Goal: Task Accomplishment & Management: Complete application form

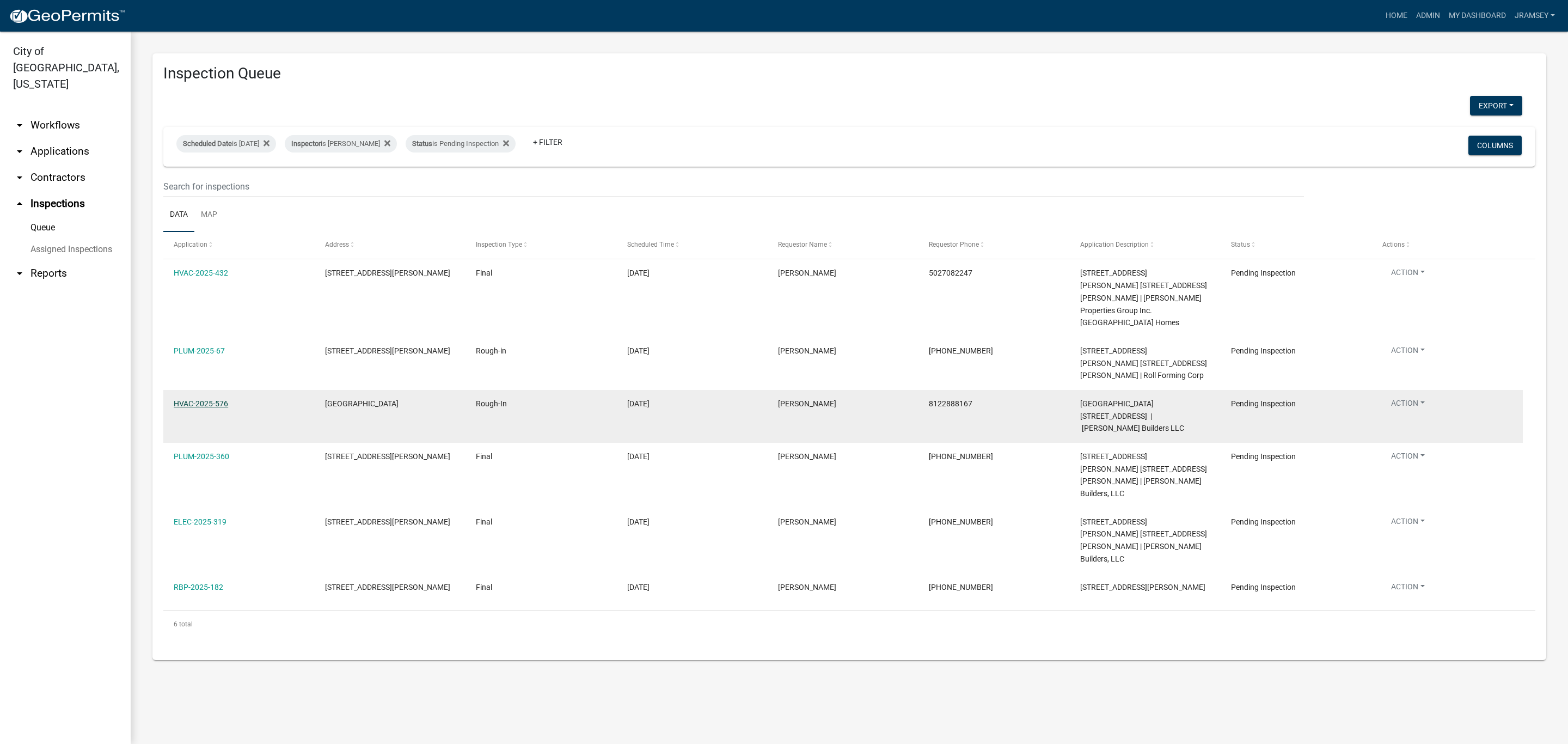
click at [218, 399] on link "HVAC-2025-576" at bounding box center [200, 403] width 54 height 9
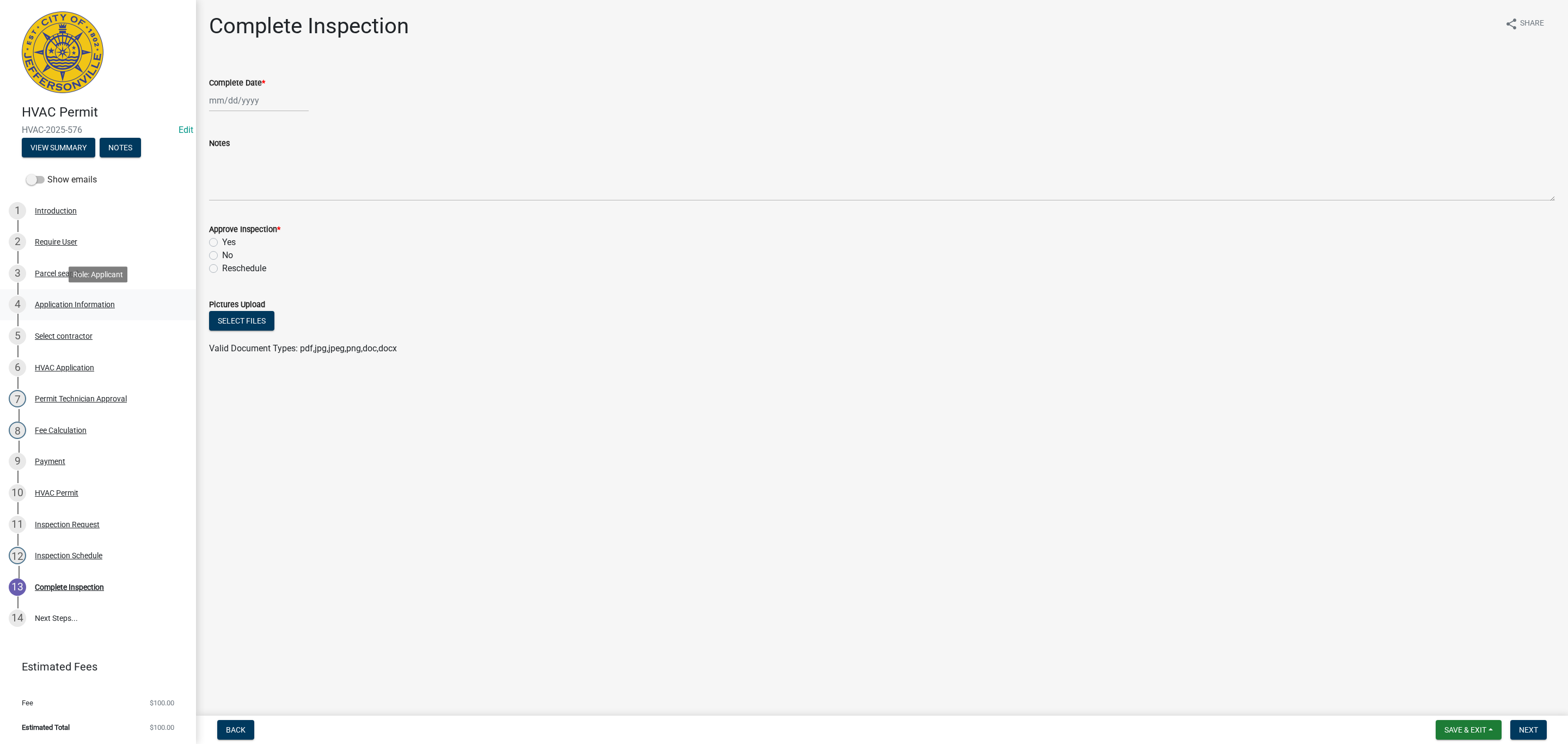
click at [60, 301] on div "Application Information" at bounding box center [75, 305] width 80 height 8
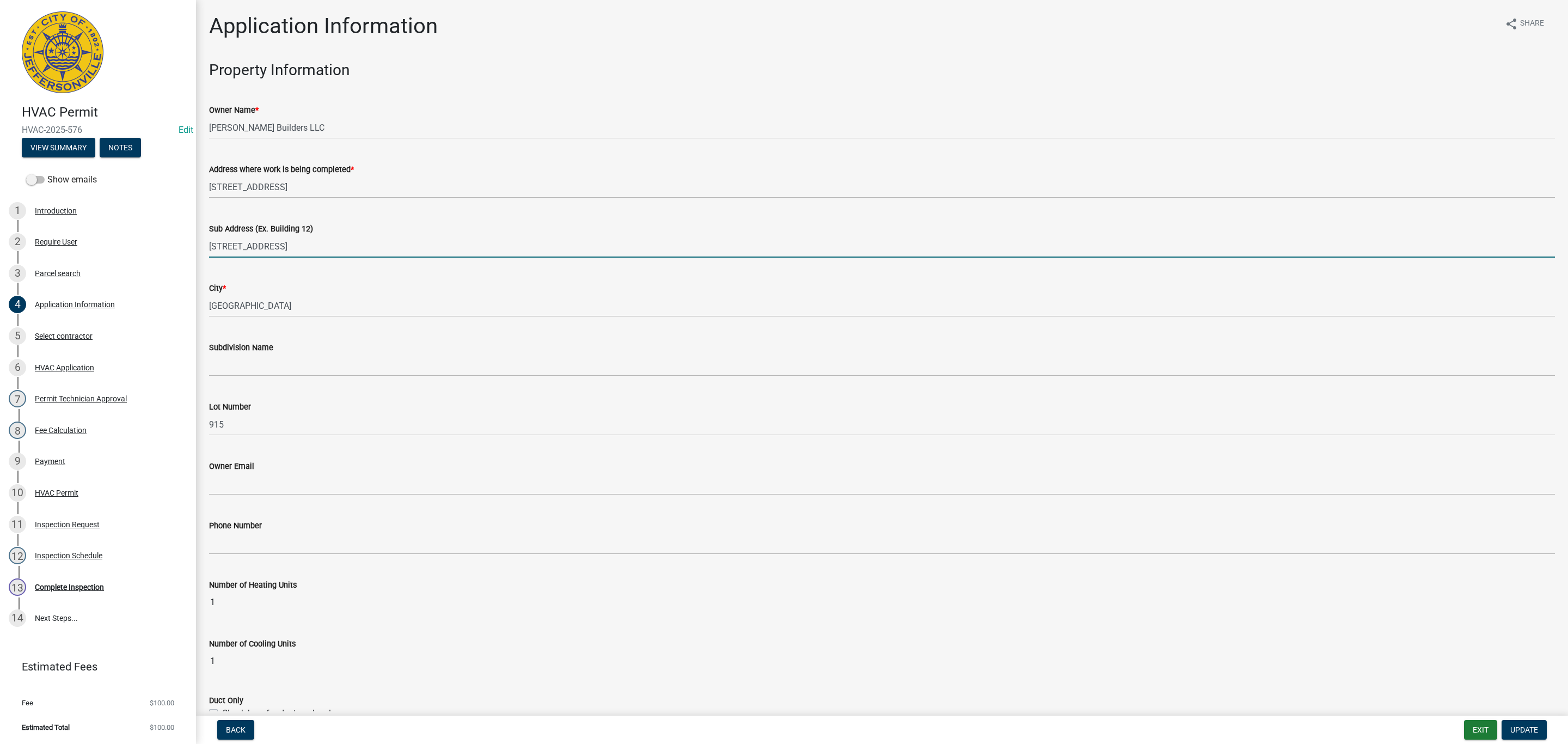
click at [309, 248] on input "[STREET_ADDRESS]" at bounding box center [882, 247] width 1346 height 22
type input "[STREET_ADDRESS]"
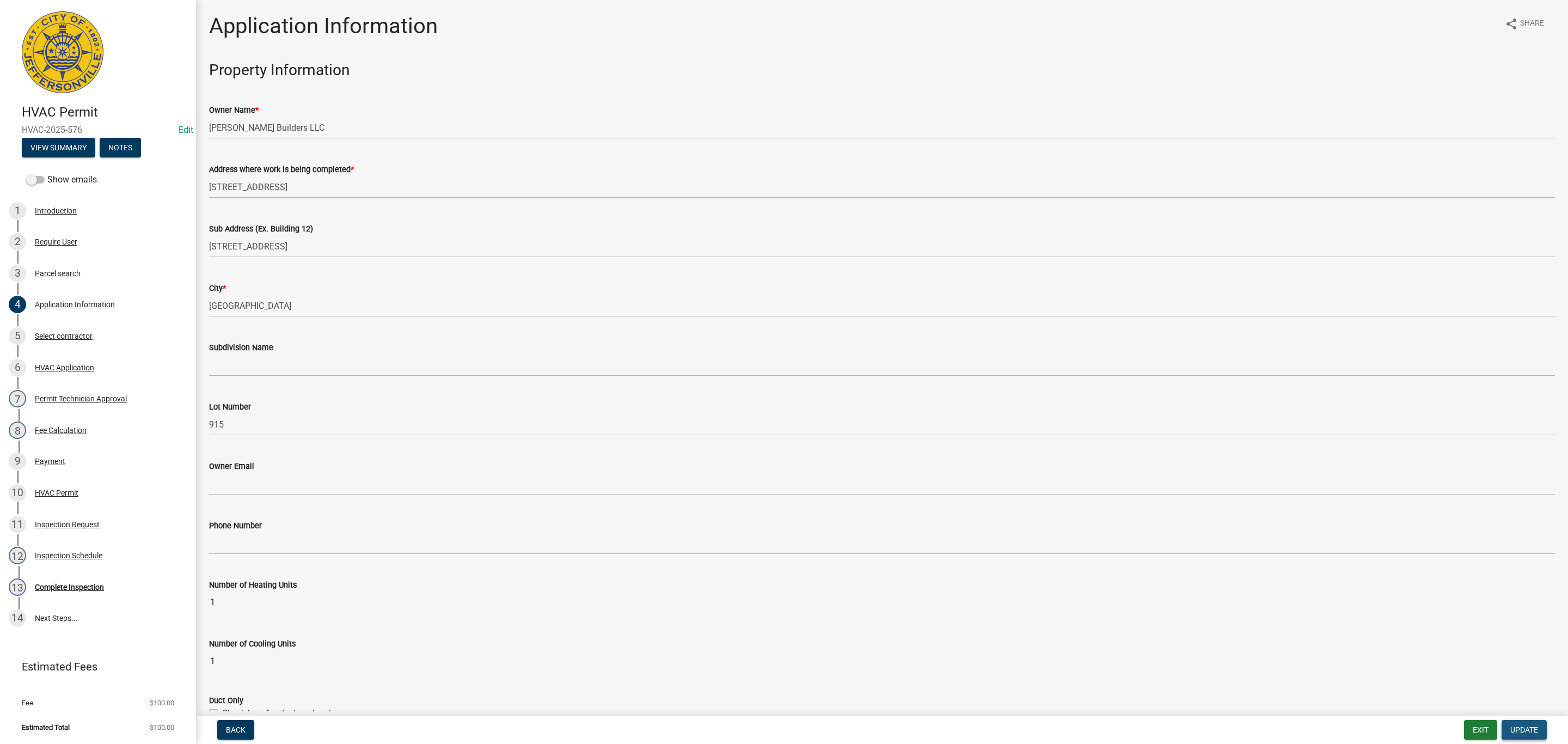
click at [1527, 726] on span "Update" at bounding box center [1524, 730] width 28 height 9
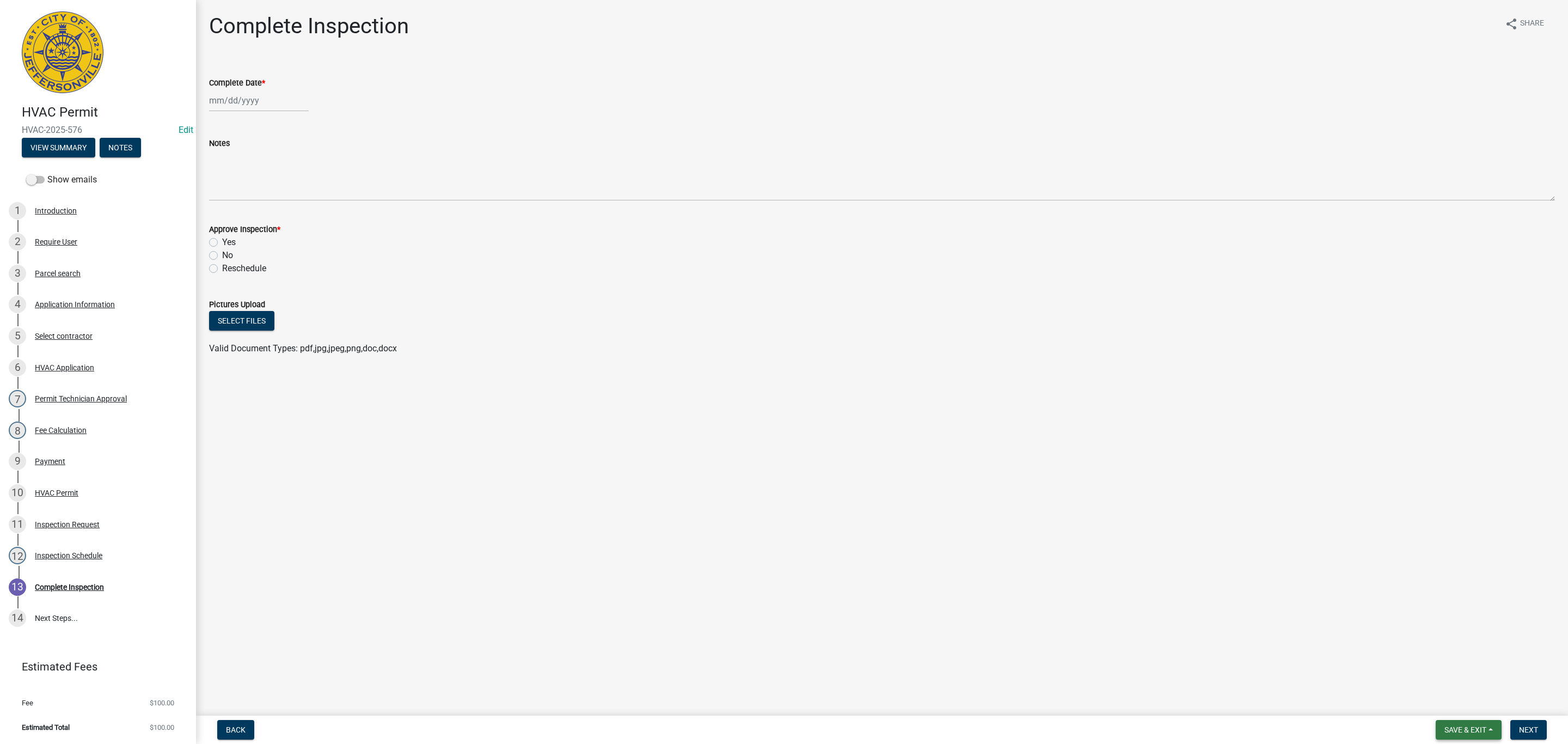
click at [1464, 726] on span "Save & Exit" at bounding box center [1465, 730] width 42 height 9
click at [1448, 699] on button "Save & Exit" at bounding box center [1458, 702] width 88 height 26
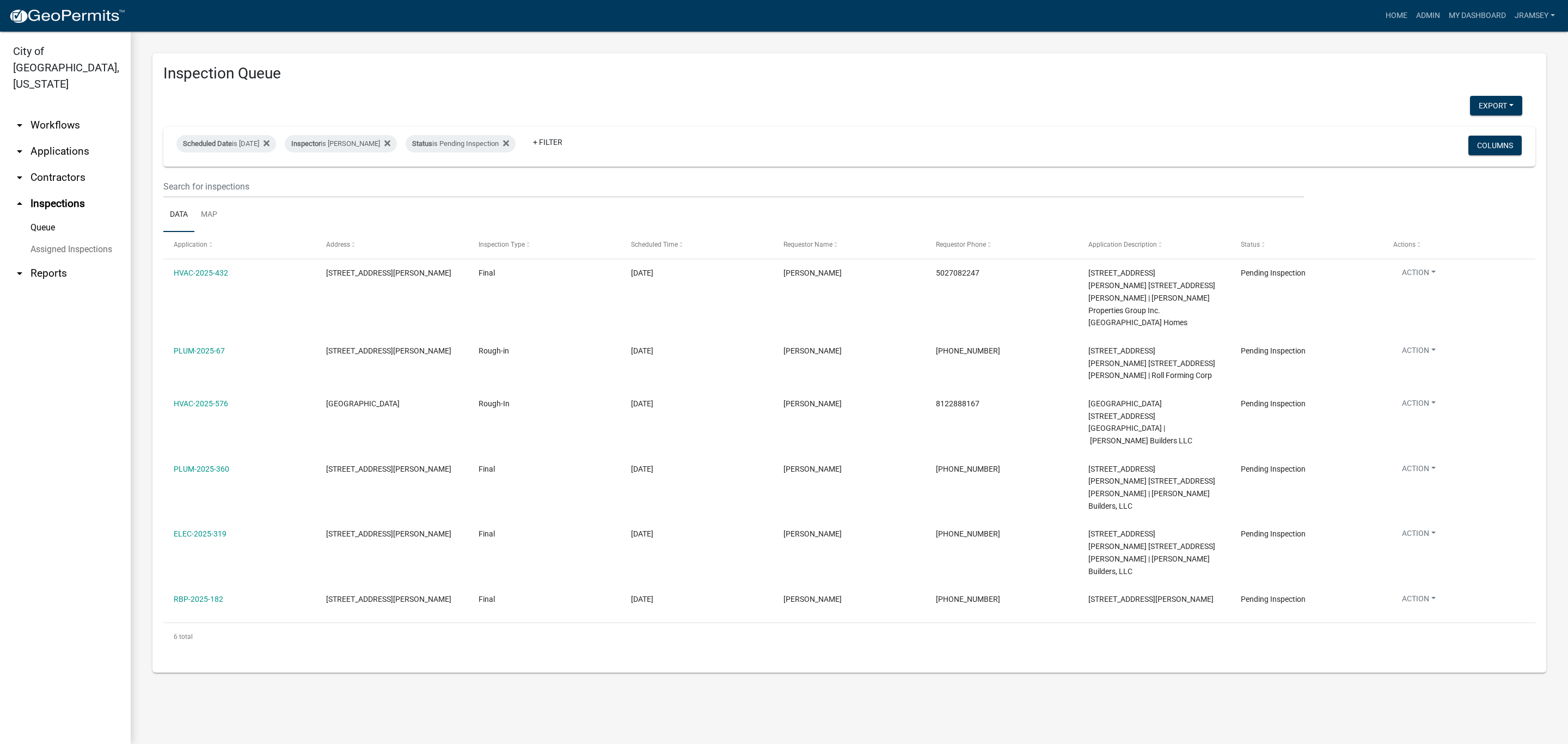
click at [79, 139] on link "arrow_drop_down Applications" at bounding box center [65, 151] width 130 height 26
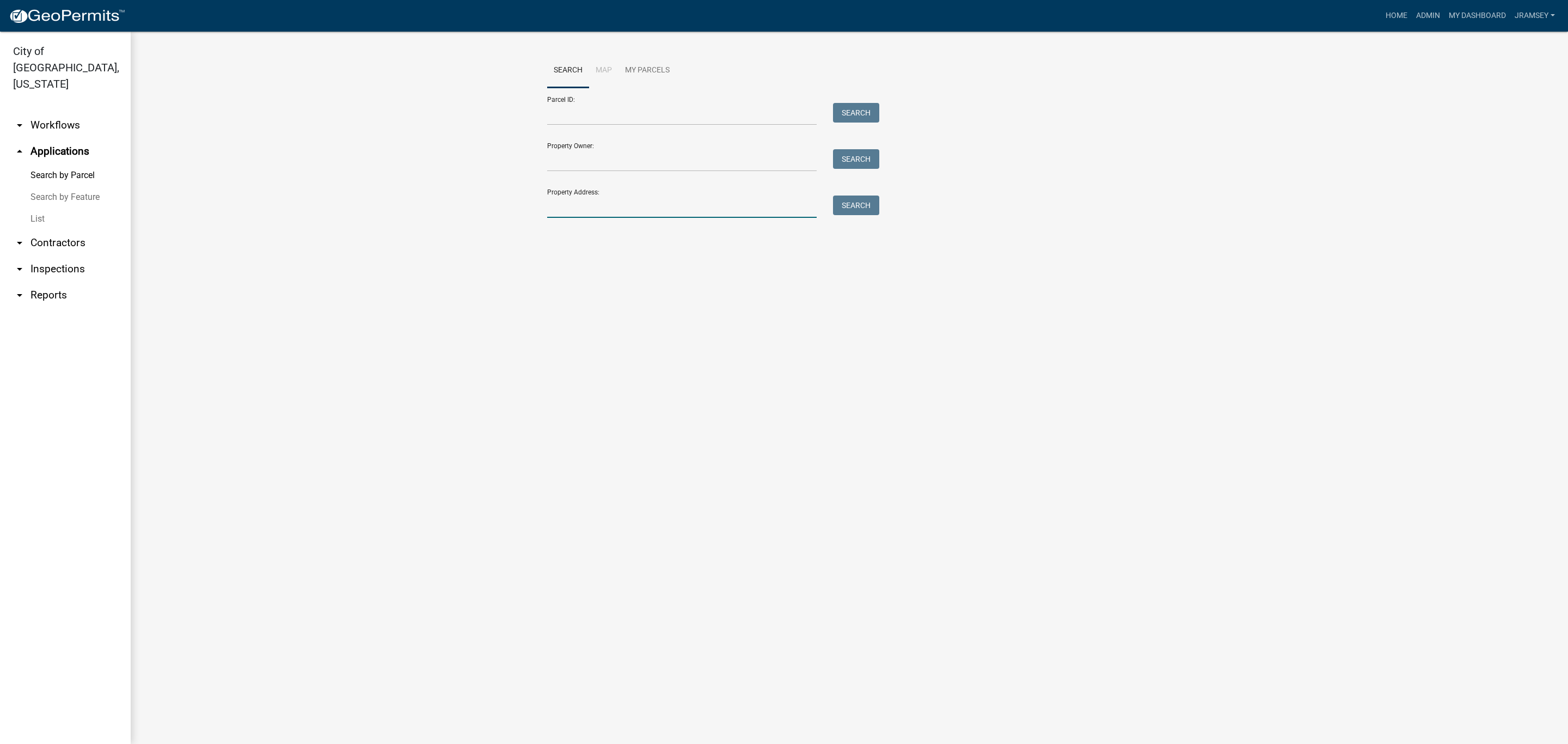
click at [609, 209] on input "Property Address:" at bounding box center [682, 207] width 270 height 22
type input "[GEOGRAPHIC_DATA]"
click at [67, 113] on link "arrow_drop_down Workflows" at bounding box center [65, 125] width 130 height 26
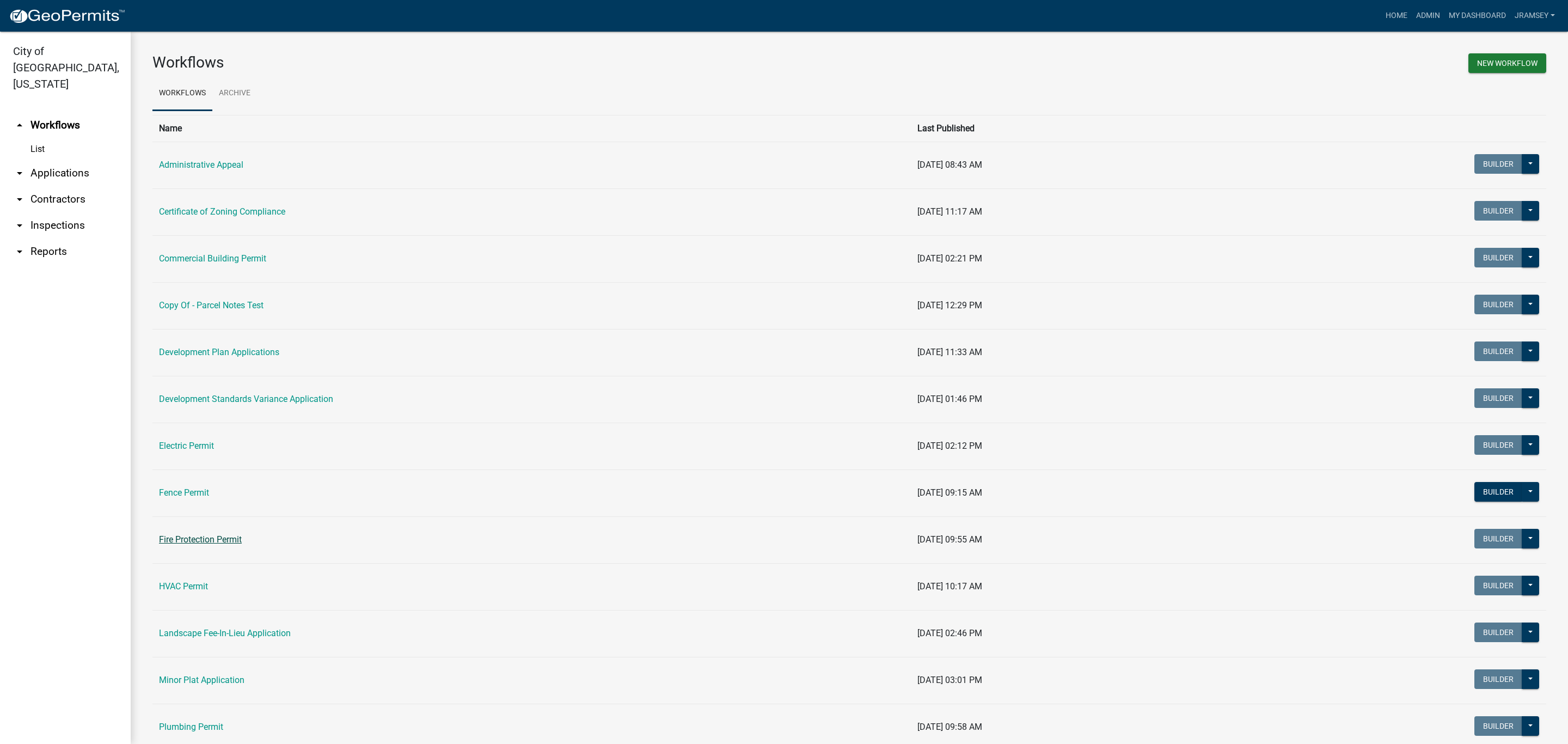
scroll to position [82, 0]
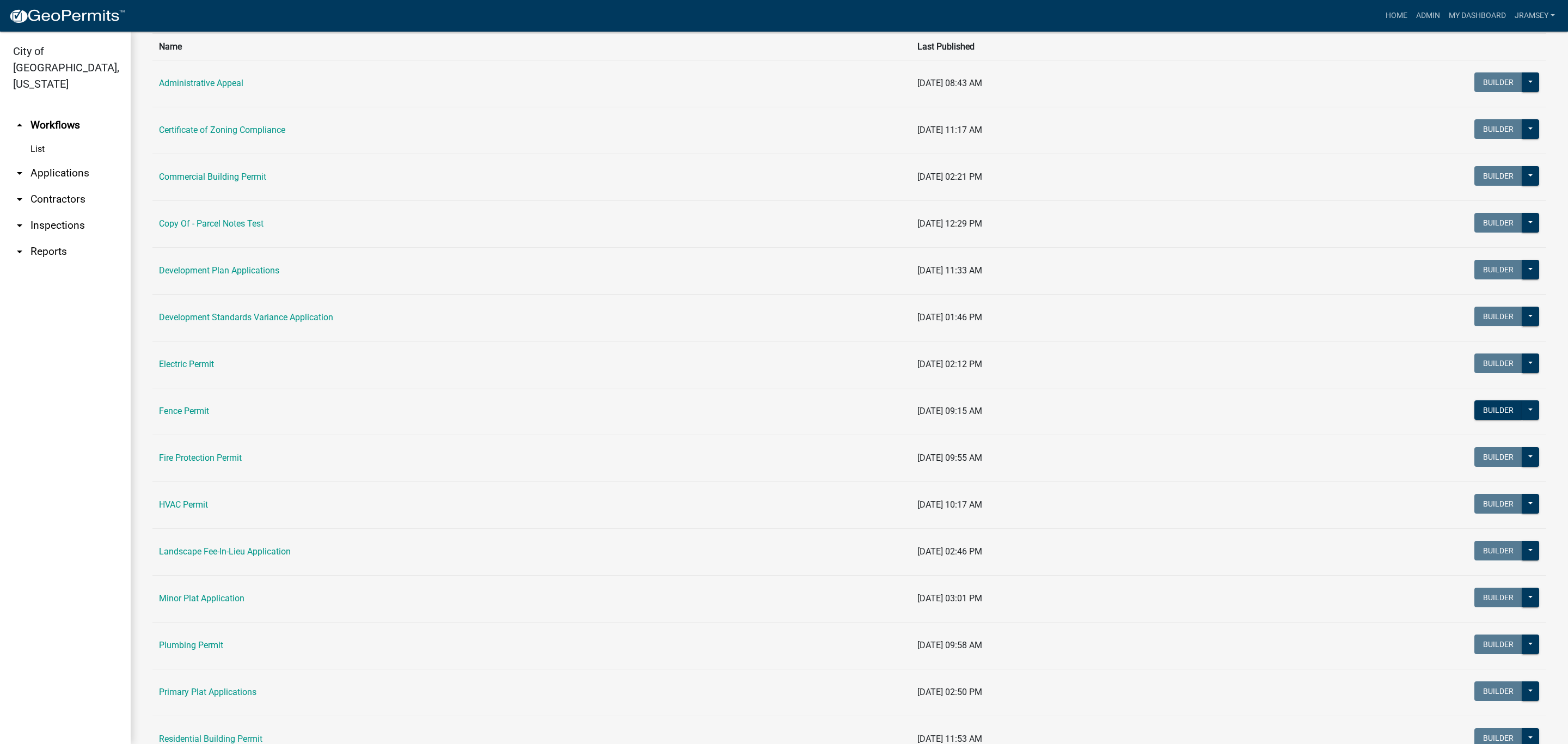
click at [65, 160] on link "arrow_drop_down Applications" at bounding box center [65, 173] width 130 height 26
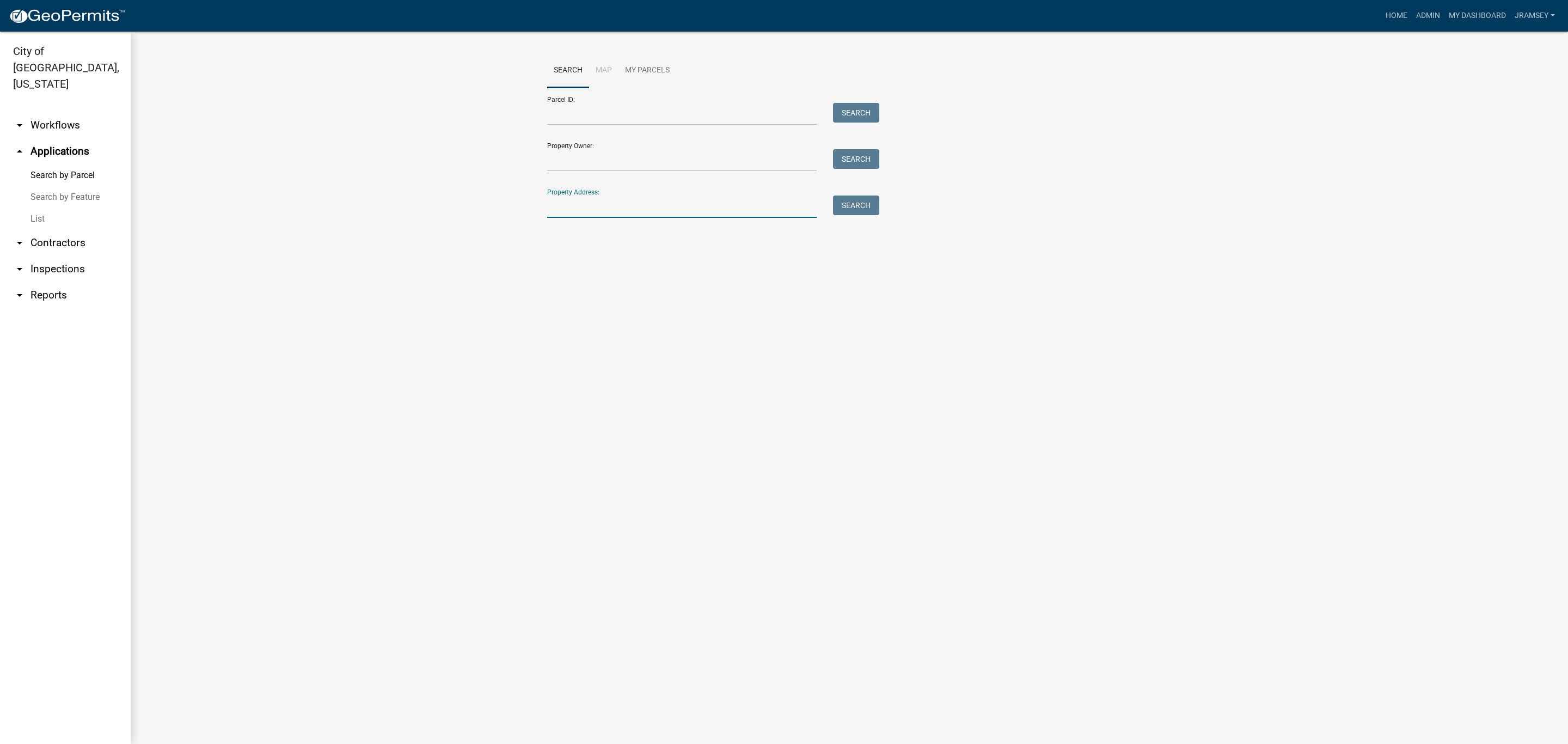
click at [554, 205] on input "Property Address:" at bounding box center [682, 207] width 270 height 22
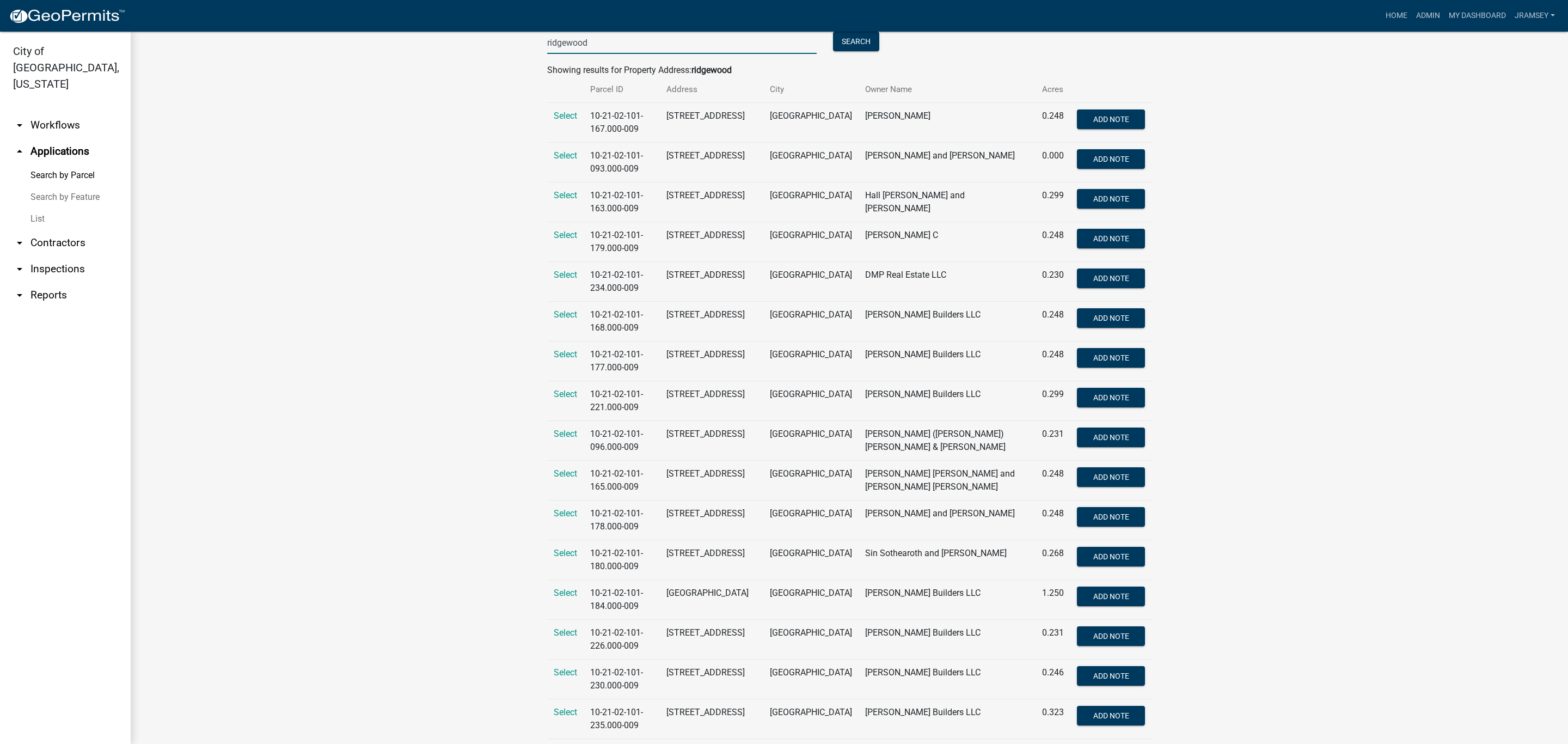
scroll to position [163, 0]
type input "ridgewood"
click at [562, 598] on span "Select" at bounding box center [565, 593] width 23 height 10
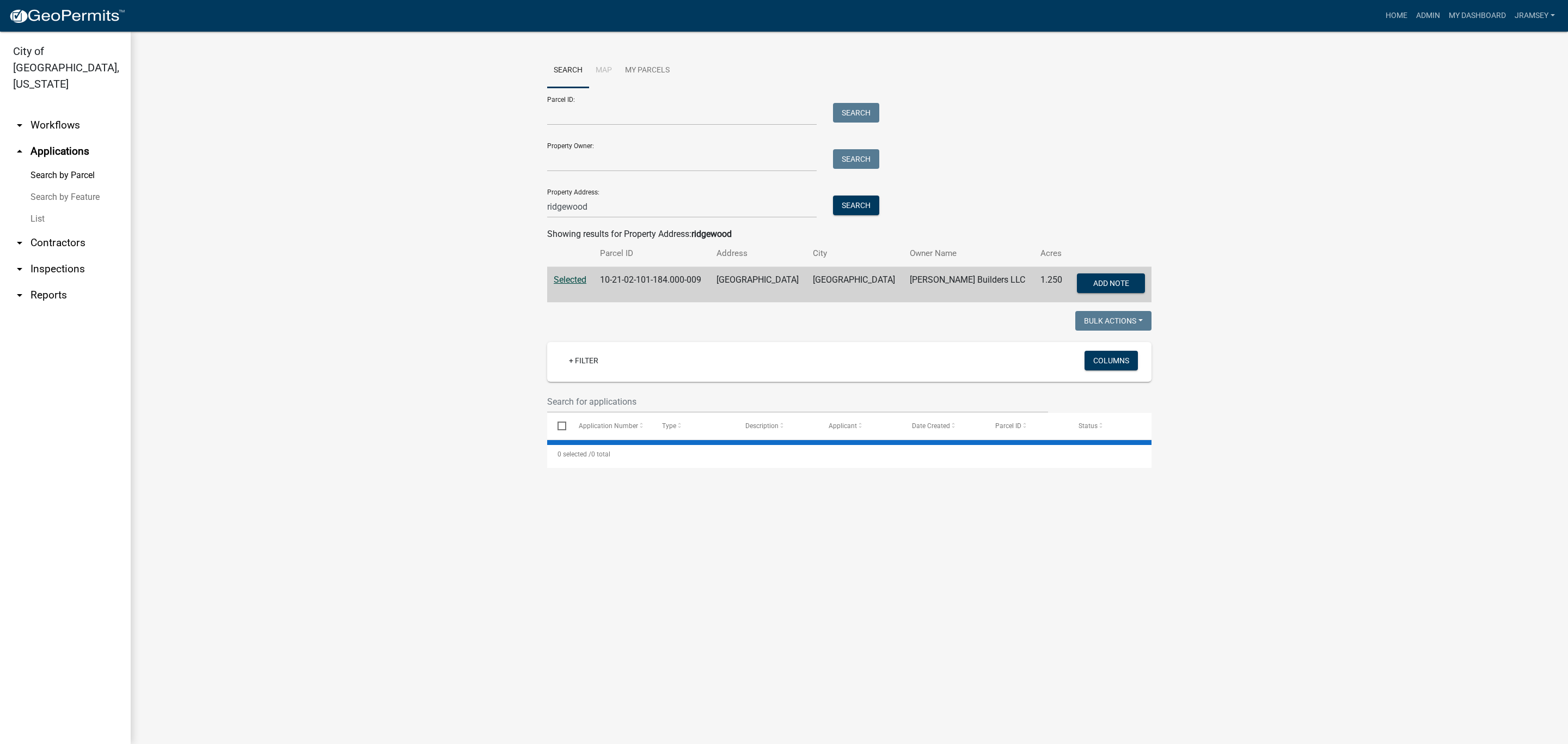
scroll to position [0, 0]
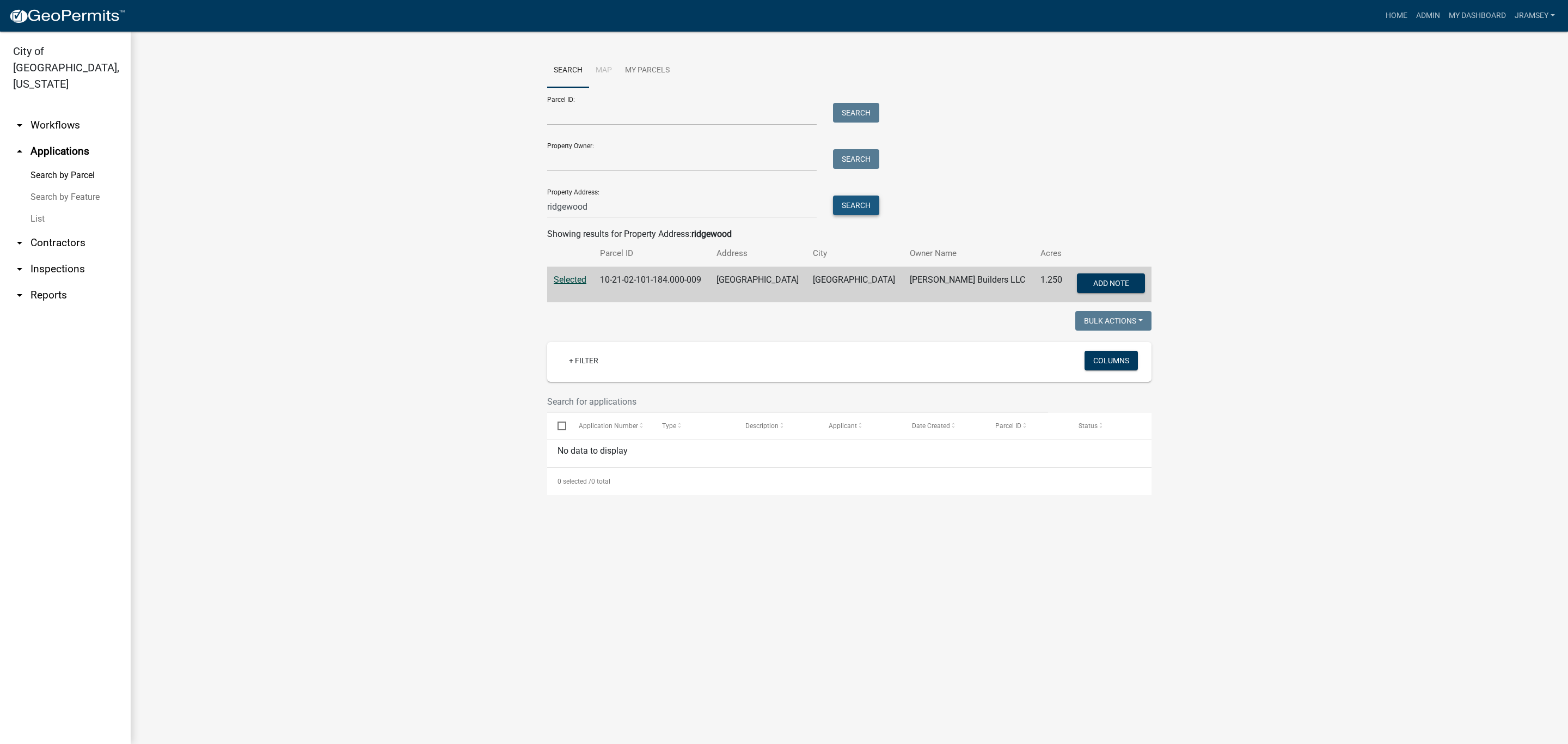
click at [850, 203] on button "Search" at bounding box center [856, 205] width 46 height 20
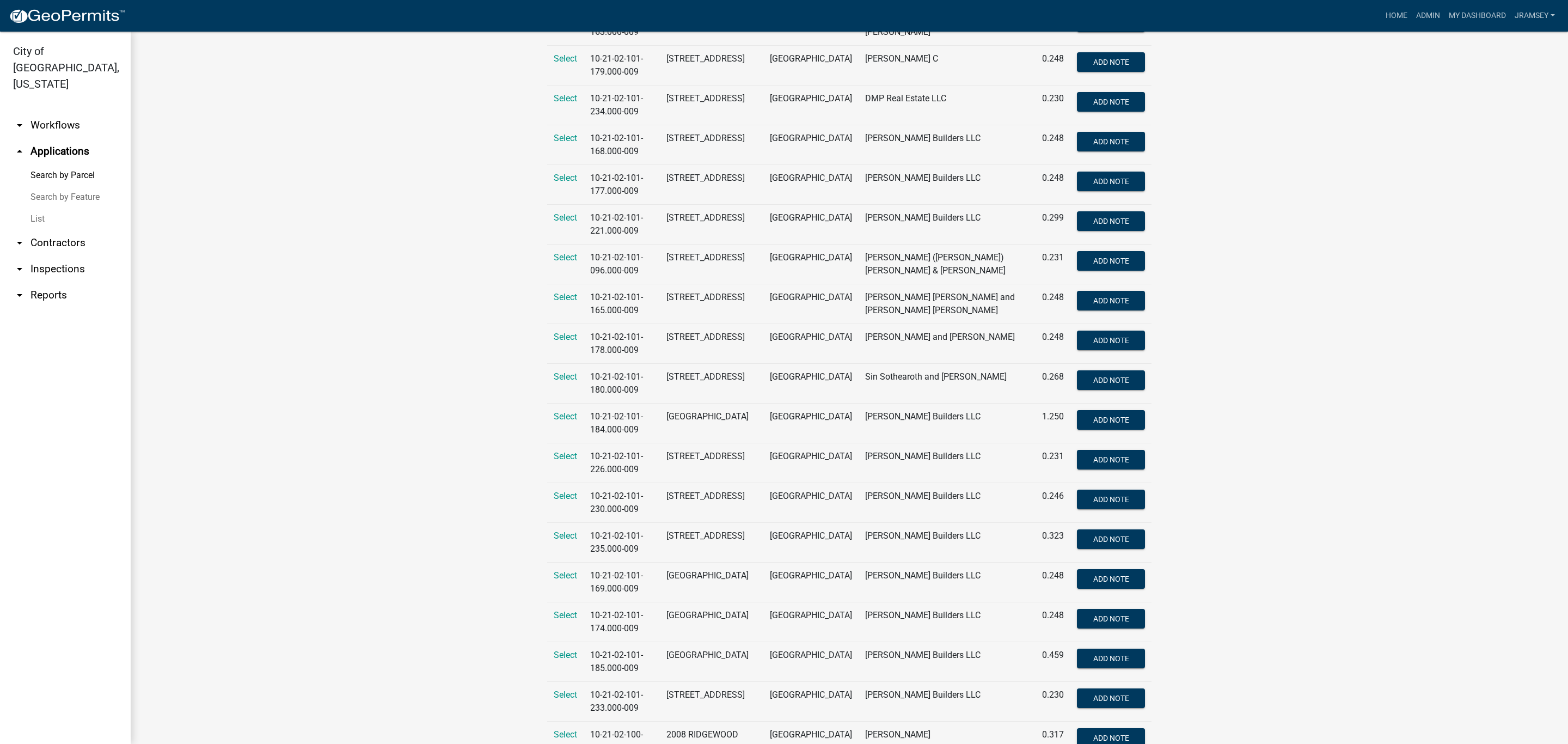
scroll to position [653, 0]
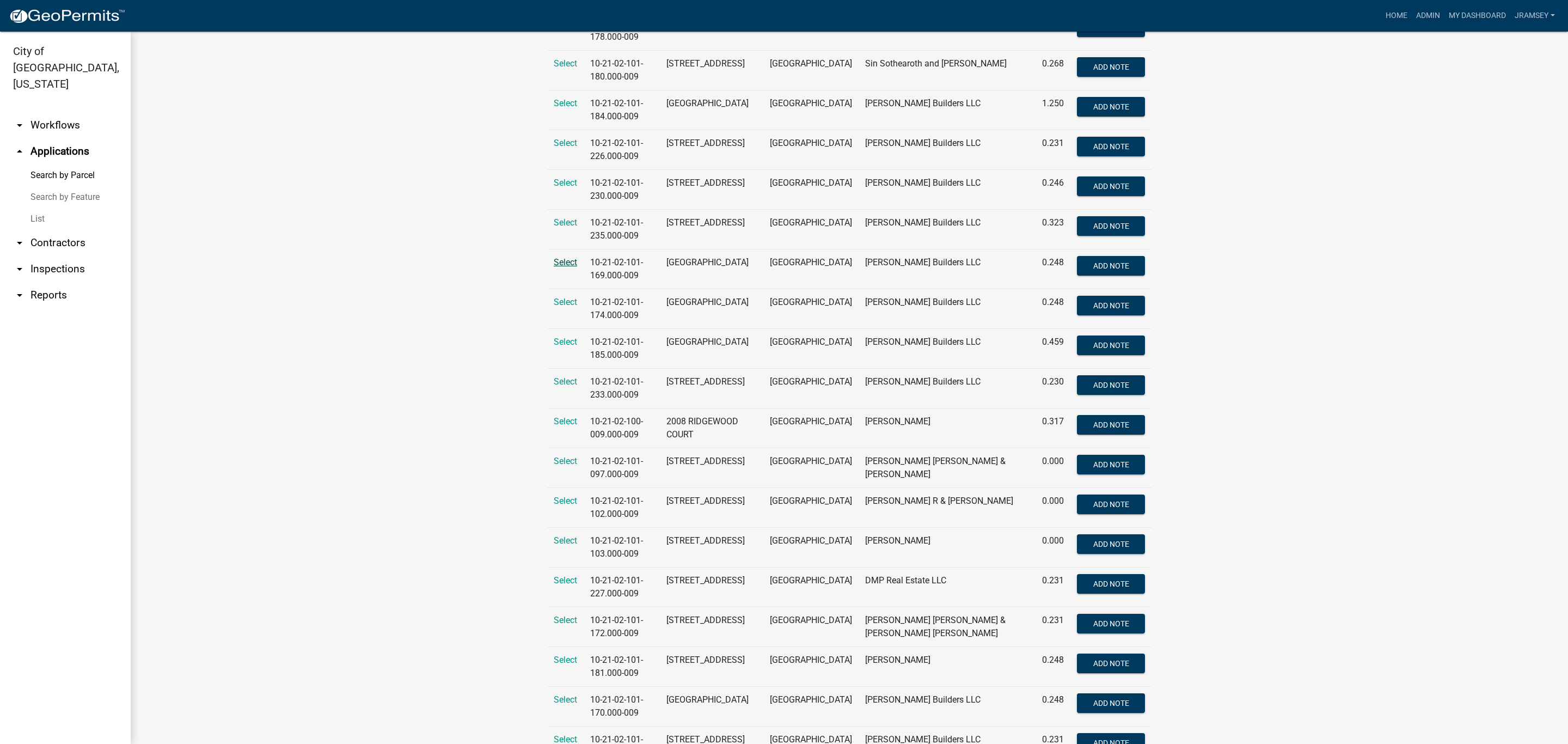
click at [566, 267] on span "Select" at bounding box center [565, 262] width 23 height 10
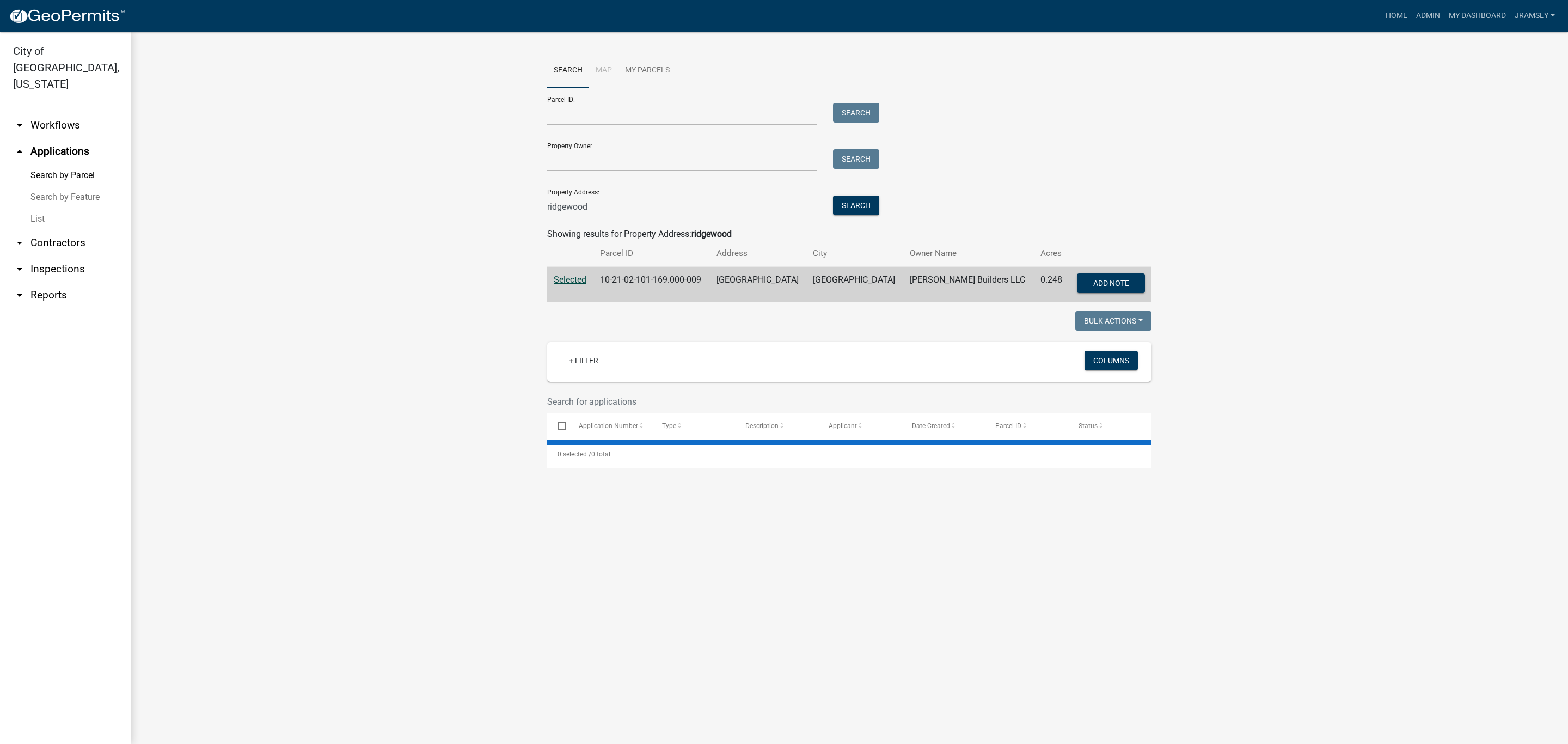
scroll to position [0, 0]
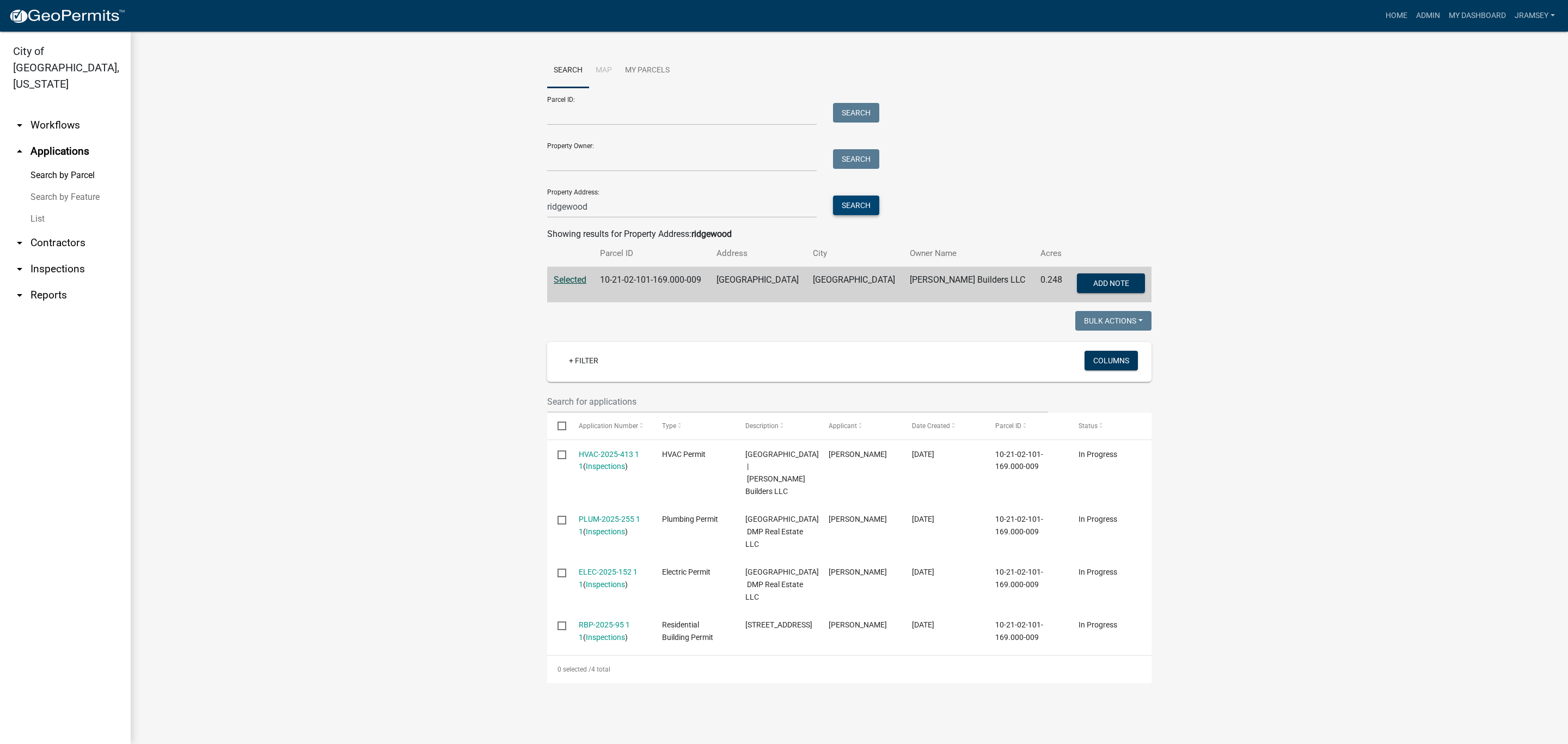
click at [849, 203] on button "Search" at bounding box center [856, 205] width 46 height 20
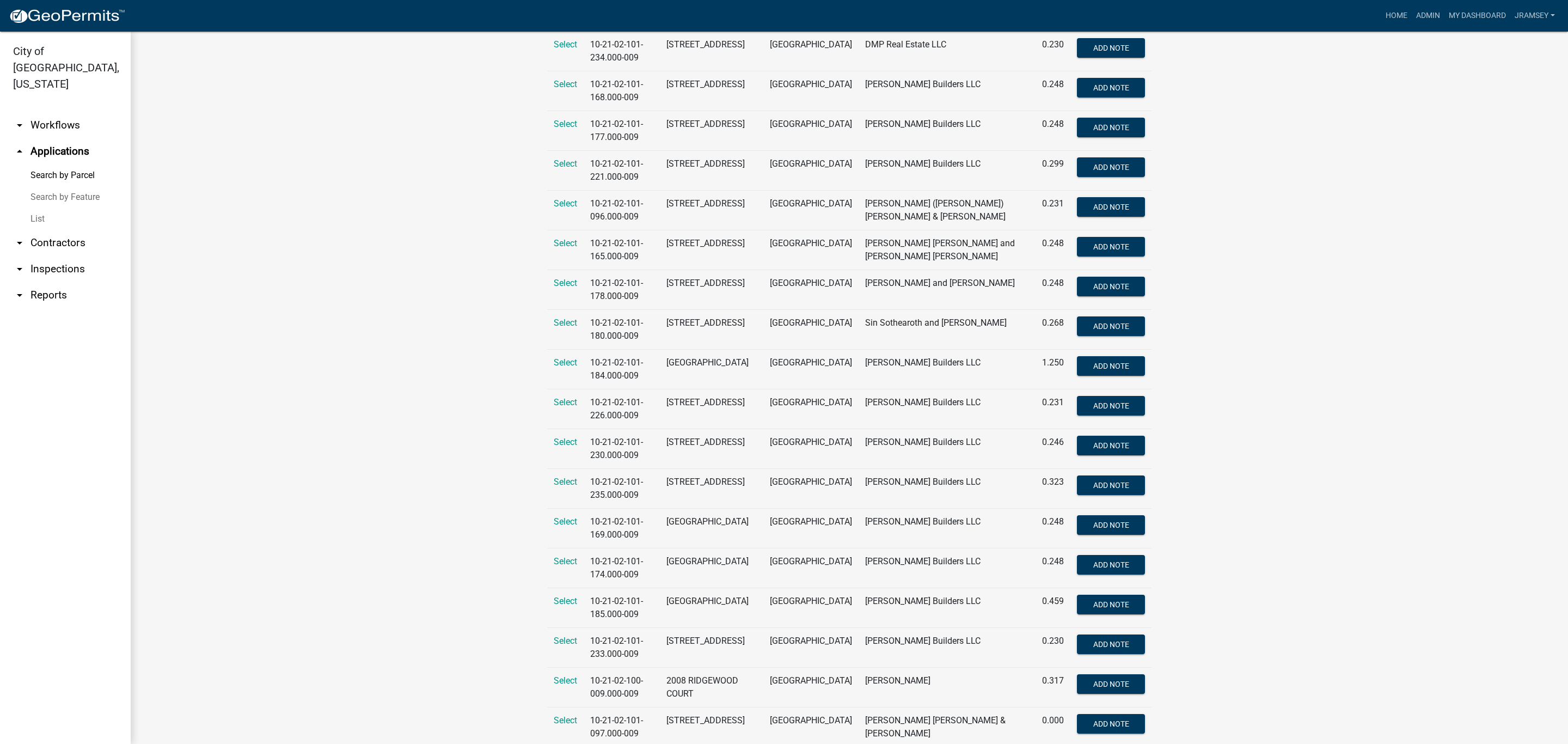
scroll to position [408, 0]
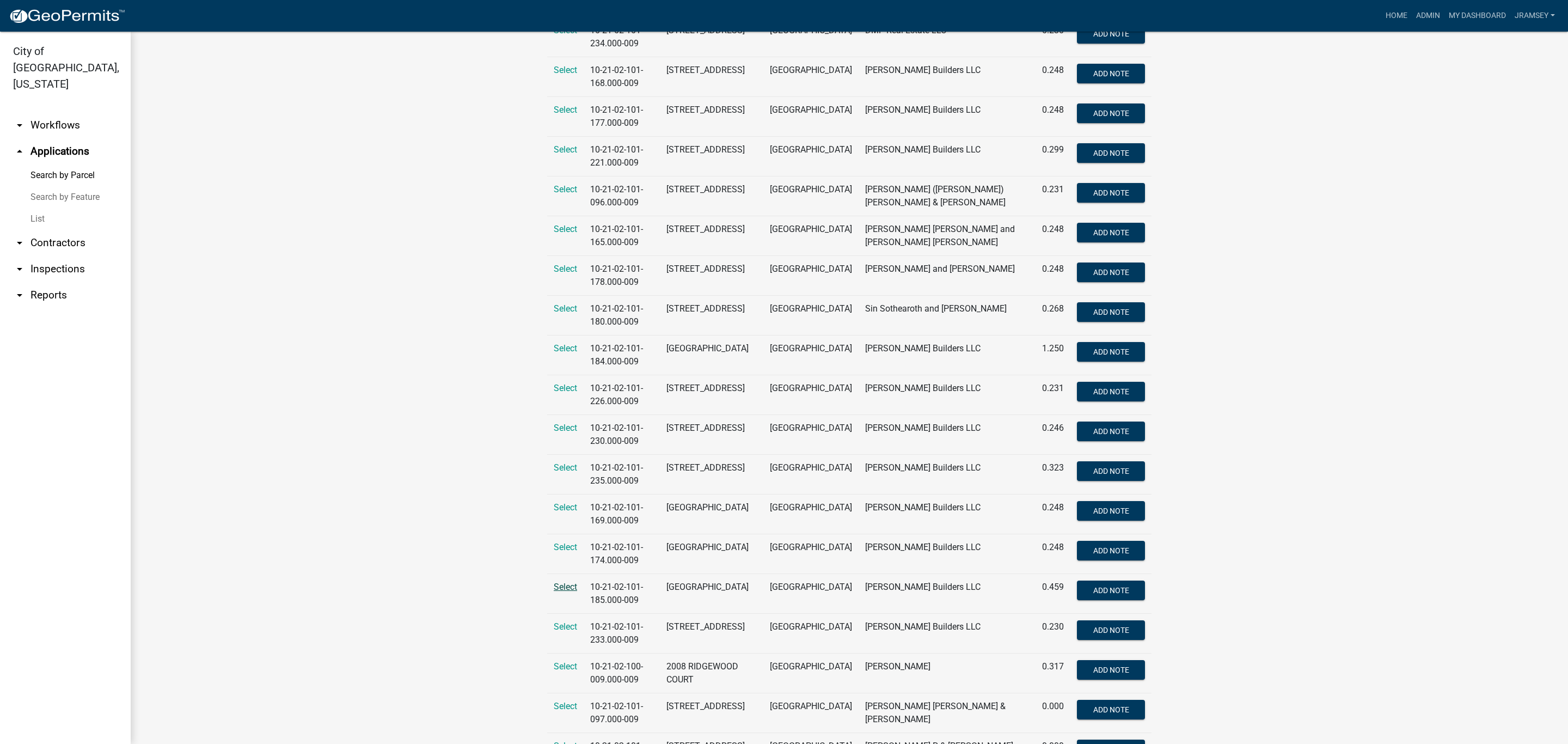
click at [569, 590] on span "Select" at bounding box center [565, 586] width 23 height 10
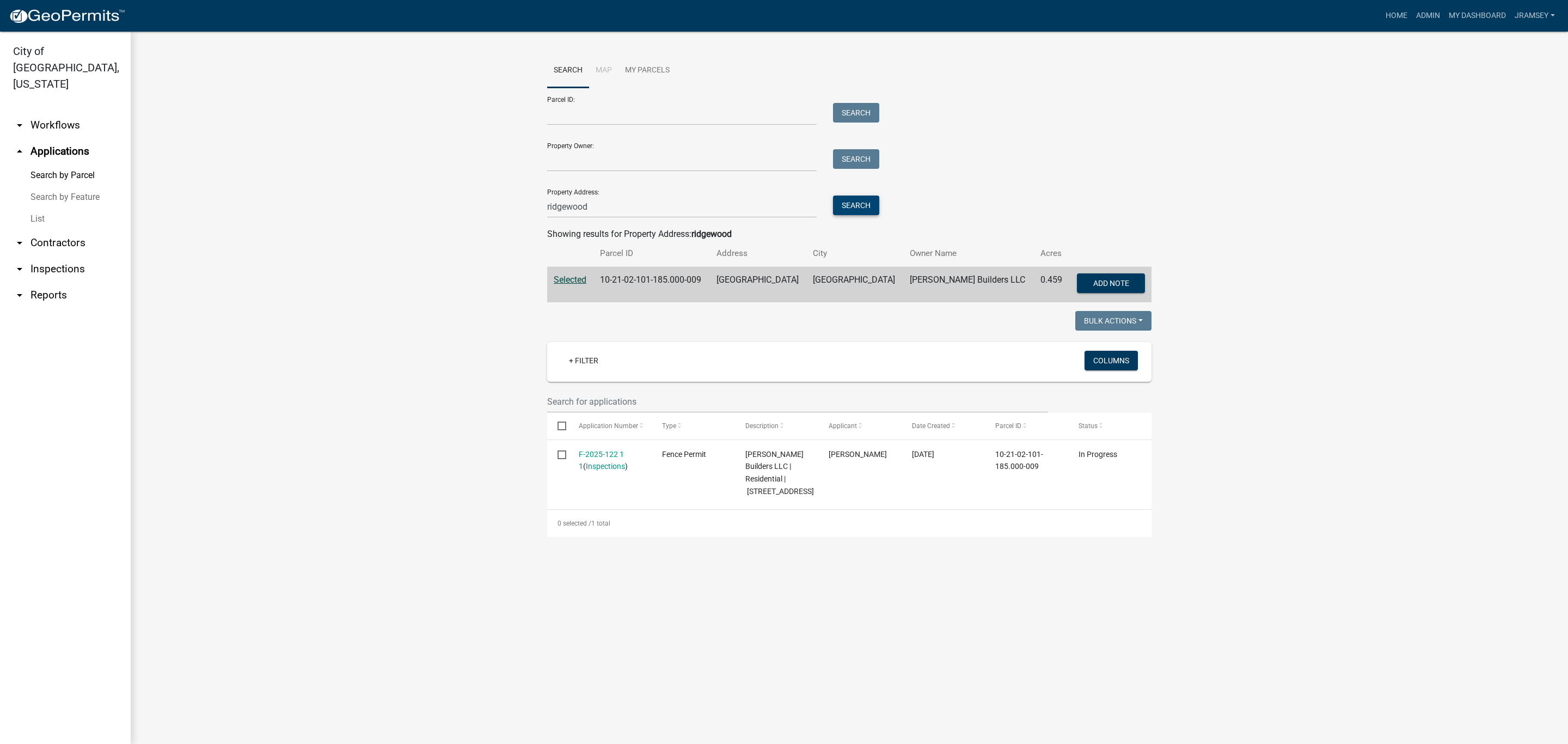
click at [858, 208] on button "Search" at bounding box center [856, 205] width 46 height 20
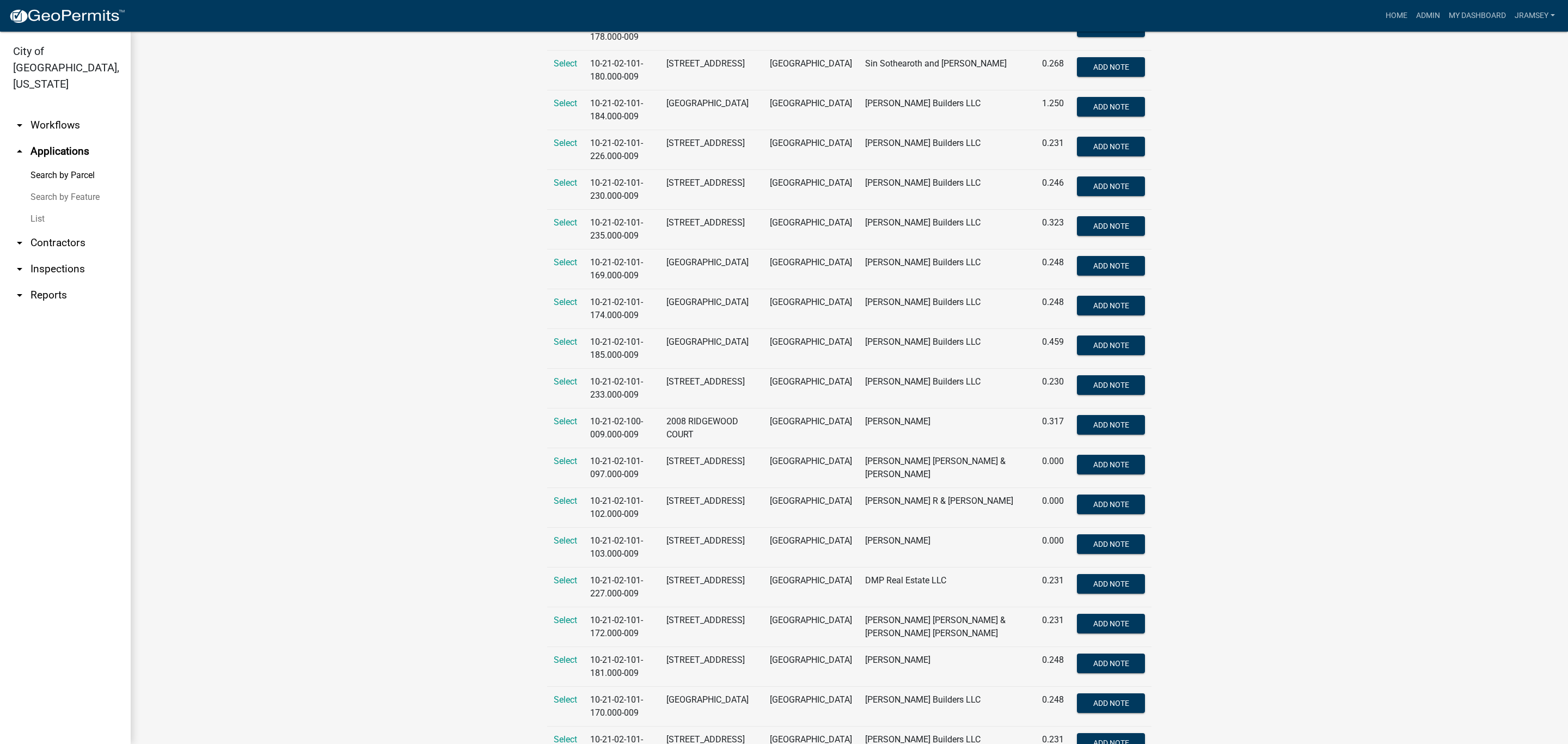
scroll to position [817, 0]
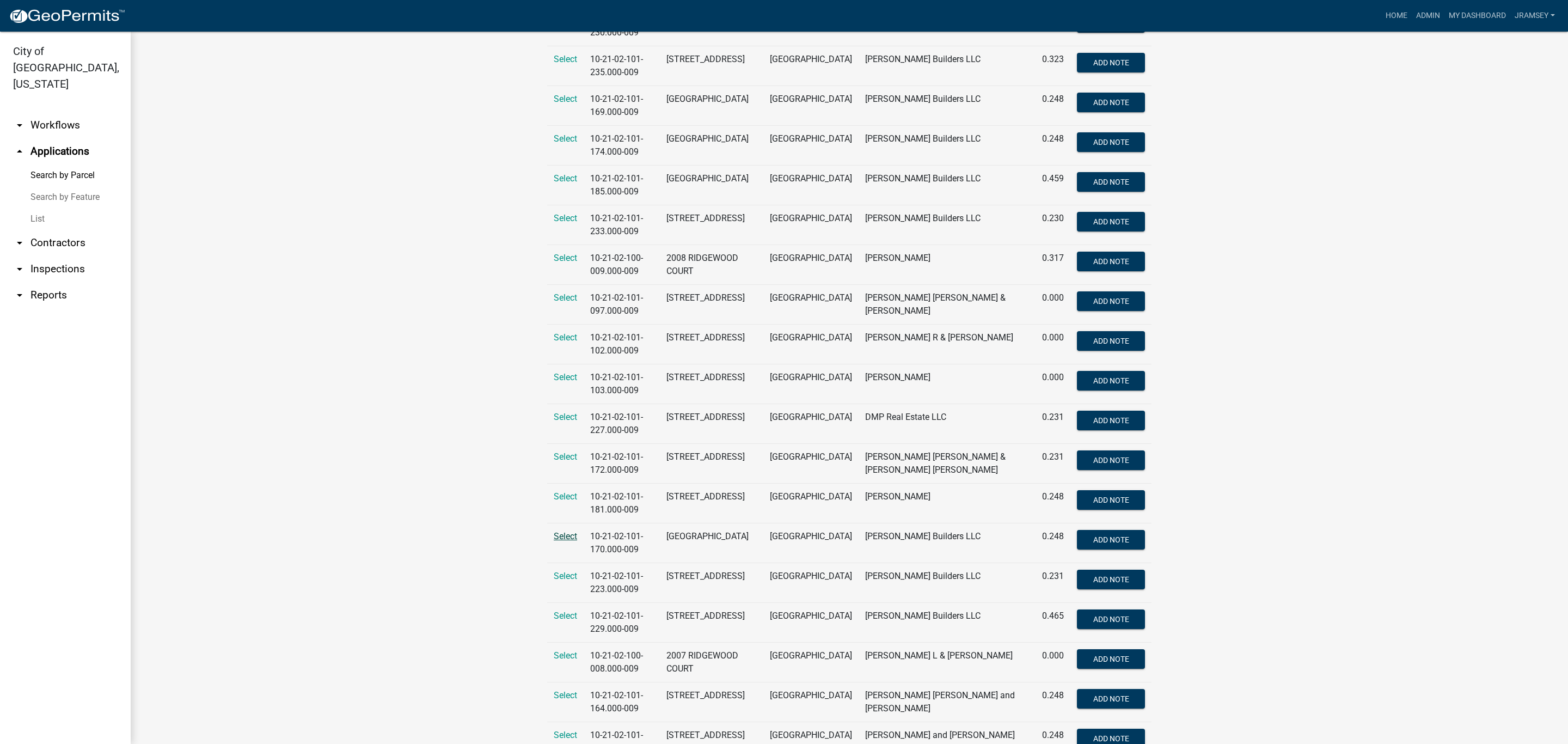
click at [569, 541] on span "Select" at bounding box center [565, 536] width 23 height 10
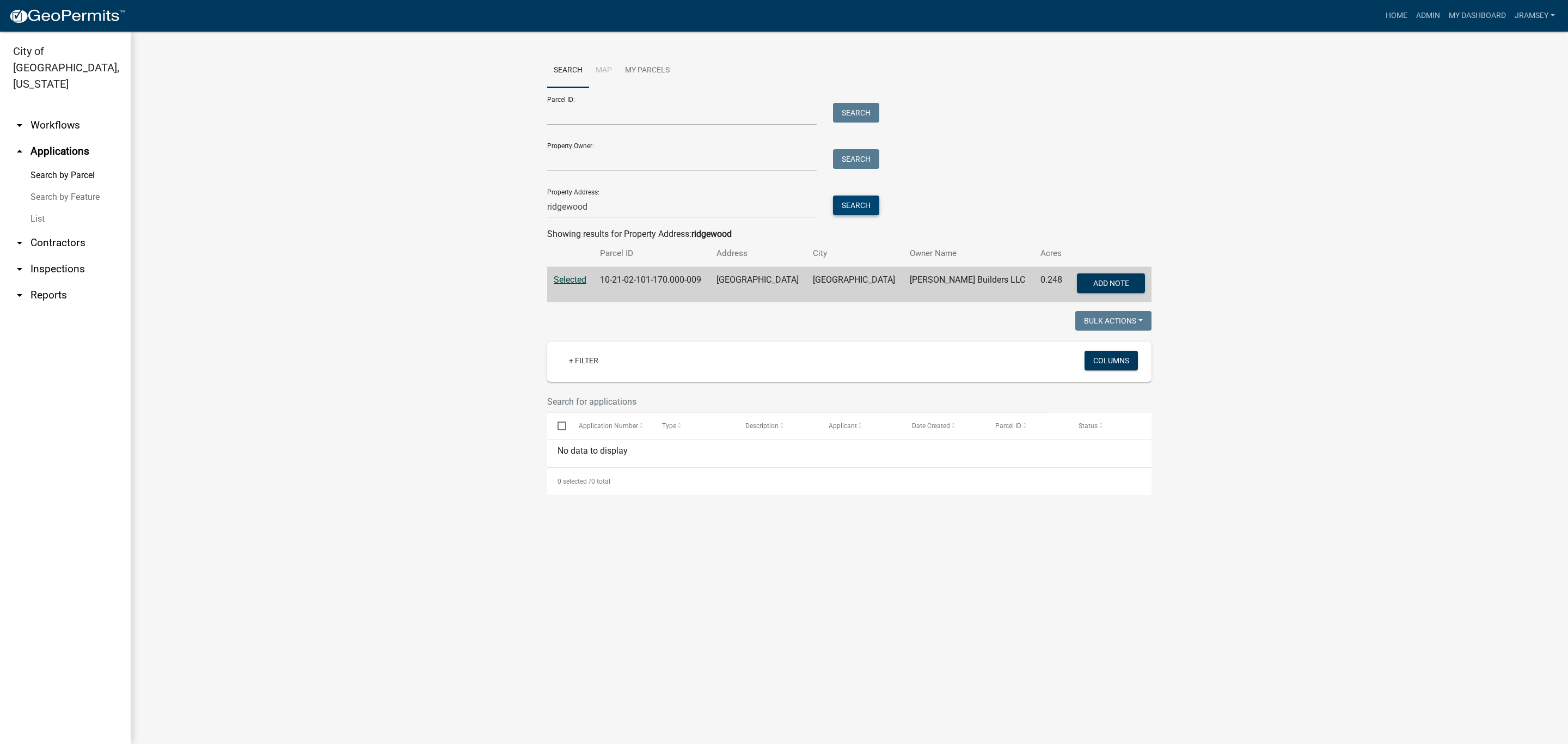
click at [855, 201] on button "Search" at bounding box center [856, 205] width 46 height 20
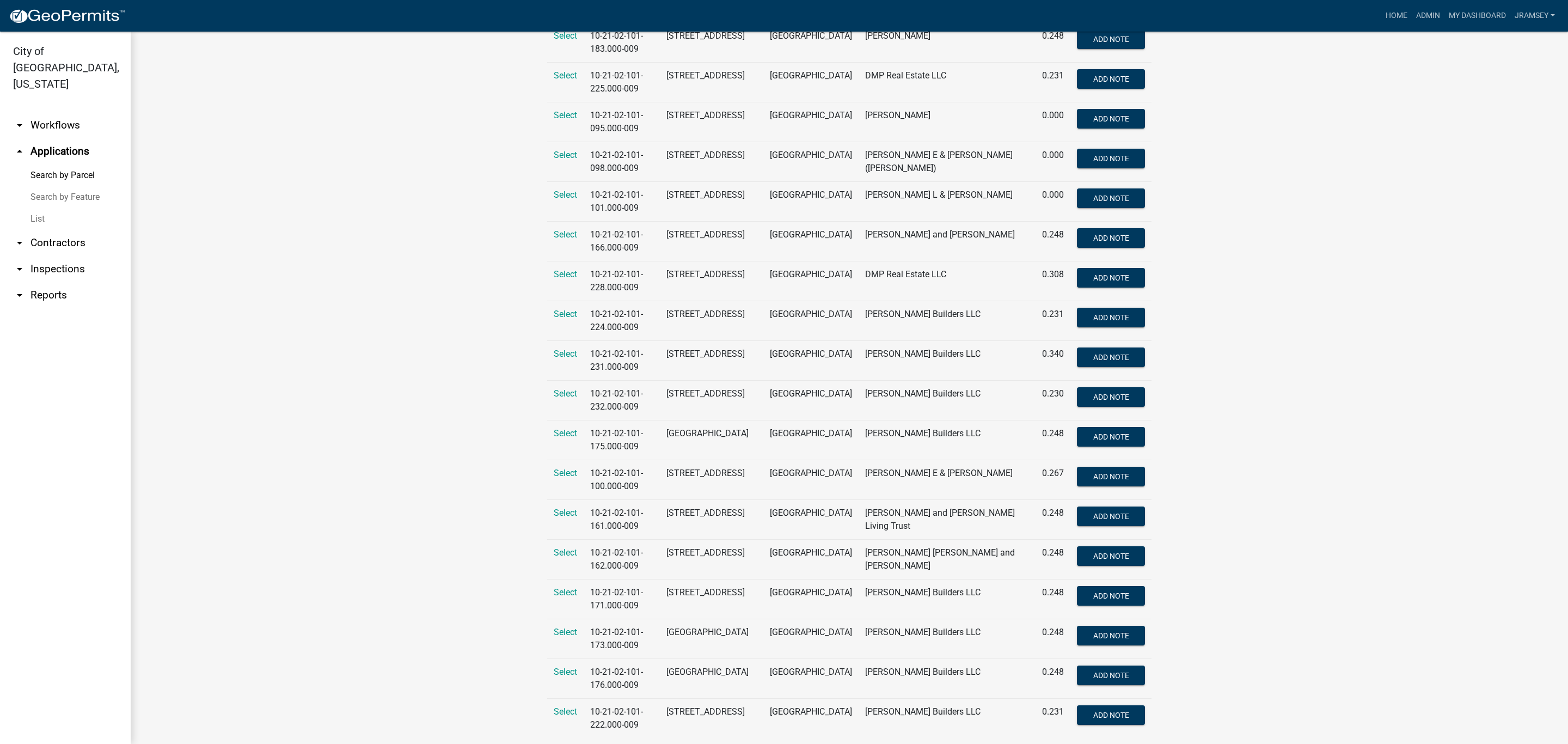
scroll to position [1594, 0]
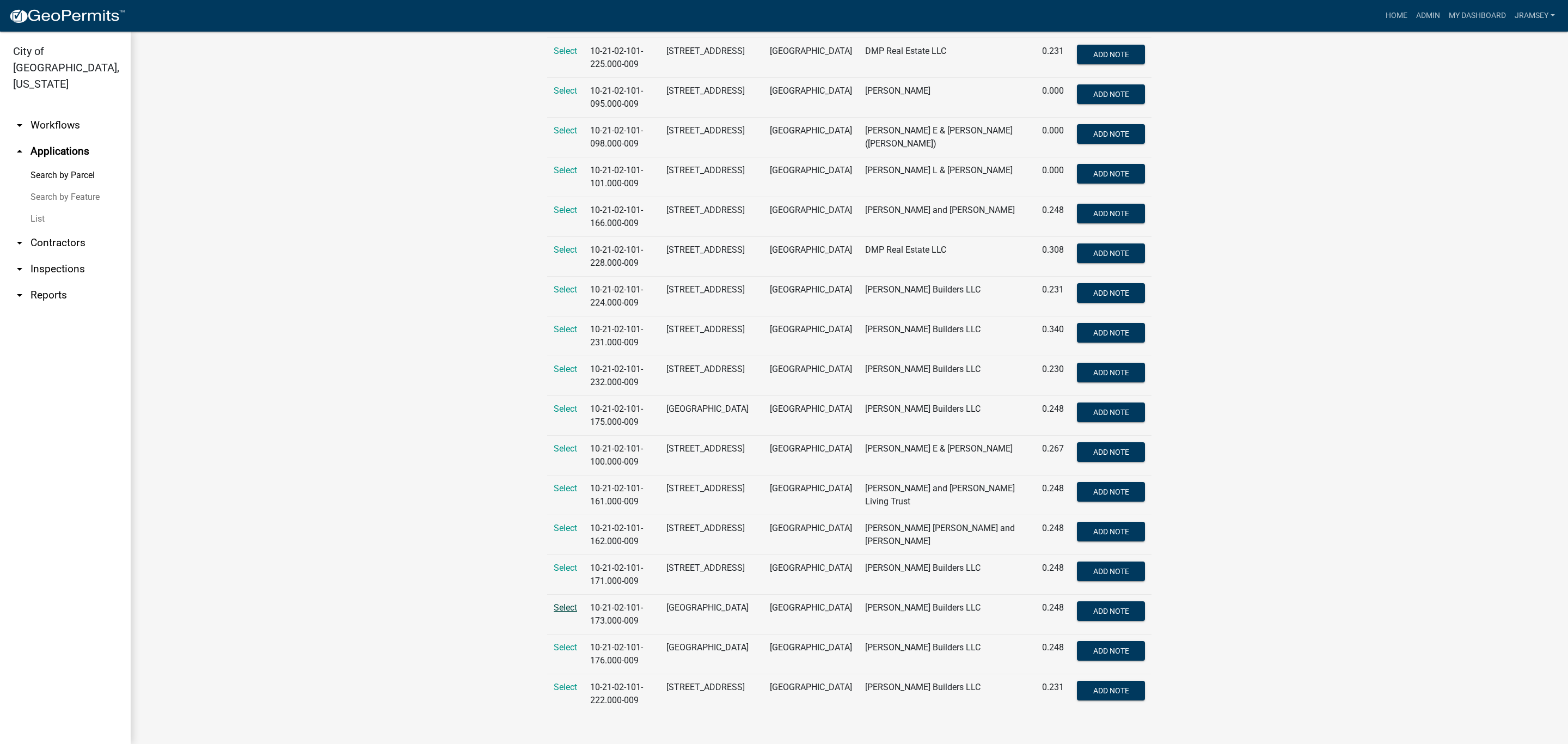
click at [560, 609] on span "Select" at bounding box center [565, 607] width 23 height 10
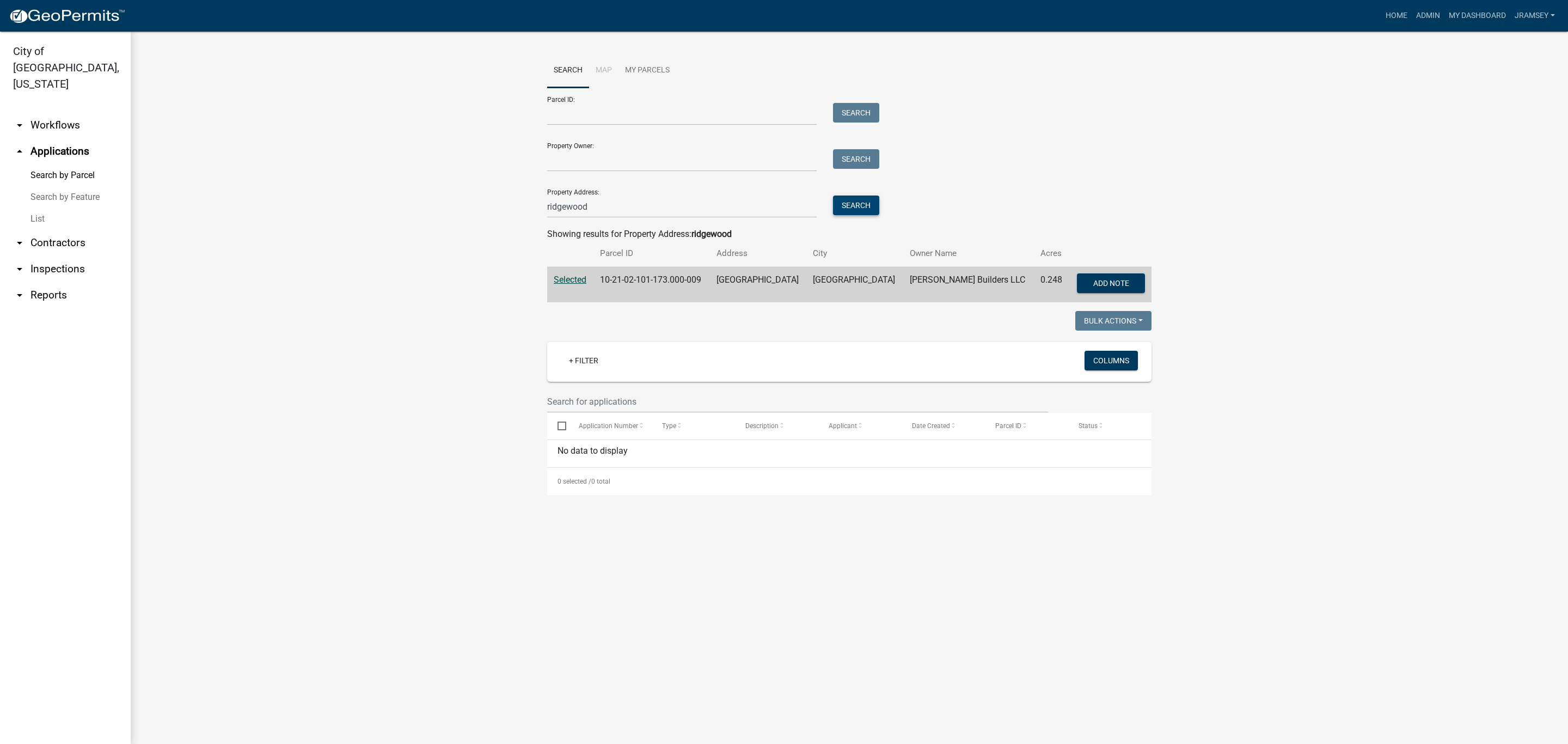
click at [871, 208] on button "Search" at bounding box center [856, 205] width 46 height 20
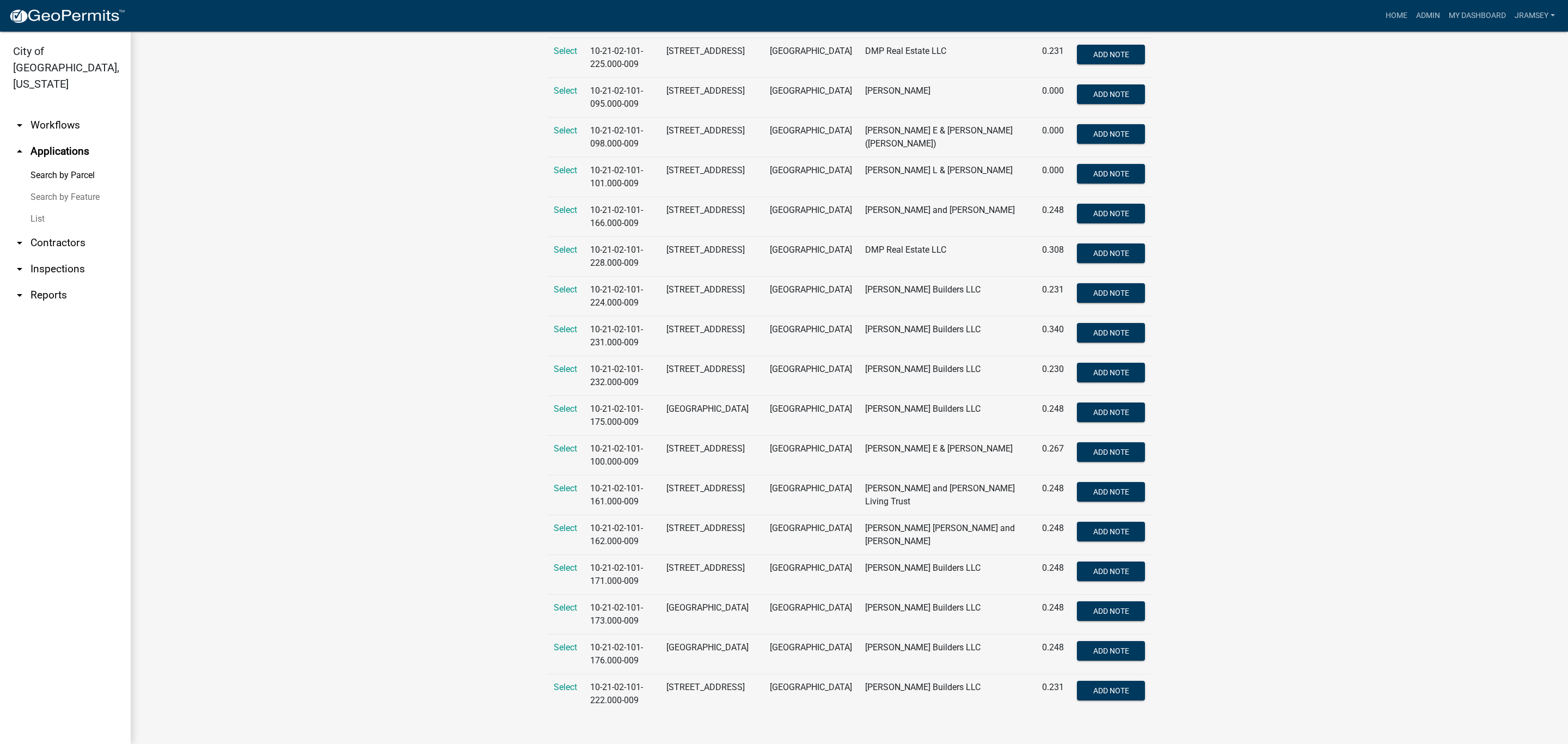
scroll to position [1594, 0]
click at [567, 642] on span "Select" at bounding box center [565, 647] width 23 height 10
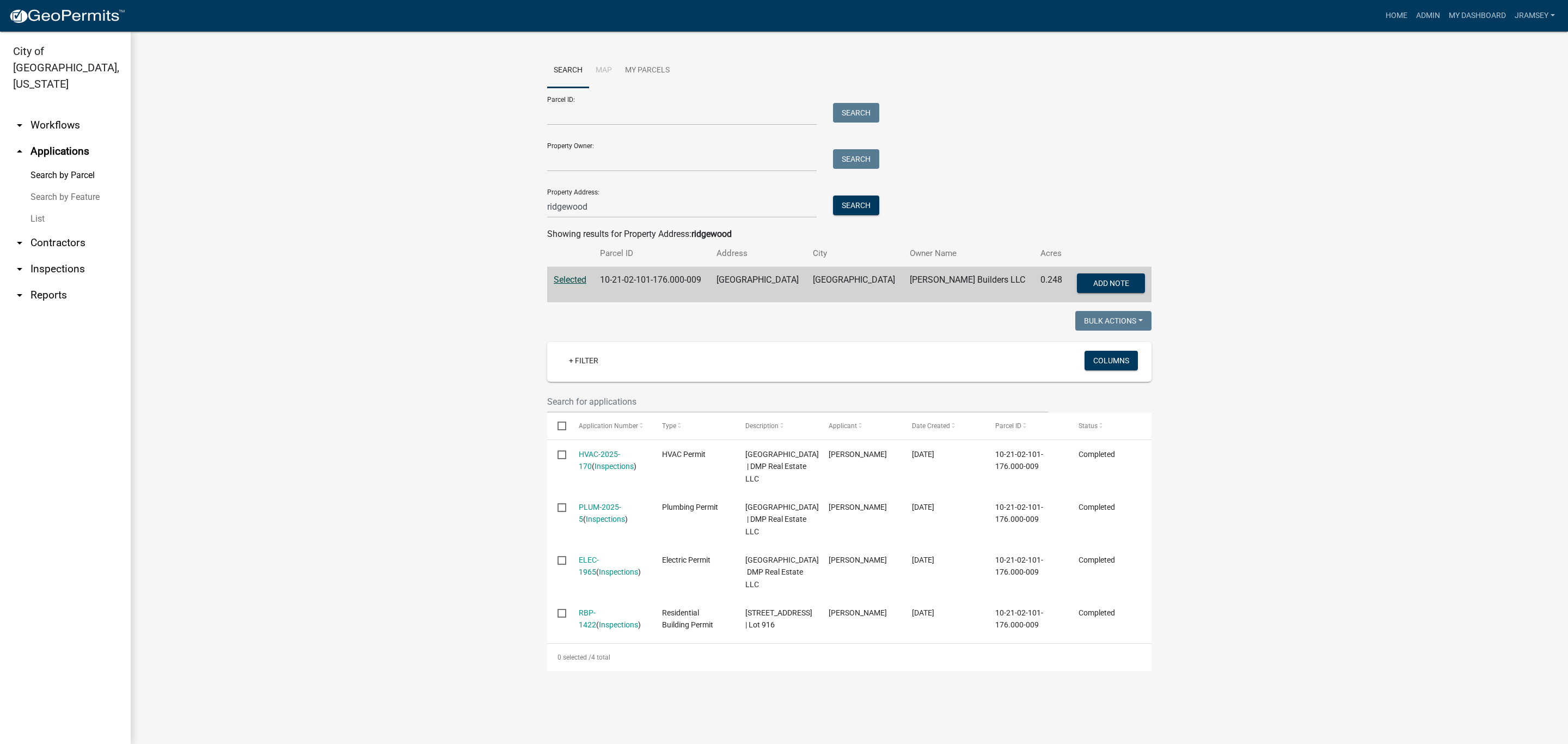
scroll to position [35, 0]
click at [846, 196] on button "Search" at bounding box center [856, 205] width 46 height 20
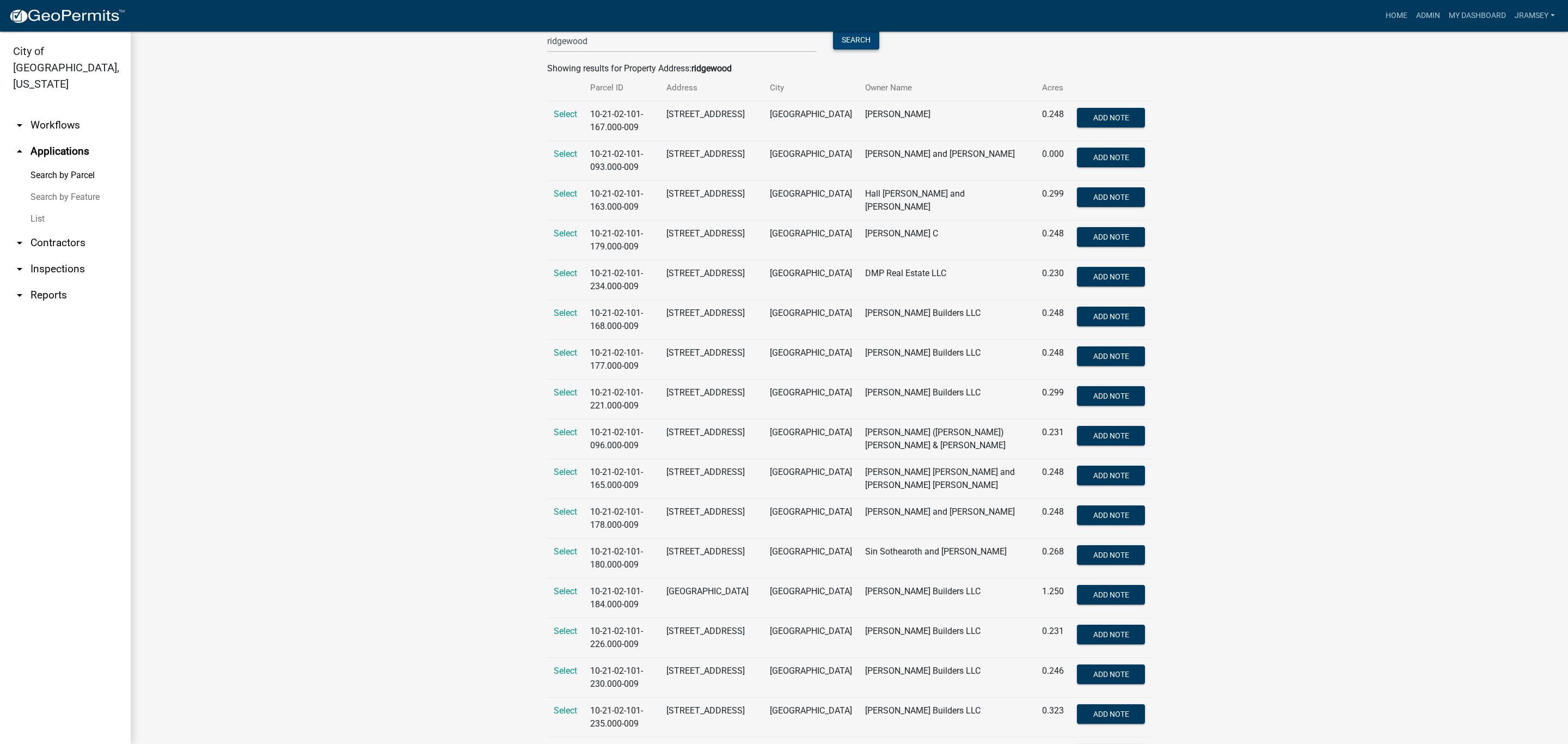
scroll to position [245, 0]
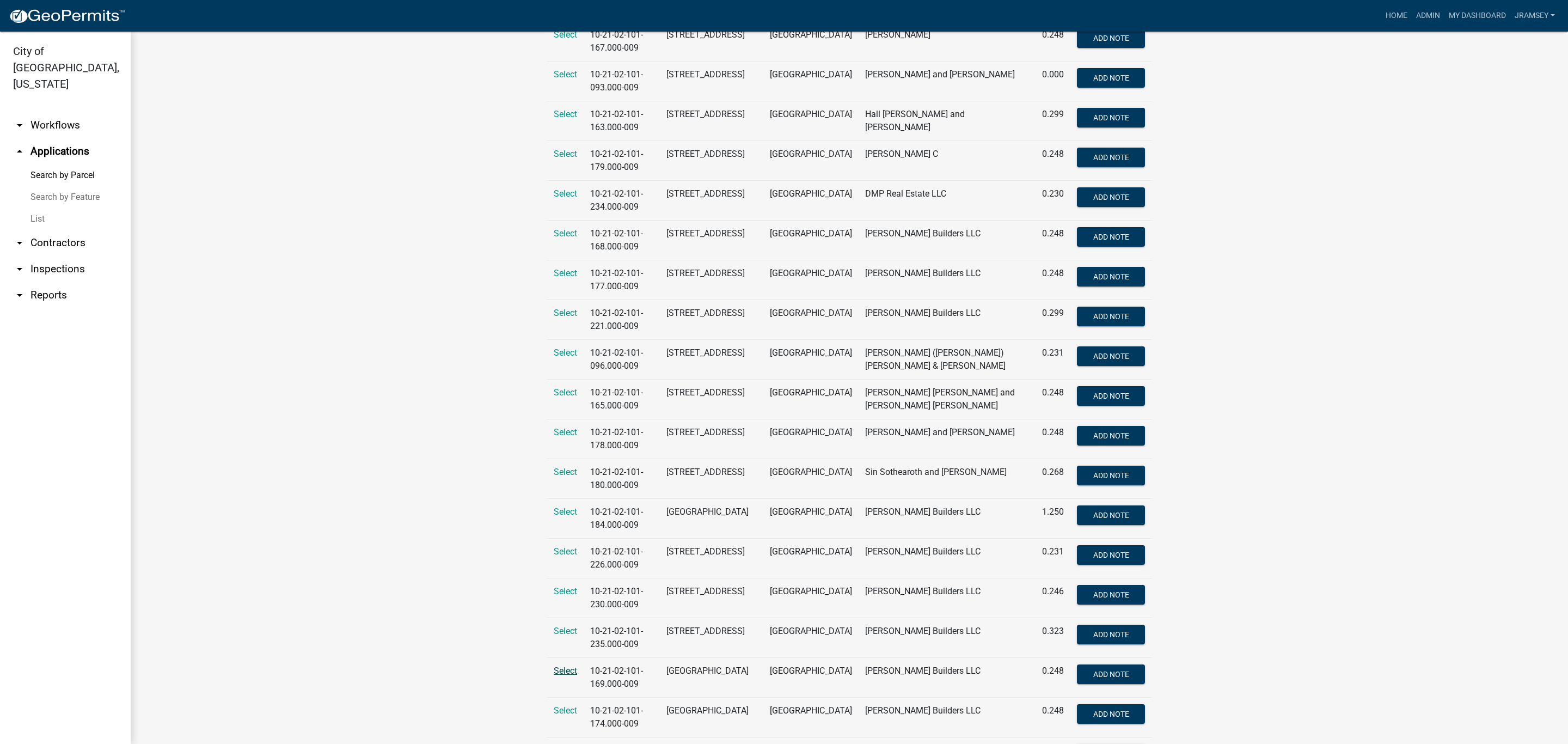
click at [564, 674] on span "Select" at bounding box center [565, 671] width 23 height 10
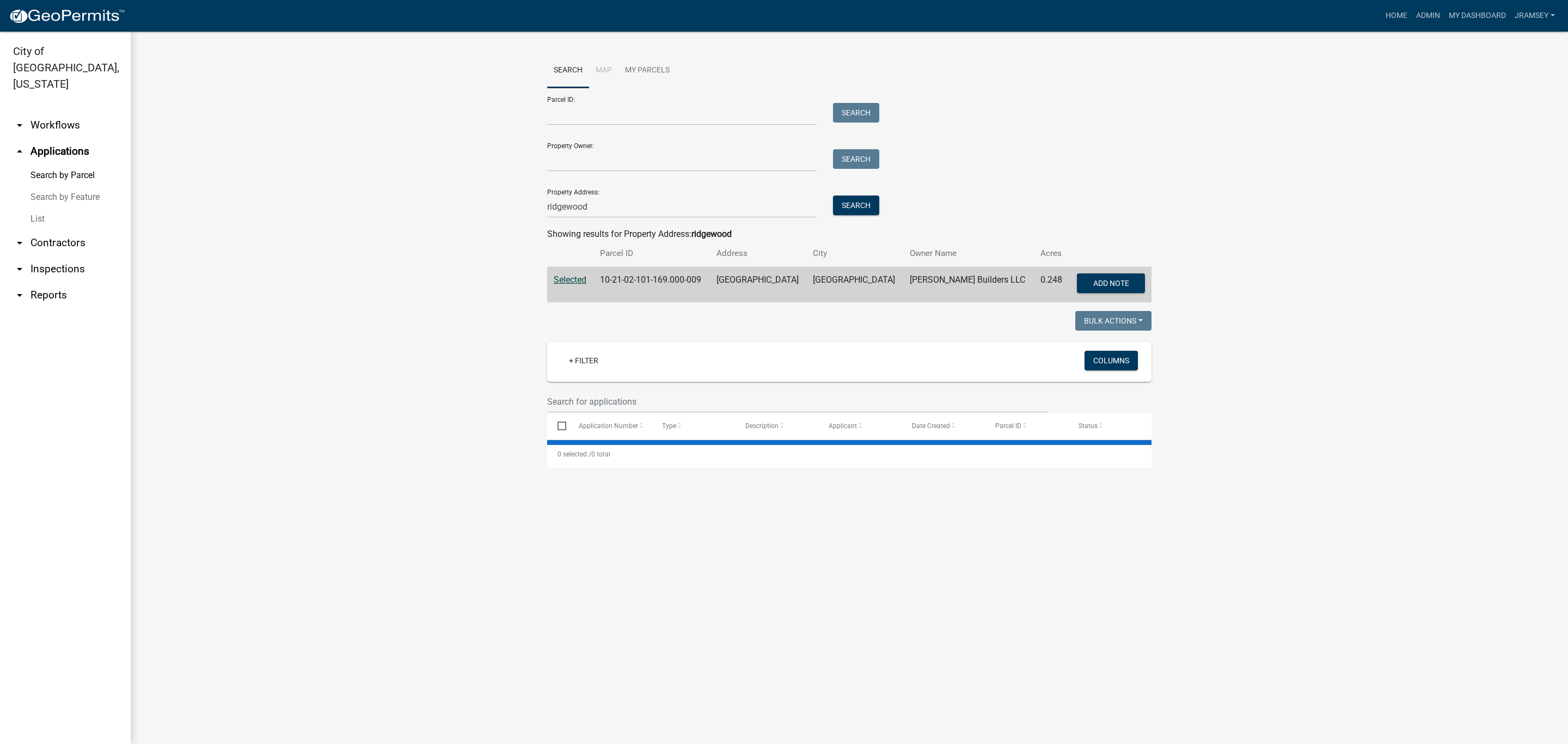
scroll to position [0, 0]
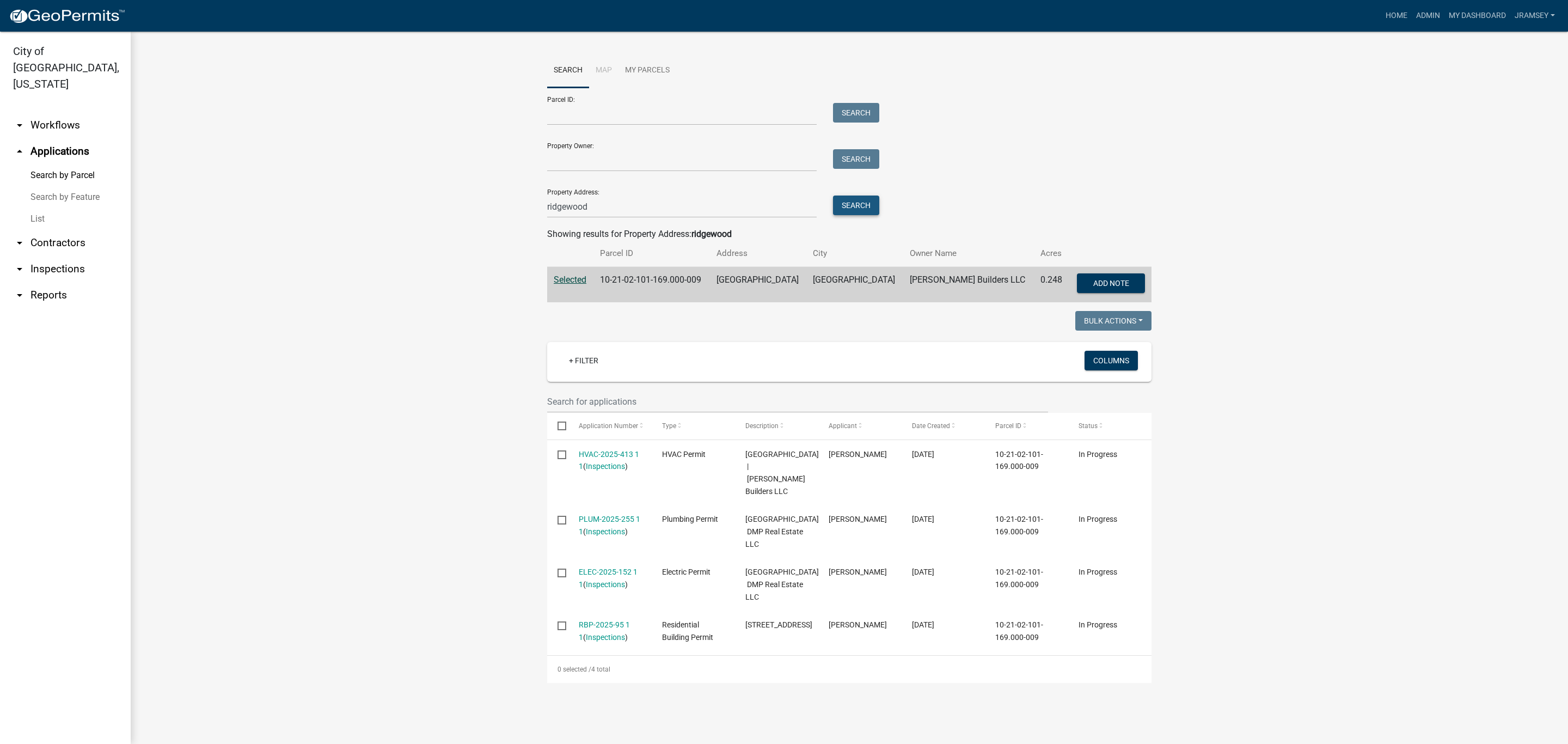
click at [850, 212] on button "Search" at bounding box center [856, 205] width 46 height 20
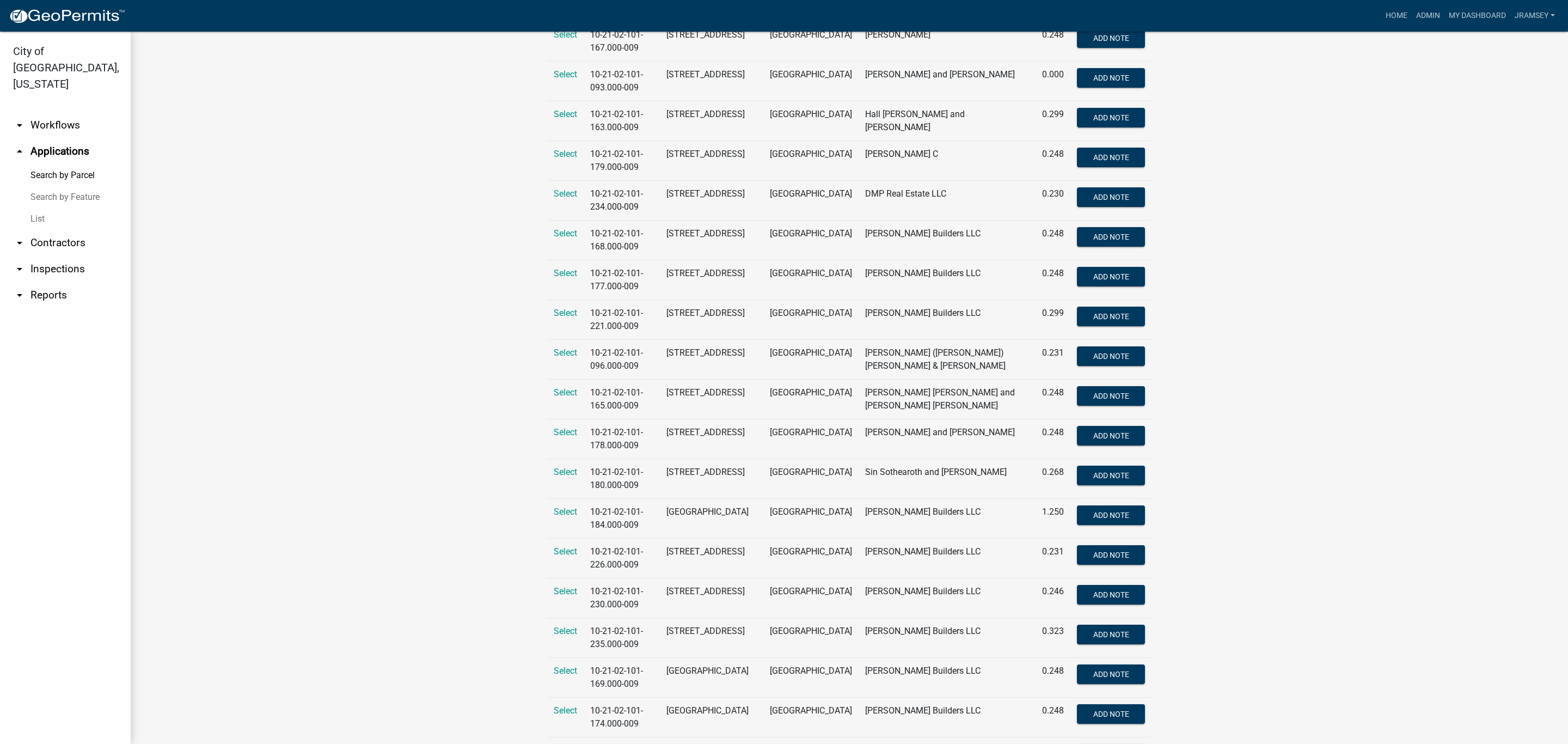
scroll to position [327, 0]
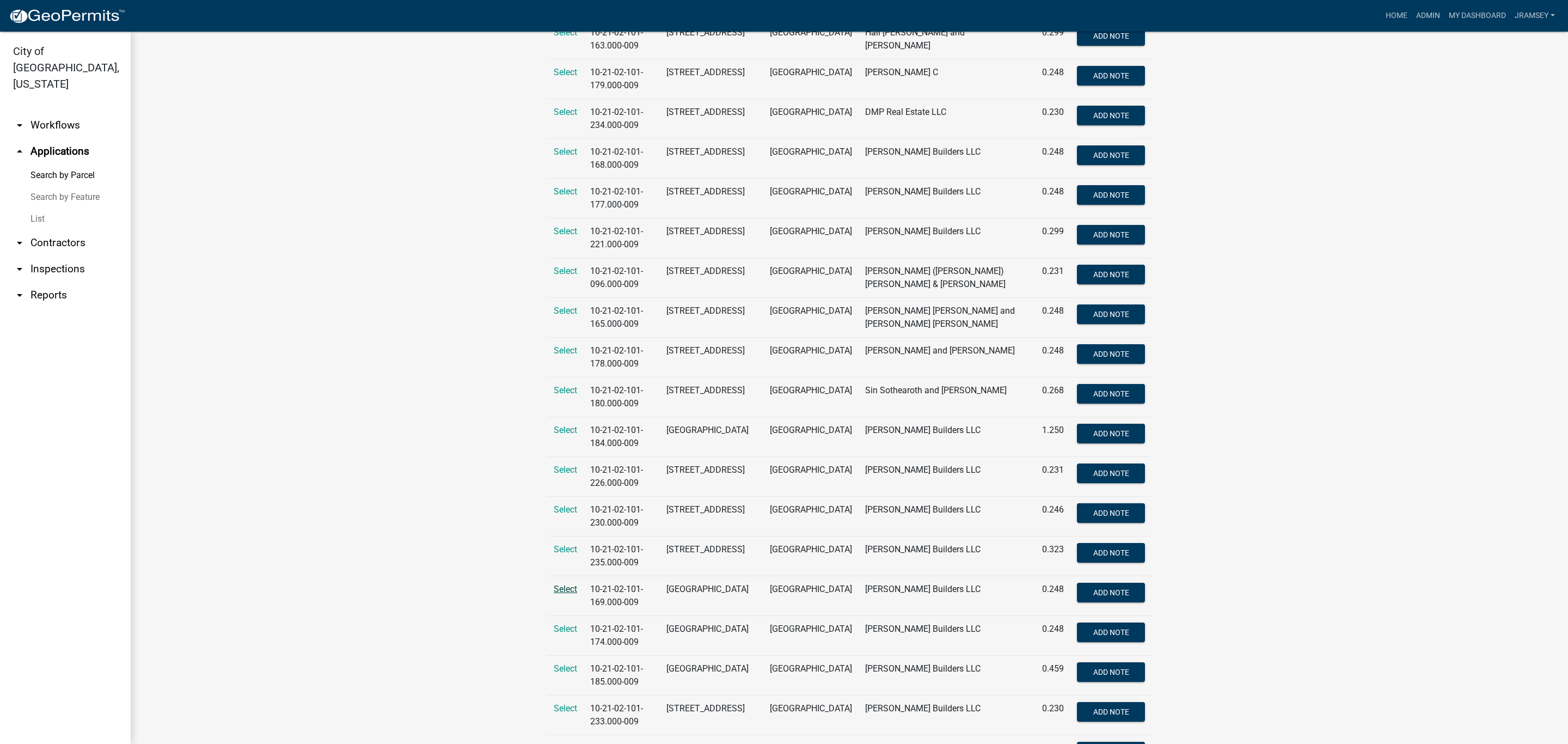
click at [567, 593] on span "Select" at bounding box center [565, 589] width 23 height 10
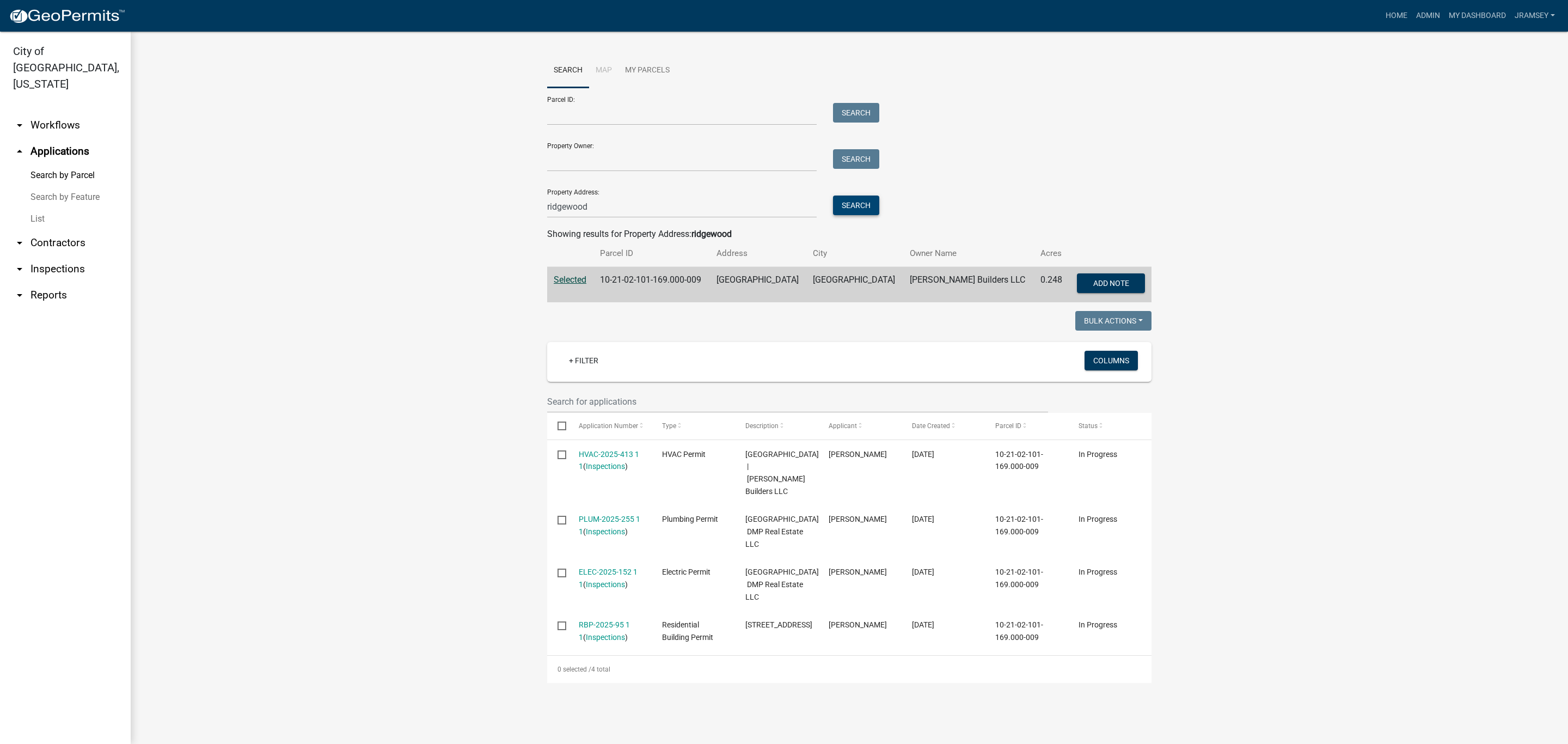
click at [859, 205] on button "Search" at bounding box center [856, 205] width 46 height 20
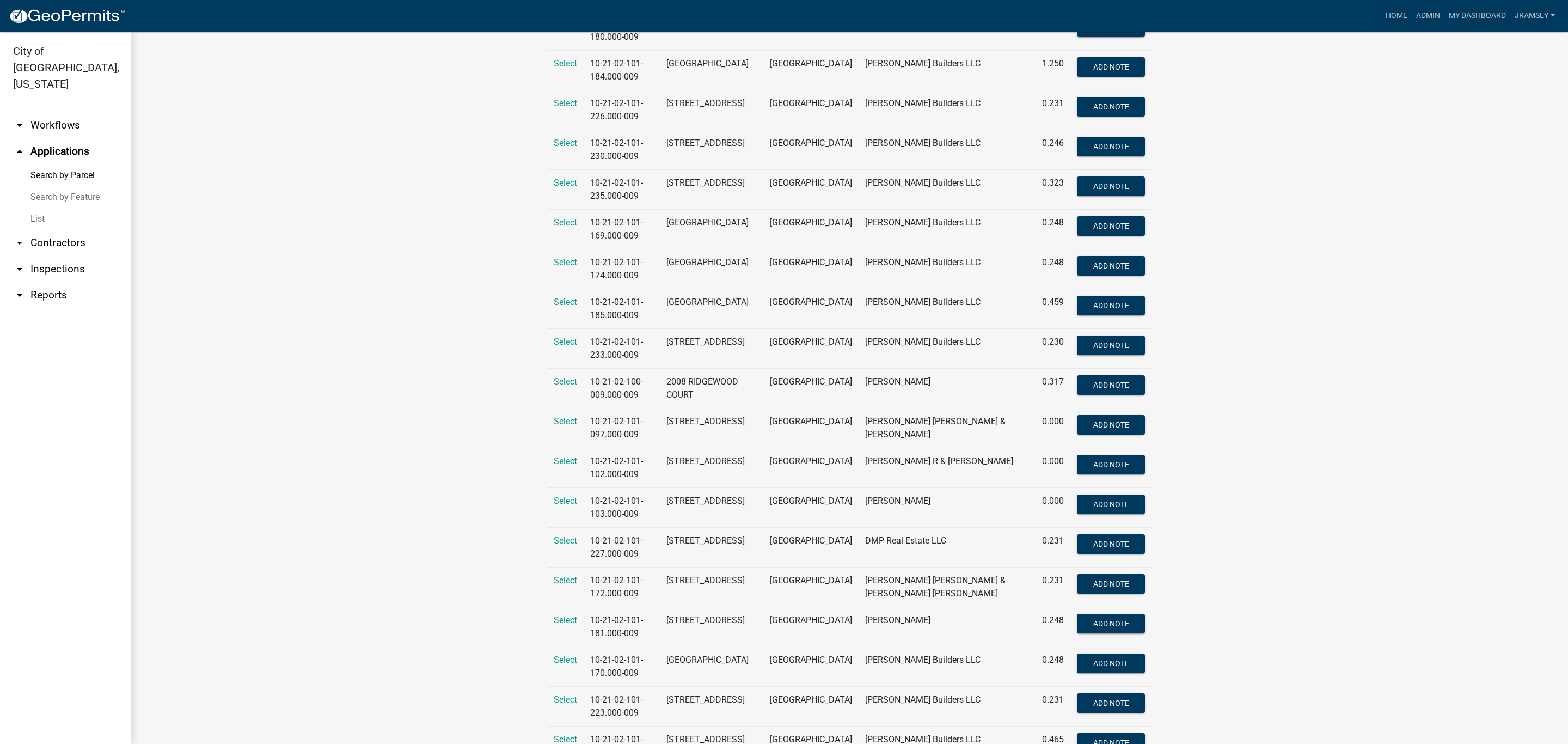
scroll to position [735, 0]
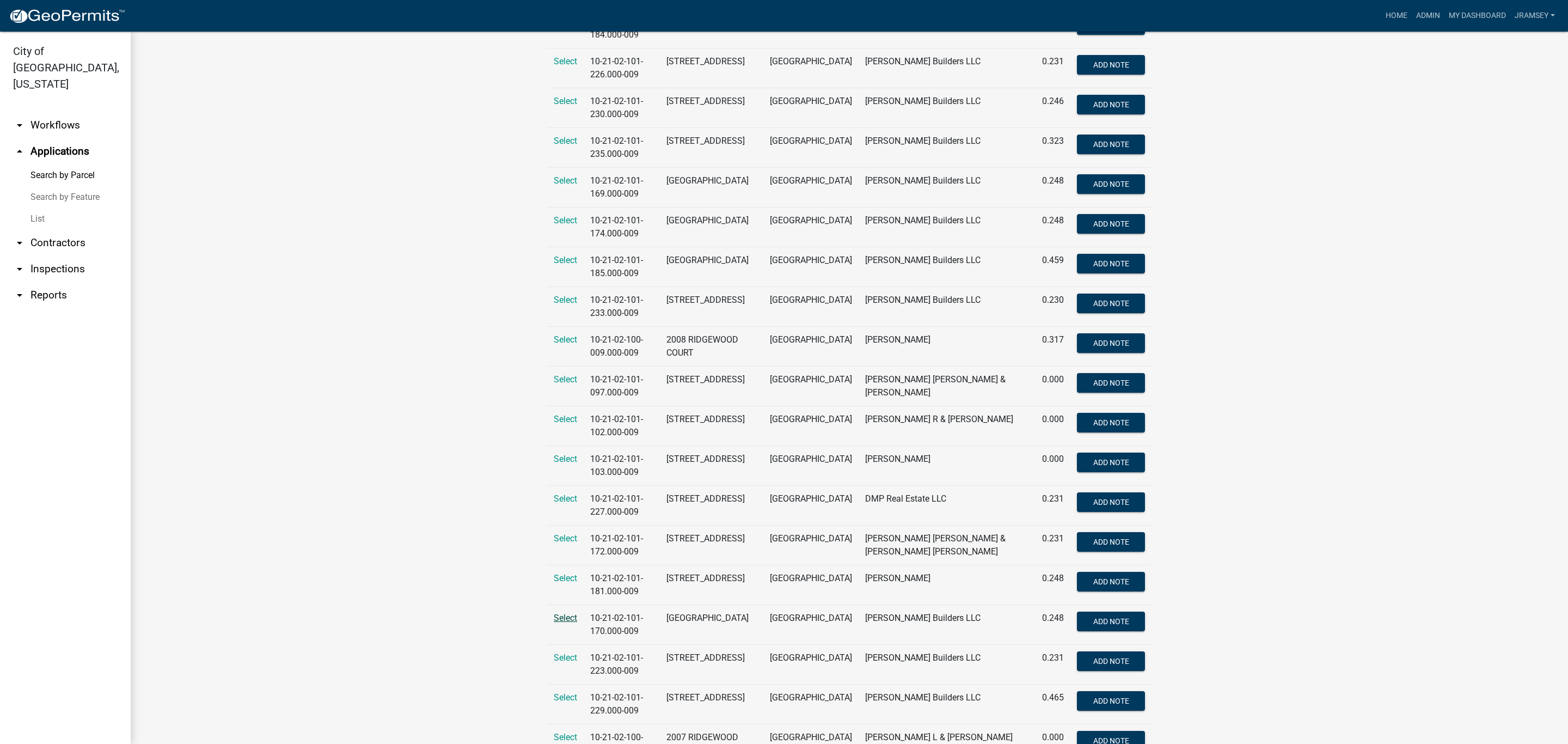
click at [566, 623] on span "Select" at bounding box center [565, 617] width 23 height 10
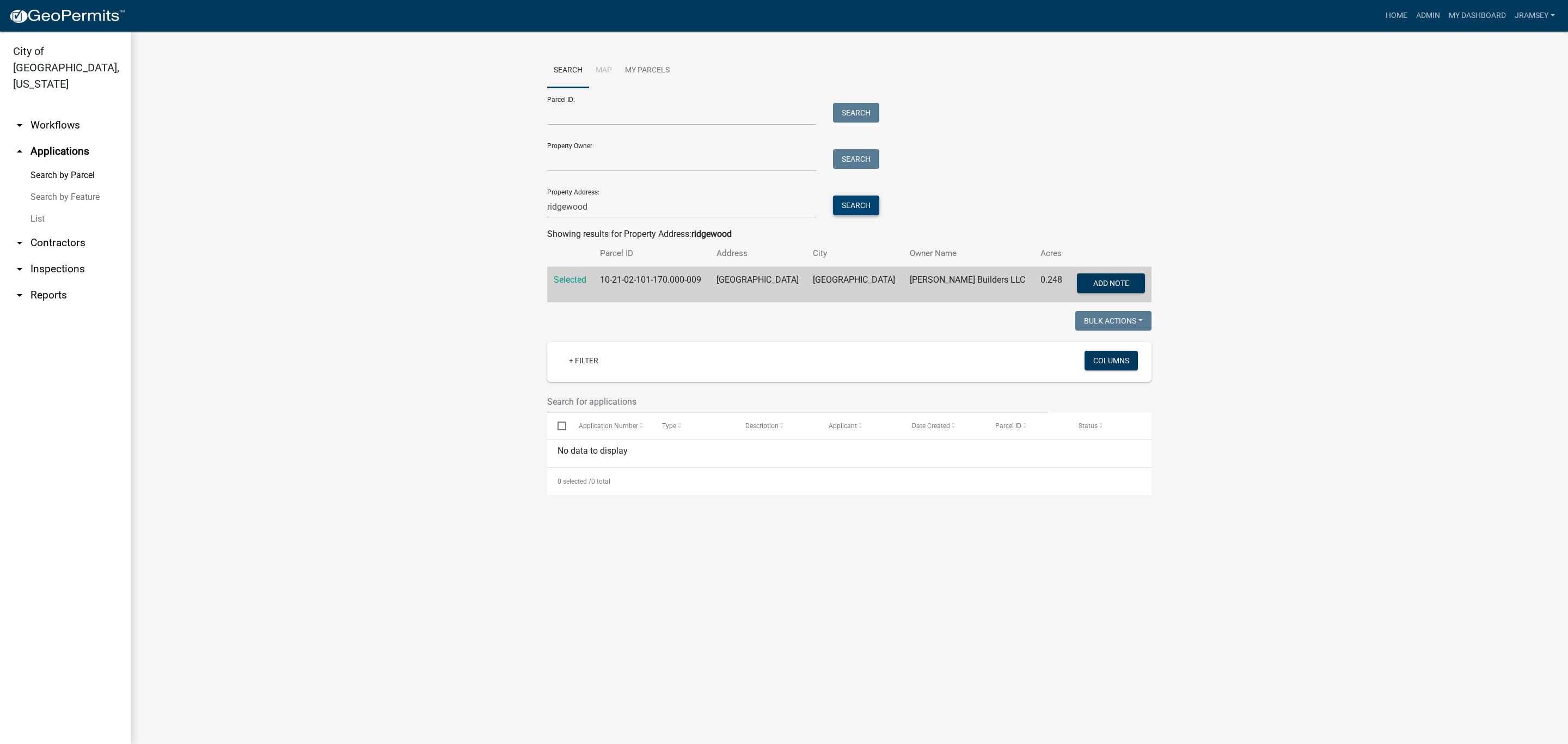
click at [860, 214] on button "Search" at bounding box center [856, 205] width 46 height 20
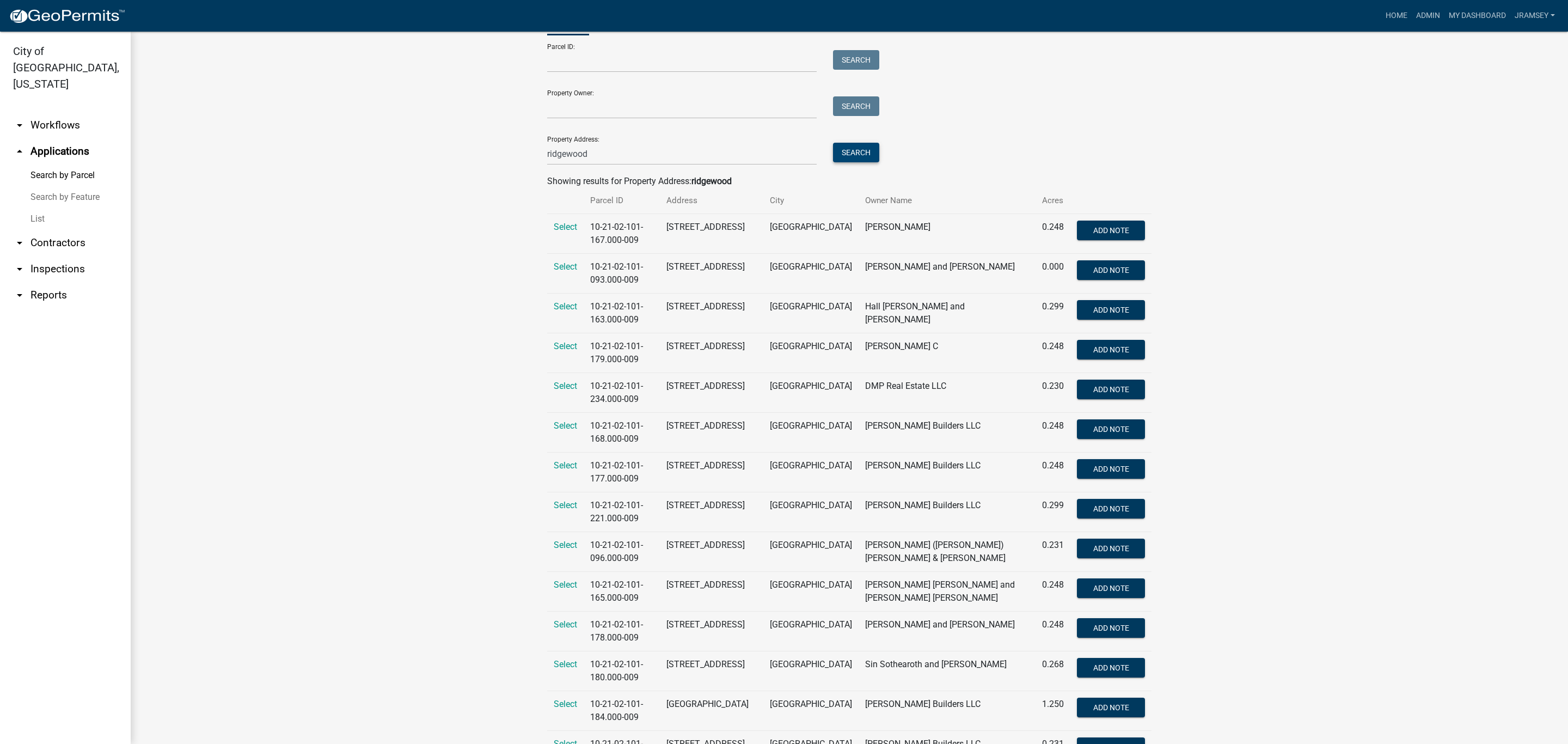
scroll to position [82, 0]
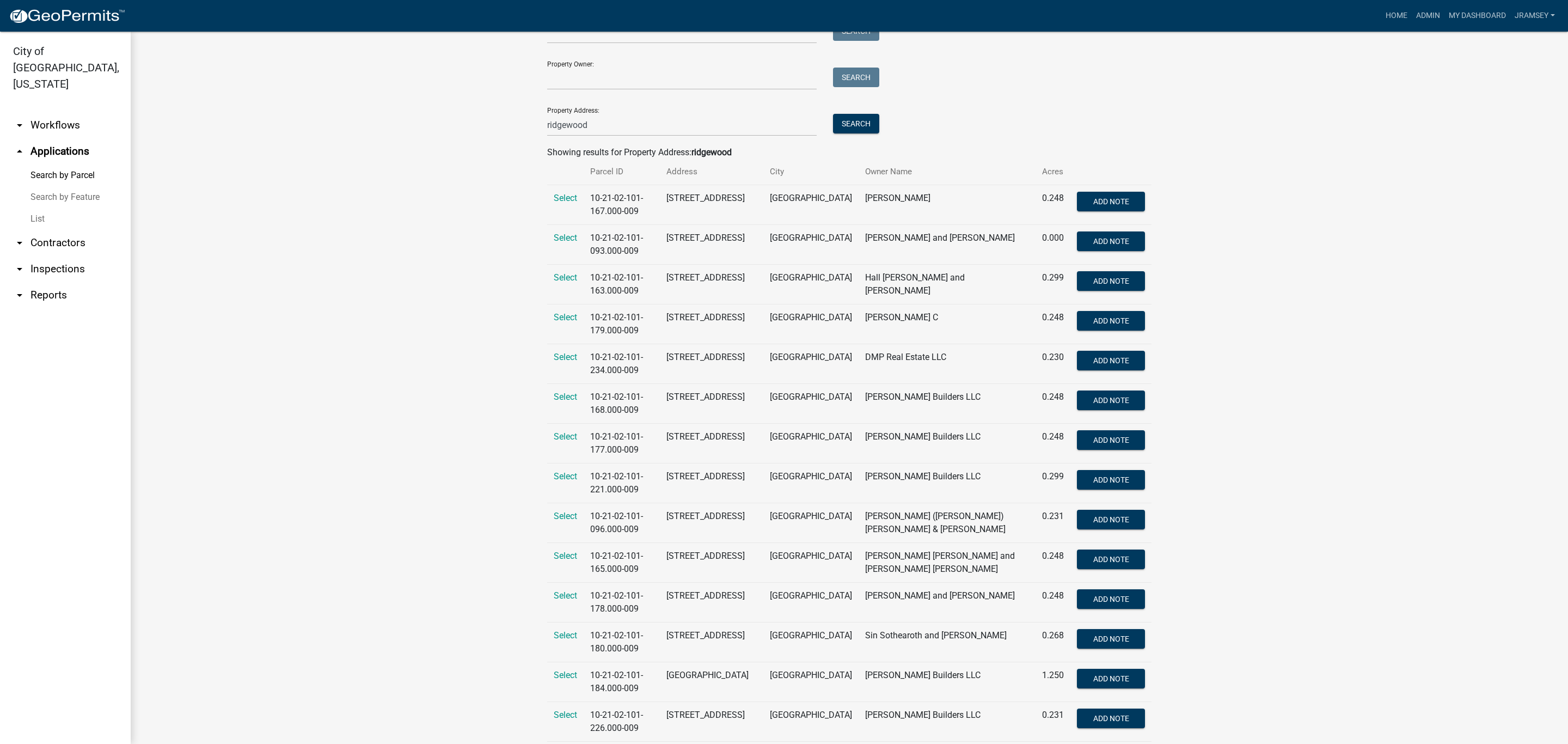
click at [61, 256] on link "arrow_drop_down Inspections" at bounding box center [65, 269] width 130 height 26
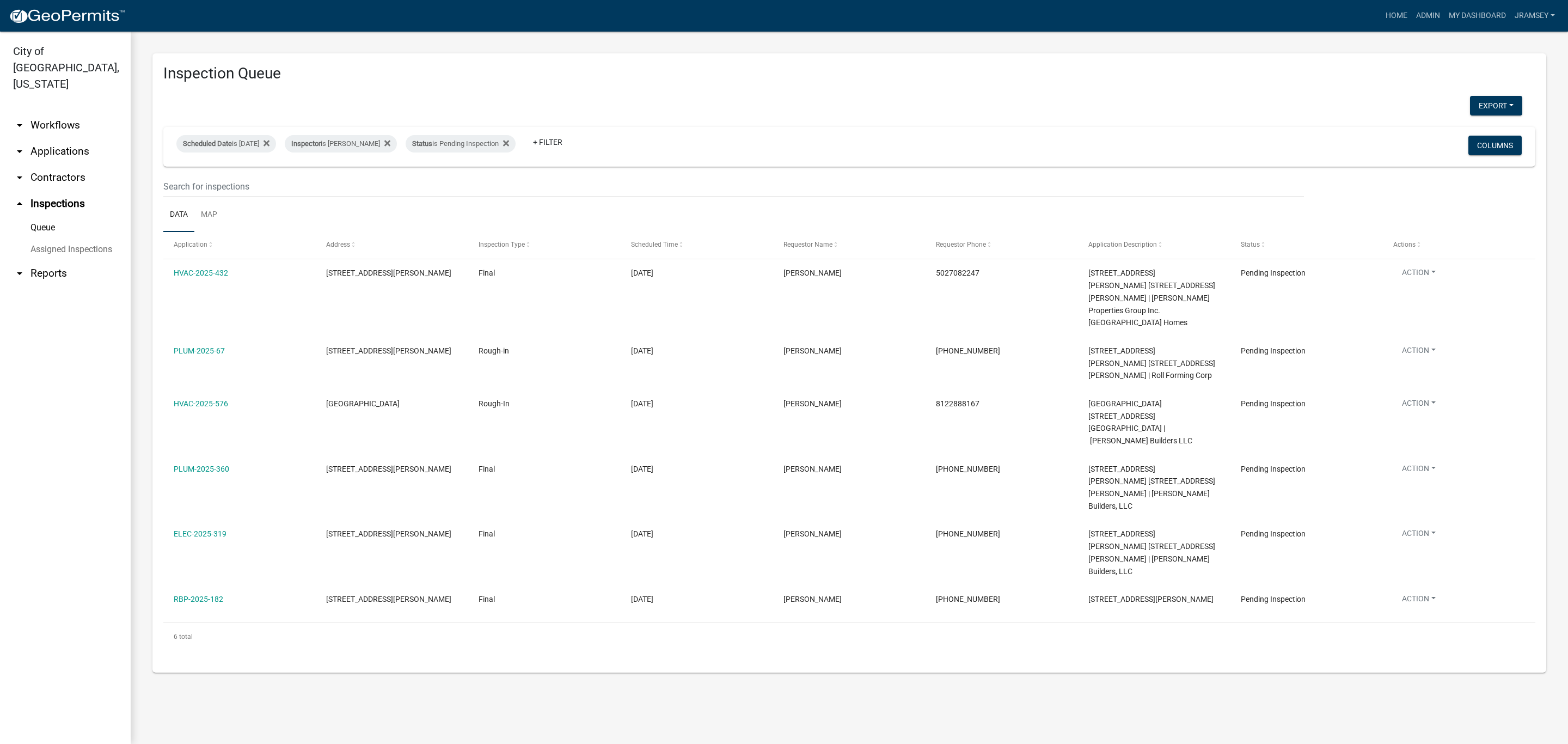
click at [71, 138] on link "arrow_drop_down Applications" at bounding box center [65, 151] width 130 height 26
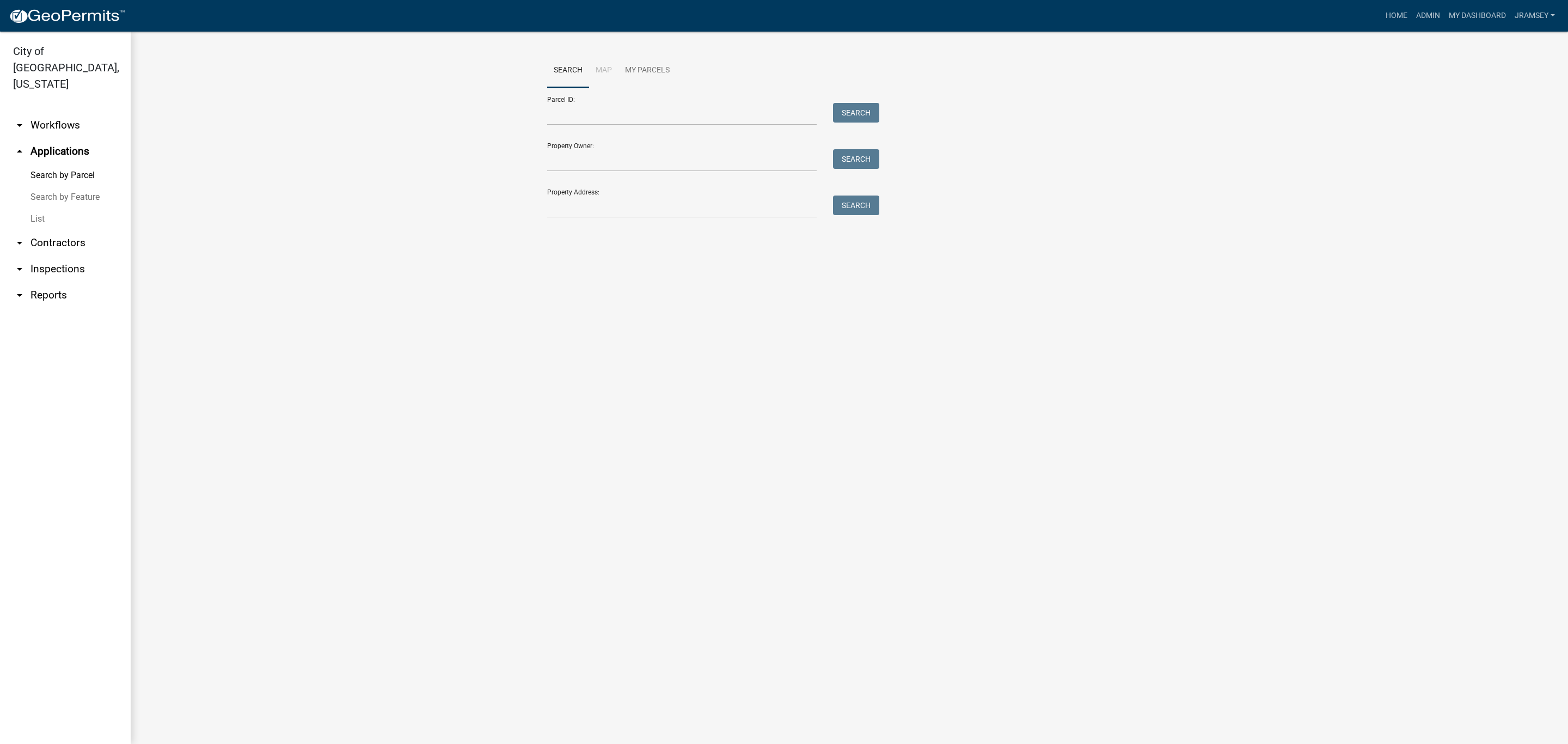
click at [69, 112] on link "arrow_drop_down Workflows" at bounding box center [65, 125] width 130 height 26
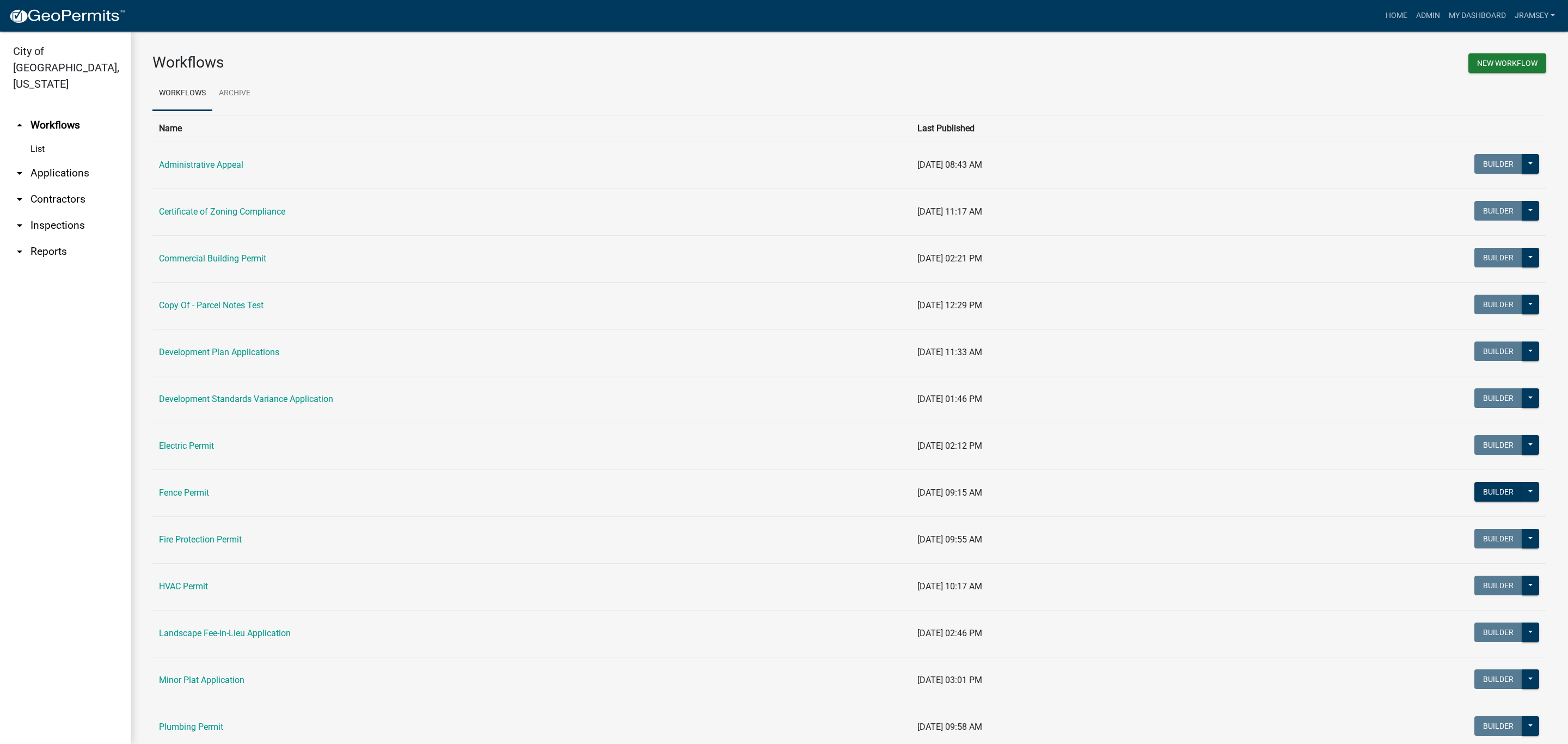
scroll to position [82, 0]
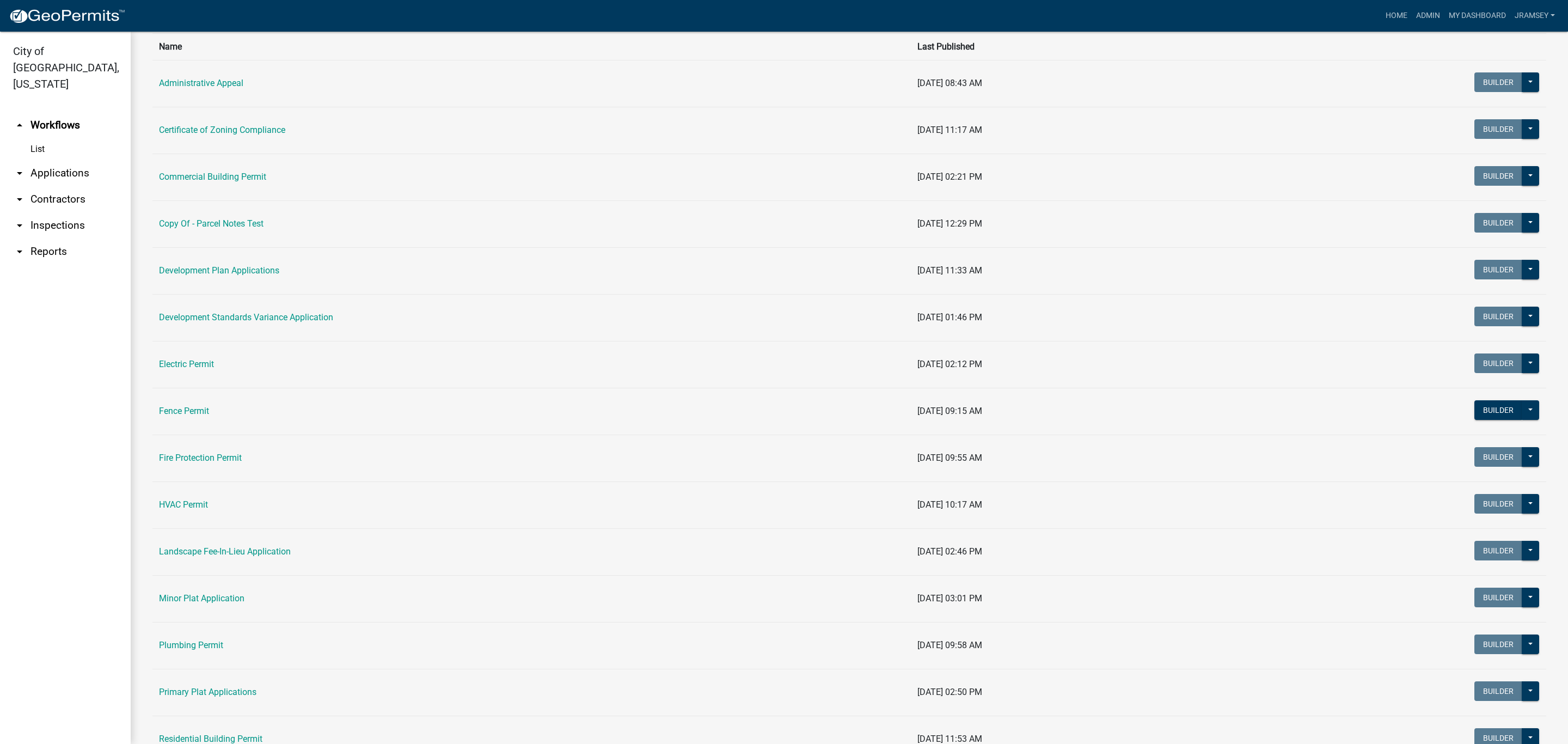
click at [197, 642] on td "Plumbing Permit" at bounding box center [532, 645] width 759 height 47
click at [197, 647] on link "Plumbing Permit" at bounding box center [191, 645] width 64 height 10
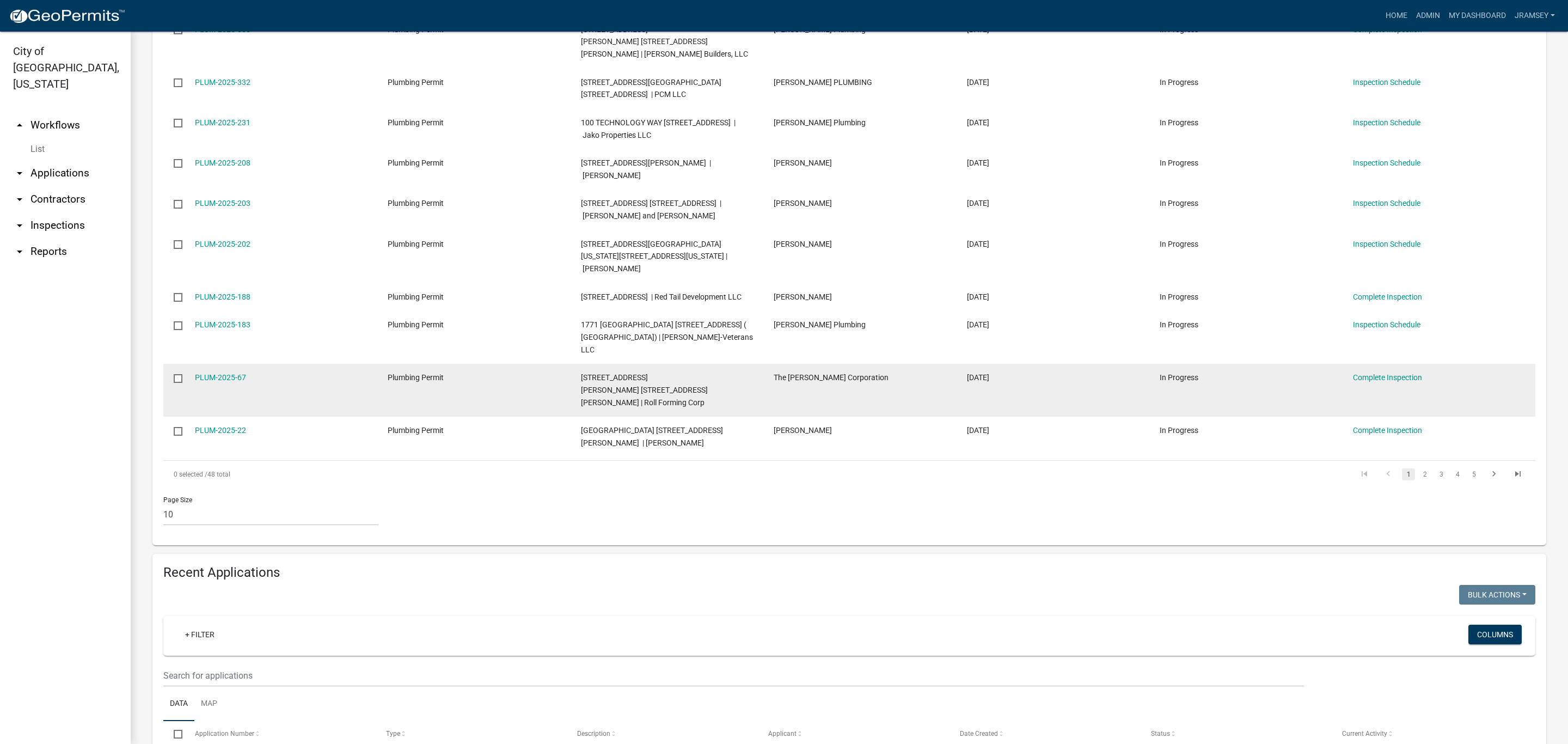
scroll to position [327, 0]
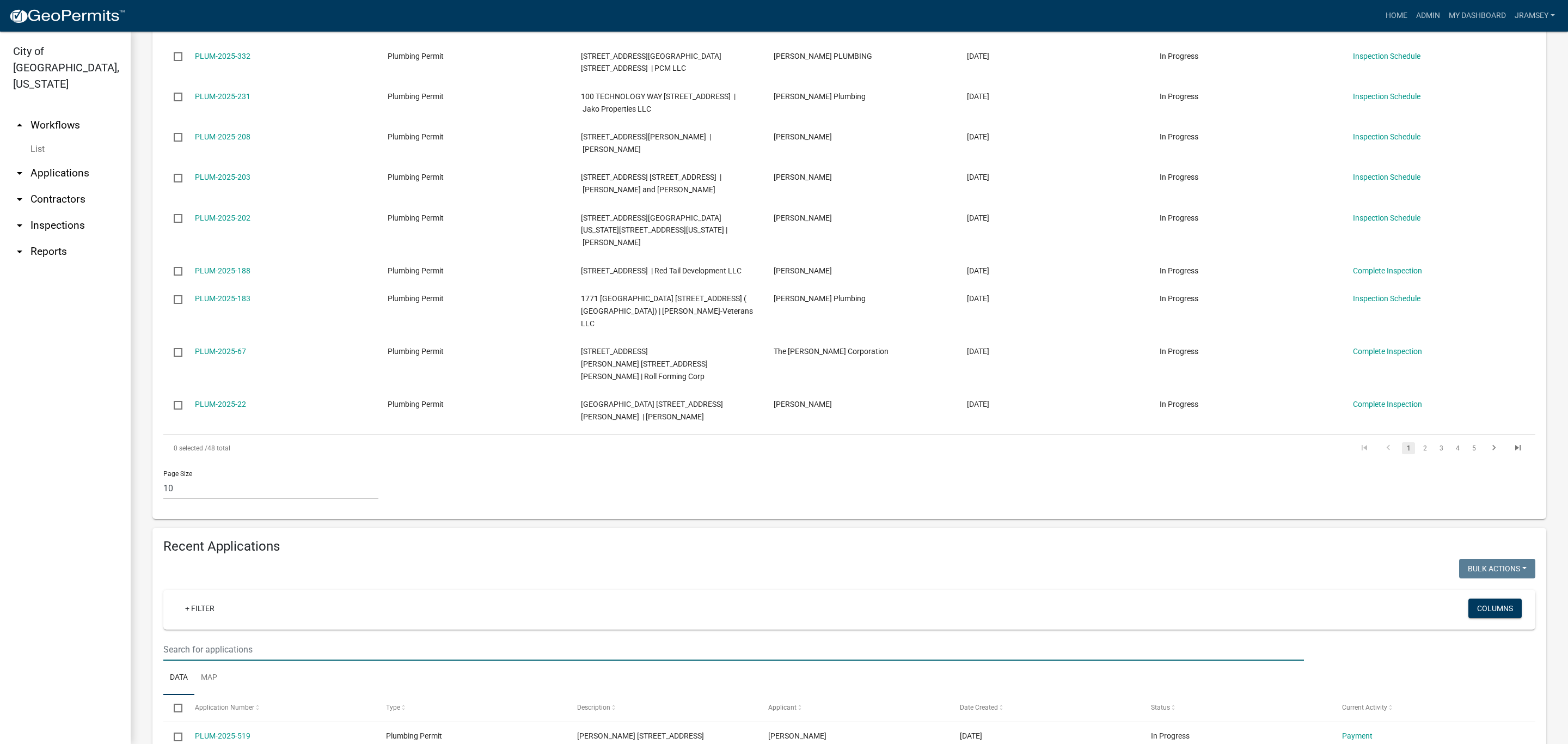
click at [203, 638] on input "text" at bounding box center [733, 649] width 1141 height 22
type input "[PERSON_NAME]"
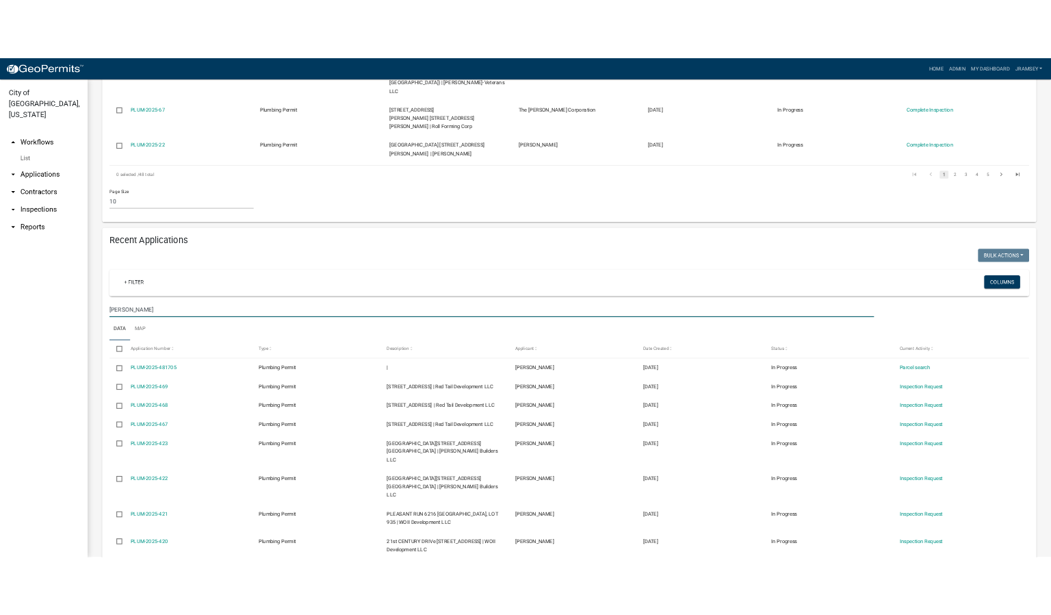
scroll to position [821, 0]
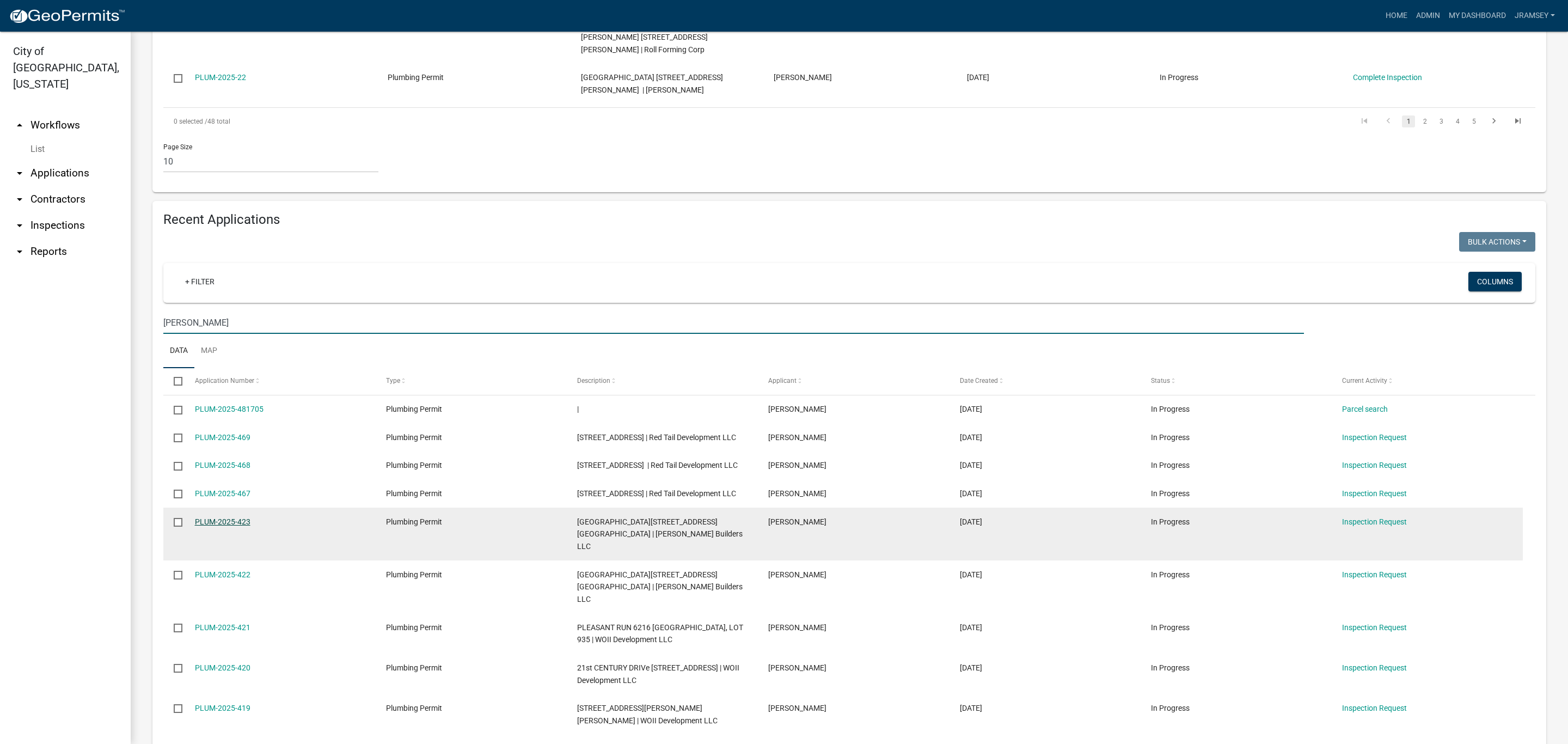
click at [213, 517] on link "PLUM-2025-423" at bounding box center [223, 521] width 56 height 9
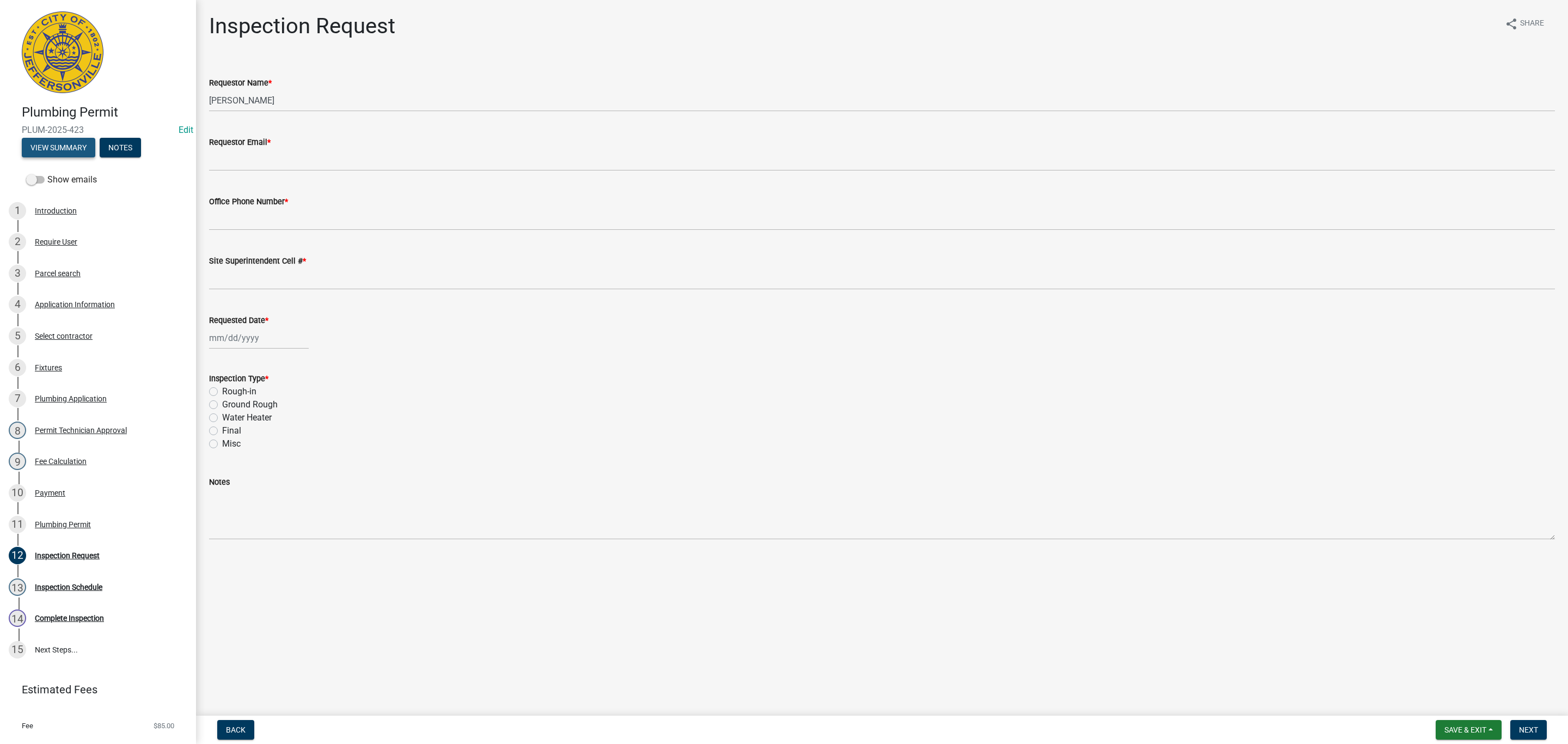
click at [64, 154] on button "View Summary" at bounding box center [58, 147] width 73 height 20
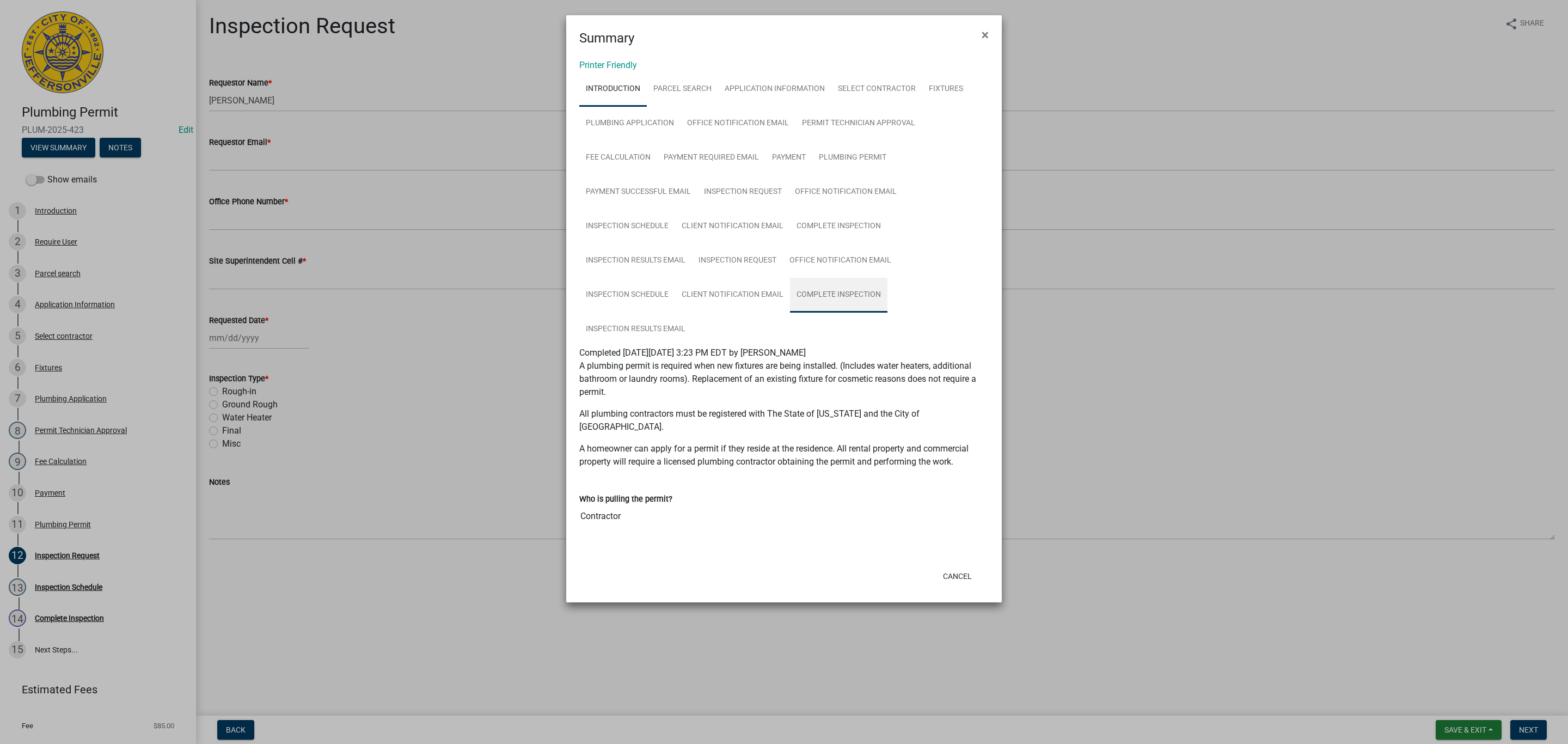
click at [809, 305] on link "Complete Inspection" at bounding box center [838, 295] width 98 height 35
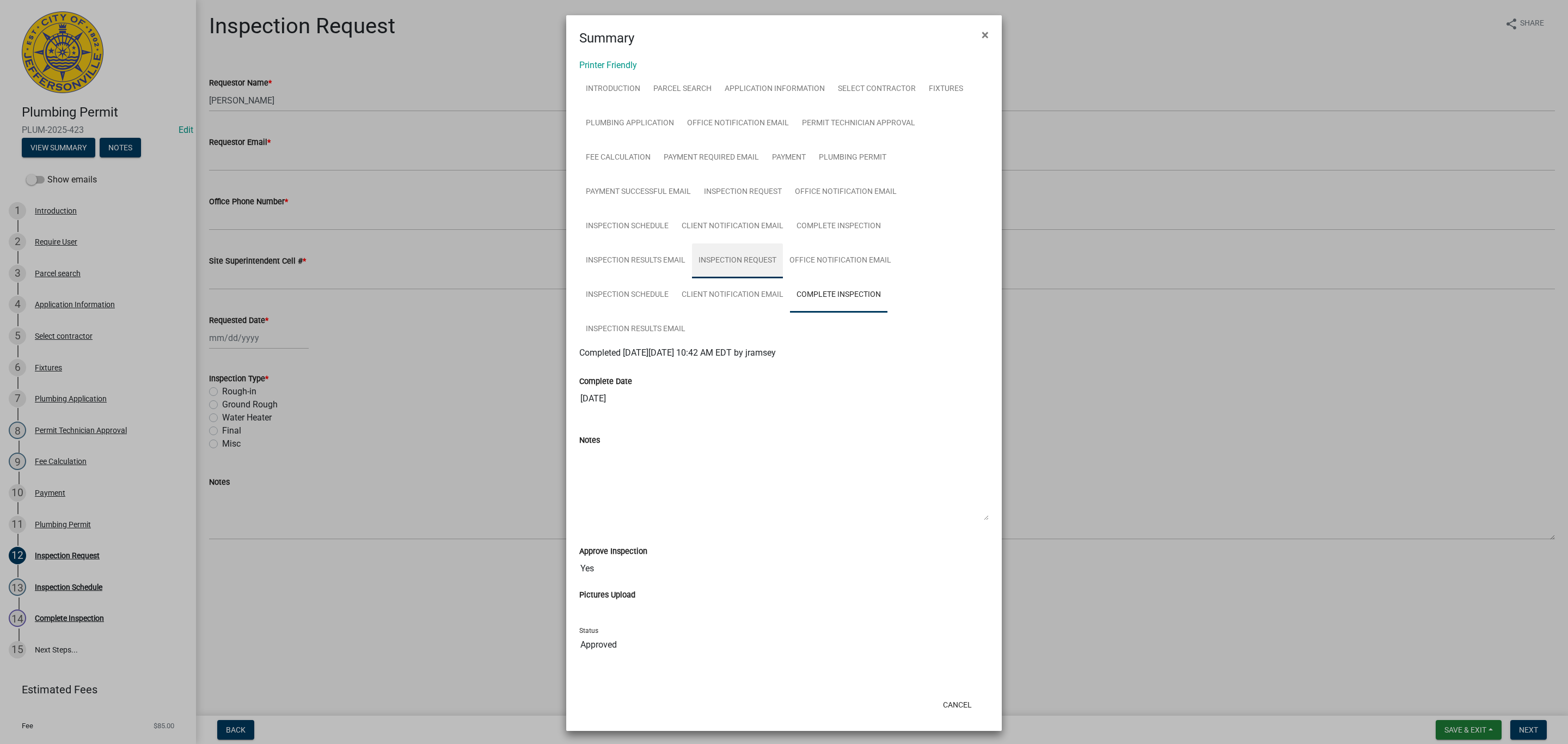
click at [722, 265] on link "Inspection Request" at bounding box center [737, 261] width 91 height 35
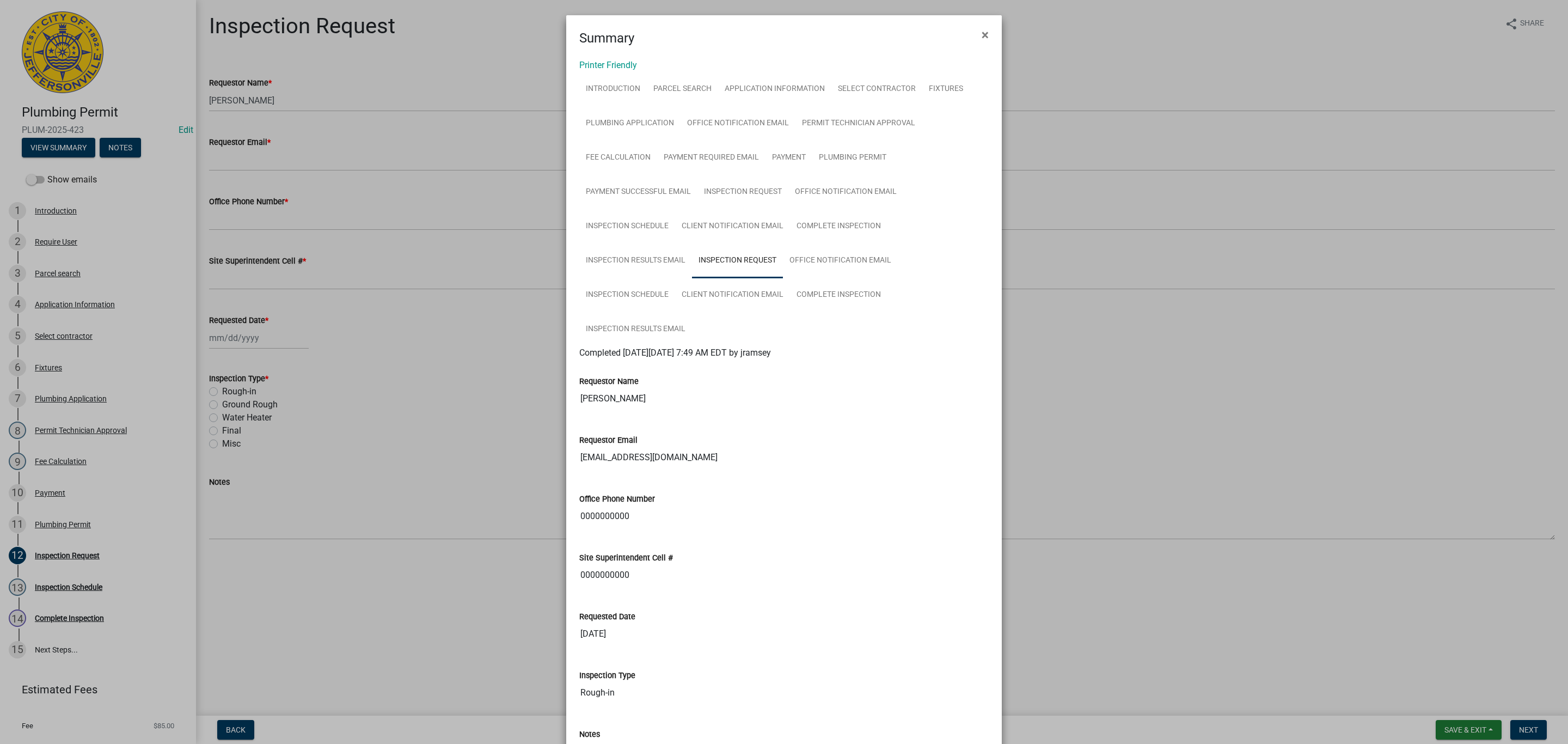
click at [1165, 419] on ngb-modal-window "Summary × Printer Friendly Introduction Parcel search Application Information S…" at bounding box center [784, 372] width 1568 height 744
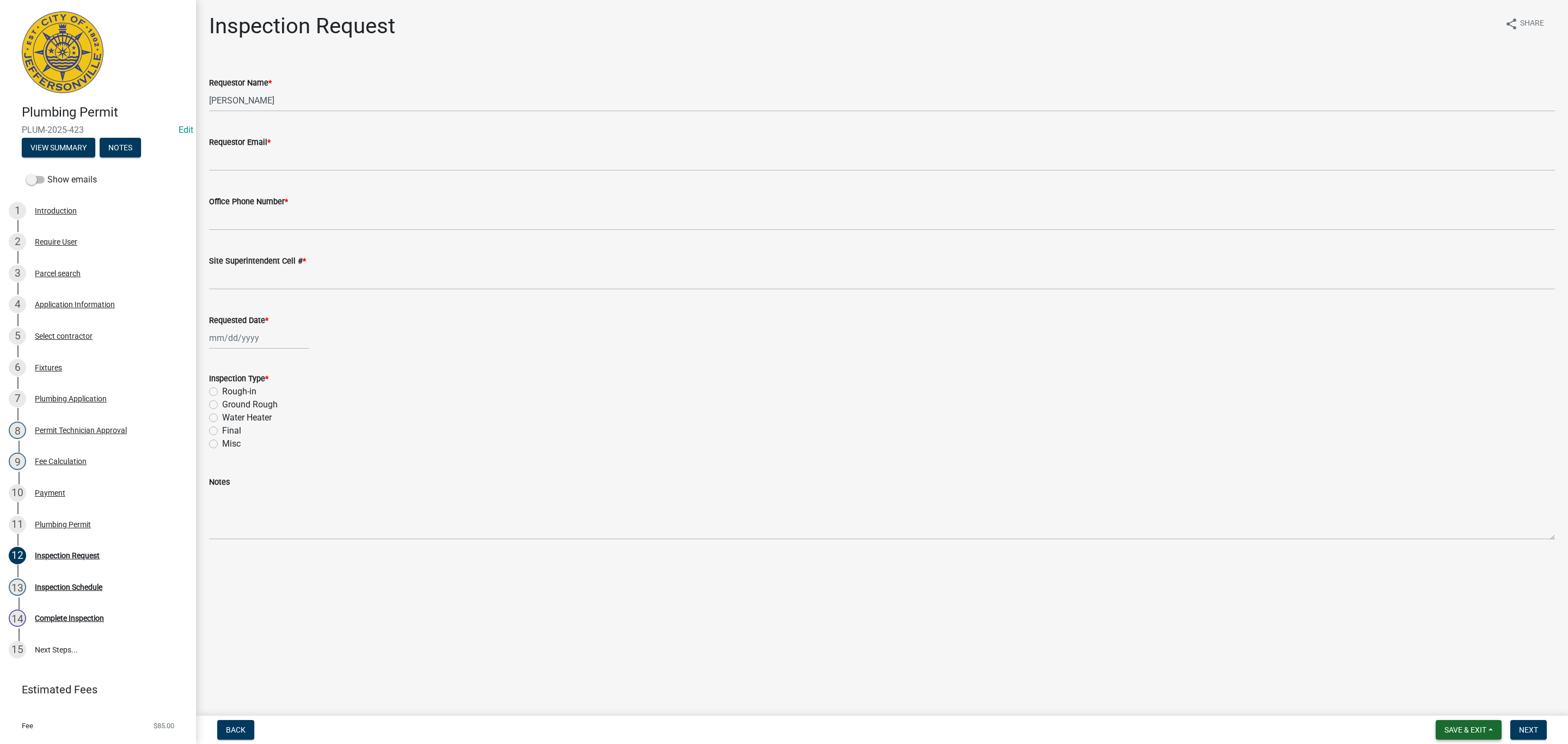
click at [1461, 728] on span "Save & Exit" at bounding box center [1465, 730] width 42 height 9
click at [1457, 707] on button "Save & Exit" at bounding box center [1458, 702] width 88 height 26
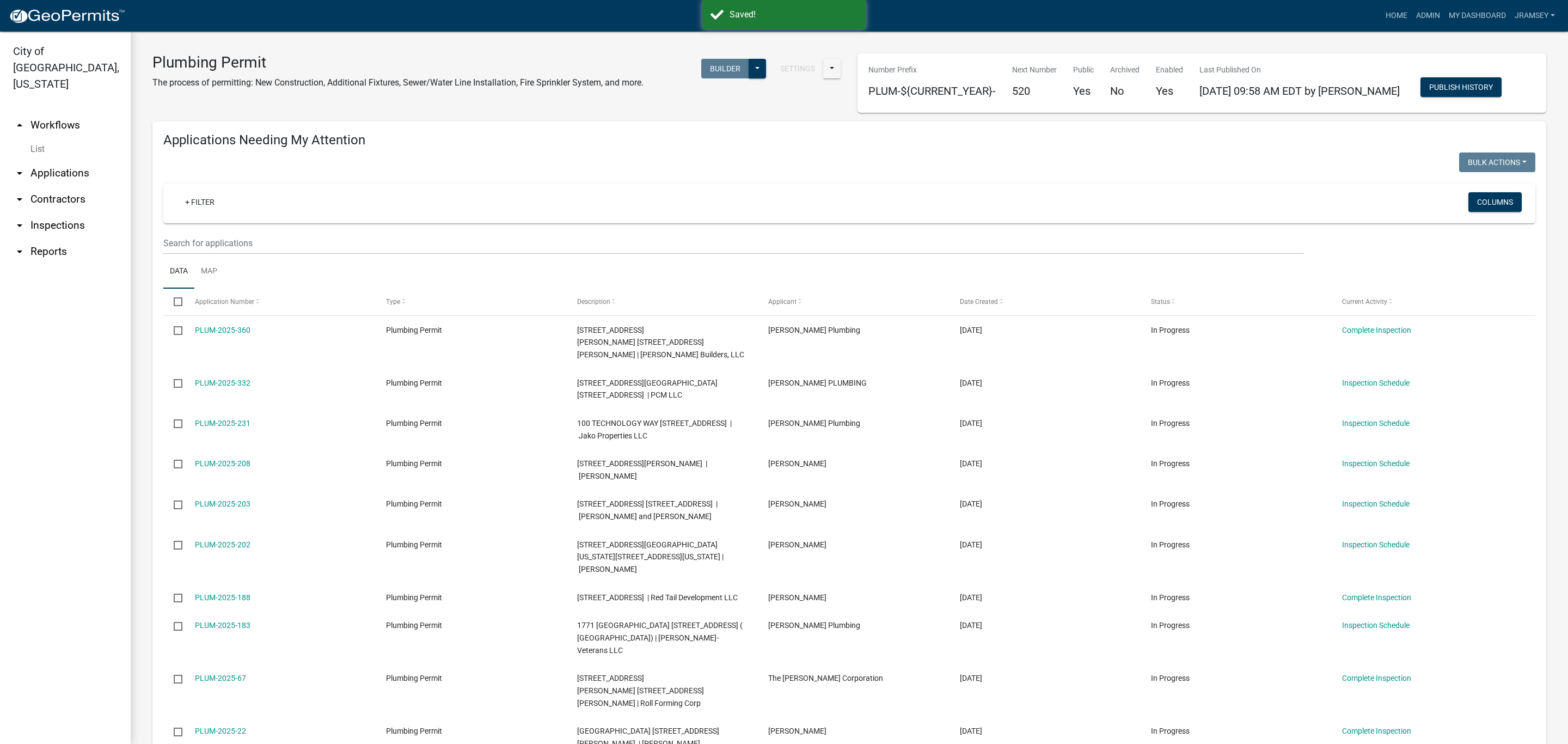
click at [62, 212] on link "arrow_drop_down Inspections" at bounding box center [65, 225] width 130 height 26
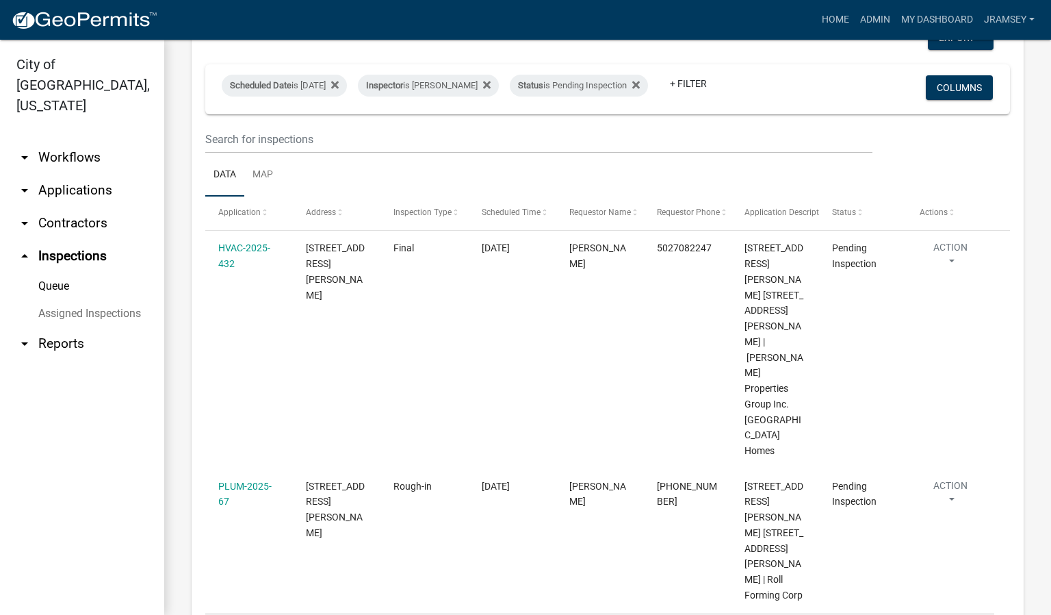
scroll to position [205, 0]
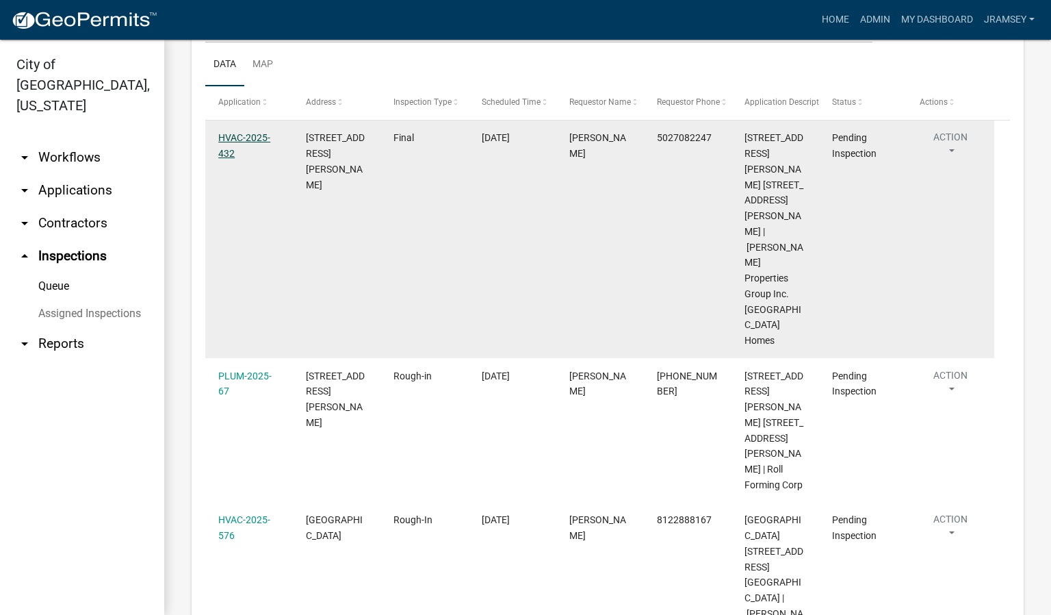
click at [243, 146] on link "HVAC-2025-432" at bounding box center [244, 145] width 52 height 27
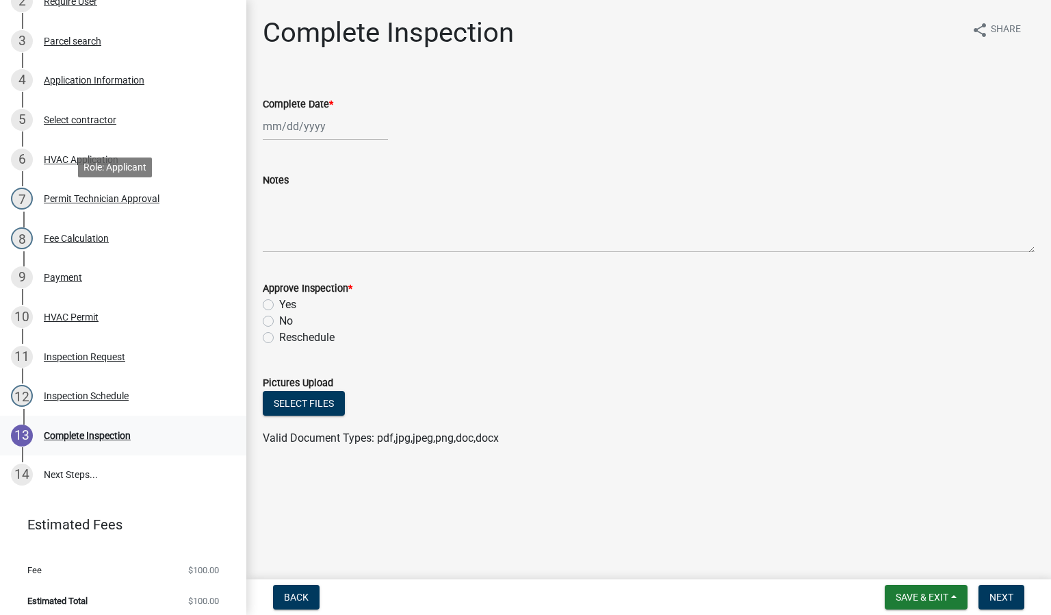
scroll to position [309, 0]
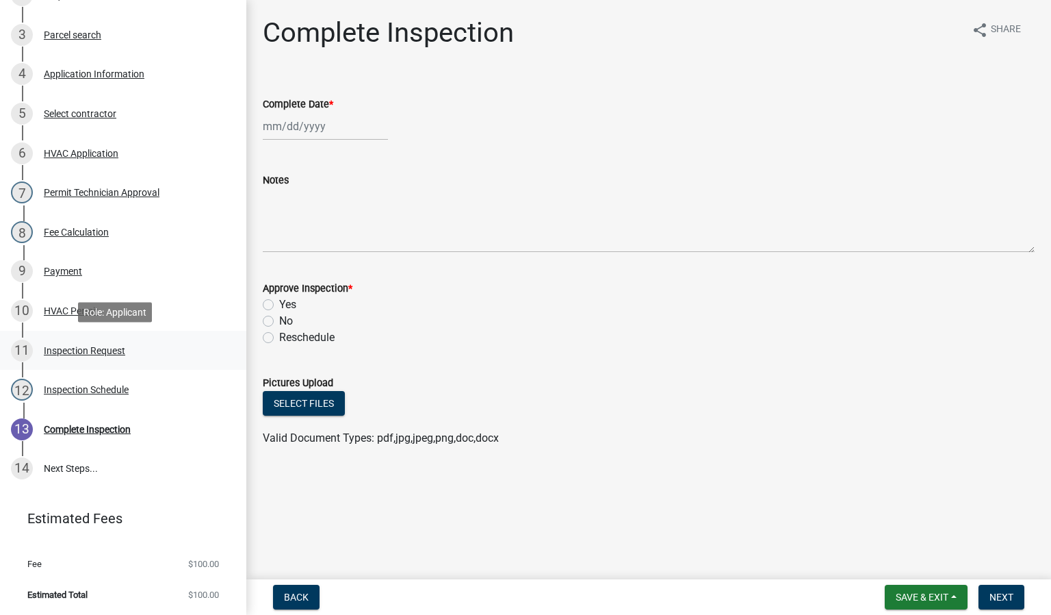
click at [71, 352] on div "Inspection Request" at bounding box center [84, 351] width 81 height 10
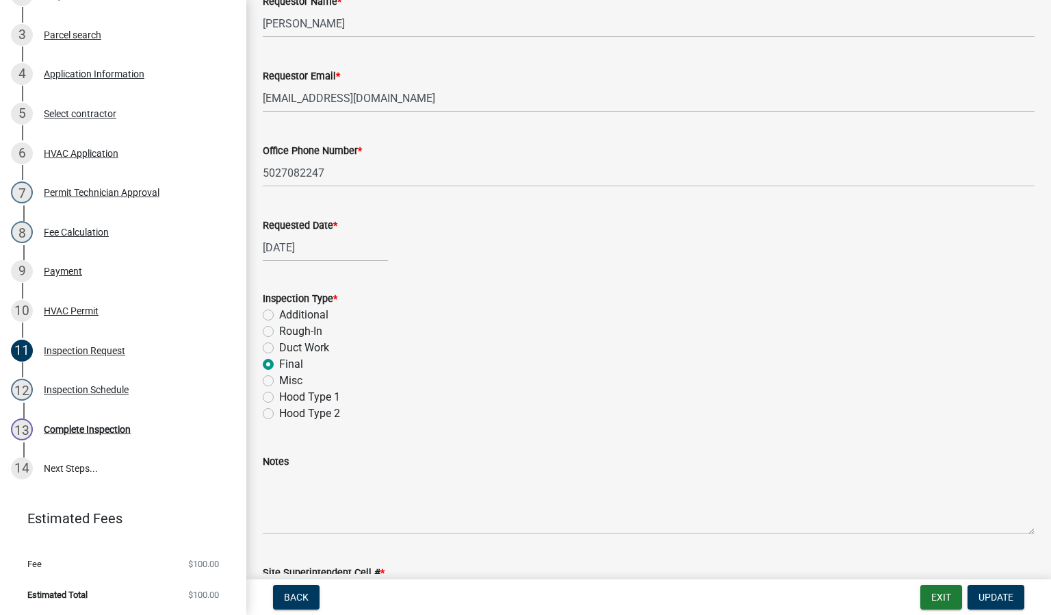
scroll to position [201, 0]
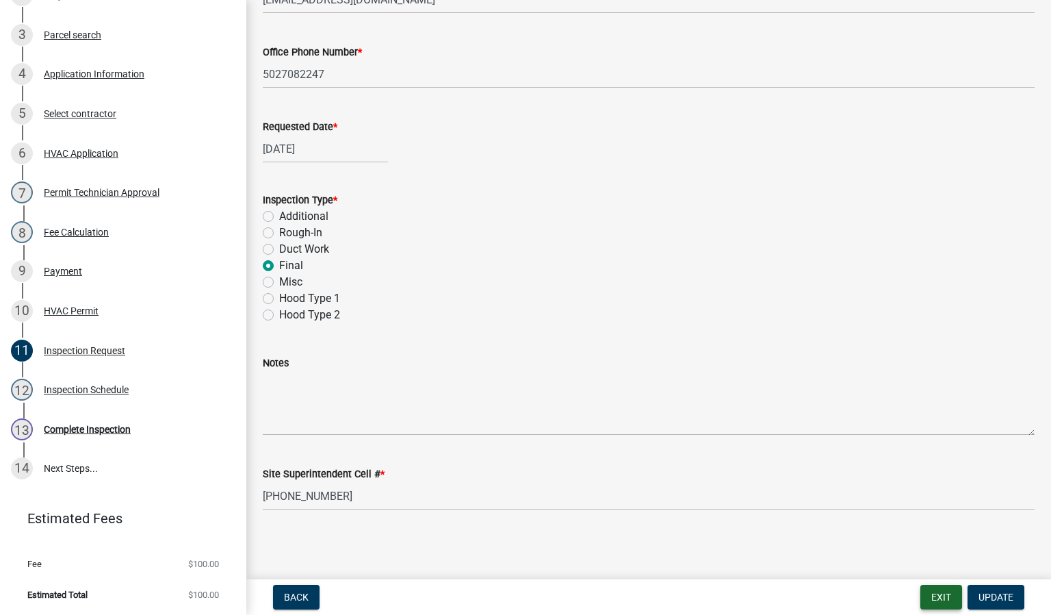
click at [925, 596] on button "Exit" at bounding box center [942, 597] width 42 height 25
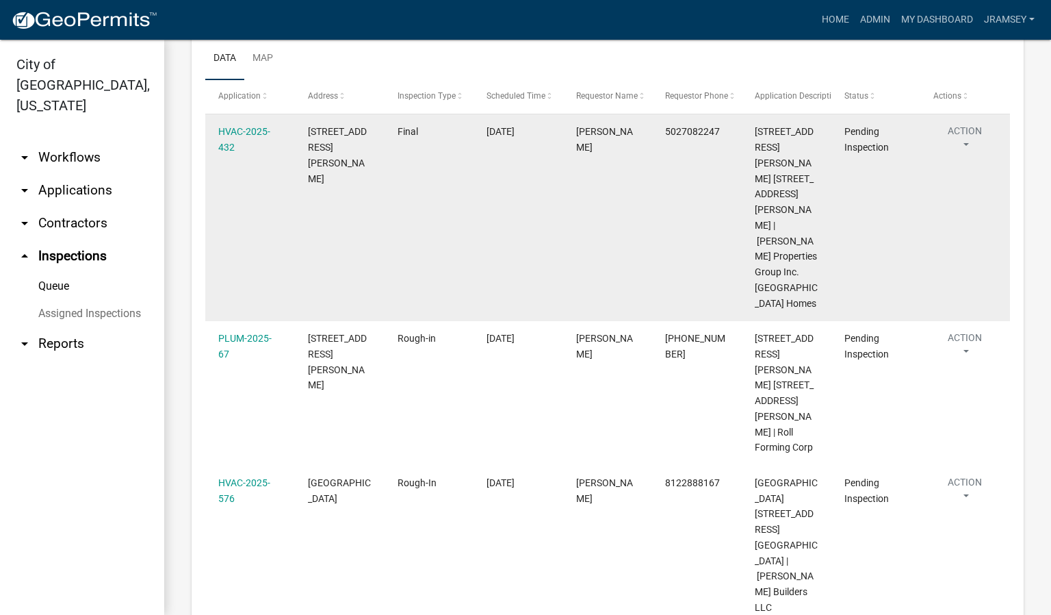
scroll to position [308, 0]
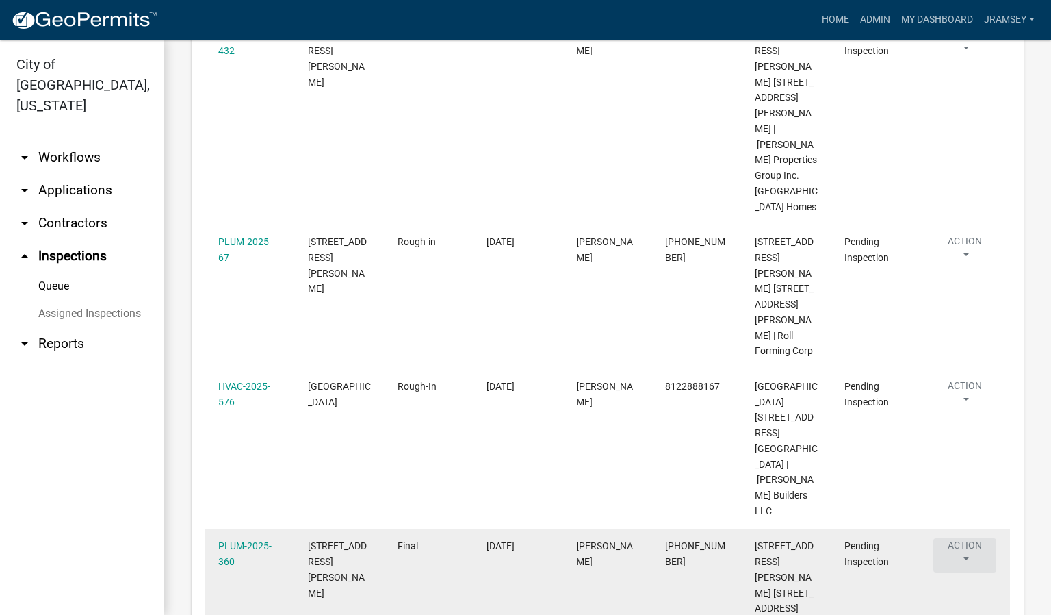
click at [957, 538] on button "Action" at bounding box center [965, 555] width 63 height 34
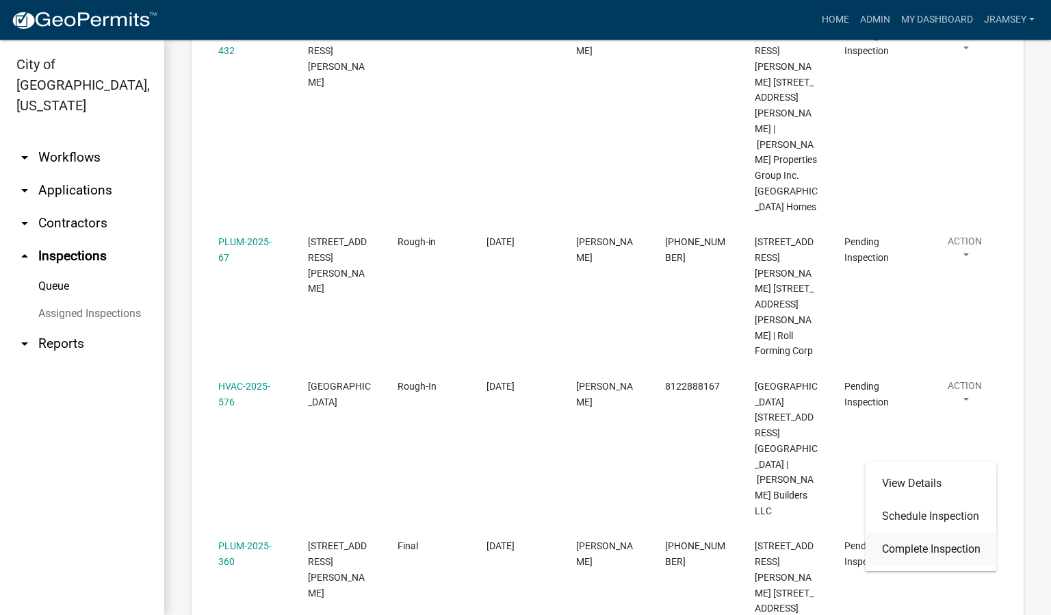
click at [910, 544] on link "Complete Inspection" at bounding box center [931, 549] width 131 height 33
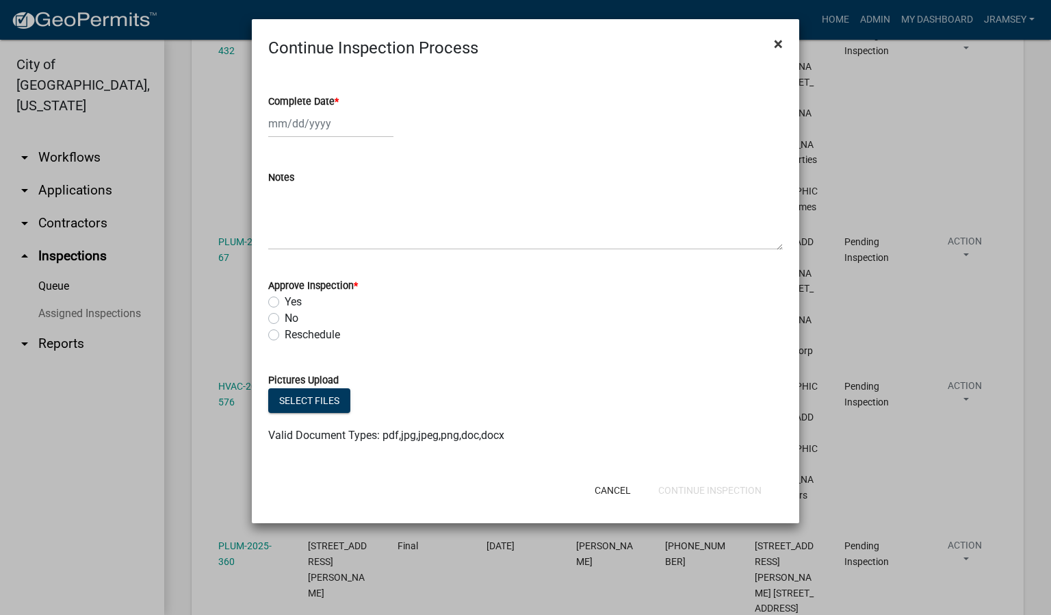
click at [777, 43] on span "×" at bounding box center [778, 43] width 9 height 19
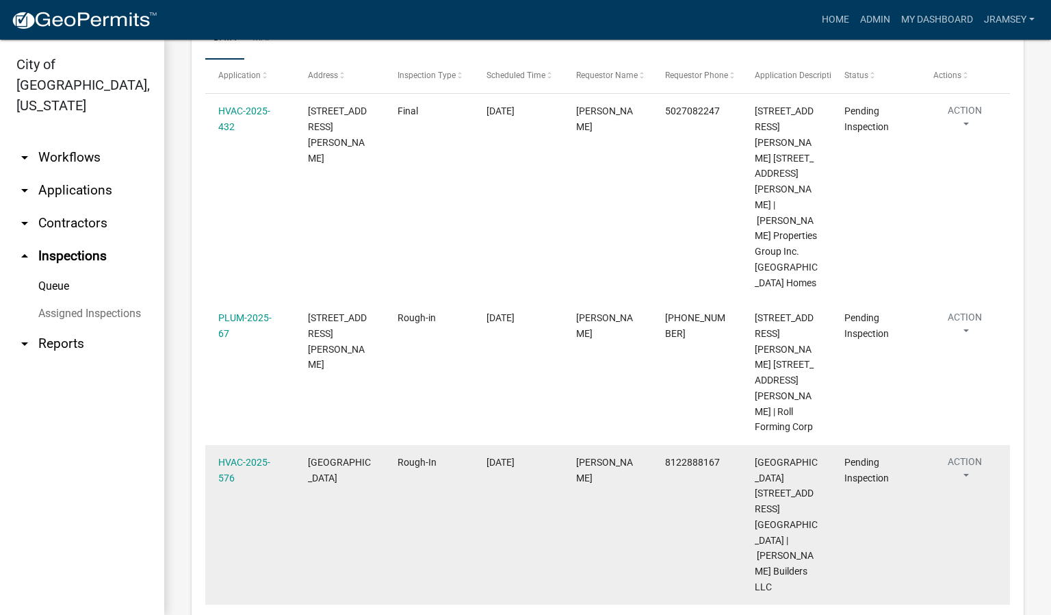
scroll to position [177, 0]
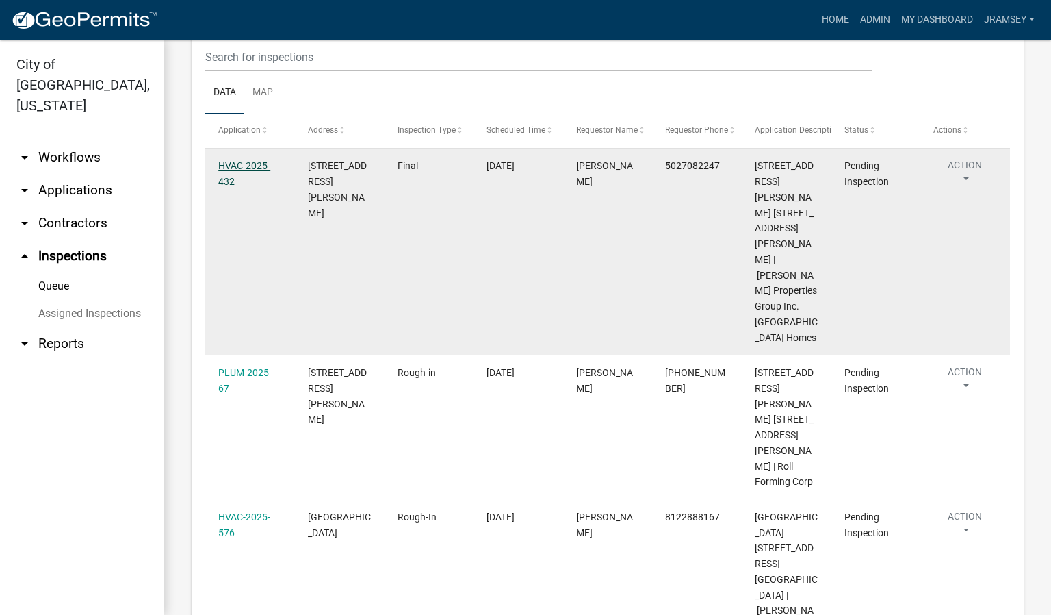
click at [243, 175] on link "HVAC-2025-432" at bounding box center [244, 173] width 52 height 27
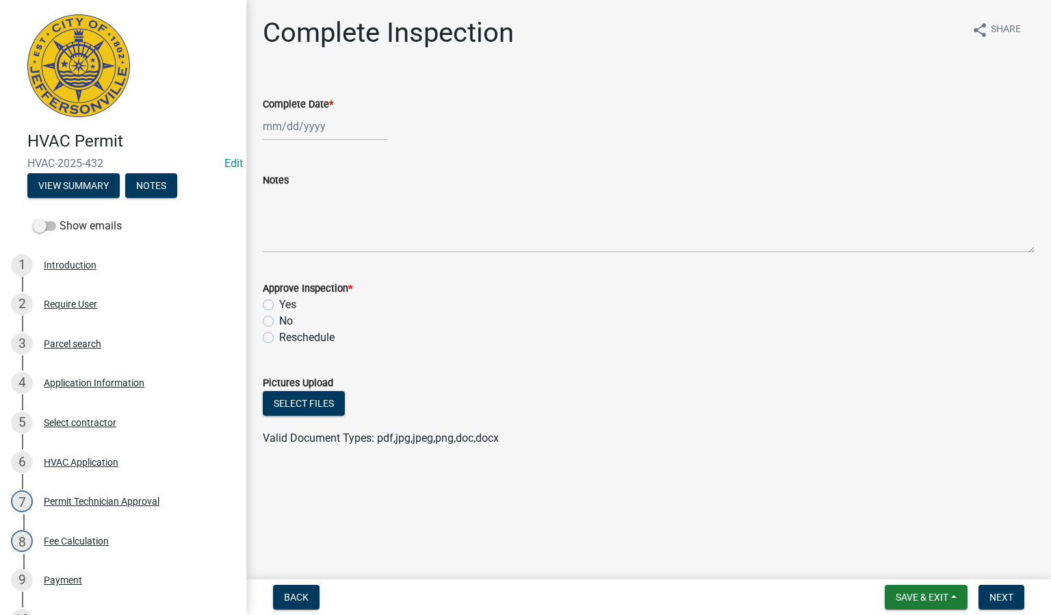
click at [300, 127] on div at bounding box center [325, 126] width 125 height 28
select select "9"
select select "2025"
click at [281, 263] on div "22" at bounding box center [277, 265] width 22 height 22
type input "[DATE]"
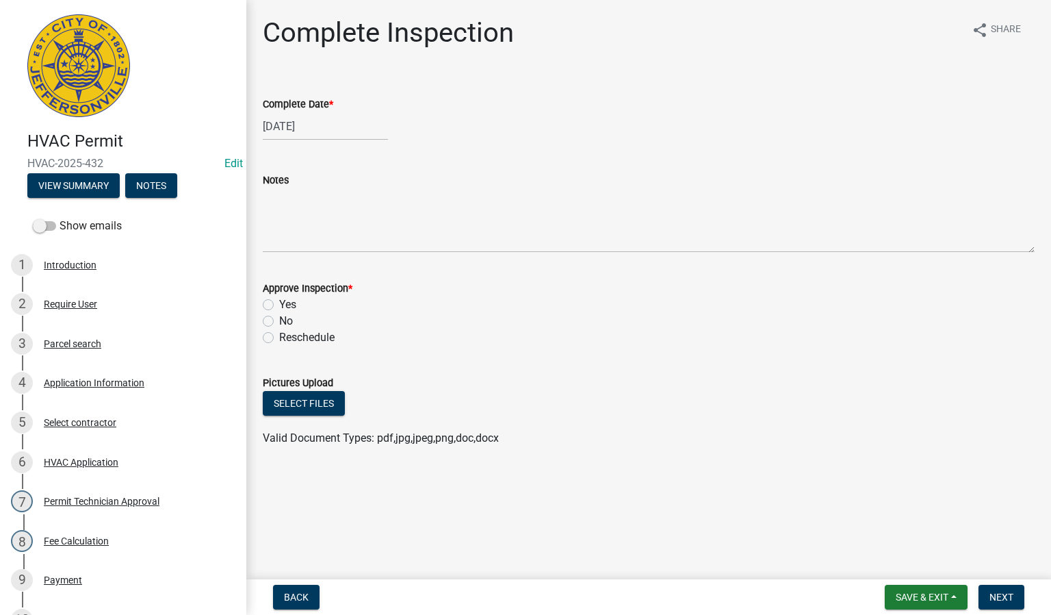
click at [279, 305] on label "Yes" at bounding box center [287, 304] width 17 height 16
click at [279, 305] on input "Yes" at bounding box center [283, 300] width 9 height 9
radio input "true"
click at [1000, 591] on span "Next" at bounding box center [1002, 596] width 24 height 11
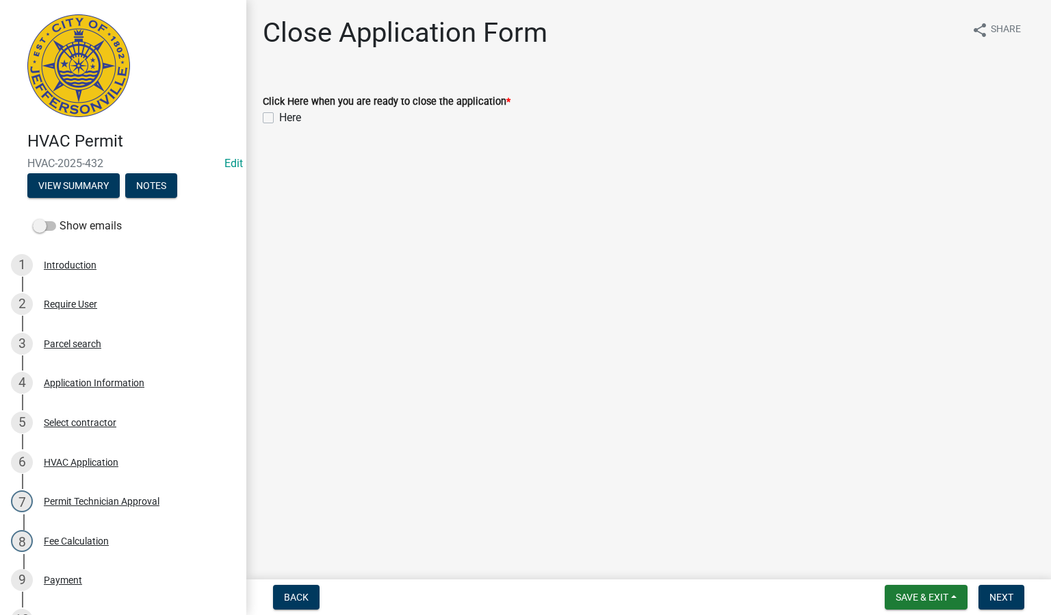
click at [279, 114] on label "Here" at bounding box center [290, 118] width 22 height 16
click at [279, 114] on input "Here" at bounding box center [283, 114] width 9 height 9
checkbox input "true"
click at [993, 592] on span "Next" at bounding box center [1002, 596] width 24 height 11
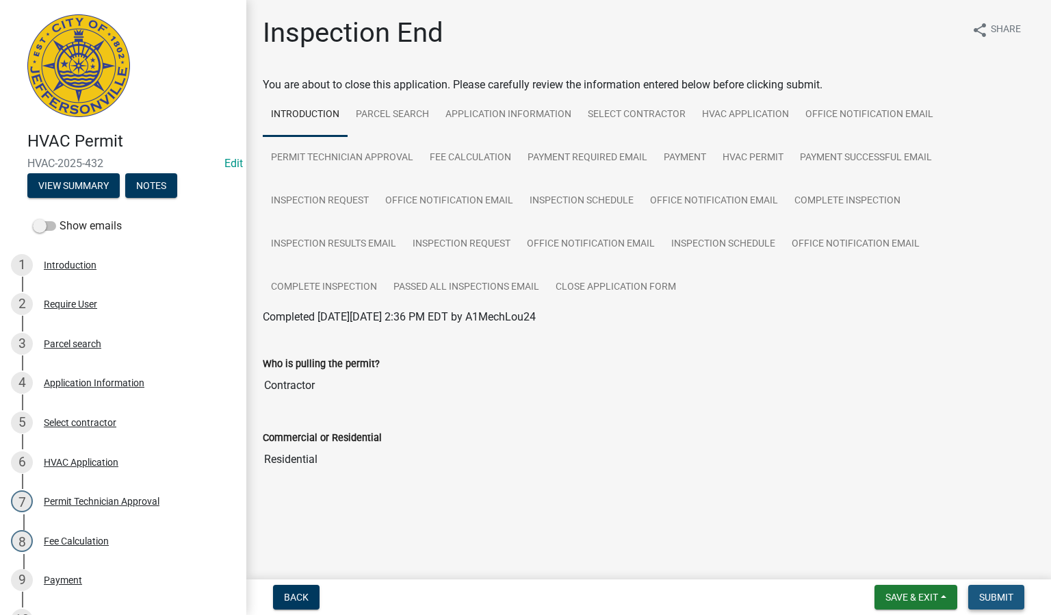
click at [993, 598] on span "Submit" at bounding box center [997, 596] width 34 height 11
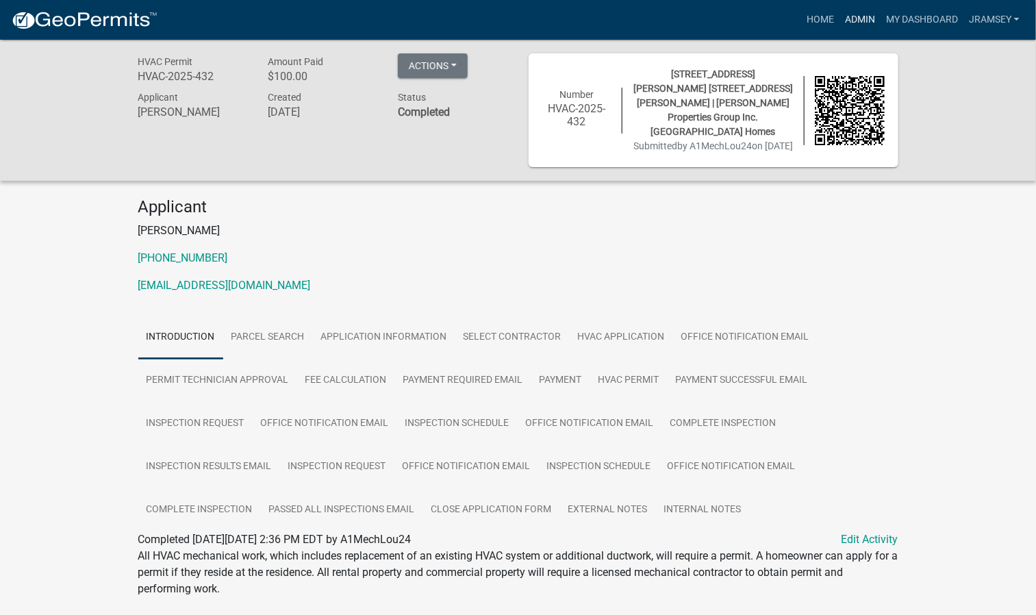
click at [857, 23] on link "Admin" at bounding box center [859, 20] width 41 height 26
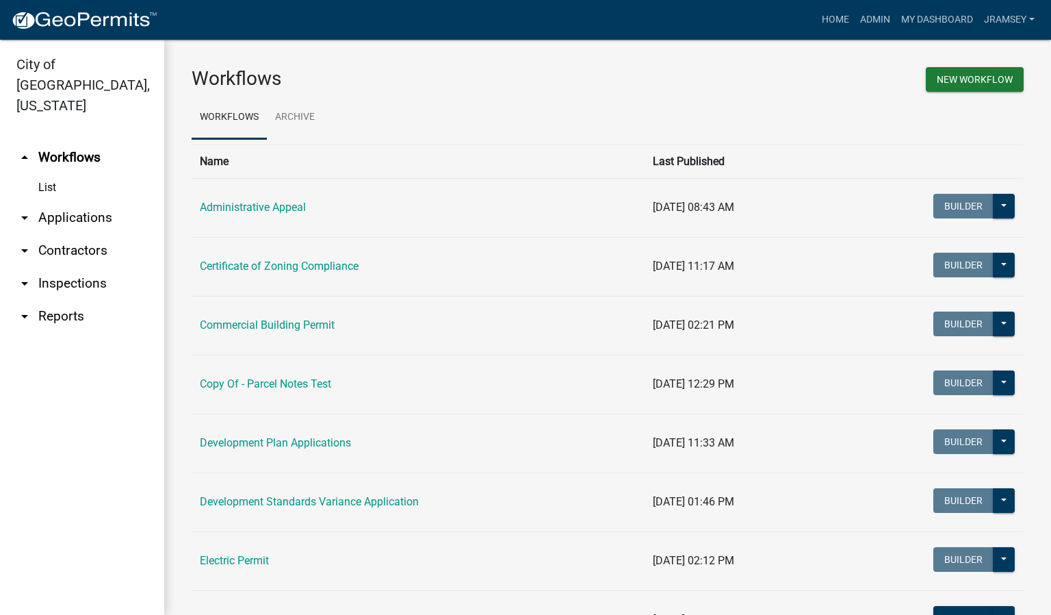
click at [75, 267] on link "arrow_drop_down Inspections" at bounding box center [82, 283] width 164 height 33
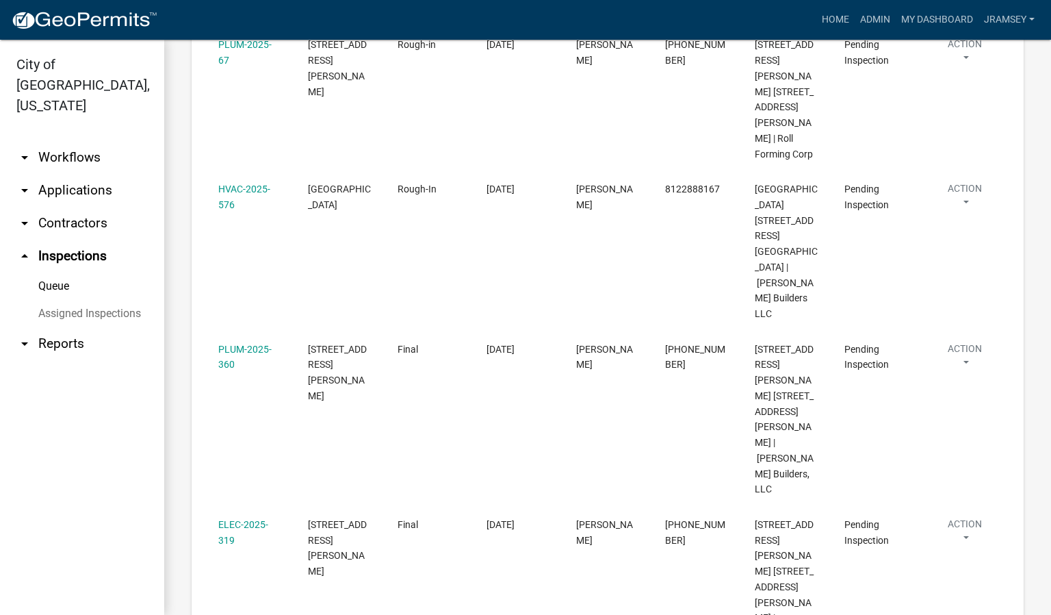
scroll to position [308, 0]
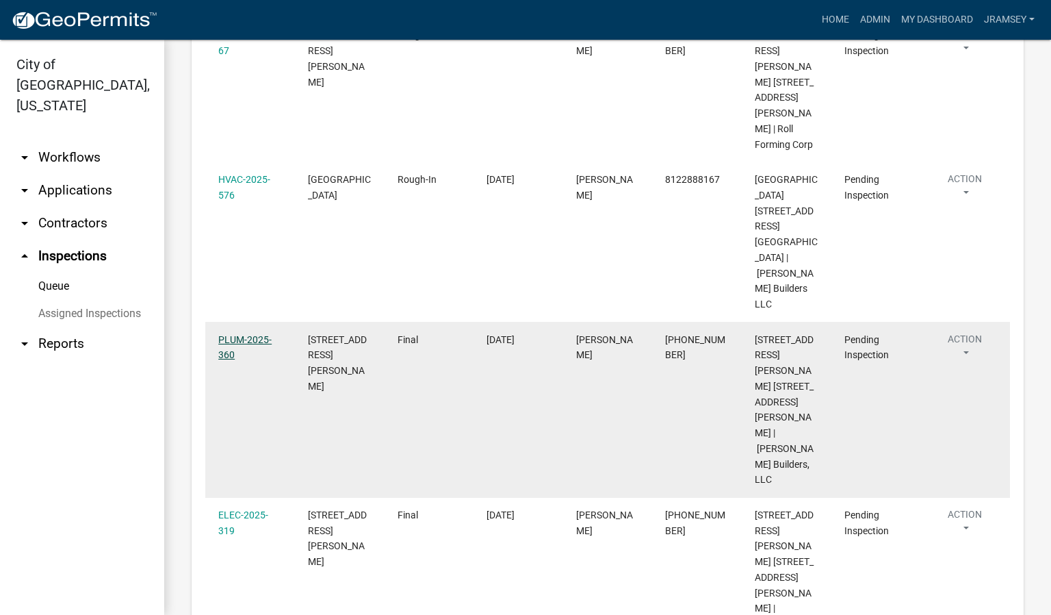
click at [247, 334] on link "PLUM-2025-360" at bounding box center [244, 347] width 53 height 27
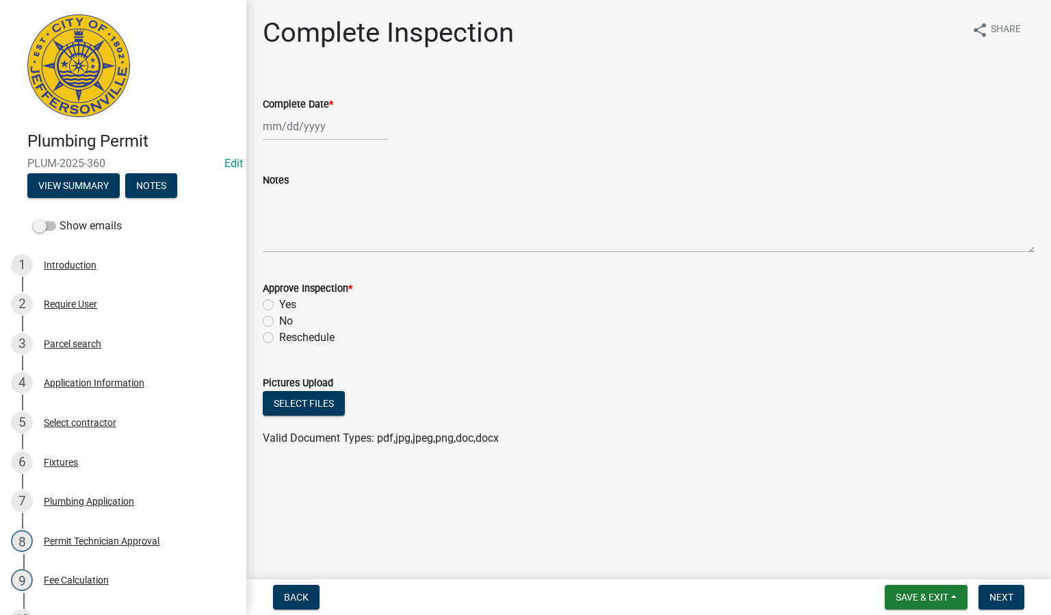
select select "9"
select select "2025"
click at [300, 122] on div "[PERSON_NAME] Feb Mar Apr [PERSON_NAME][DATE] Oct Nov [DATE] 1526 1527 1528 152…" at bounding box center [325, 126] width 125 height 28
click at [272, 264] on div "22" at bounding box center [277, 265] width 22 height 22
type input "[DATE]"
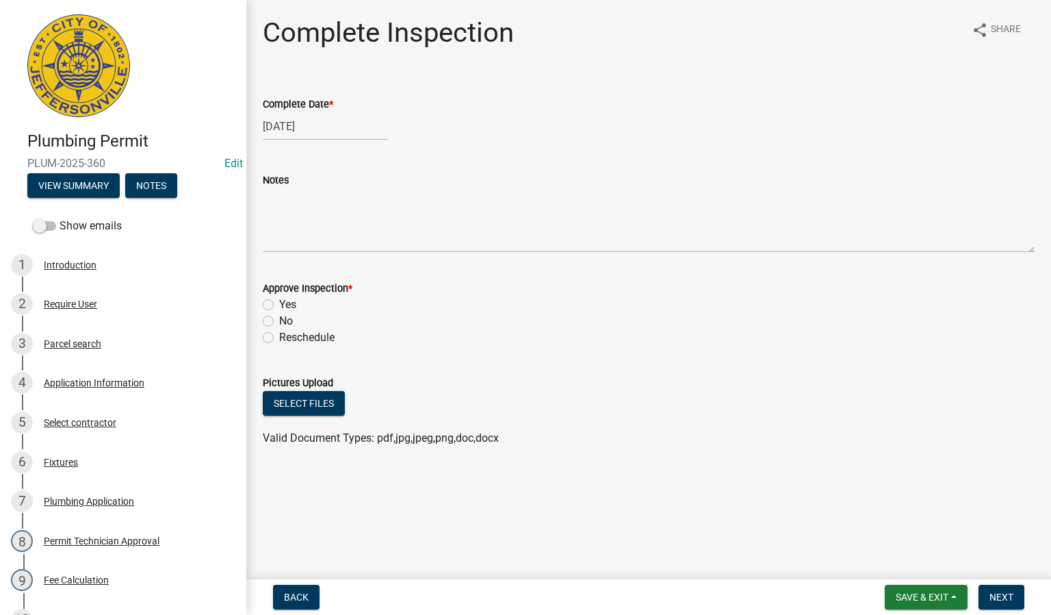
click at [279, 304] on label "Yes" at bounding box center [287, 304] width 17 height 16
click at [279, 304] on input "Yes" at bounding box center [283, 300] width 9 height 9
radio input "true"
click at [992, 596] on span "Next" at bounding box center [1002, 596] width 24 height 11
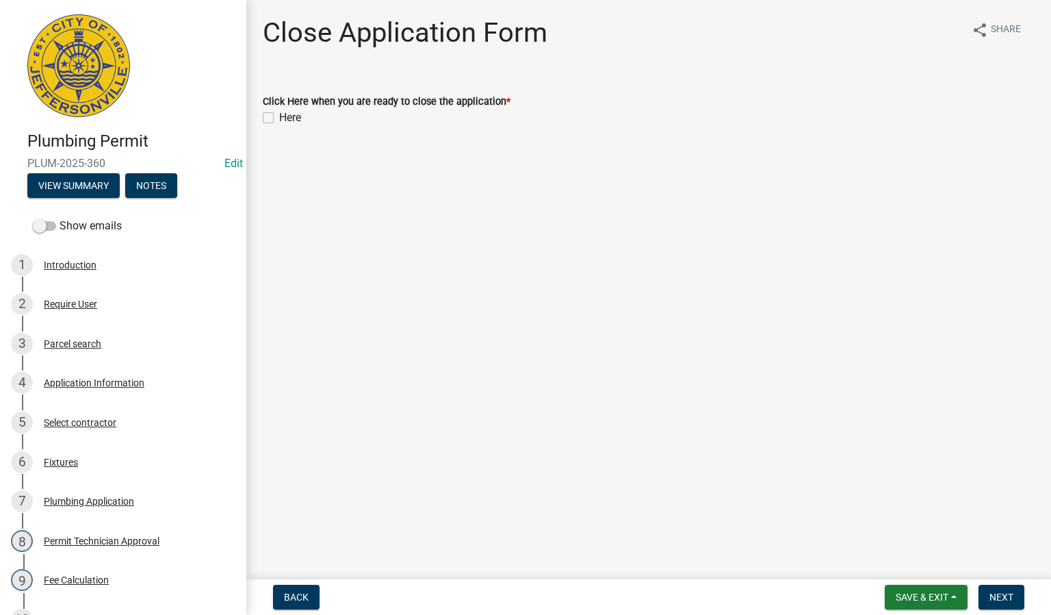
click at [279, 119] on label "Here" at bounding box center [290, 118] width 22 height 16
click at [279, 118] on input "Here" at bounding box center [283, 114] width 9 height 9
checkbox input "true"
click at [994, 593] on span "Next" at bounding box center [1002, 596] width 24 height 11
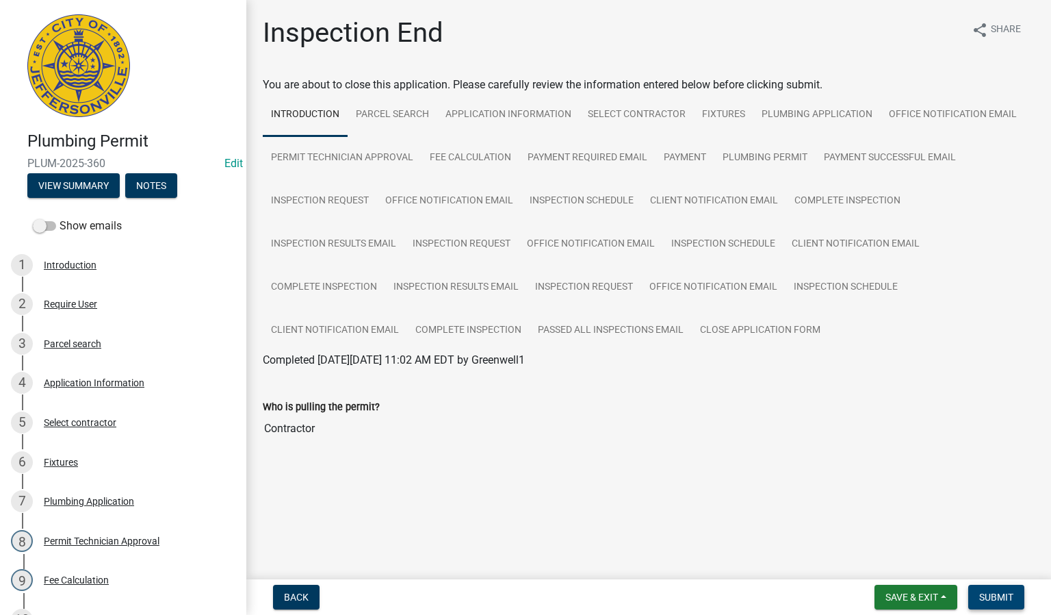
click at [996, 589] on button "Submit" at bounding box center [997, 597] width 56 height 25
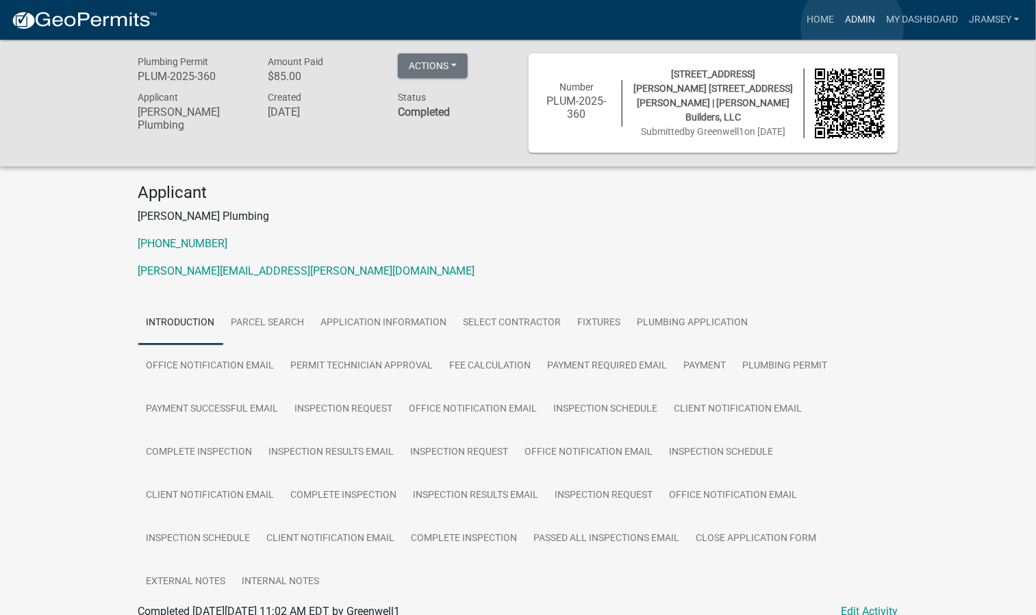
click at [852, 27] on link "Admin" at bounding box center [859, 20] width 41 height 26
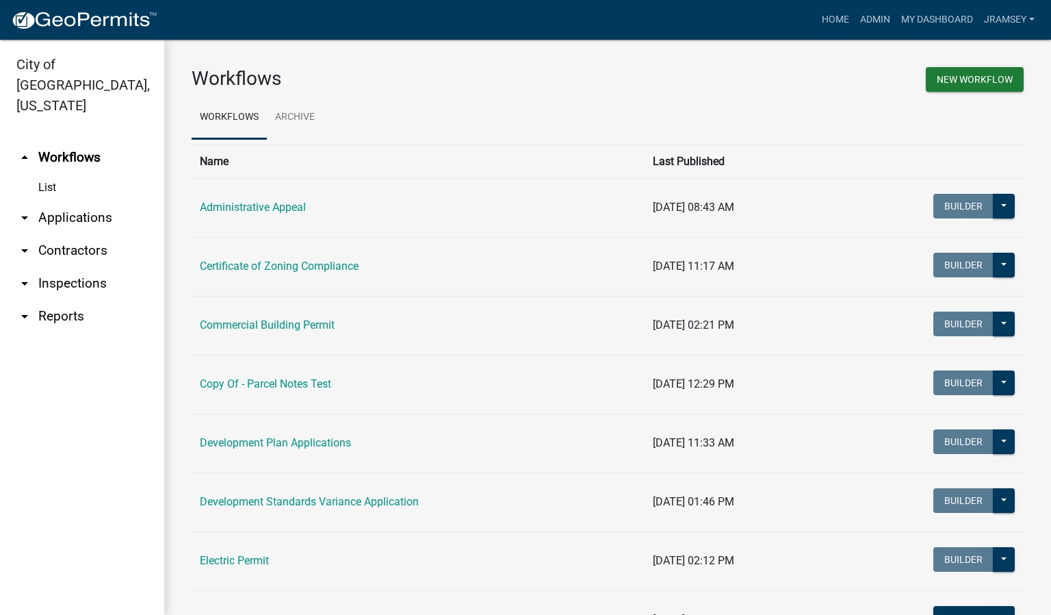
click at [86, 268] on link "arrow_drop_down Inspections" at bounding box center [82, 283] width 164 height 33
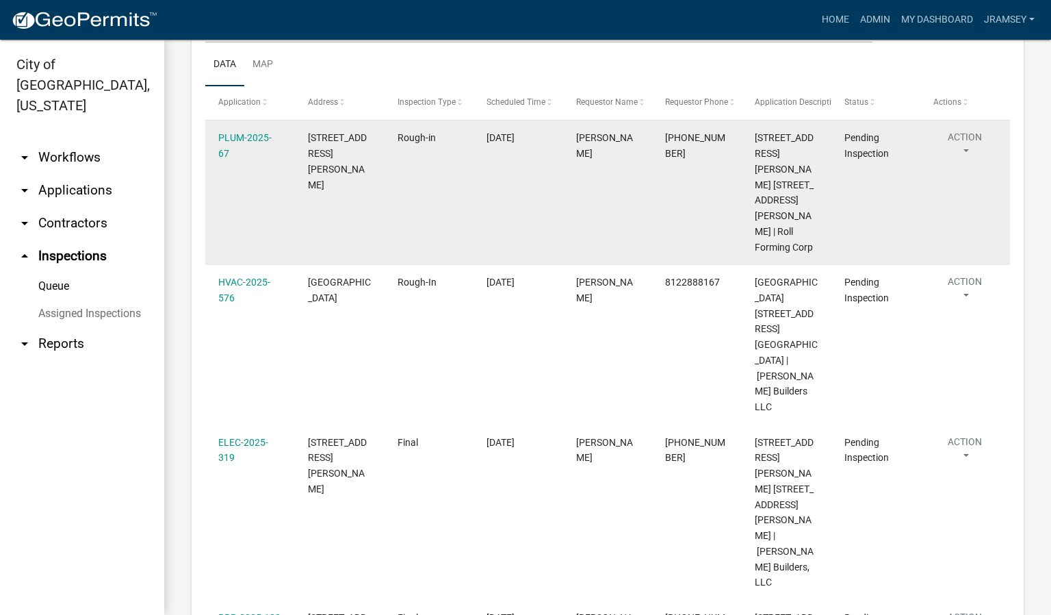
scroll to position [228, 0]
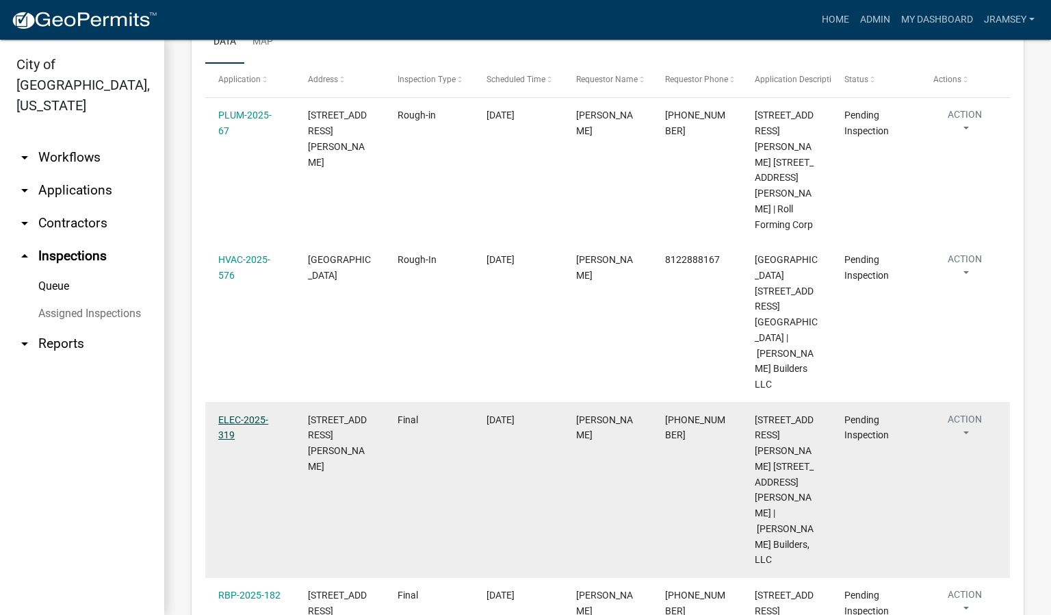
click at [240, 414] on link "ELEC-2025-319" at bounding box center [243, 427] width 50 height 27
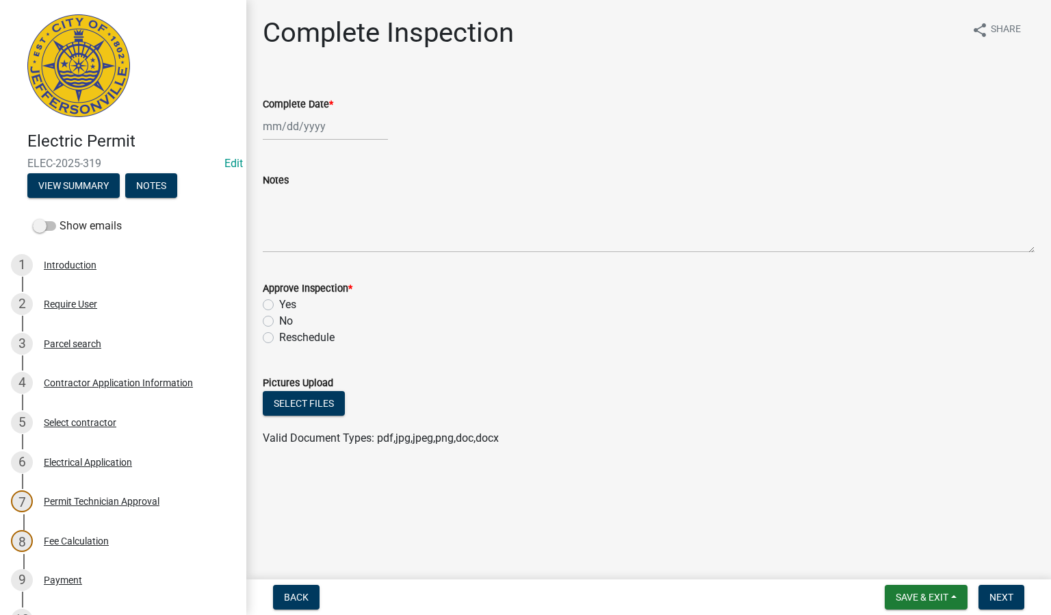
click at [311, 120] on div at bounding box center [325, 126] width 125 height 28
select select "9"
select select "2025"
click at [279, 261] on div "22" at bounding box center [277, 265] width 22 height 22
type input "[DATE]"
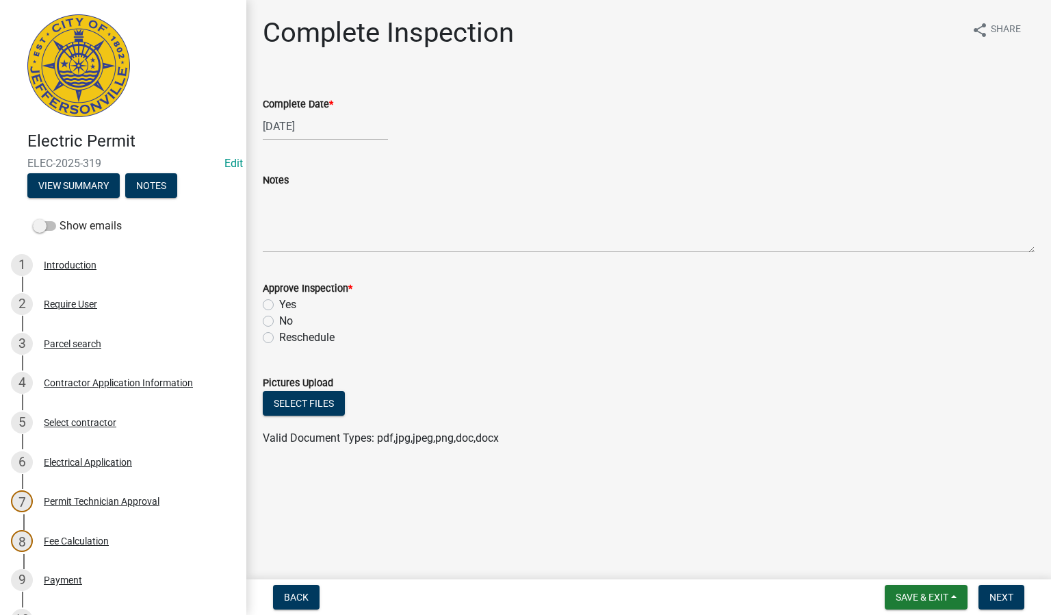
click at [279, 298] on label "Yes" at bounding box center [287, 304] width 17 height 16
click at [279, 298] on input "Yes" at bounding box center [283, 300] width 9 height 9
radio input "true"
click at [1000, 590] on button "Next" at bounding box center [1002, 597] width 46 height 25
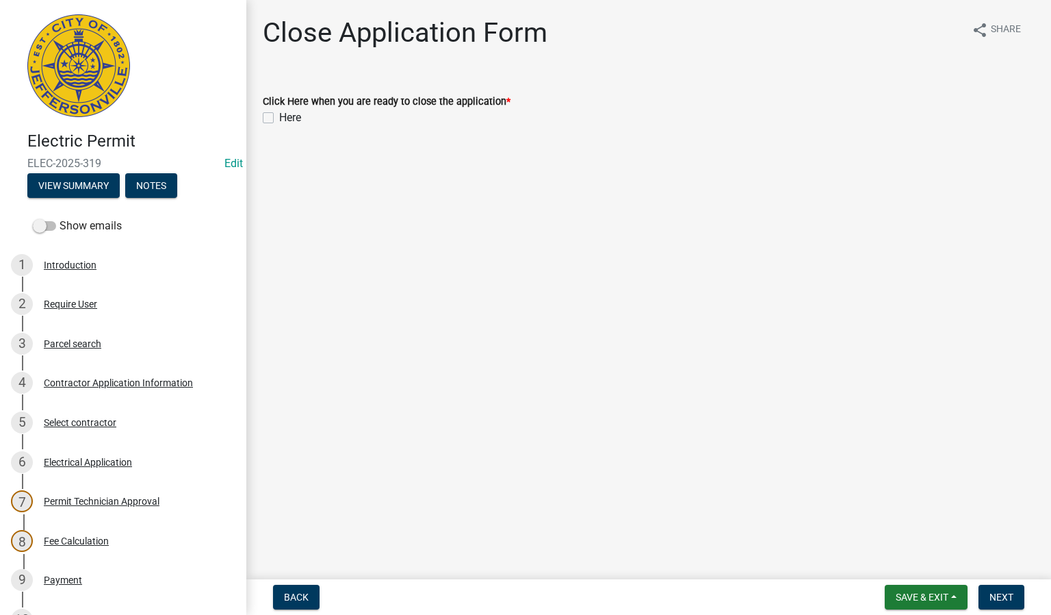
click at [279, 115] on label "Here" at bounding box center [290, 118] width 22 height 16
click at [279, 115] on input "Here" at bounding box center [283, 114] width 9 height 9
checkbox input "true"
click at [1002, 586] on button "Next" at bounding box center [1002, 597] width 46 height 25
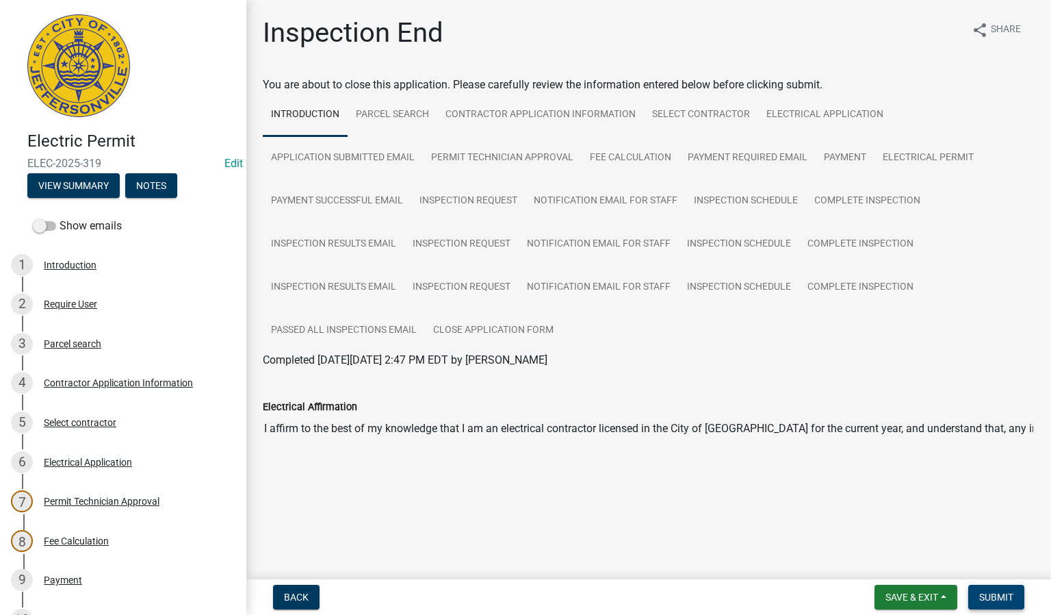
click at [1000, 596] on span "Submit" at bounding box center [997, 596] width 34 height 11
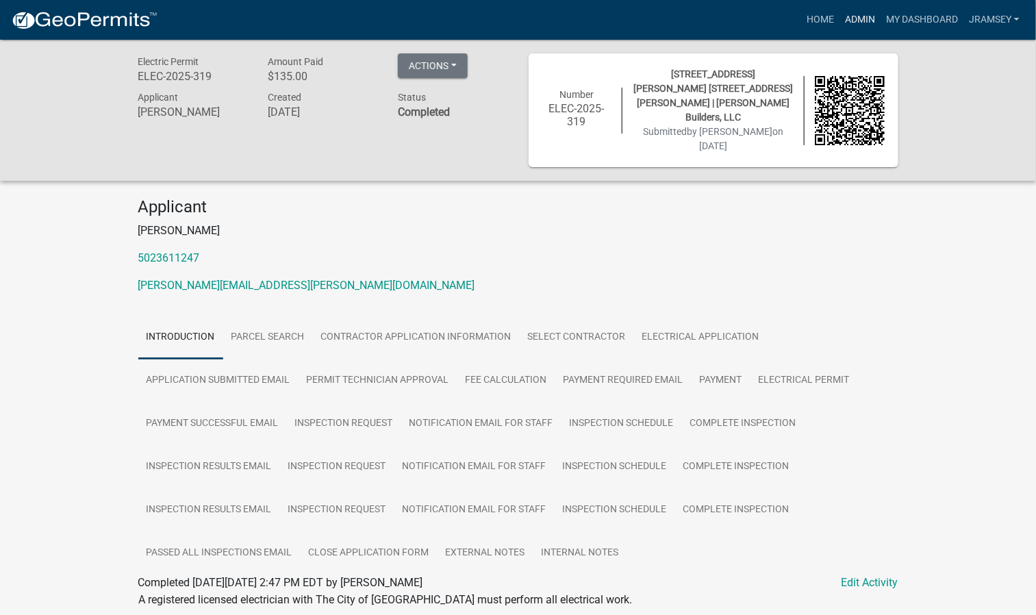
click at [857, 15] on link "Admin" at bounding box center [859, 20] width 41 height 26
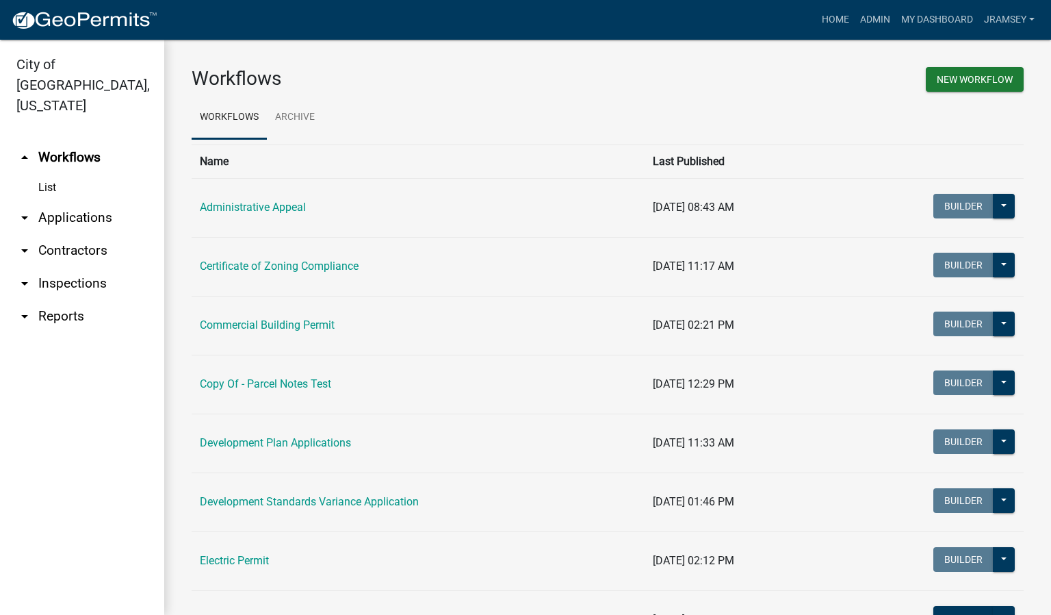
click at [76, 267] on link "arrow_drop_down Inspections" at bounding box center [82, 283] width 164 height 33
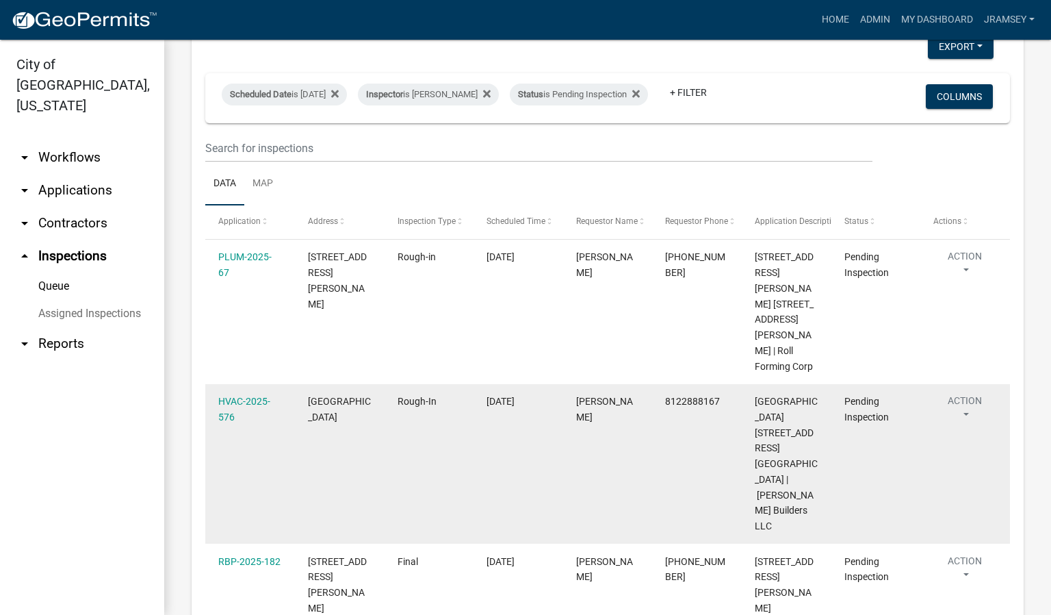
scroll to position [115, 0]
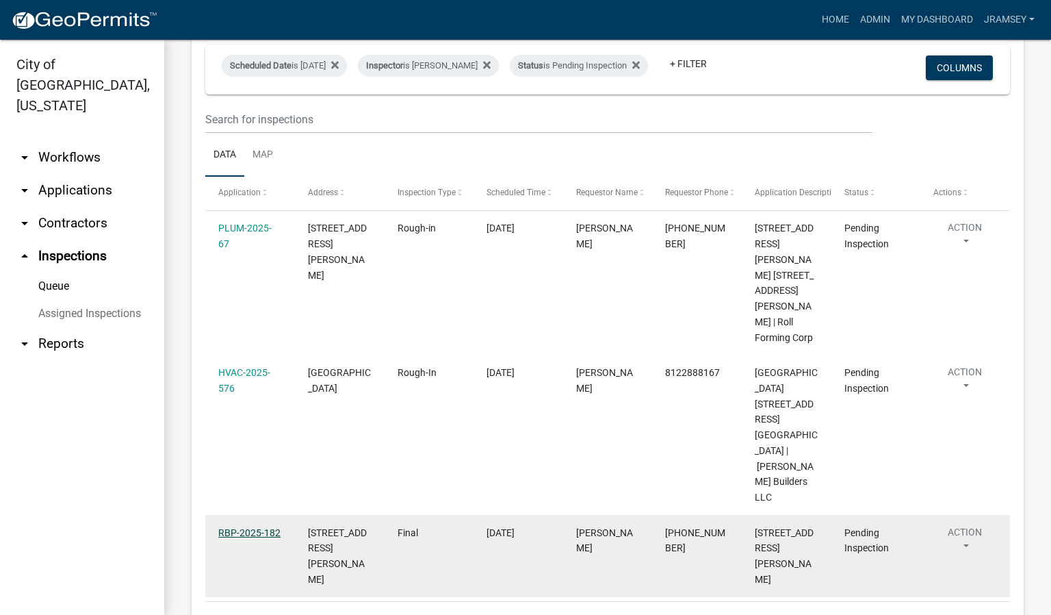
click at [253, 527] on link "RBP-2025-182" at bounding box center [249, 532] width 62 height 11
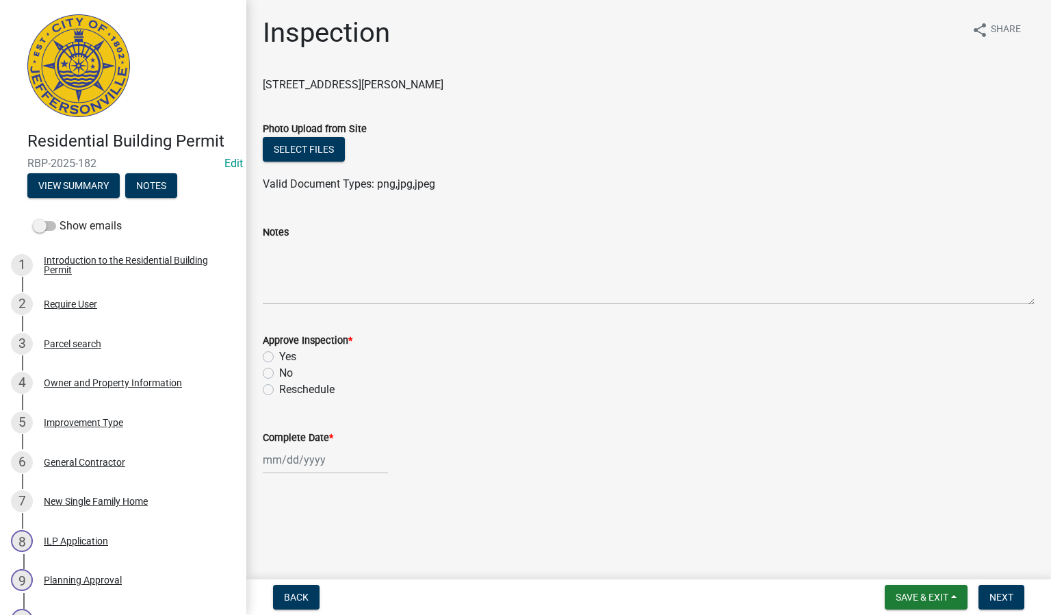
click at [279, 355] on label "Yes" at bounding box center [287, 356] width 17 height 16
click at [279, 355] on input "Yes" at bounding box center [283, 352] width 9 height 9
radio input "true"
select select "9"
select select "2025"
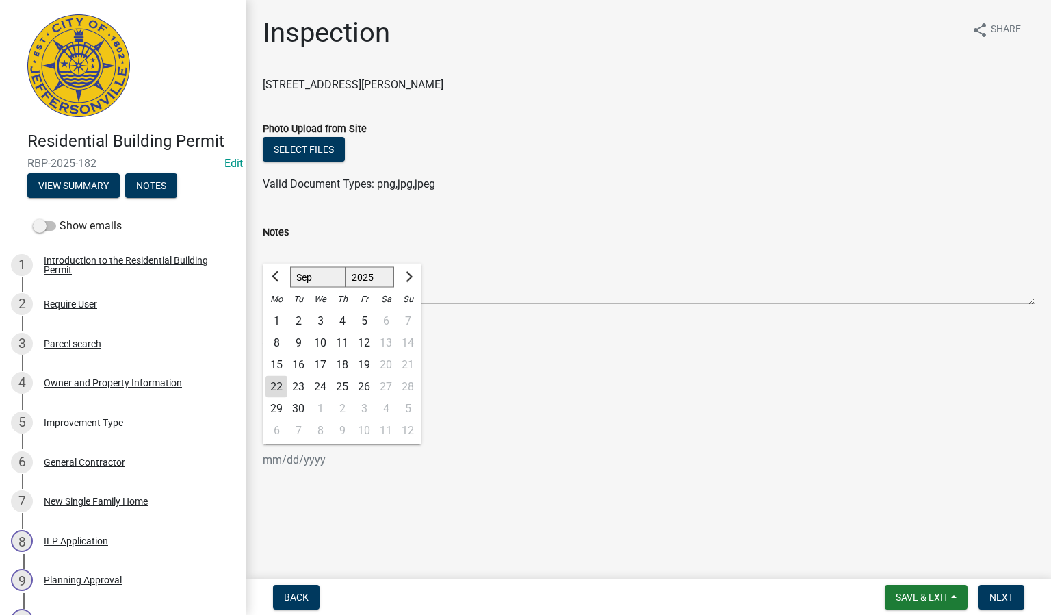
click at [306, 454] on div "[PERSON_NAME] Feb Mar Apr [PERSON_NAME][DATE] Oct Nov [DATE] 1526 1527 1528 152…" at bounding box center [325, 460] width 125 height 28
click at [274, 386] on div "22" at bounding box center [277, 387] width 22 height 22
type input "[DATE]"
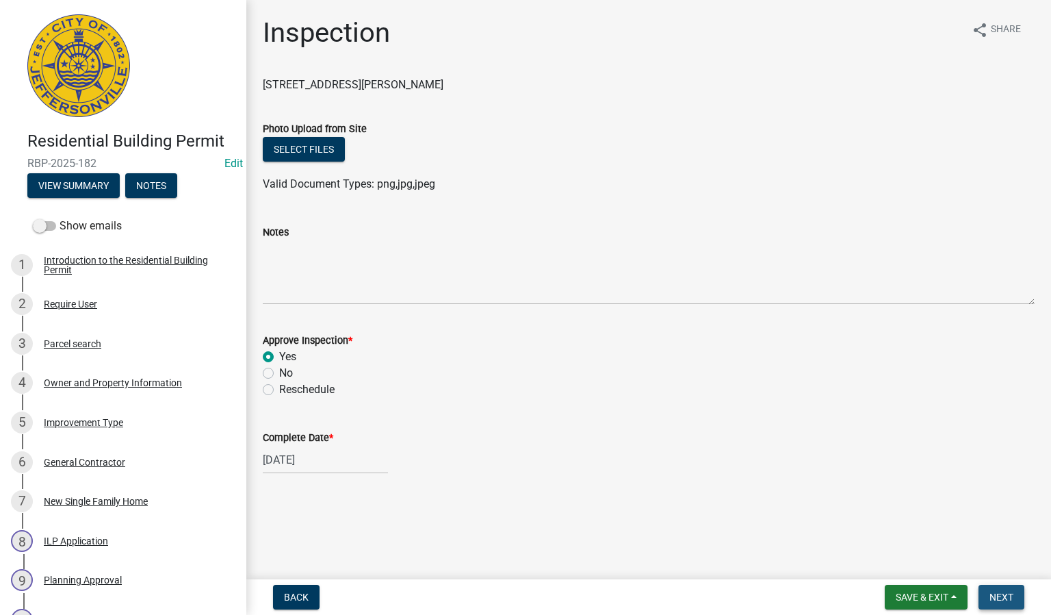
click at [1004, 593] on span "Next" at bounding box center [1002, 596] width 24 height 11
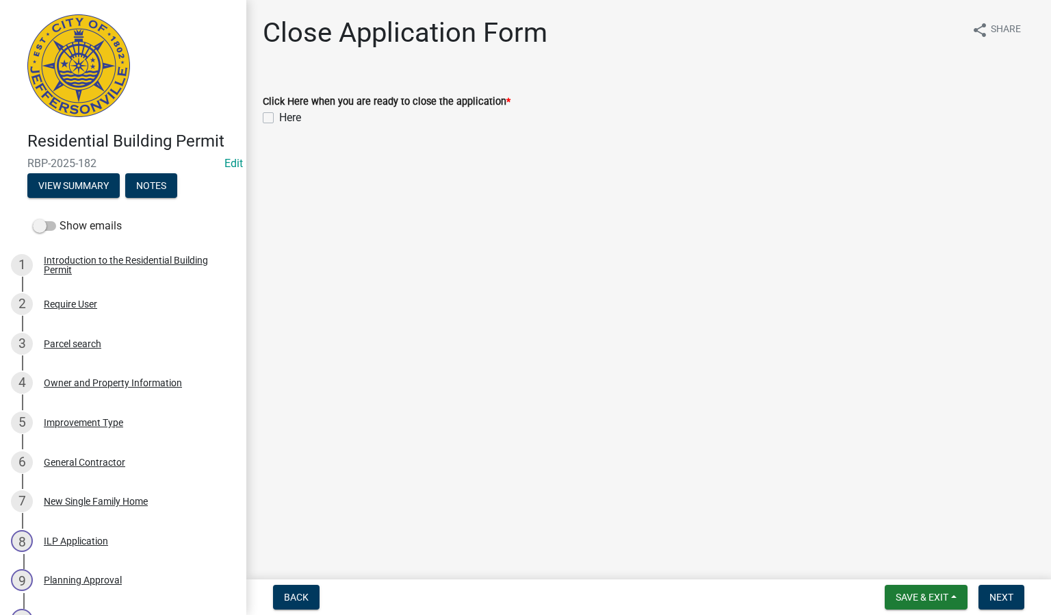
click at [279, 118] on label "Here" at bounding box center [290, 118] width 22 height 16
click at [279, 118] on input "Here" at bounding box center [283, 114] width 9 height 9
checkbox input "true"
click at [1013, 602] on button "Next" at bounding box center [1002, 597] width 46 height 25
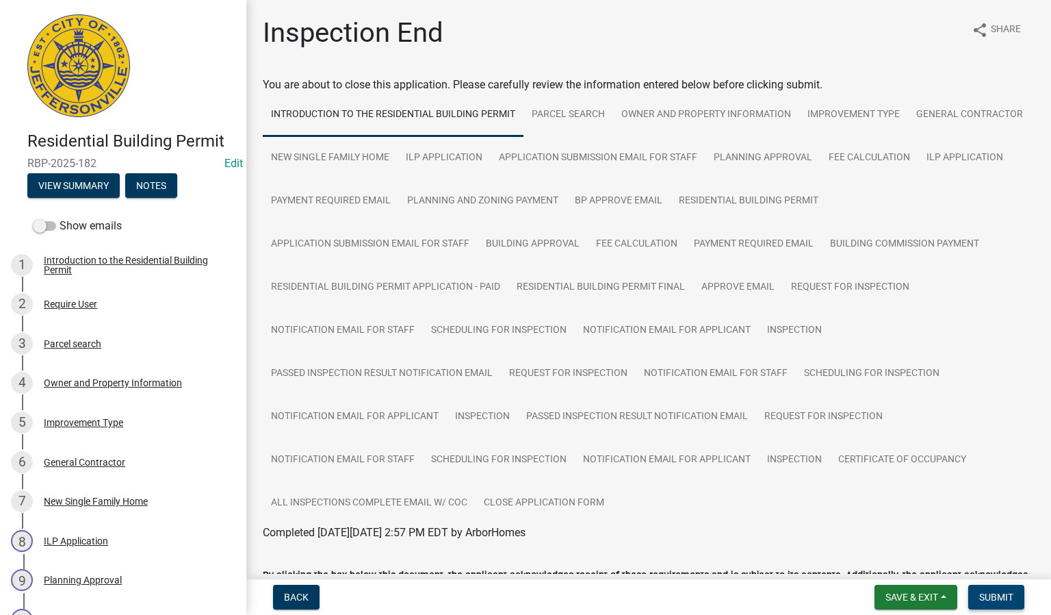
click at [998, 590] on button "Submit" at bounding box center [997, 597] width 56 height 25
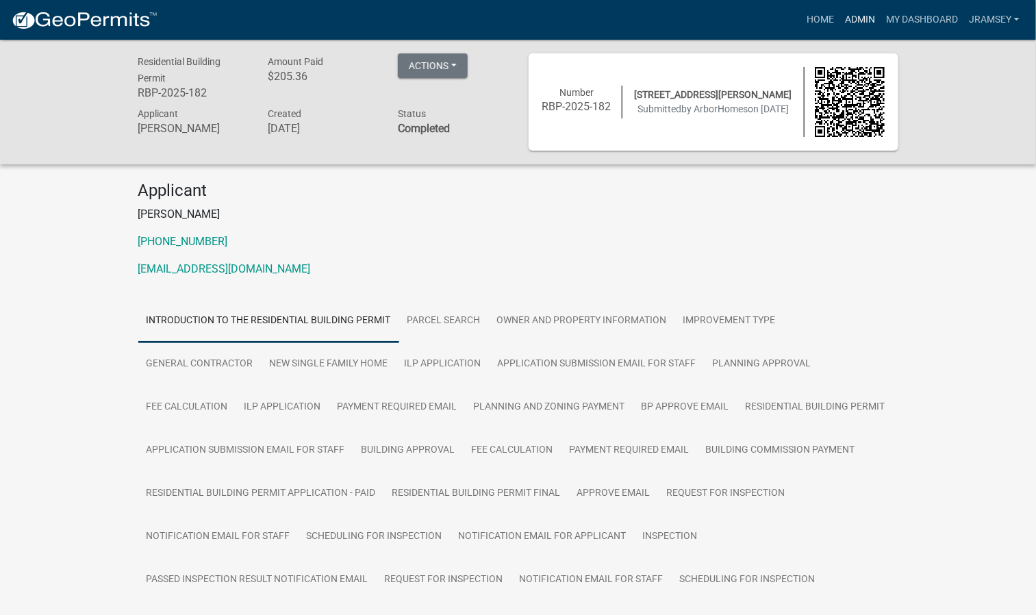
click at [865, 21] on link "Admin" at bounding box center [859, 20] width 41 height 26
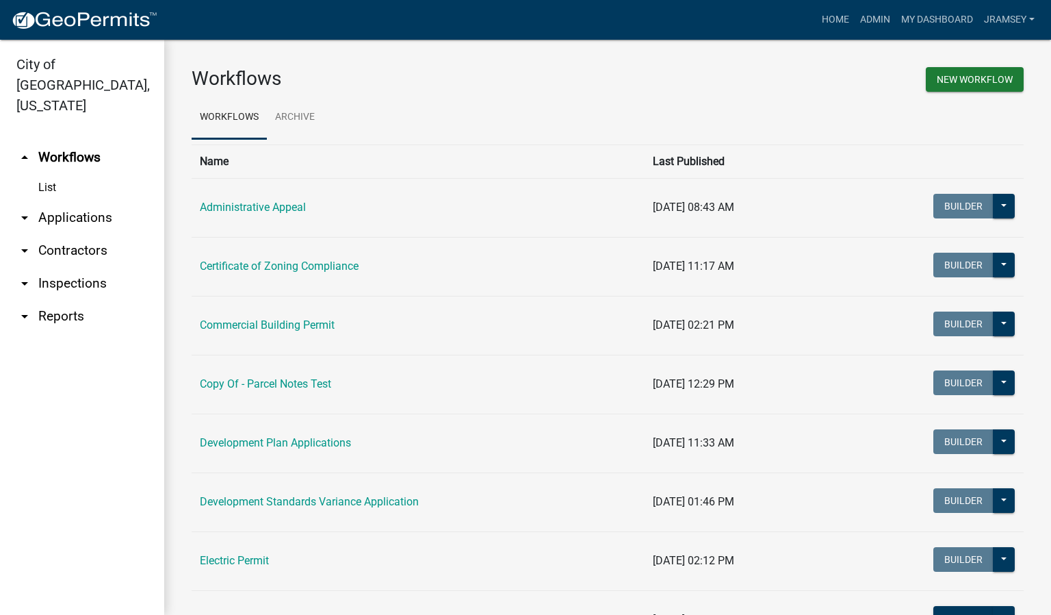
click at [78, 267] on link "arrow_drop_down Inspections" at bounding box center [82, 283] width 164 height 33
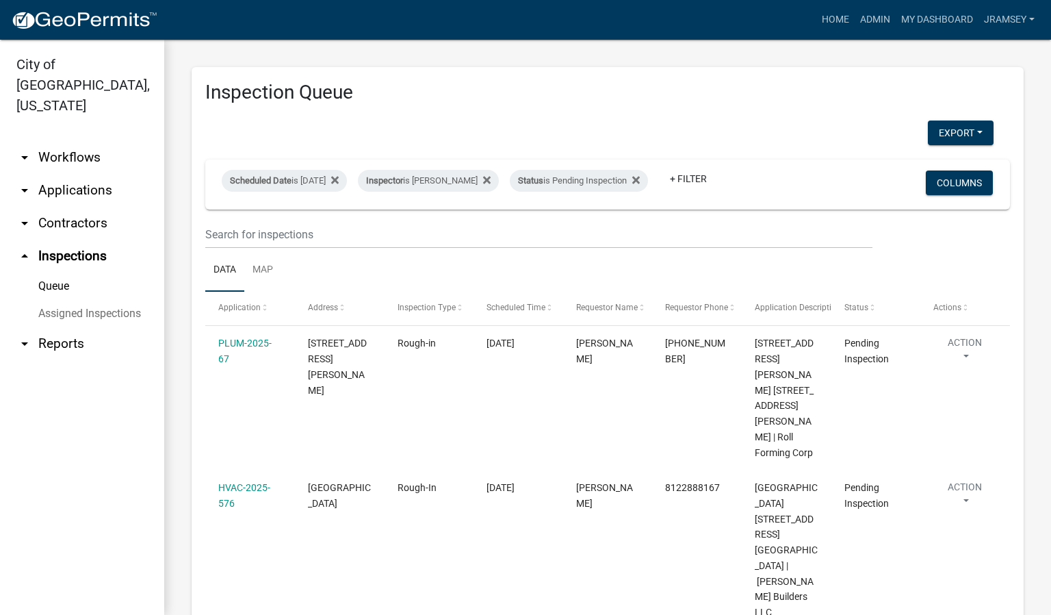
drag, startPoint x: 201, startPoint y: 329, endPoint x: 247, endPoint y: 263, distance: 80.7
click at [193, 324] on div "Inspection Queue Export Excel Format (.xlsx) CSV Format (.csv) Scheduled Date i…" at bounding box center [608, 382] width 832 height 630
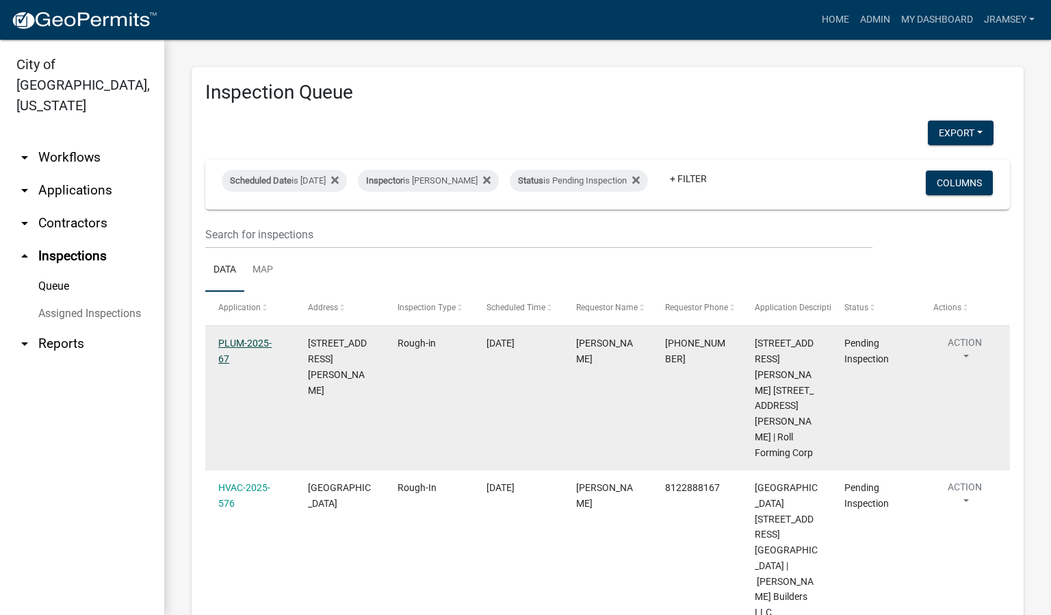
click at [233, 351] on link "PLUM-2025-67" at bounding box center [244, 350] width 53 height 27
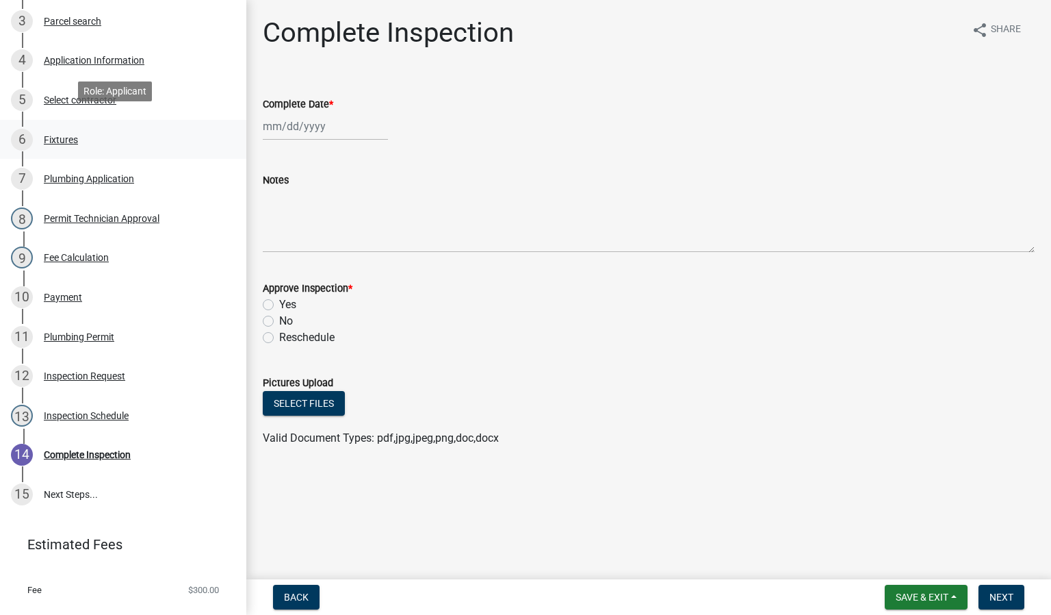
scroll to position [348, 0]
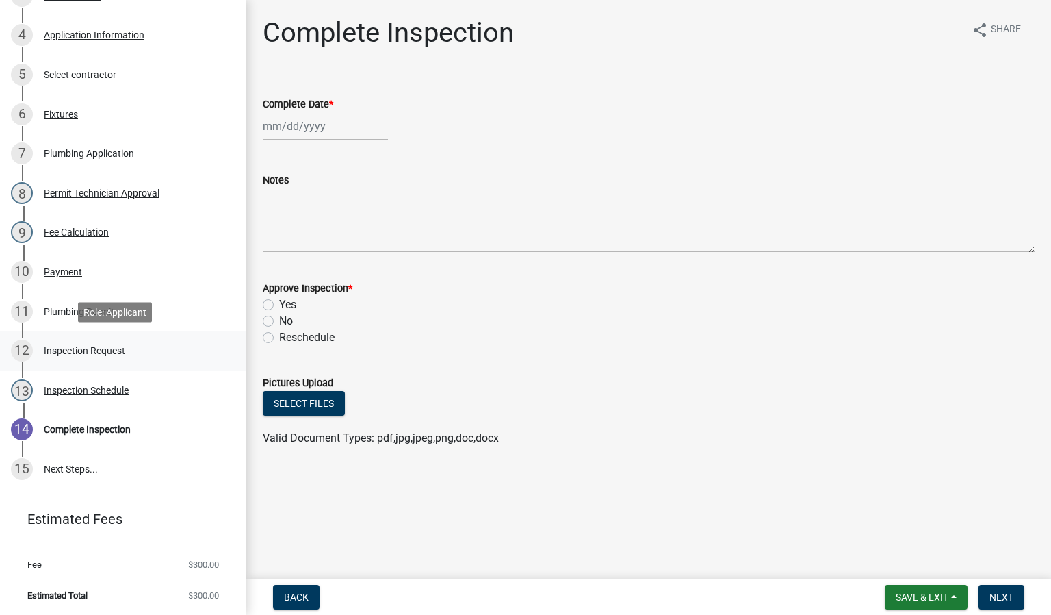
click at [91, 368] on link "12 Inspection Request" at bounding box center [123, 351] width 246 height 40
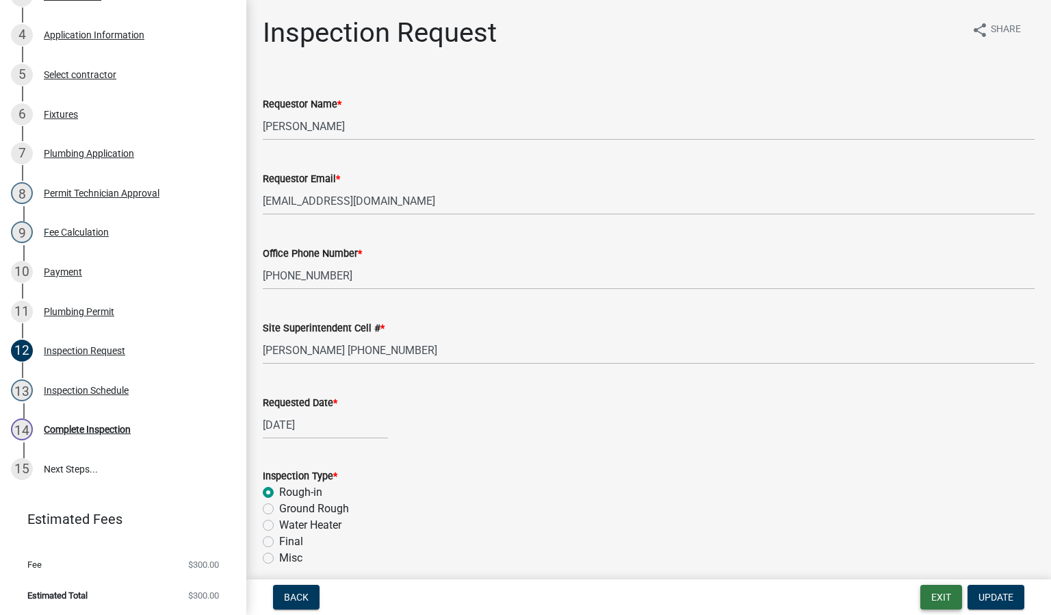
click at [945, 591] on button "Exit" at bounding box center [942, 597] width 42 height 25
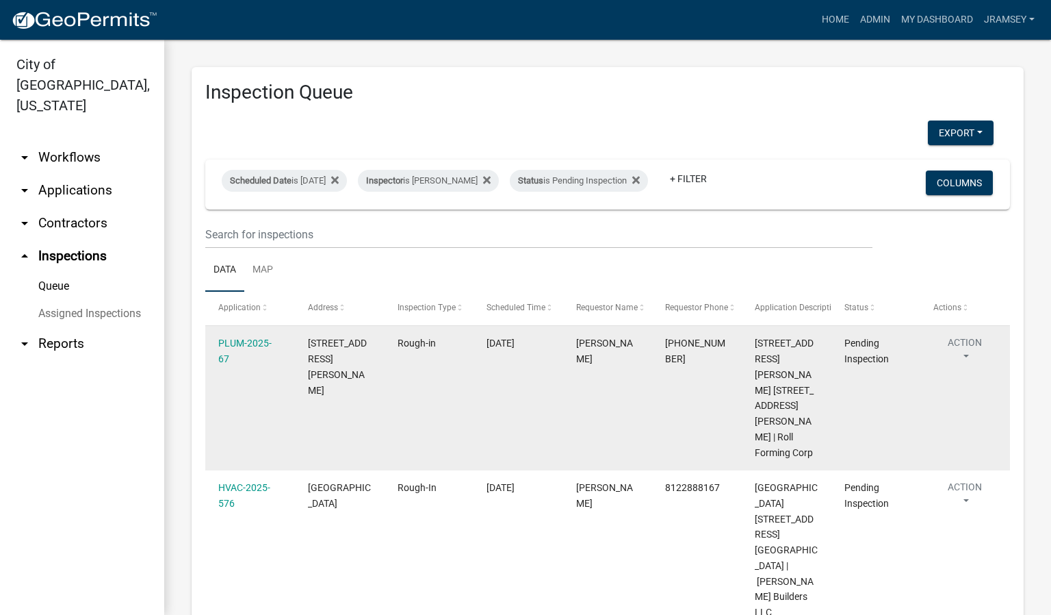
click at [967, 346] on button "Action" at bounding box center [965, 352] width 63 height 34
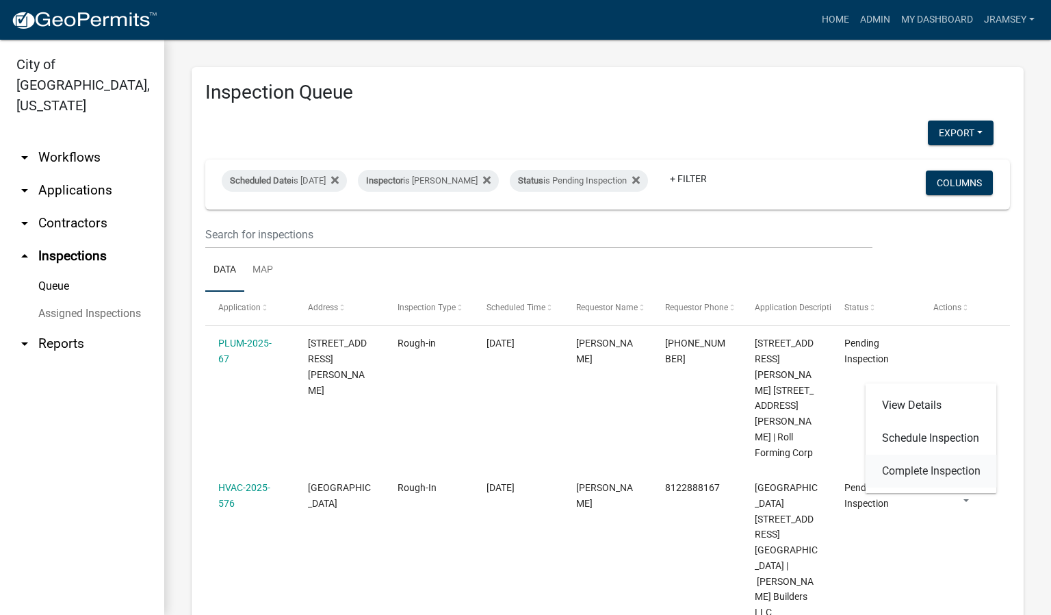
click at [910, 471] on link "Complete Inspection" at bounding box center [931, 471] width 131 height 33
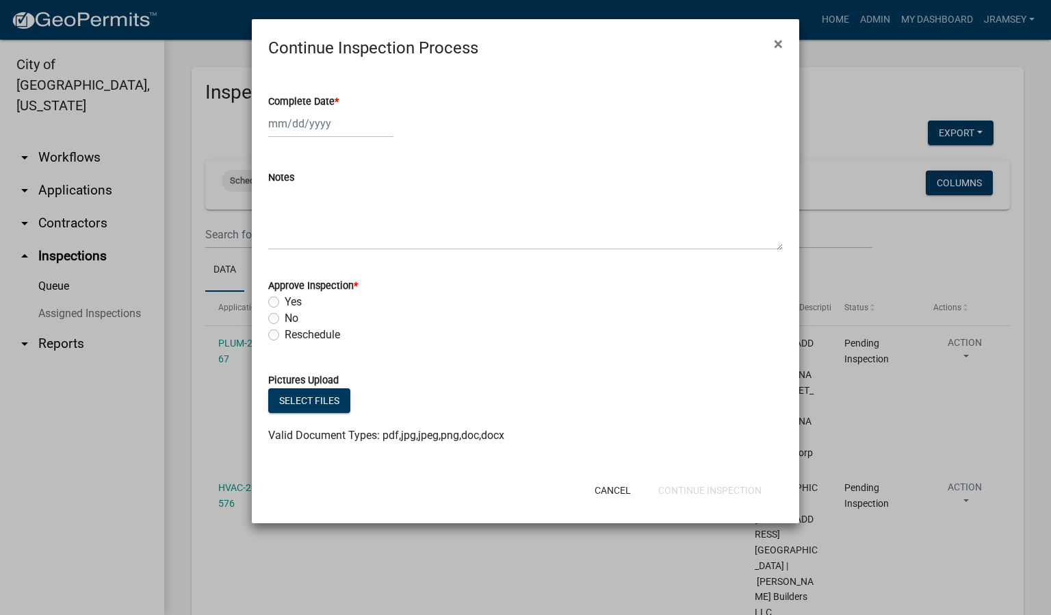
select select "9"
select select "2025"
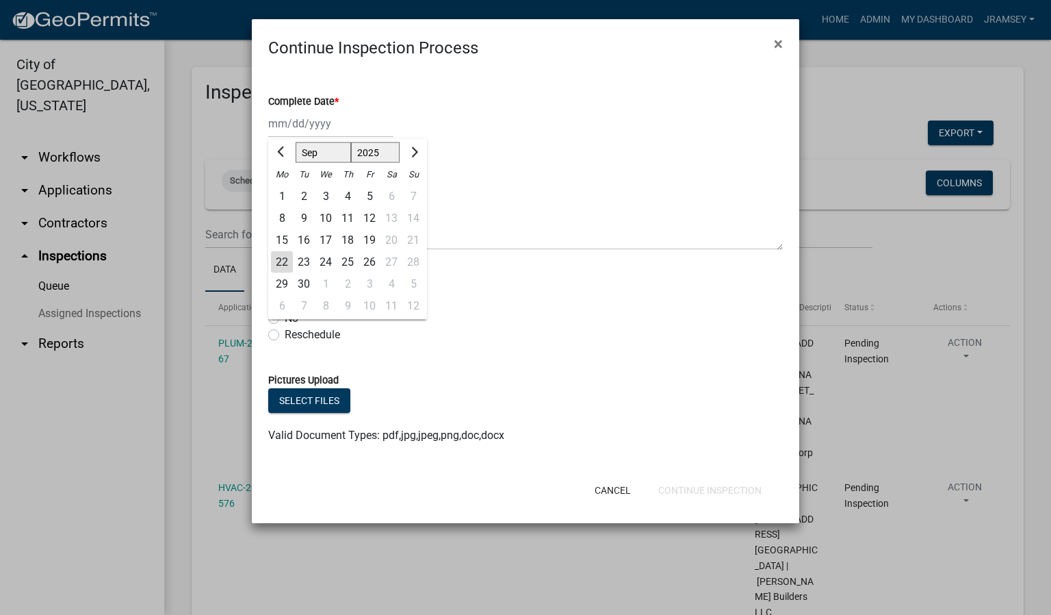
click at [314, 118] on div "[PERSON_NAME] Feb Mar Apr [PERSON_NAME][DATE] Oct Nov [DATE] 1526 1527 1528 152…" at bounding box center [330, 124] width 125 height 28
click at [282, 259] on div "22" at bounding box center [282, 262] width 22 height 22
type input "[DATE]"
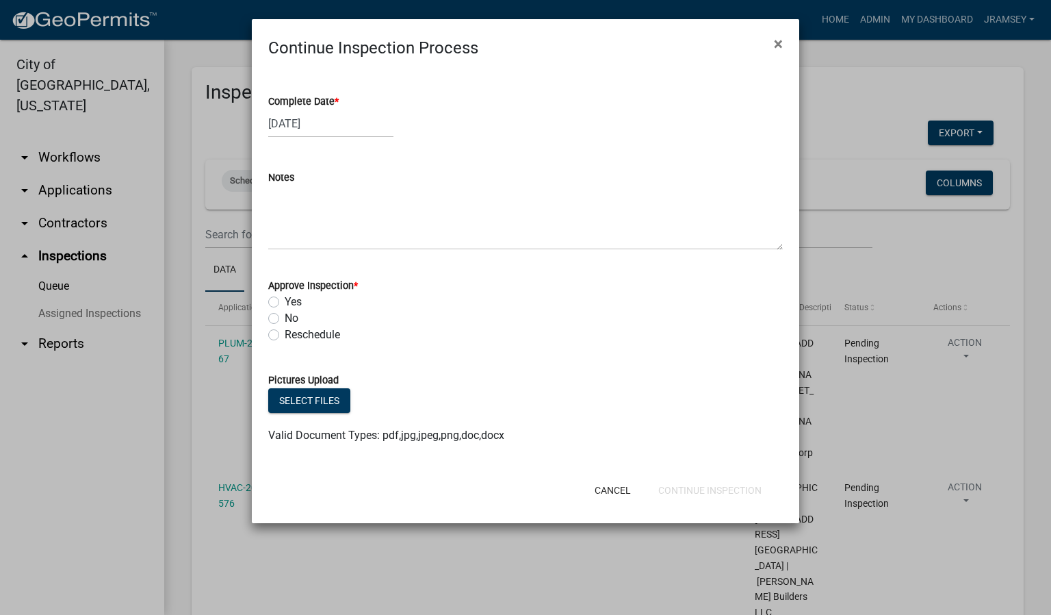
click at [285, 303] on label "Yes" at bounding box center [293, 302] width 17 height 16
click at [285, 303] on input "Yes" at bounding box center [289, 298] width 9 height 9
radio input "true"
click at [705, 483] on button "Continue Inspection" at bounding box center [710, 490] width 125 height 25
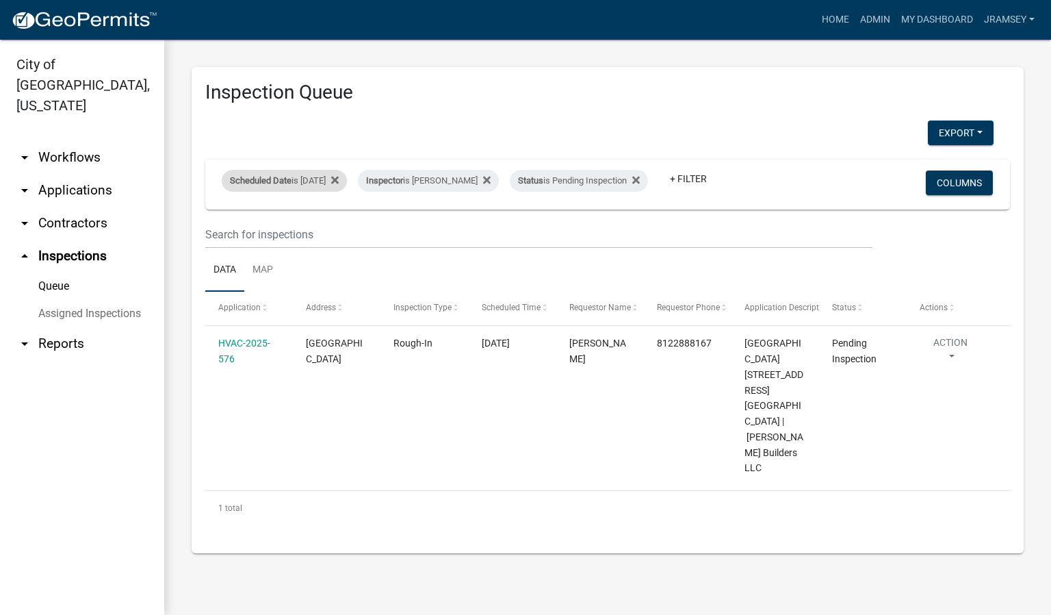
click at [322, 170] on div "Scheduled Date is [DATE] Remove this filter" at bounding box center [284, 181] width 125 height 22
click at [337, 222] on input "[DATE]" at bounding box center [296, 221] width 96 height 28
type input "[DATE]"
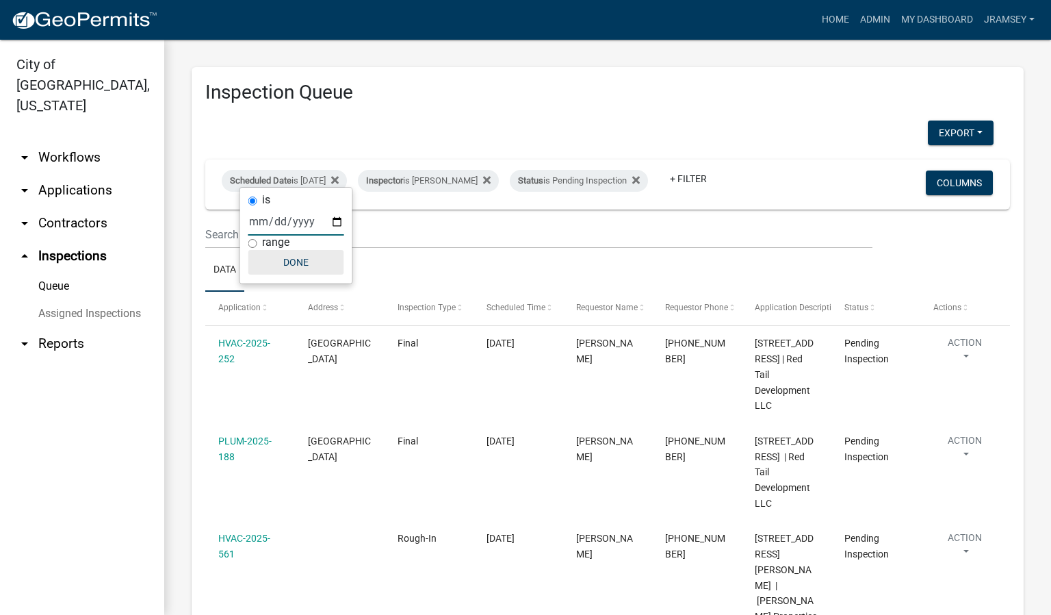
click at [305, 265] on button "Done" at bounding box center [296, 262] width 96 height 25
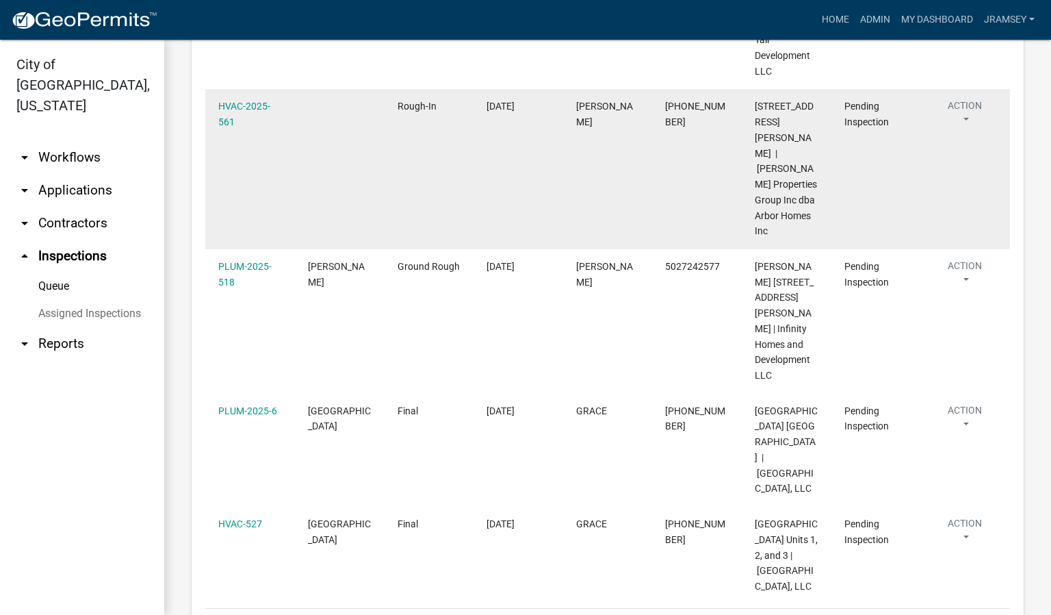
scroll to position [423, 0]
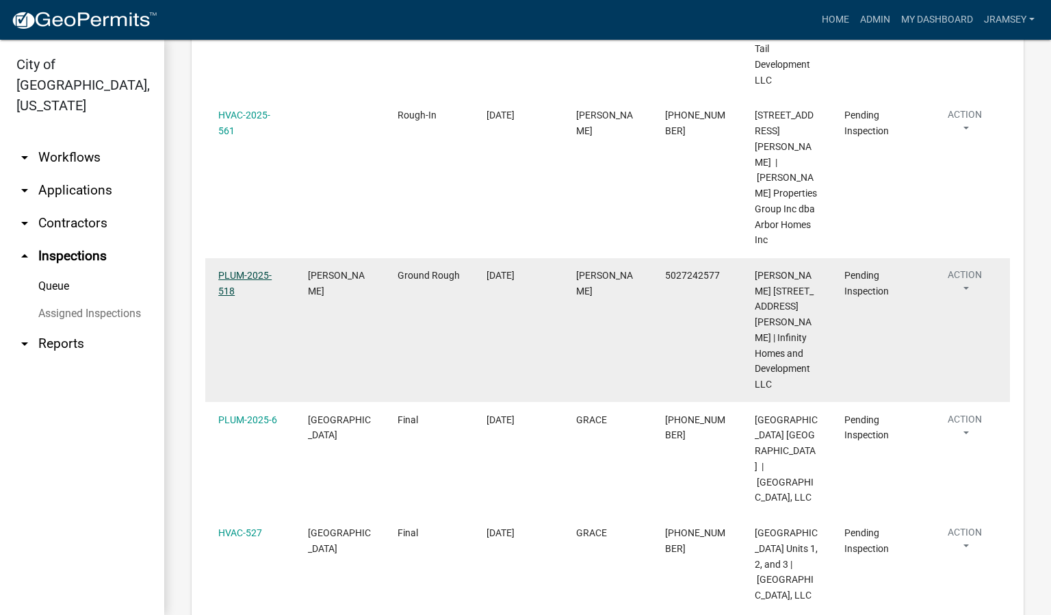
click at [229, 296] on link "PLUM-2025-518" at bounding box center [244, 283] width 53 height 27
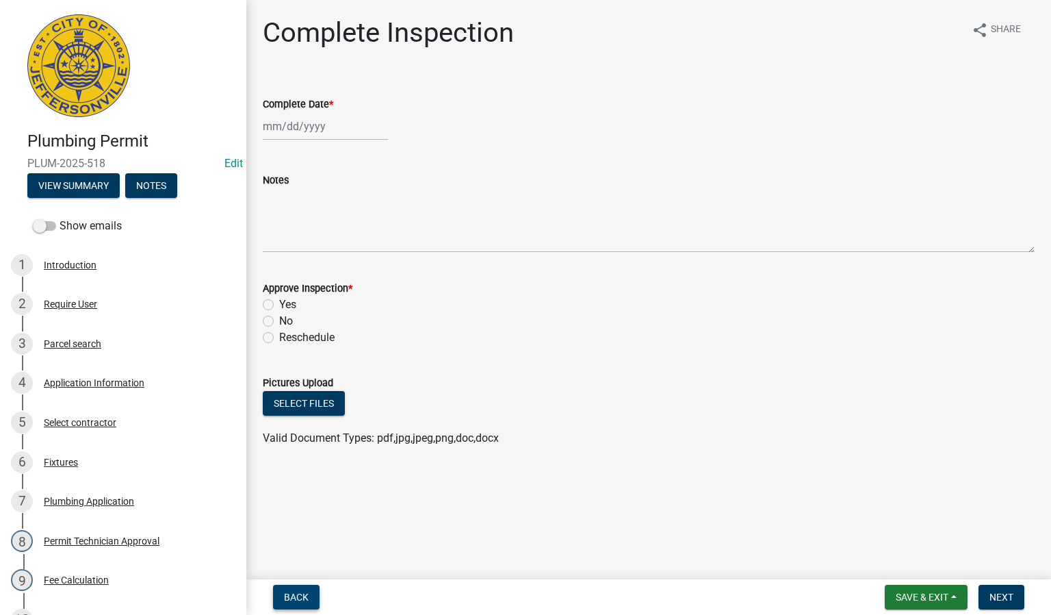
click at [296, 598] on span "Back" at bounding box center [296, 596] width 25 height 11
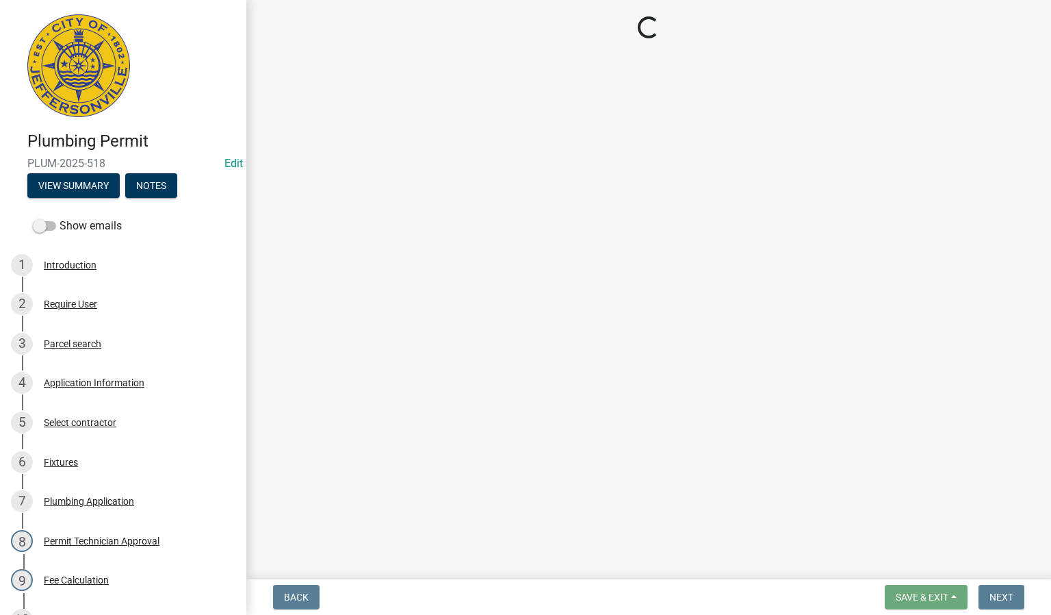
select select "13c97fbc-c819-4cee-844a-0db3d3c4db95"
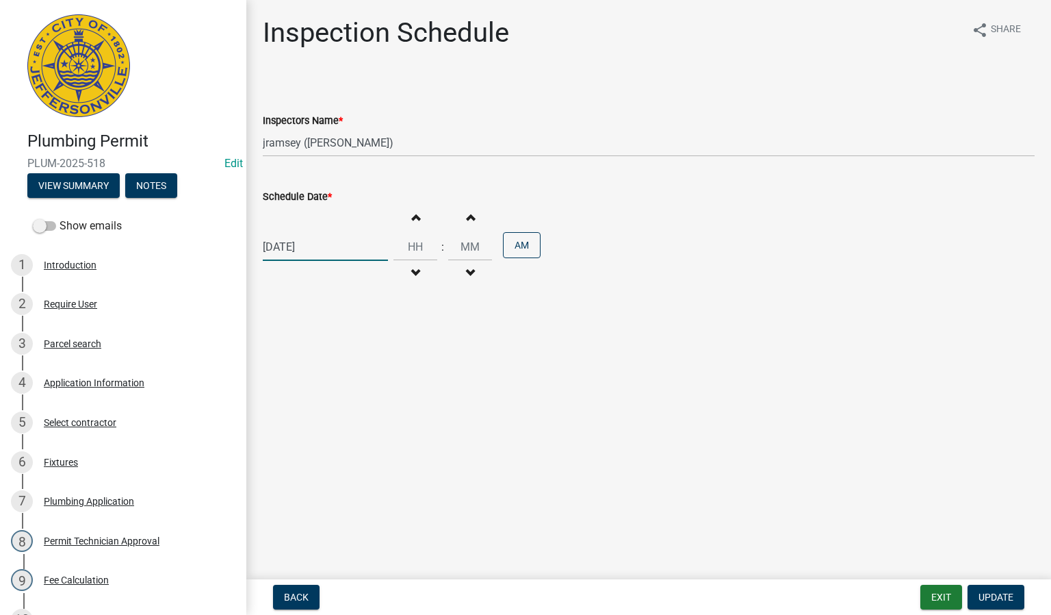
click at [288, 251] on div "[DATE]" at bounding box center [325, 247] width 125 height 28
type input "[DATE]"
select select "9"
select select "2025"
click at [302, 248] on div "[DATE] [PERSON_NAME] Apr May Jun [DATE] Aug Sep Oct Nov [DATE] 1526 1527 1528 1…" at bounding box center [325, 247] width 125 height 28
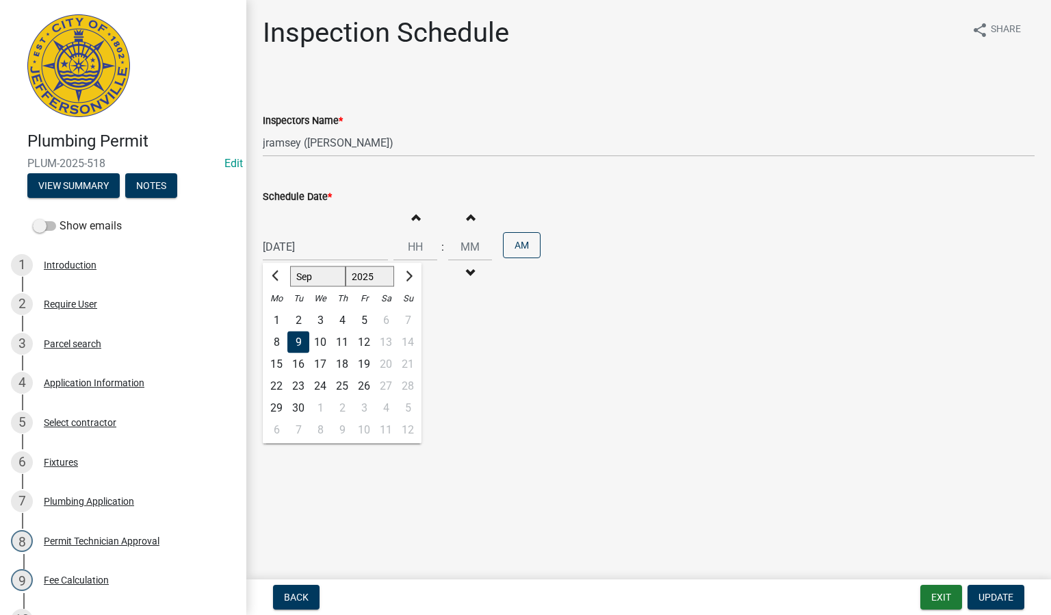
click at [275, 382] on div "22" at bounding box center [277, 386] width 22 height 22
type input "[DATE]"
click at [1001, 600] on span "Update" at bounding box center [996, 596] width 35 height 11
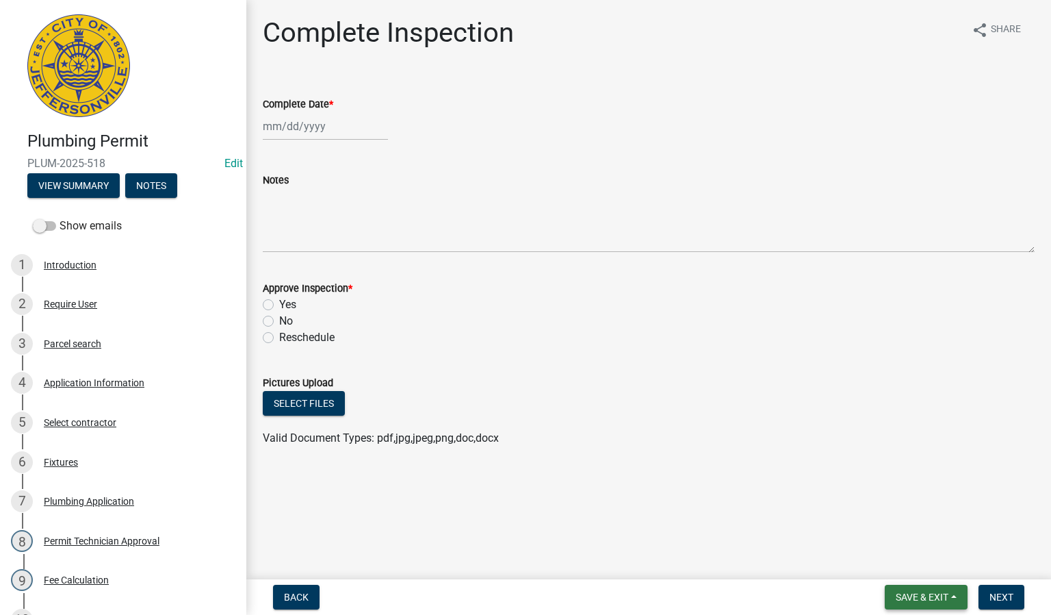
click at [932, 589] on button "Save & Exit" at bounding box center [926, 597] width 83 height 25
click at [915, 567] on button "Save & Exit" at bounding box center [913, 562] width 110 height 33
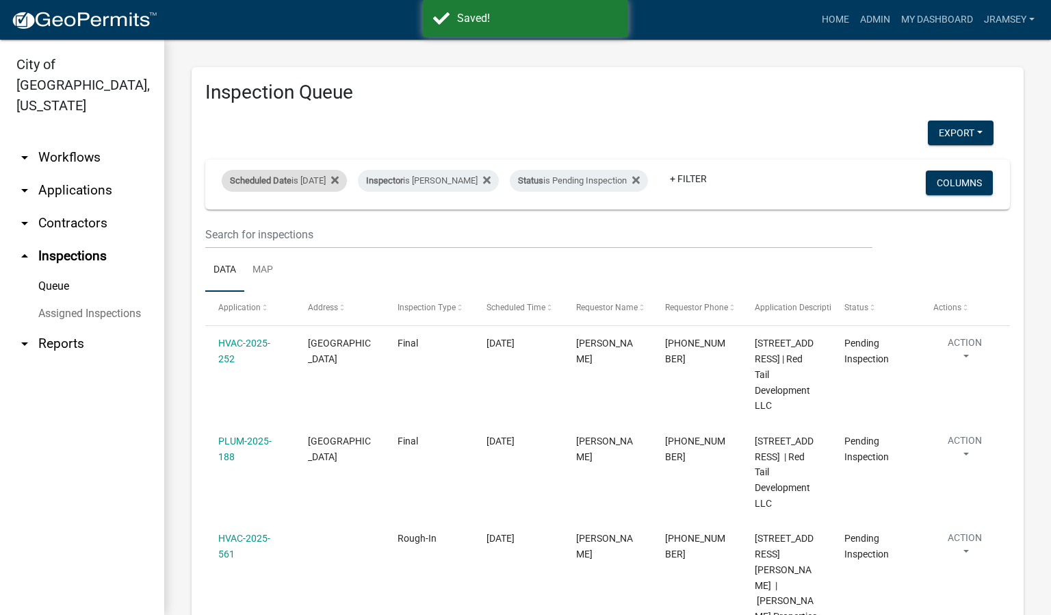
click at [327, 170] on div "Scheduled Date is [DATE]" at bounding box center [284, 181] width 125 height 22
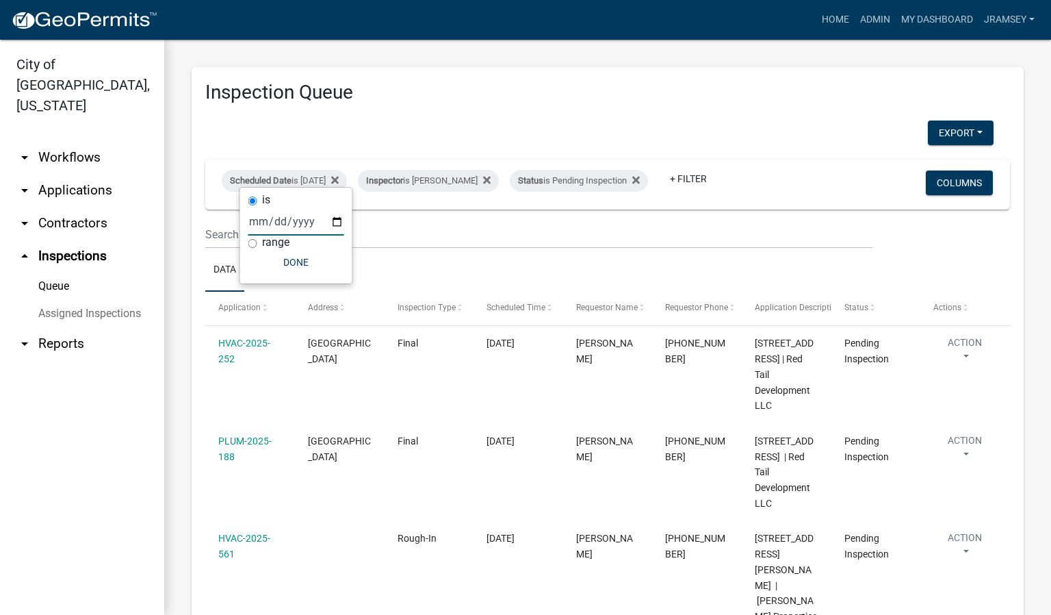
click at [335, 220] on input "[DATE]" at bounding box center [296, 221] width 96 height 28
type input "[DATE]"
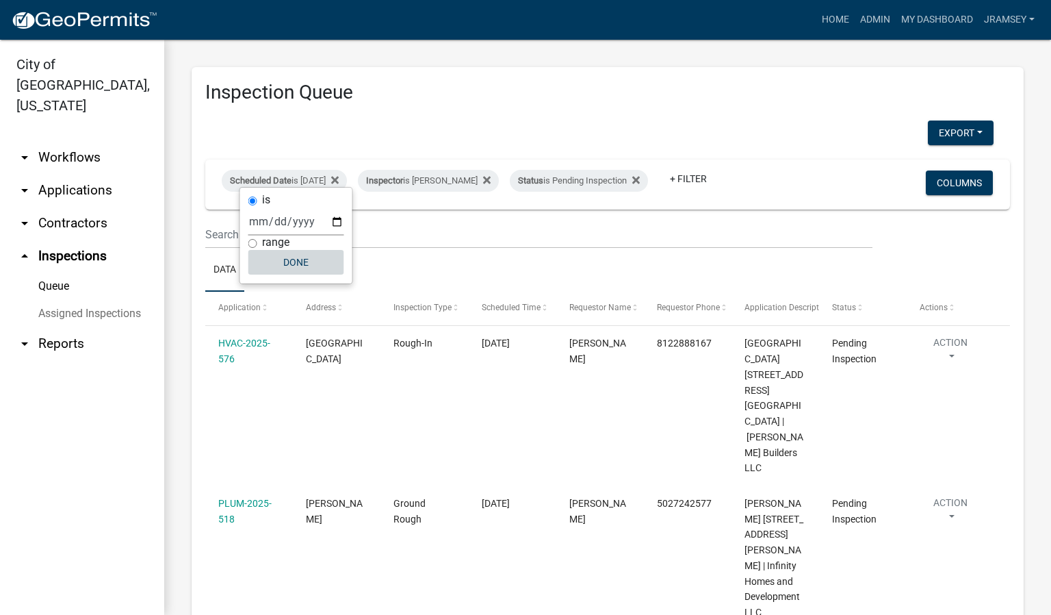
click at [286, 255] on button "Done" at bounding box center [296, 262] width 96 height 25
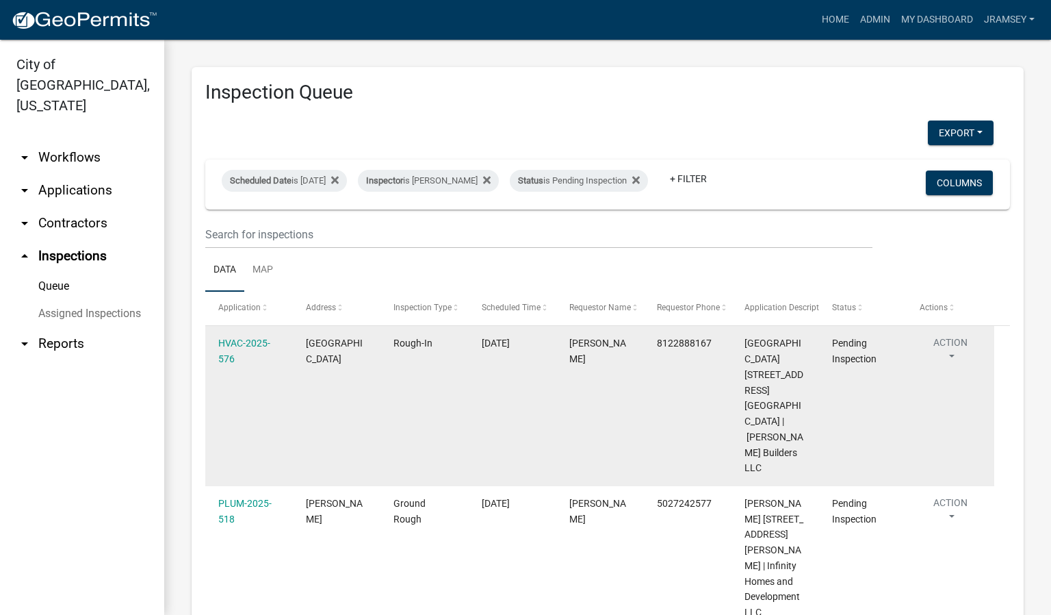
scroll to position [89, 0]
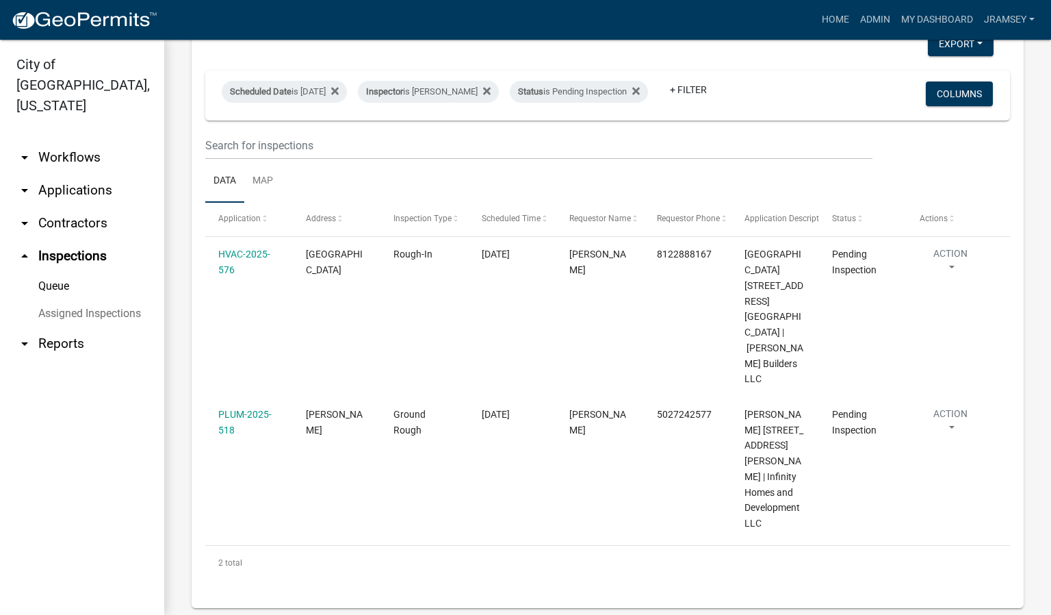
click at [77, 174] on link "arrow_drop_down Applications" at bounding box center [82, 190] width 164 height 33
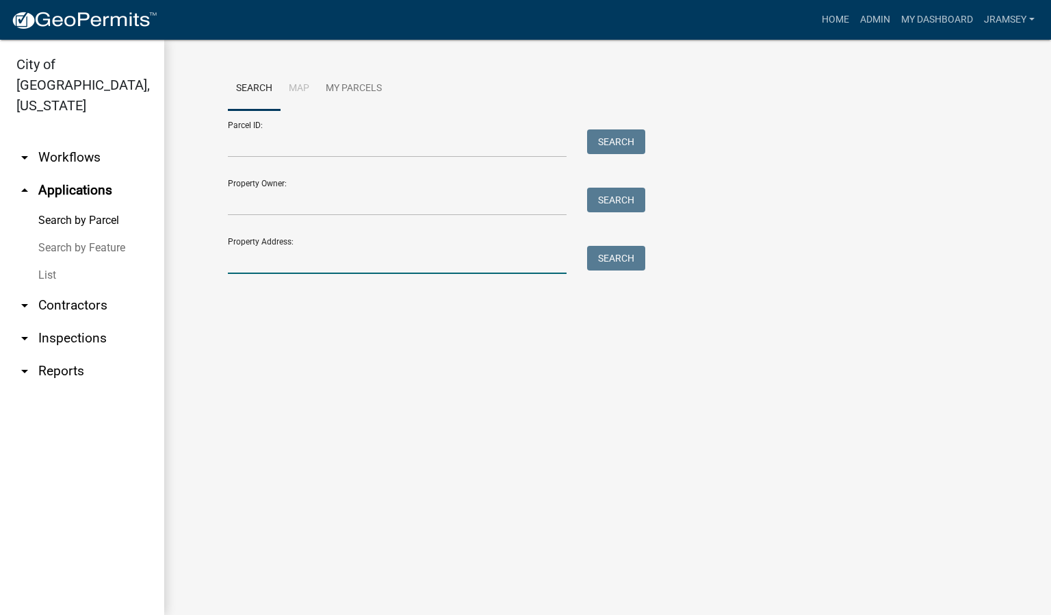
click at [247, 261] on input "Property Address:" at bounding box center [397, 260] width 339 height 28
type input "[PERSON_NAME]"
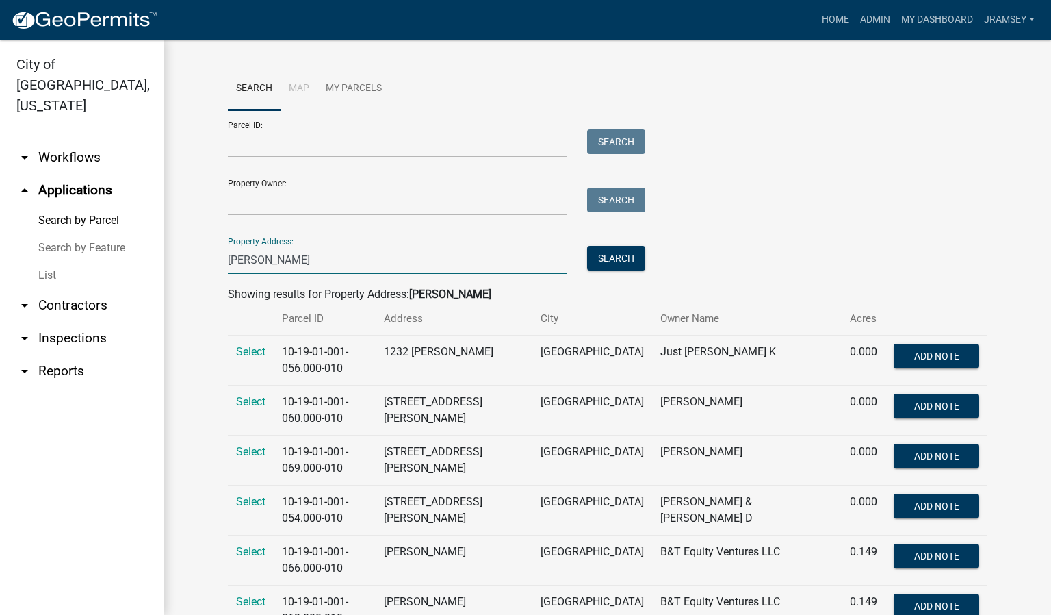
click at [81, 141] on link "arrow_drop_down Workflows" at bounding box center [82, 157] width 164 height 33
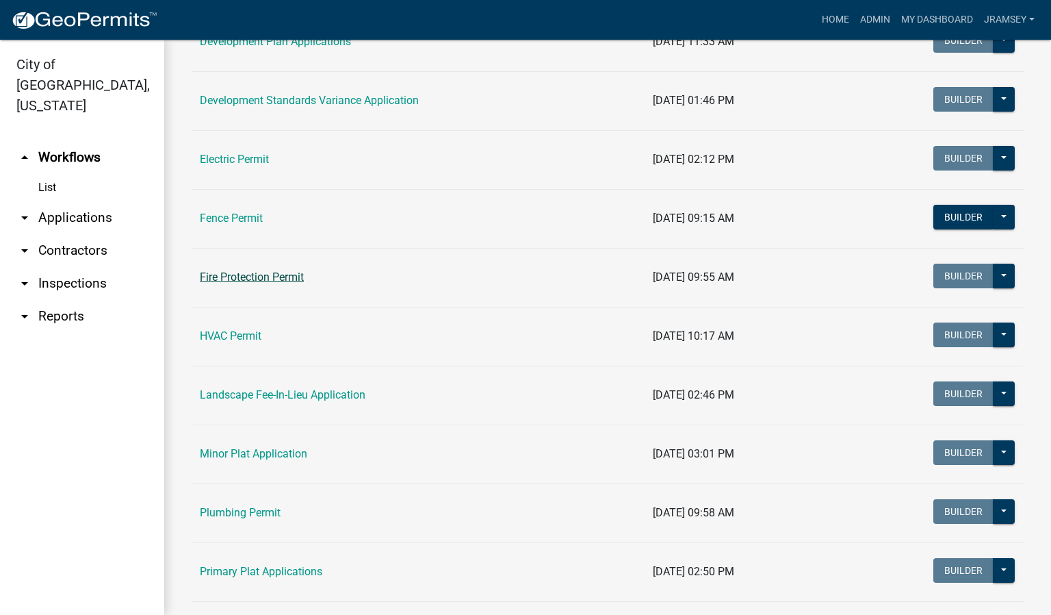
scroll to position [411, 0]
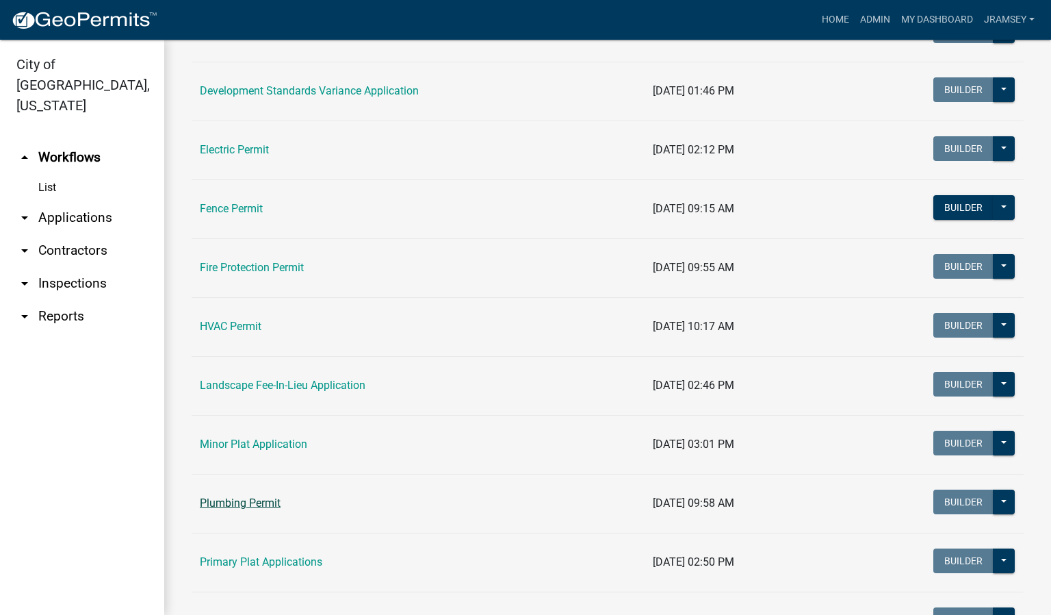
click at [245, 504] on link "Plumbing Permit" at bounding box center [240, 502] width 81 height 13
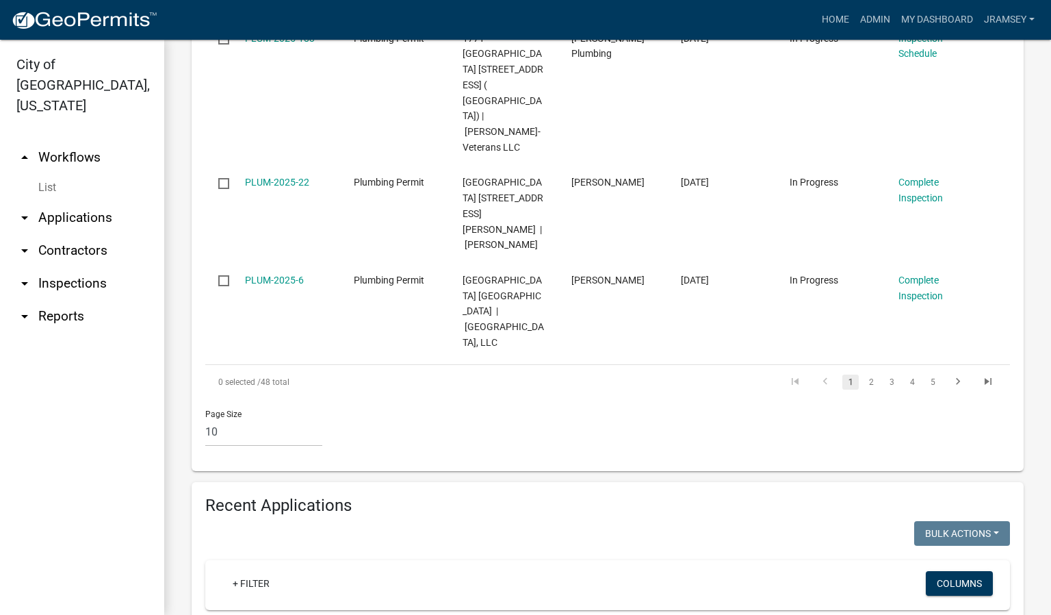
scroll to position [1232, 0]
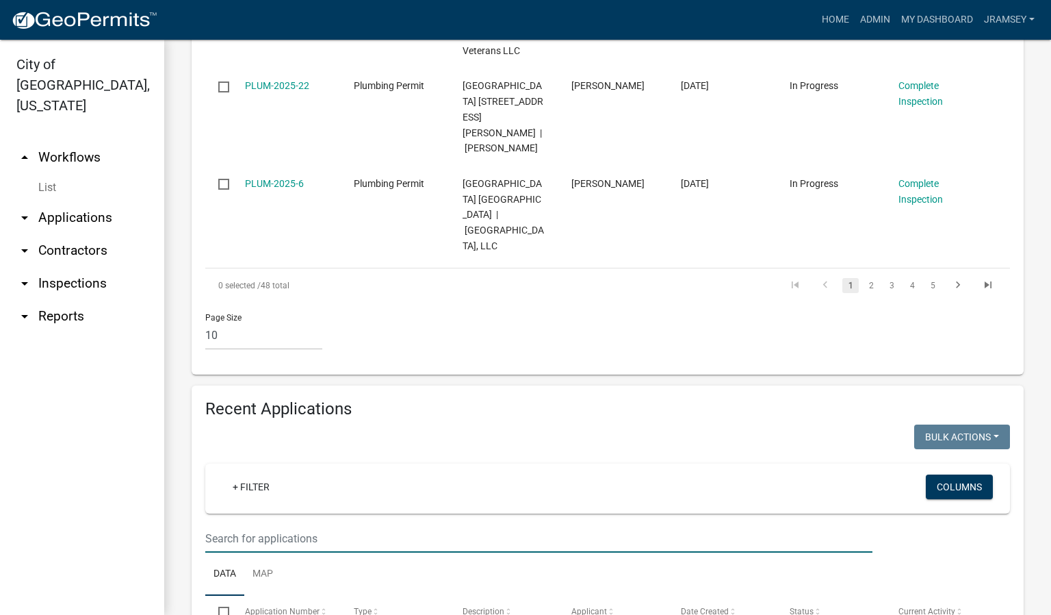
click at [234, 524] on input "text" at bounding box center [538, 538] width 667 height 28
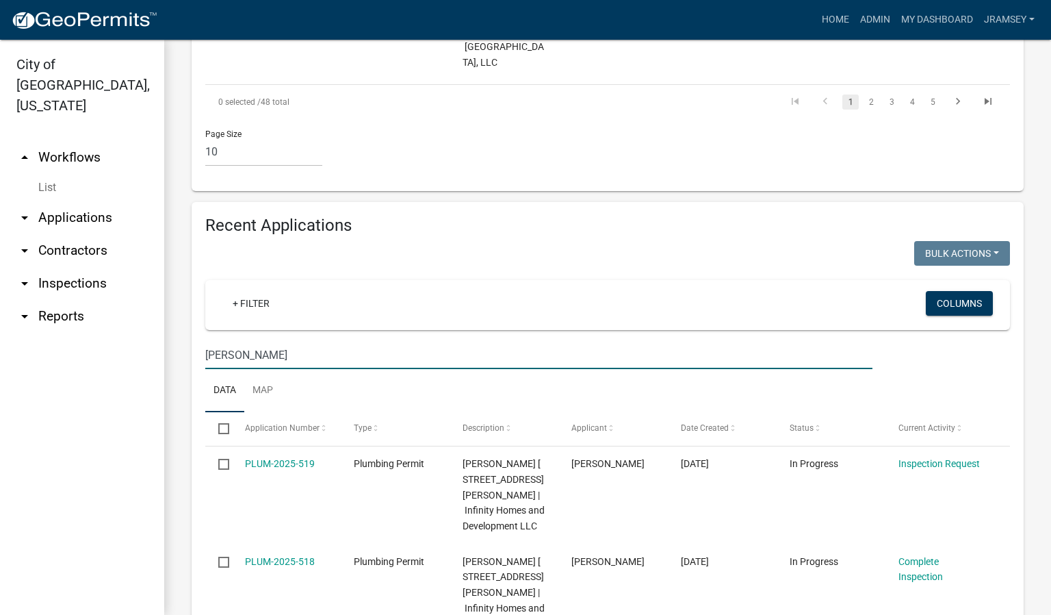
scroll to position [1438, 0]
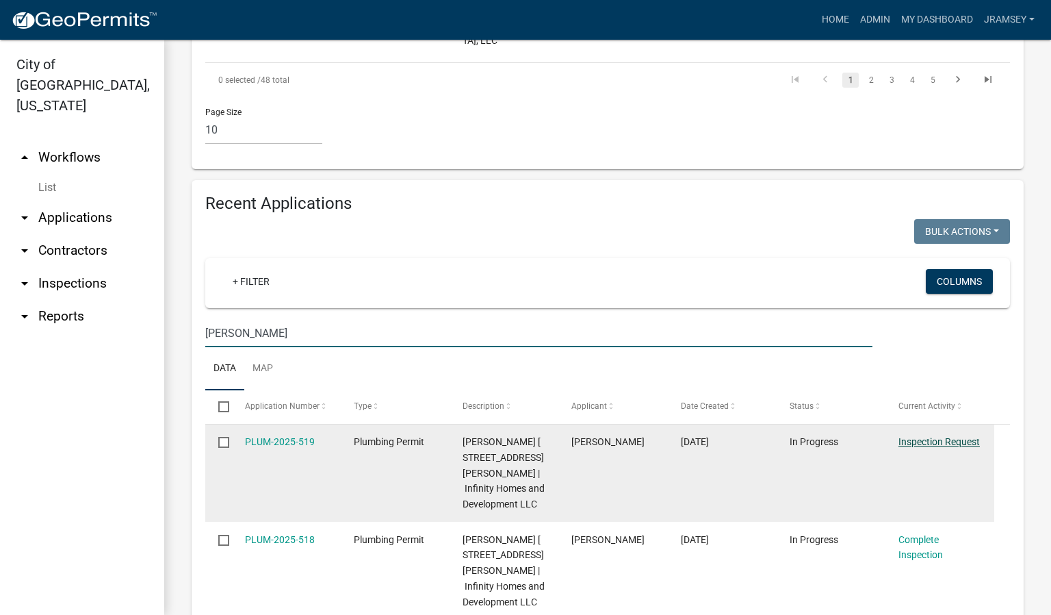
type input "[PERSON_NAME]"
click at [916, 436] on link "Inspection Request" at bounding box center [939, 441] width 81 height 11
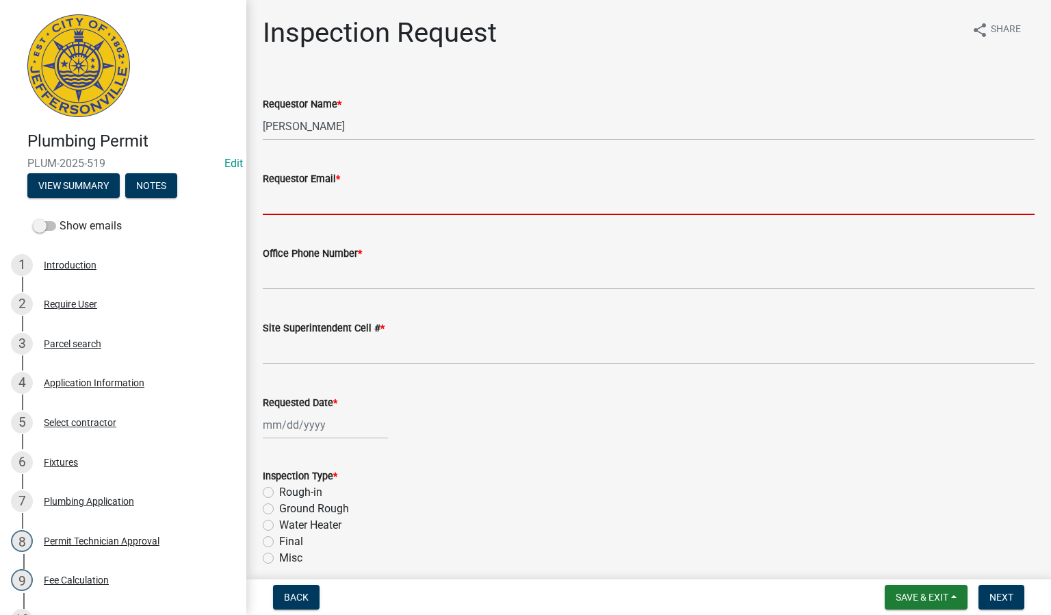
click at [300, 192] on input "Requestor Email *" at bounding box center [649, 201] width 772 height 28
type input "[EMAIL_ADDRESS][DOMAIN_NAME]"
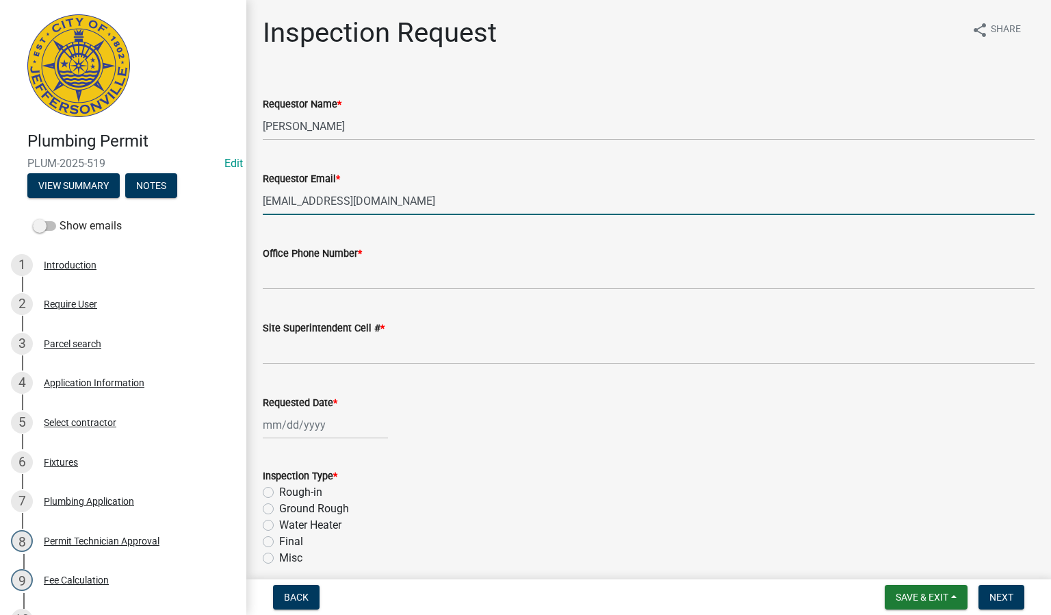
click at [424, 245] on div "Office Phone Number *" at bounding box center [649, 253] width 772 height 16
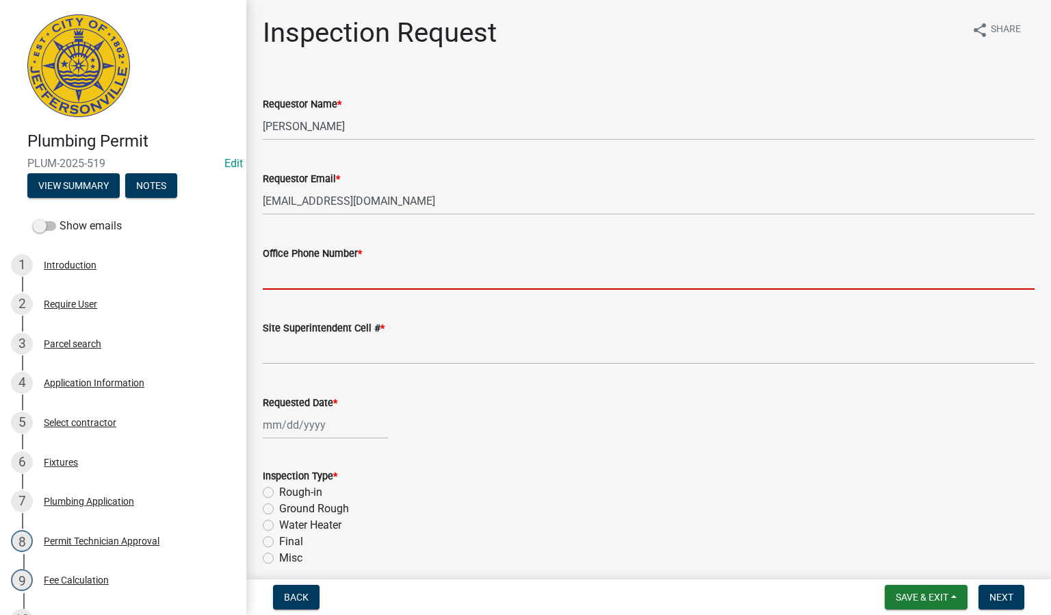
click at [314, 271] on input "Office Phone Number *" at bounding box center [649, 275] width 772 height 28
type input "000-000-0000"
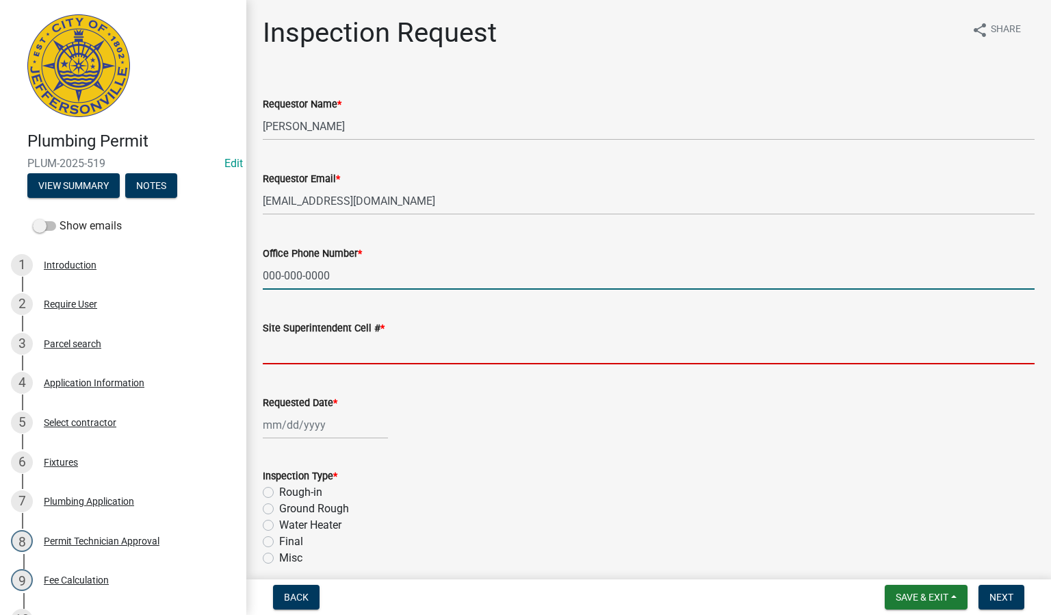
click at [416, 361] on input "Site Superintendent Cell # *" at bounding box center [649, 350] width 772 height 28
type input "SAME"
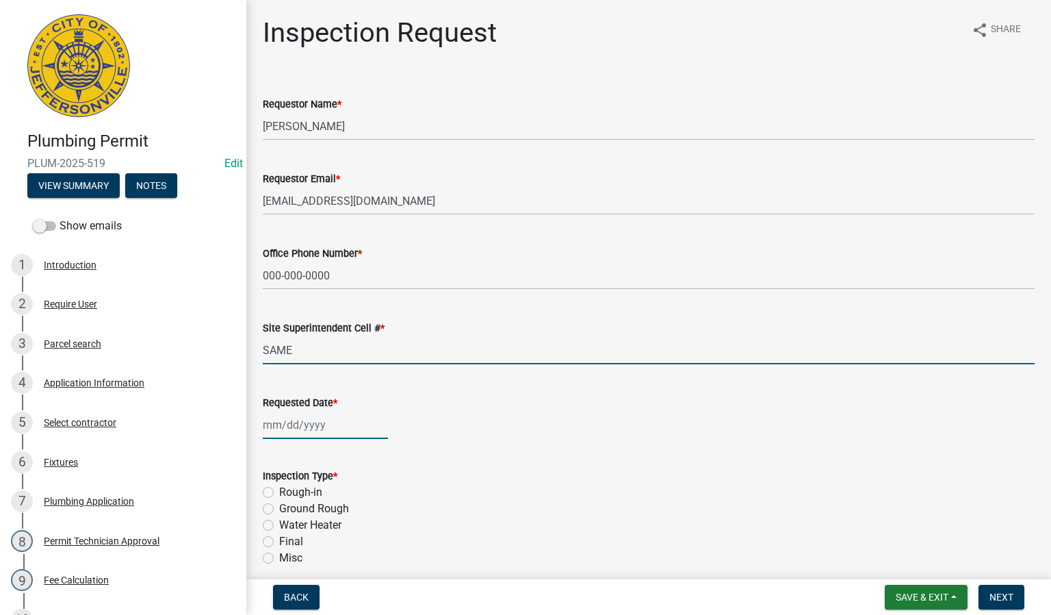
click at [294, 423] on div at bounding box center [325, 425] width 125 height 28
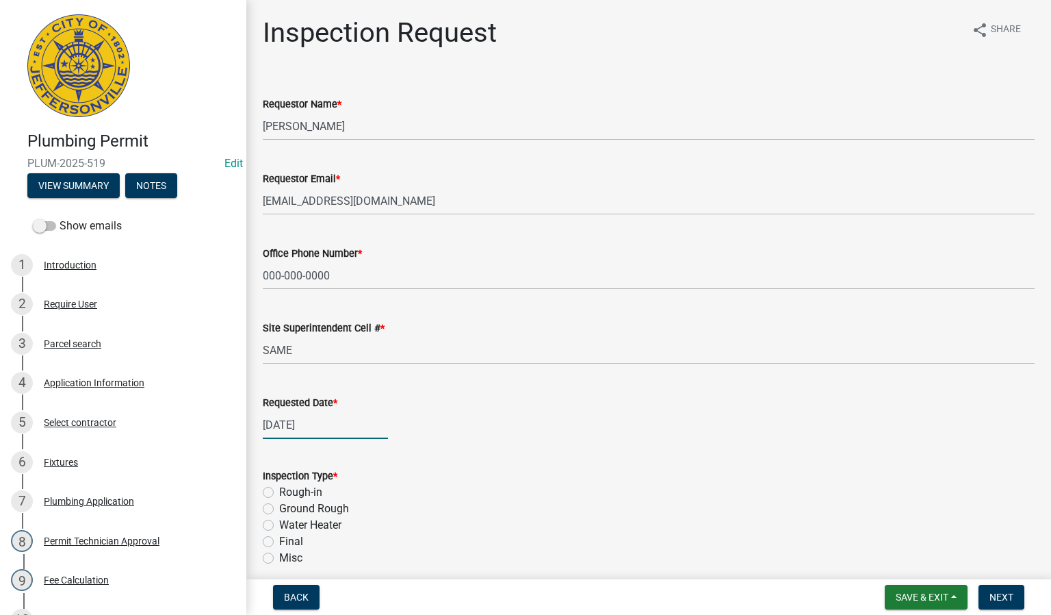
click at [285, 420] on div "[DATE]" at bounding box center [325, 425] width 125 height 28
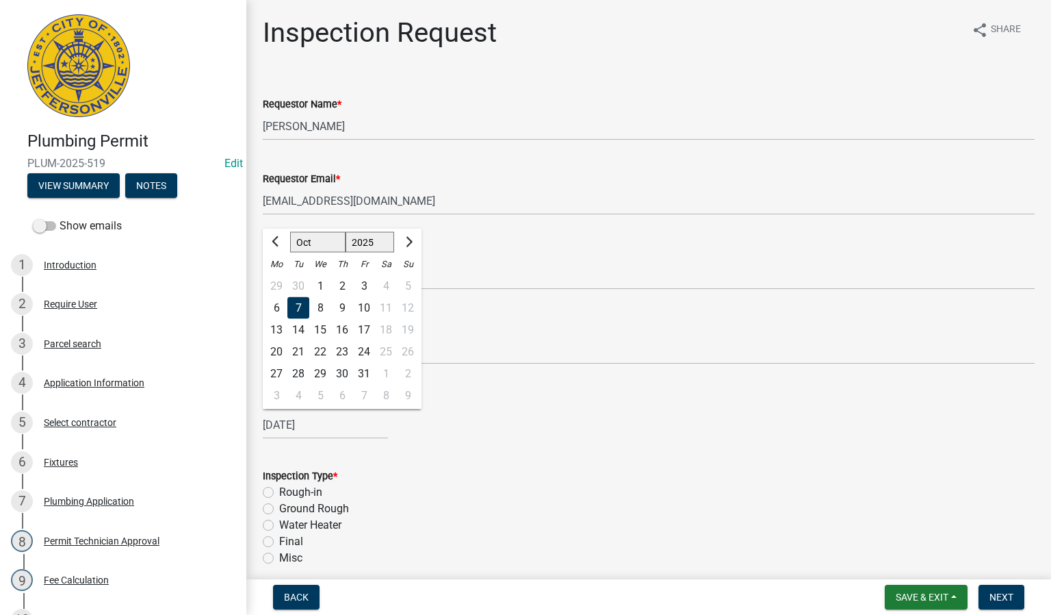
click at [285, 407] on div "3" at bounding box center [277, 396] width 22 height 22
type input "[DATE]"
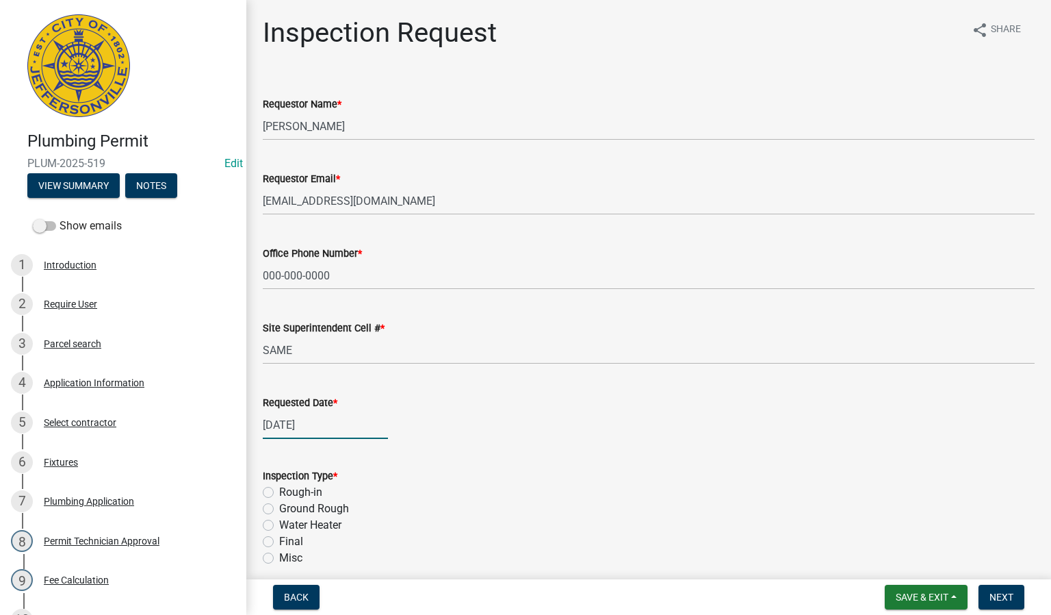
click at [292, 429] on div "[DATE]" at bounding box center [325, 425] width 125 height 28
select select "11"
select select "2025"
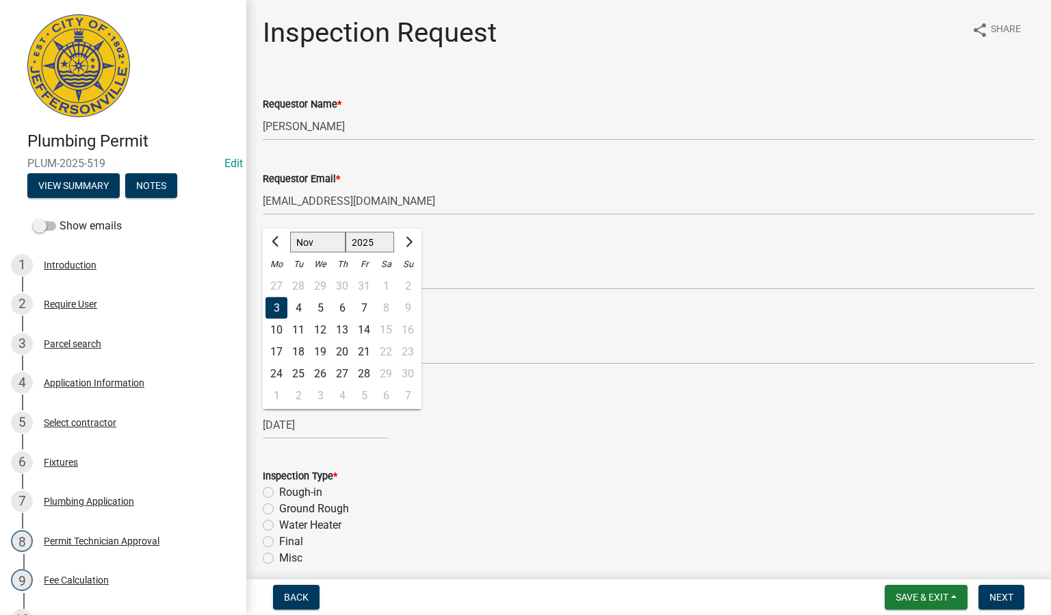
click at [294, 407] on div "2" at bounding box center [299, 396] width 22 height 22
type input "[DATE]"
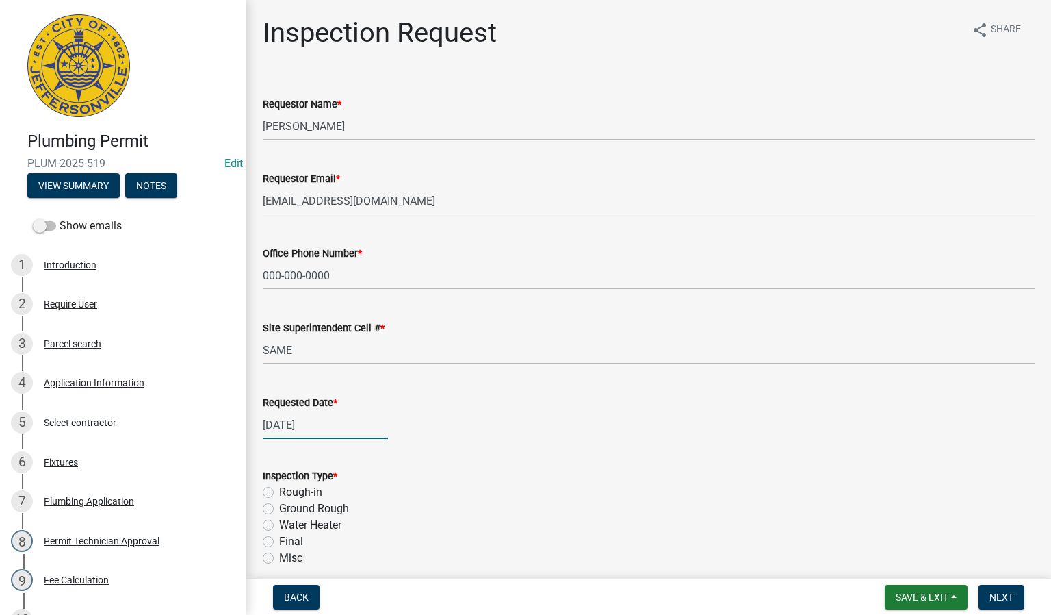
select select "12"
select select "2025"
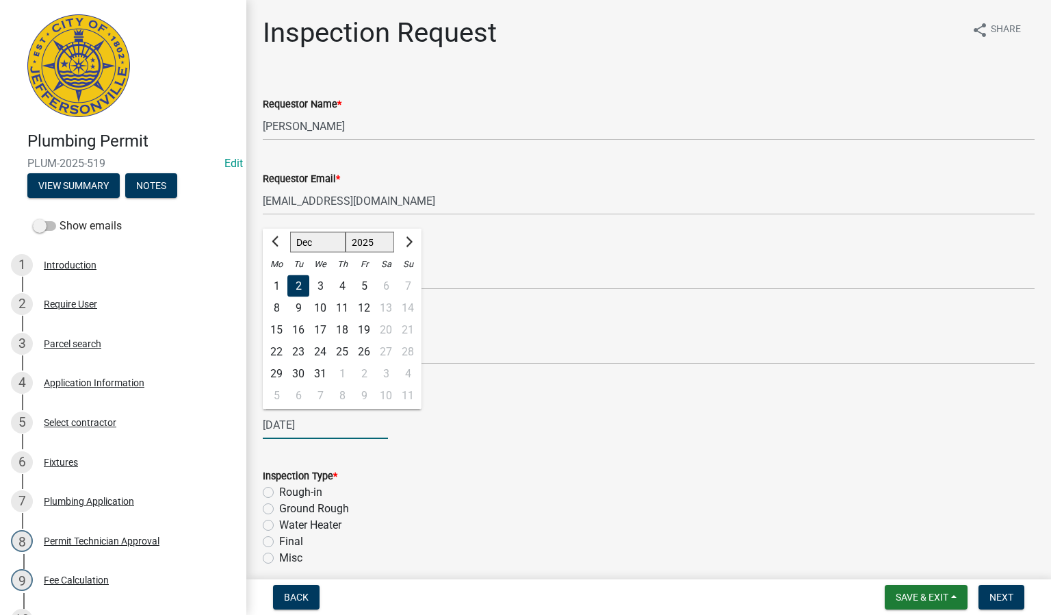
click at [300, 425] on div "[DATE] [PERSON_NAME] Feb Mar Apr [PERSON_NAME][DATE] Sep Oct Nov [DATE] 1526 15…" at bounding box center [325, 425] width 125 height 28
click at [304, 239] on select "Jan Feb Mar Apr May Jun [DATE] Aug Sep Oct Nov Dec" at bounding box center [317, 242] width 55 height 21
select select "9"
click at [290, 232] on select "Jan Feb Mar Apr May Jun [DATE] Aug Sep Oct Nov Dec" at bounding box center [317, 242] width 55 height 21
click at [313, 458] on form "Inspection Type * Rough-in Ground Rough Water Heater Final Misc" at bounding box center [649, 508] width 772 height 115
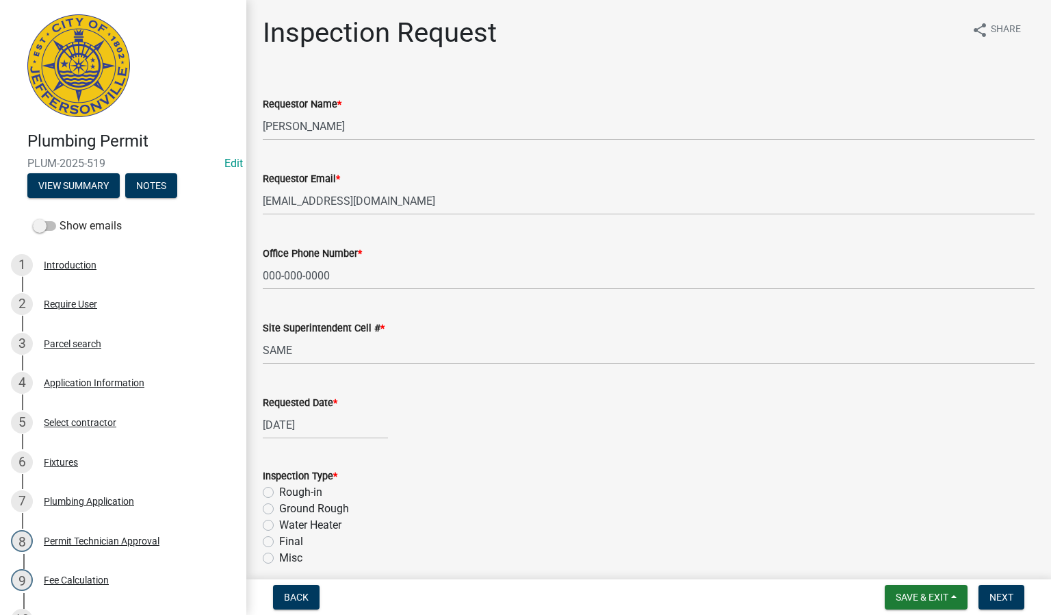
click at [327, 425] on div "[DATE]" at bounding box center [325, 425] width 125 height 28
select select "12"
select select "2025"
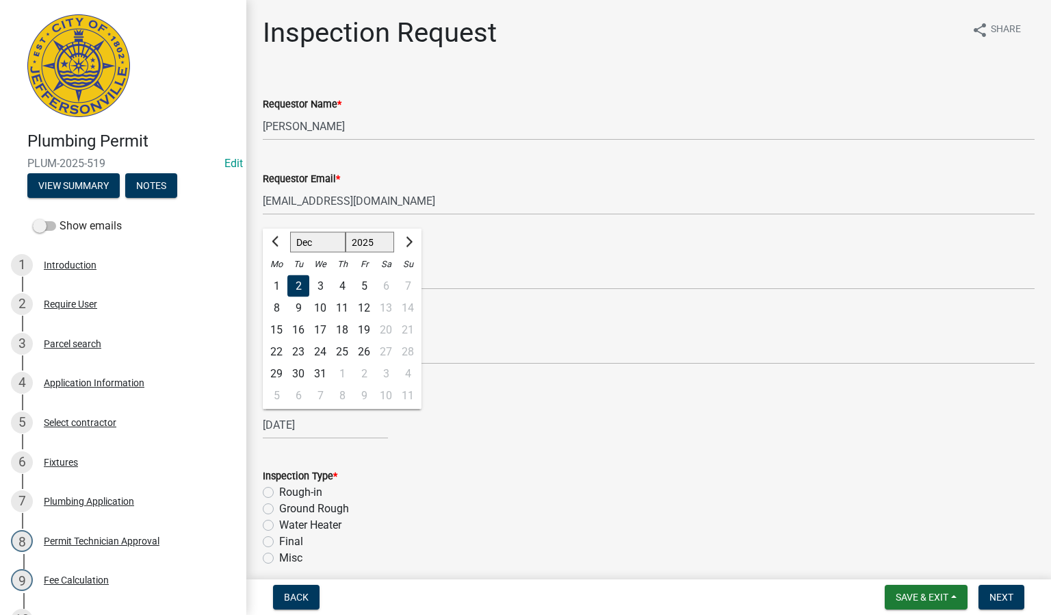
click at [278, 349] on div "22" at bounding box center [277, 352] width 22 height 22
type input "[DATE]"
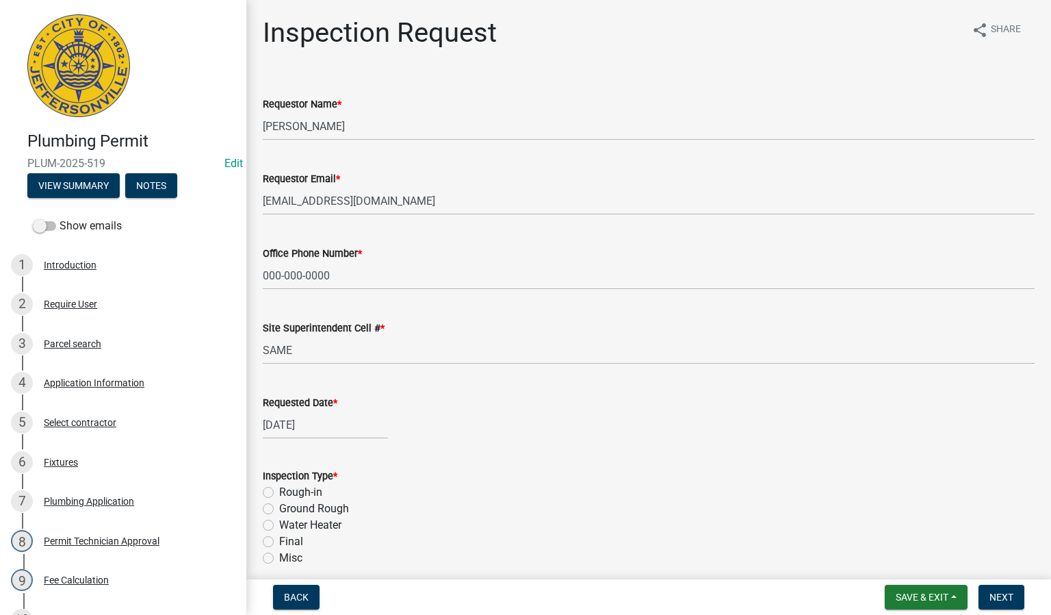
click at [312, 421] on div "[DATE]" at bounding box center [325, 425] width 125 height 28
select select "12"
select select "2025"
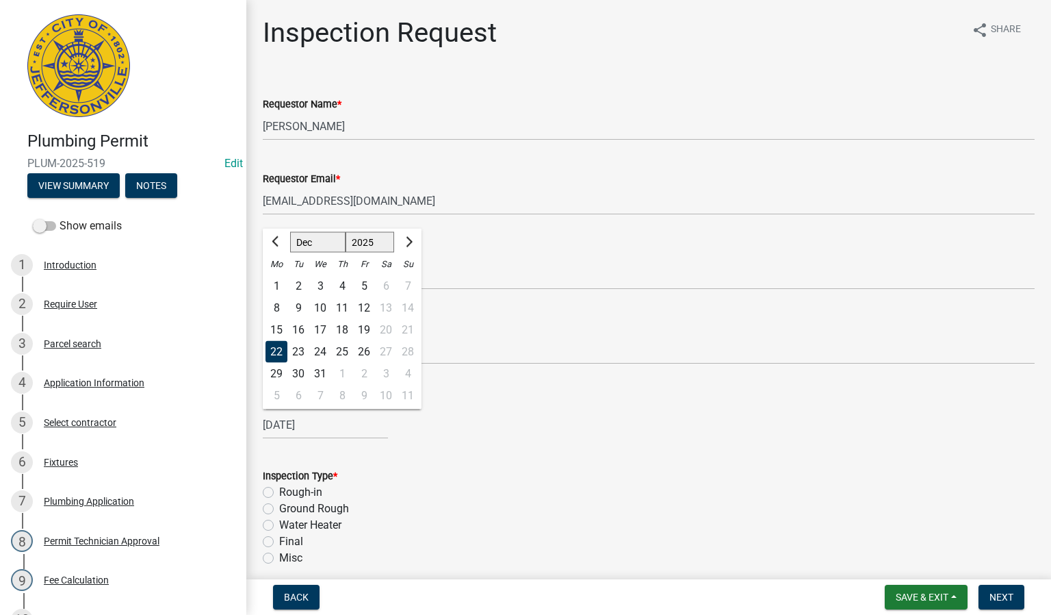
click at [313, 243] on select "Jan Feb Mar Apr May Jun [DATE] Aug Sep Oct Nov Dec" at bounding box center [317, 242] width 55 height 21
click at [290, 232] on select "Jan Feb Mar Apr May Jun [DATE] Aug Sep Oct Nov Dec" at bounding box center [317, 242] width 55 height 21
click at [314, 458] on form "Inspection Type * Rough-in Ground Rough Water Heater Final Misc" at bounding box center [649, 508] width 772 height 115
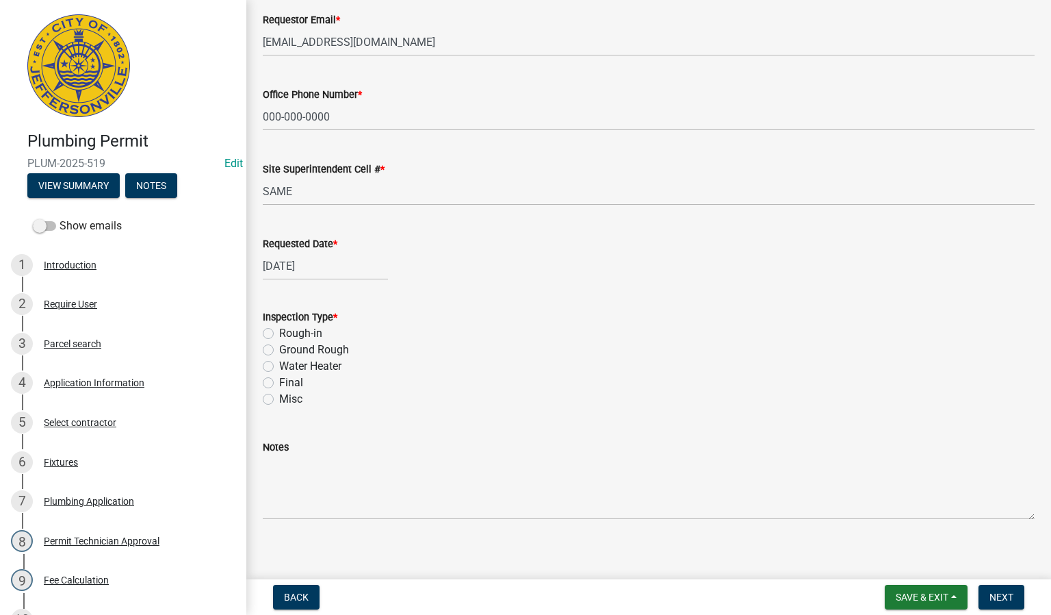
scroll to position [168, 0]
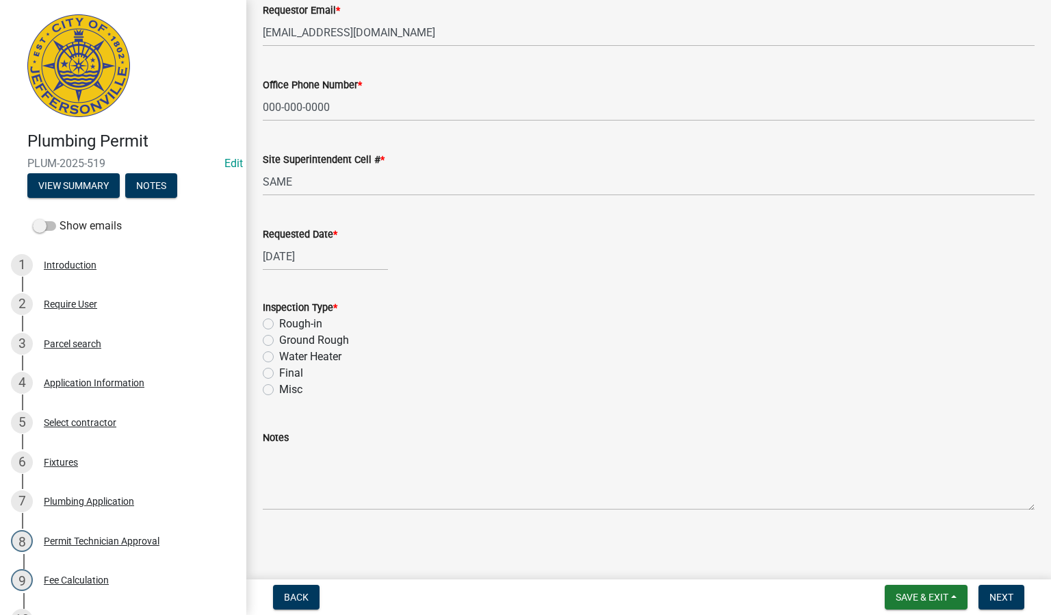
click at [296, 251] on div "[DATE]" at bounding box center [325, 256] width 125 height 28
select select "12"
select select "2025"
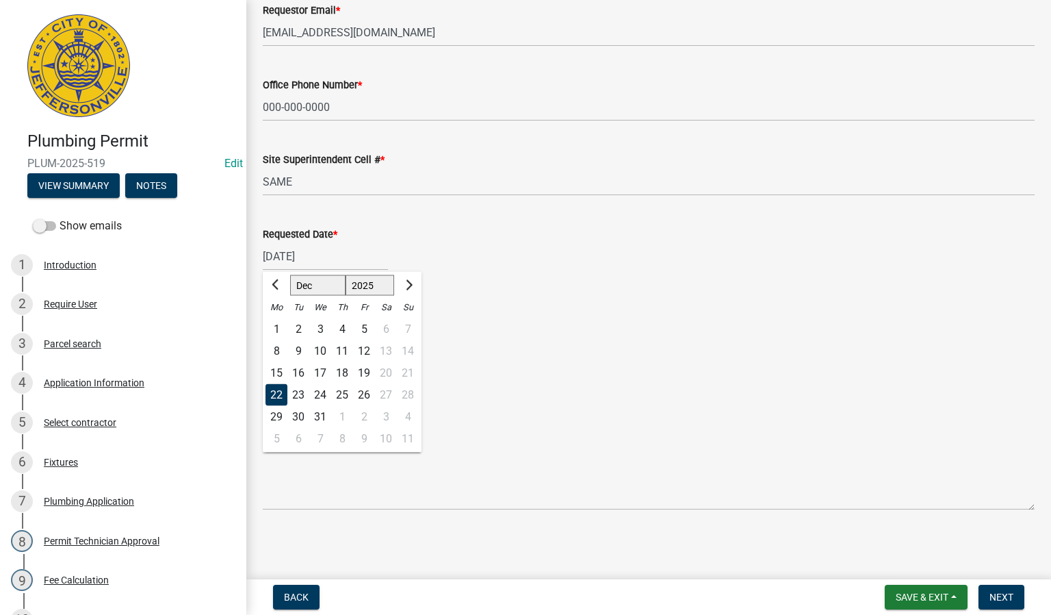
click at [312, 279] on select "Jan Feb Mar Apr May Jun [DATE] Aug Sep Oct Nov Dec" at bounding box center [317, 285] width 55 height 21
select select "9"
click at [290, 275] on select "Jan Feb Mar Apr May Jun [DATE] Aug Sep Oct Nov Dec" at bounding box center [317, 285] width 55 height 21
click at [274, 393] on div "22" at bounding box center [277, 395] width 22 height 22
type input "[DATE]"
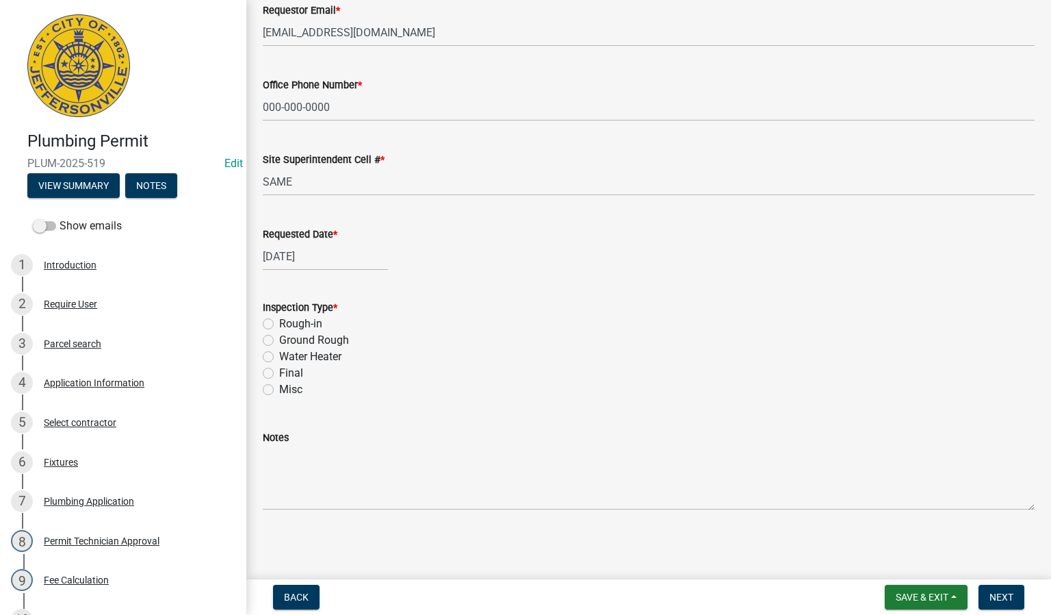
click at [279, 337] on label "Ground Rough" at bounding box center [314, 340] width 70 height 16
click at [279, 337] on input "Ground Rough" at bounding box center [283, 336] width 9 height 9
radio input "true"
click at [999, 593] on span "Next" at bounding box center [1002, 596] width 24 height 11
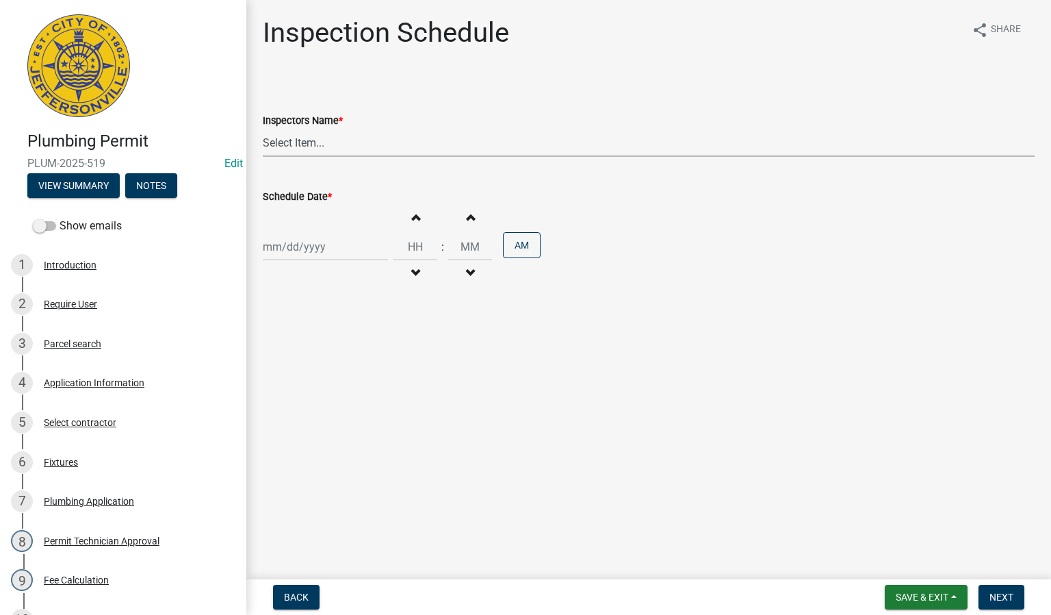
click at [298, 149] on select "Select Item... [PERSON_NAME] ([PERSON_NAME]) [PERSON_NAME] ([PERSON_NAME]) mkru…" at bounding box center [649, 143] width 772 height 28
select select "13c97fbc-c819-4cee-844a-0db3d3c4db95"
click at [263, 129] on select "Select Item... [PERSON_NAME] ([PERSON_NAME]) [PERSON_NAME] ([PERSON_NAME]) mkru…" at bounding box center [649, 143] width 772 height 28
select select "9"
select select "2025"
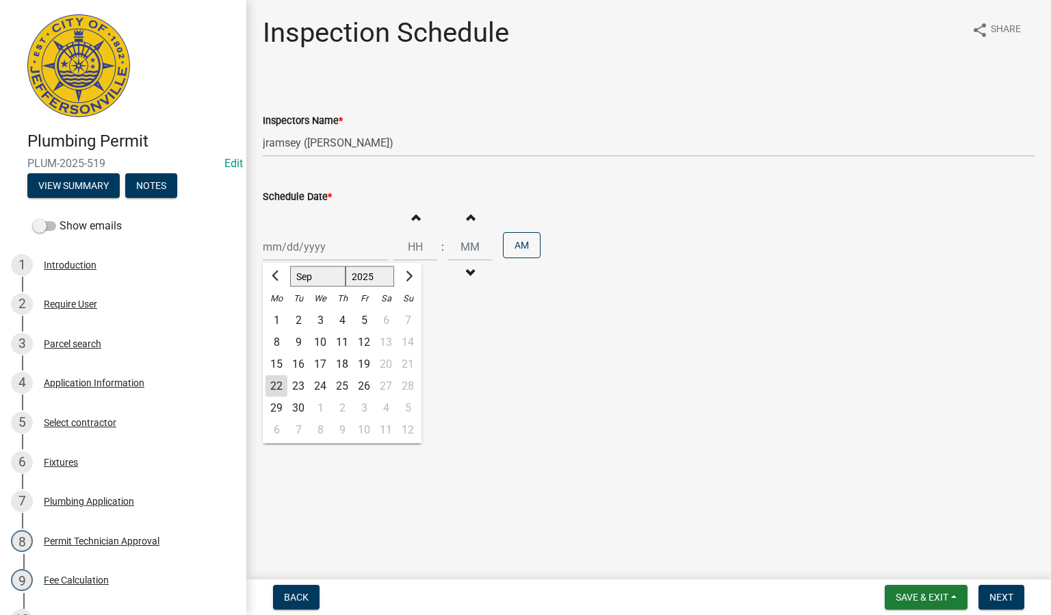
click at [288, 247] on div "[PERSON_NAME] Feb Mar Apr [PERSON_NAME][DATE] Oct Nov [DATE] 1526 1527 1528 152…" at bounding box center [325, 247] width 125 height 28
click at [276, 385] on div "22" at bounding box center [277, 386] width 22 height 22
type input "[DATE]"
click at [1006, 594] on span "Next" at bounding box center [1002, 596] width 24 height 11
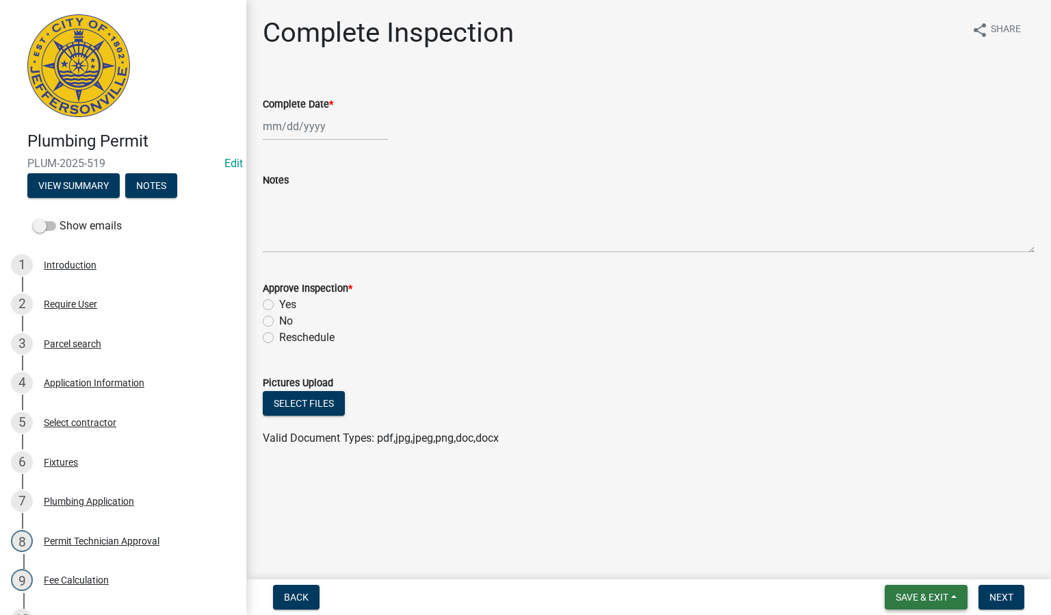
click at [914, 596] on span "Save & Exit" at bounding box center [922, 596] width 53 height 11
click at [896, 563] on button "Save & Exit" at bounding box center [913, 562] width 110 height 33
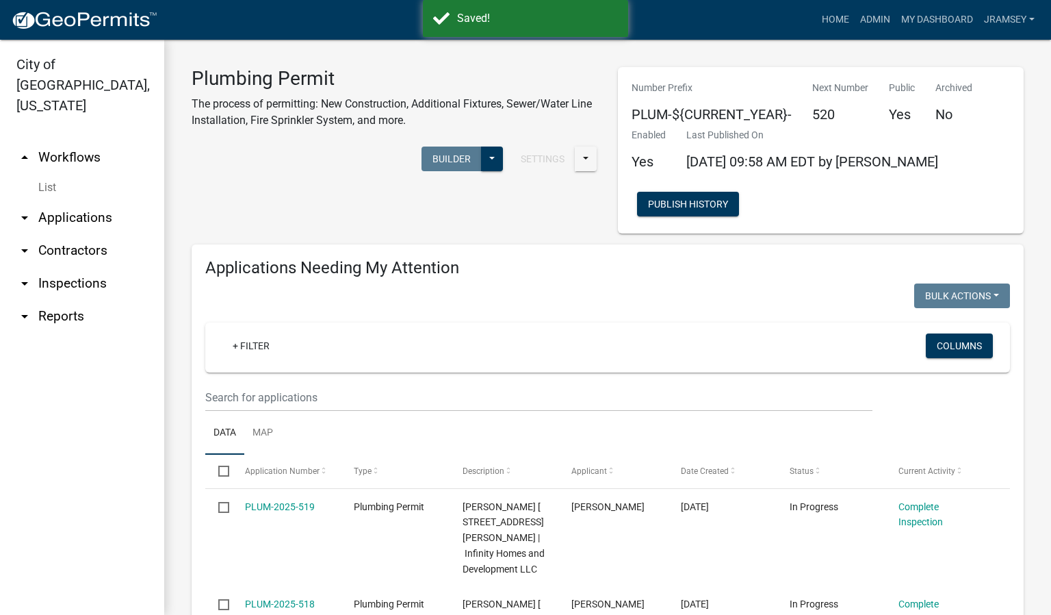
click at [66, 267] on link "arrow_drop_down Inspections" at bounding box center [82, 283] width 164 height 33
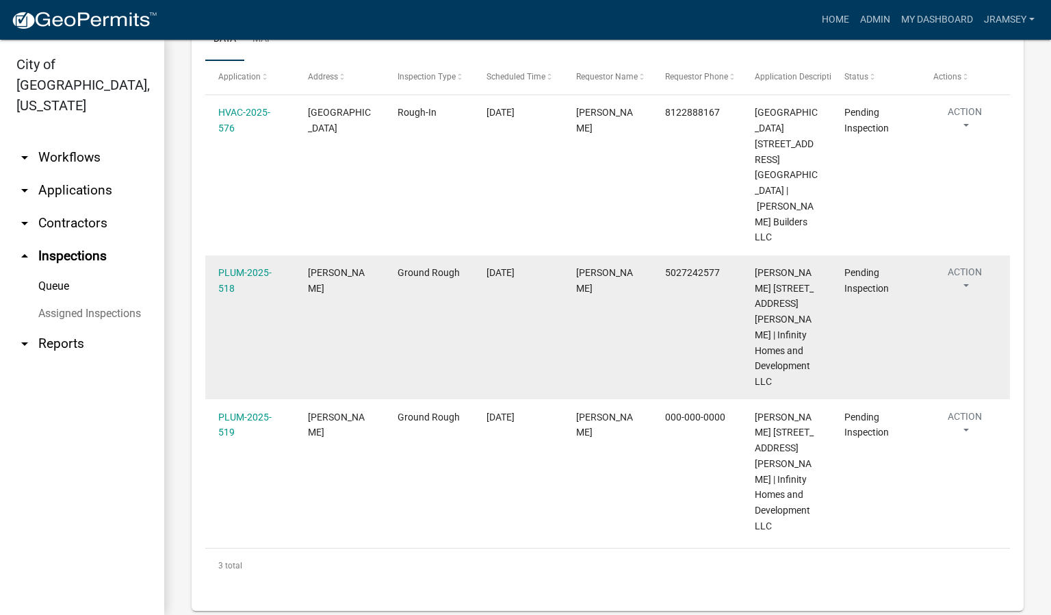
scroll to position [233, 0]
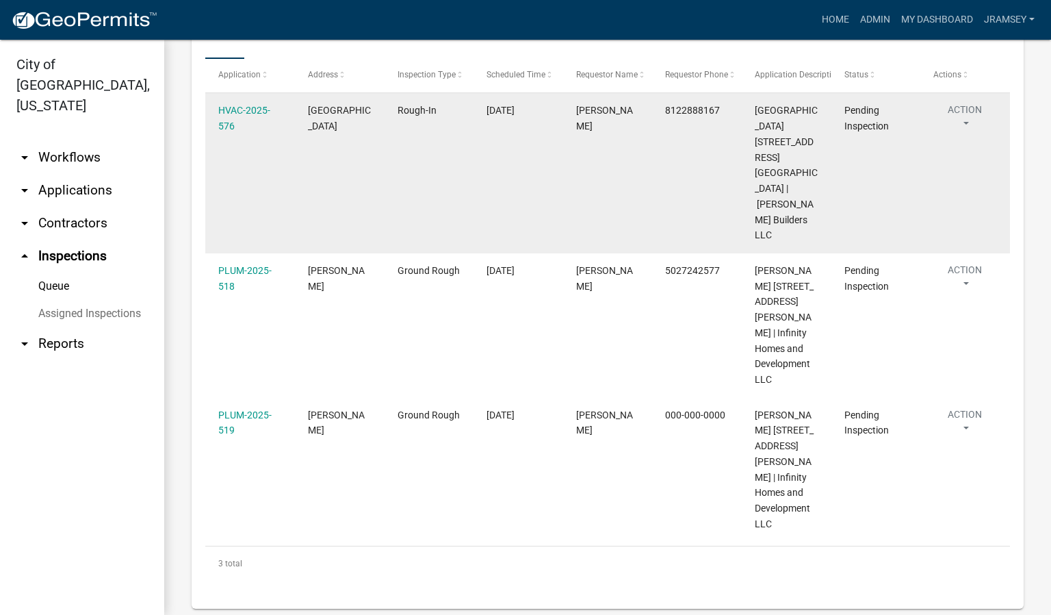
click at [960, 122] on button "Action" at bounding box center [965, 120] width 63 height 34
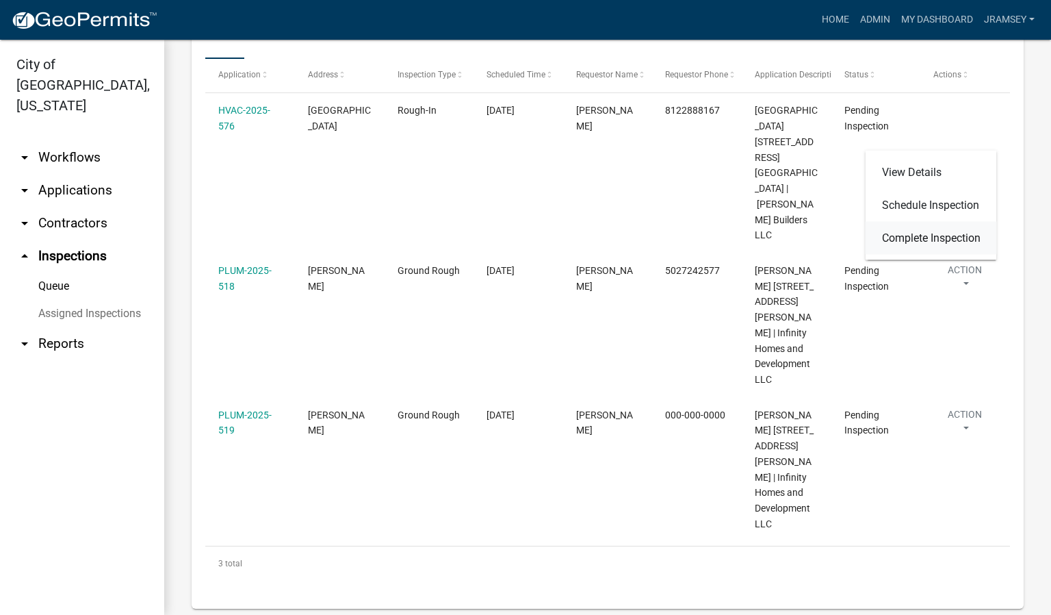
click at [919, 232] on link "Complete Inspection" at bounding box center [931, 238] width 131 height 33
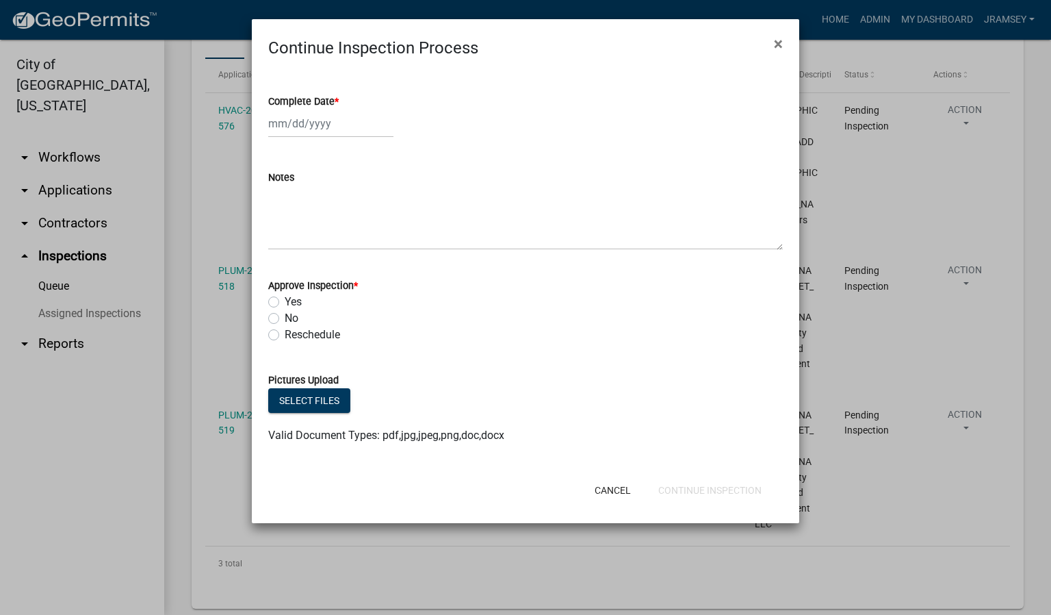
click at [296, 125] on div at bounding box center [330, 124] width 125 height 28
select select "9"
select select "2025"
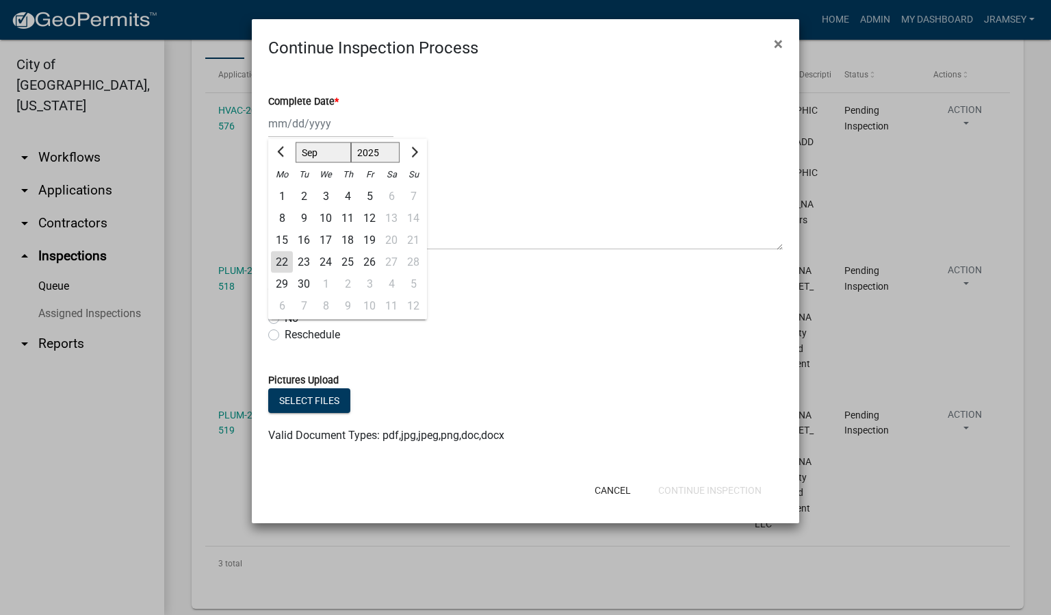
click at [278, 261] on div "22" at bounding box center [282, 262] width 22 height 22
type input "[DATE]"
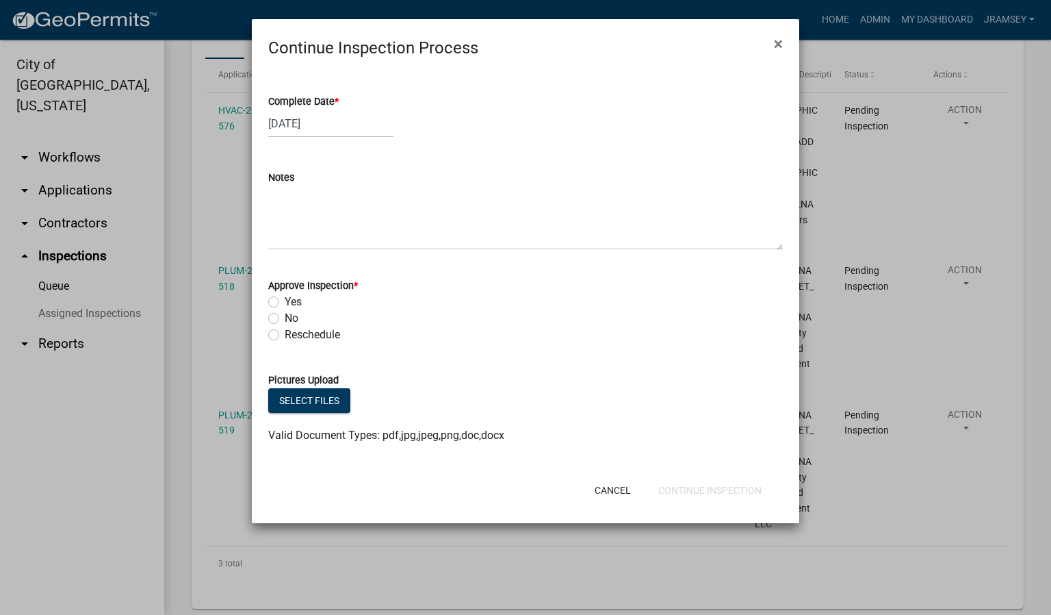
click at [285, 300] on label "Yes" at bounding box center [293, 302] width 17 height 16
click at [285, 300] on input "Yes" at bounding box center [289, 298] width 9 height 9
radio input "true"
click at [691, 487] on button "Continue Inspection" at bounding box center [710, 490] width 125 height 25
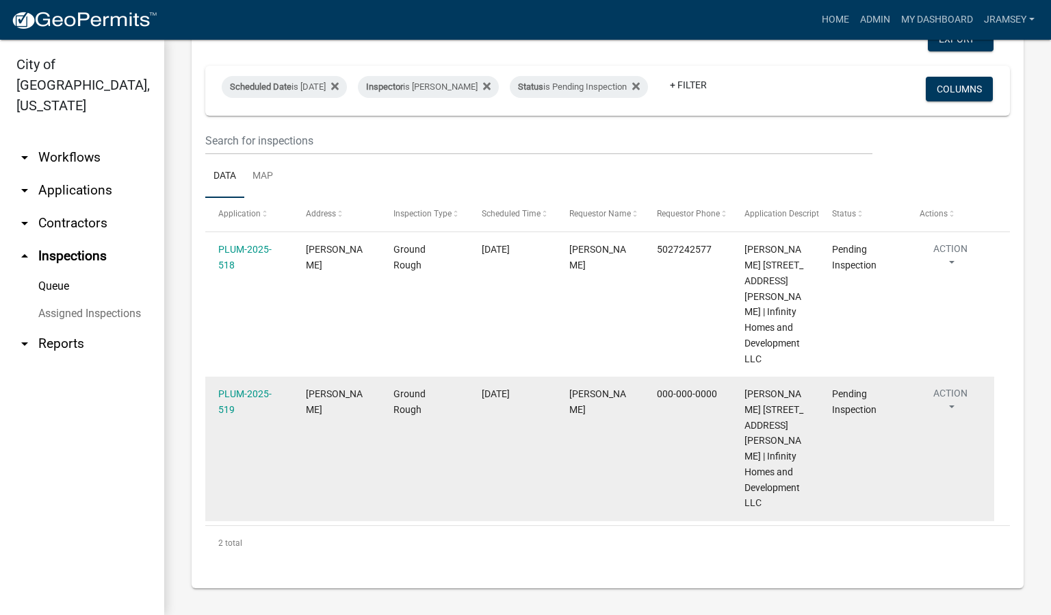
scroll to position [105, 0]
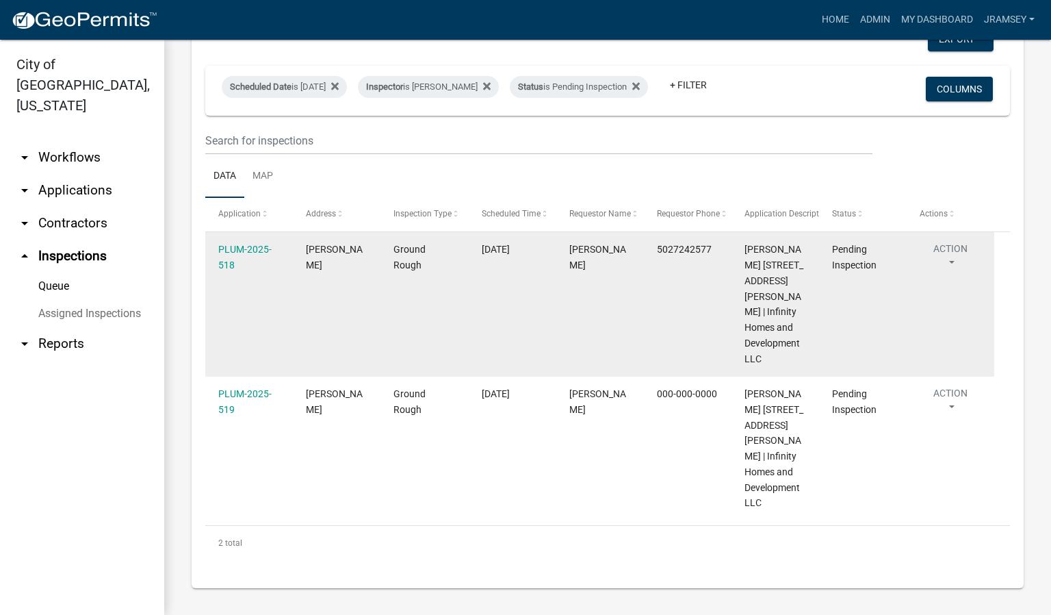
click at [947, 246] on button "Action" at bounding box center [951, 259] width 62 height 34
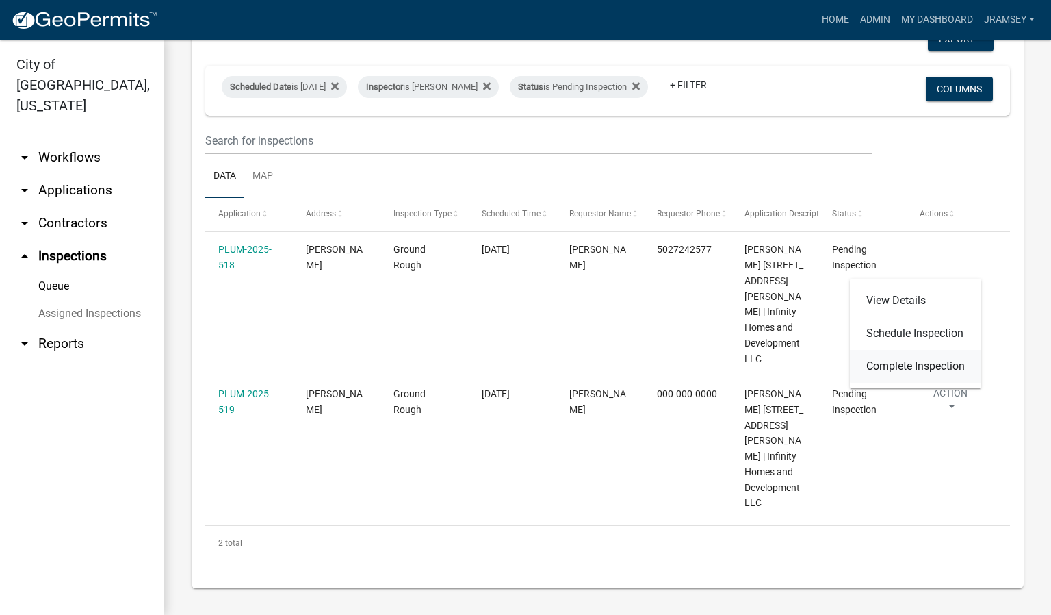
click at [883, 366] on link "Complete Inspection" at bounding box center [915, 366] width 131 height 33
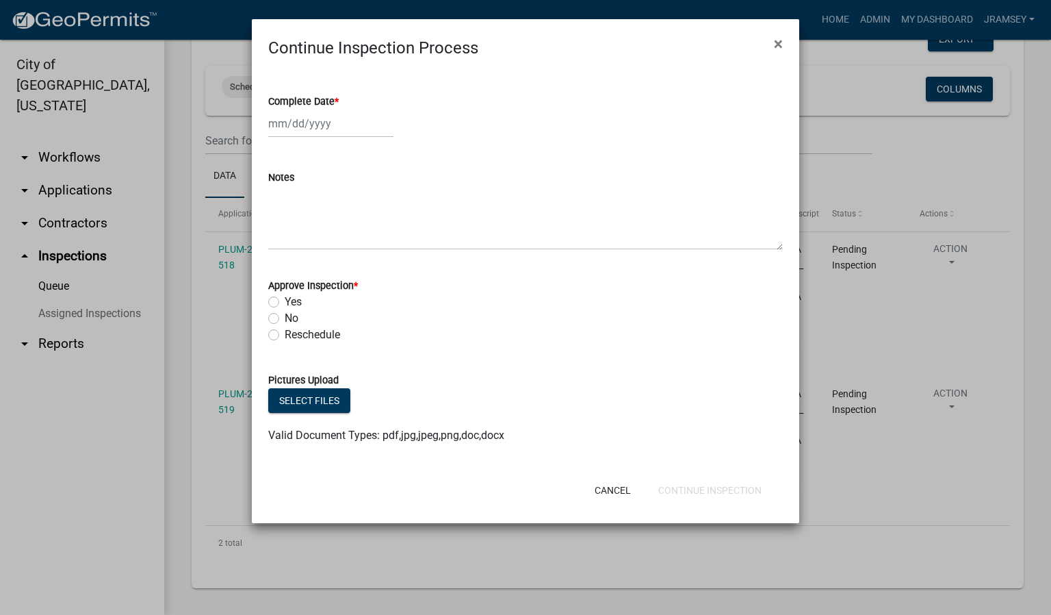
click at [292, 125] on div at bounding box center [330, 124] width 125 height 28
select select "9"
select select "2025"
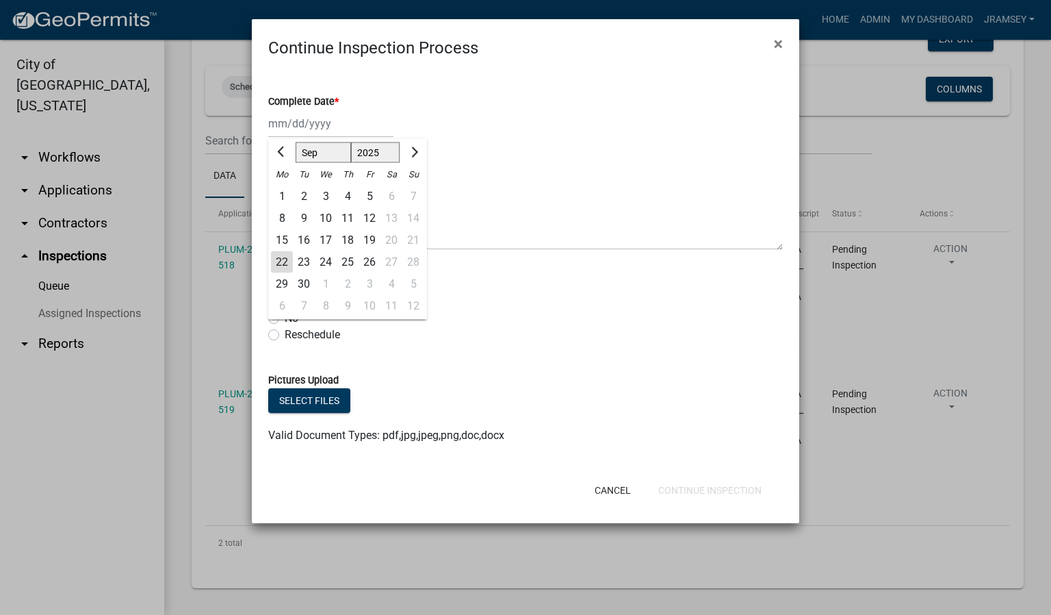
click at [281, 261] on div "22" at bounding box center [282, 262] width 22 height 22
type input "[DATE]"
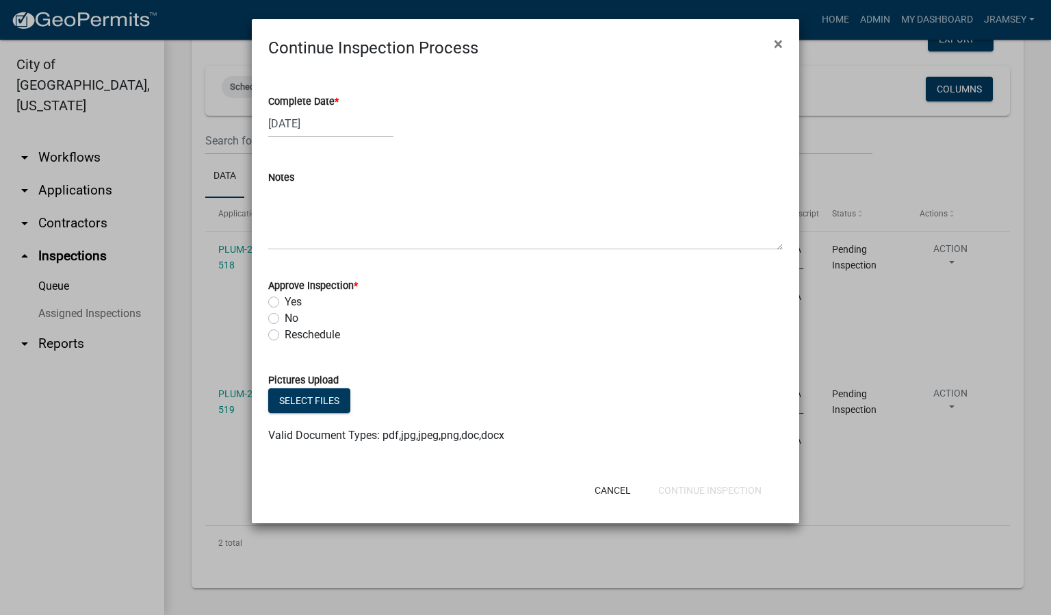
click at [285, 301] on label "Yes" at bounding box center [293, 302] width 17 height 16
click at [285, 301] on input "Yes" at bounding box center [289, 298] width 9 height 9
radio input "true"
click at [738, 485] on button "Continue Inspection" at bounding box center [710, 490] width 125 height 25
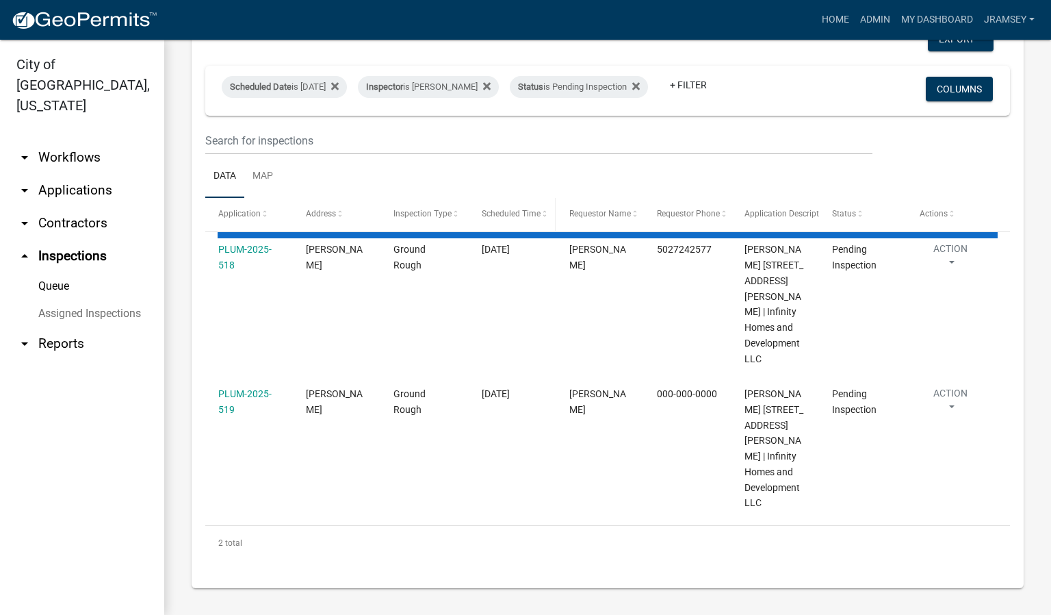
scroll to position [0, 0]
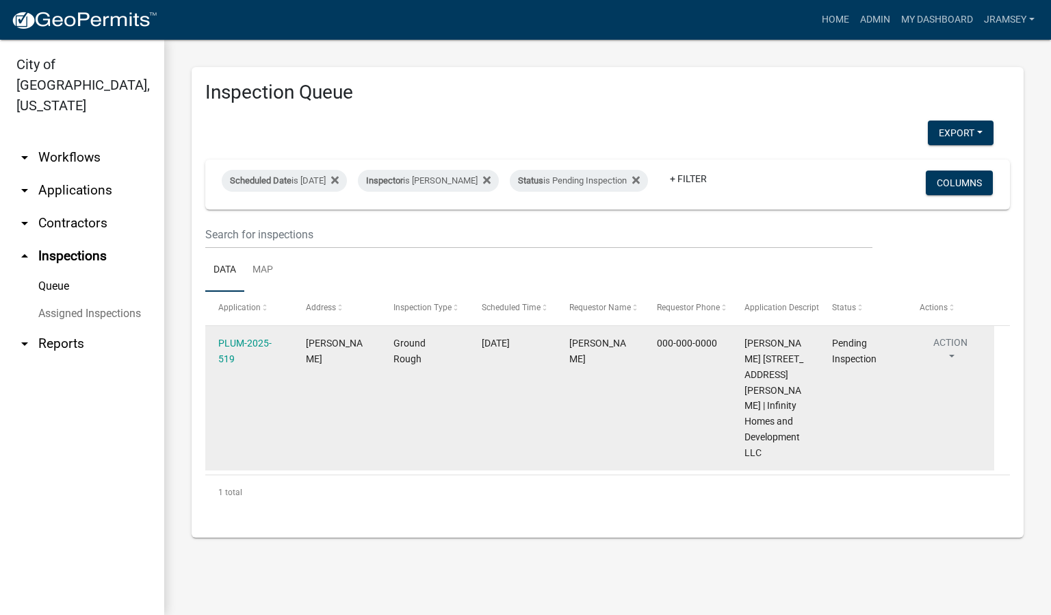
click at [943, 356] on button "Action" at bounding box center [951, 352] width 62 height 34
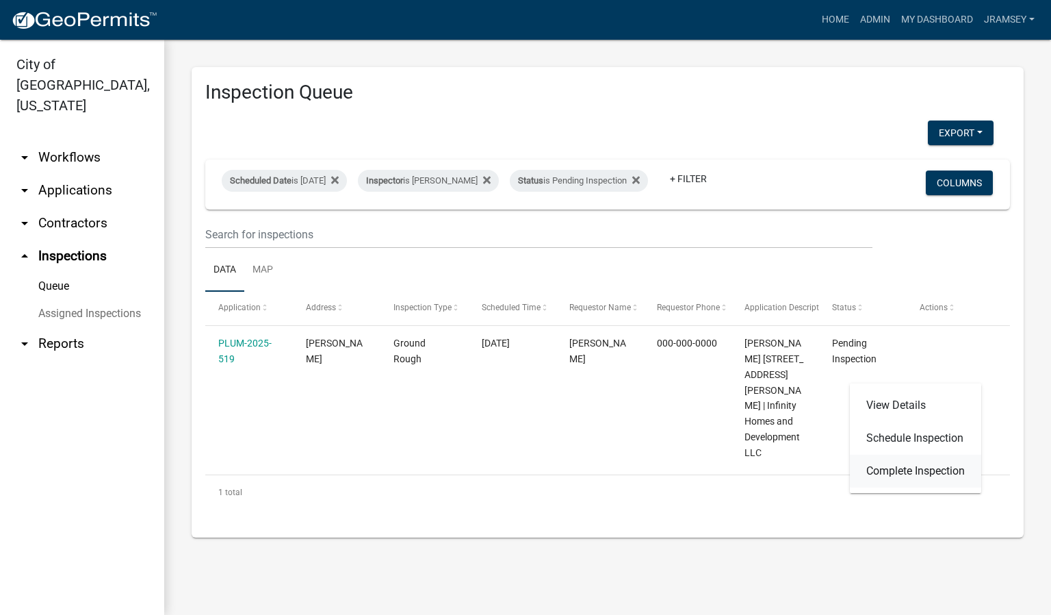
click at [908, 469] on link "Complete Inspection" at bounding box center [915, 471] width 131 height 33
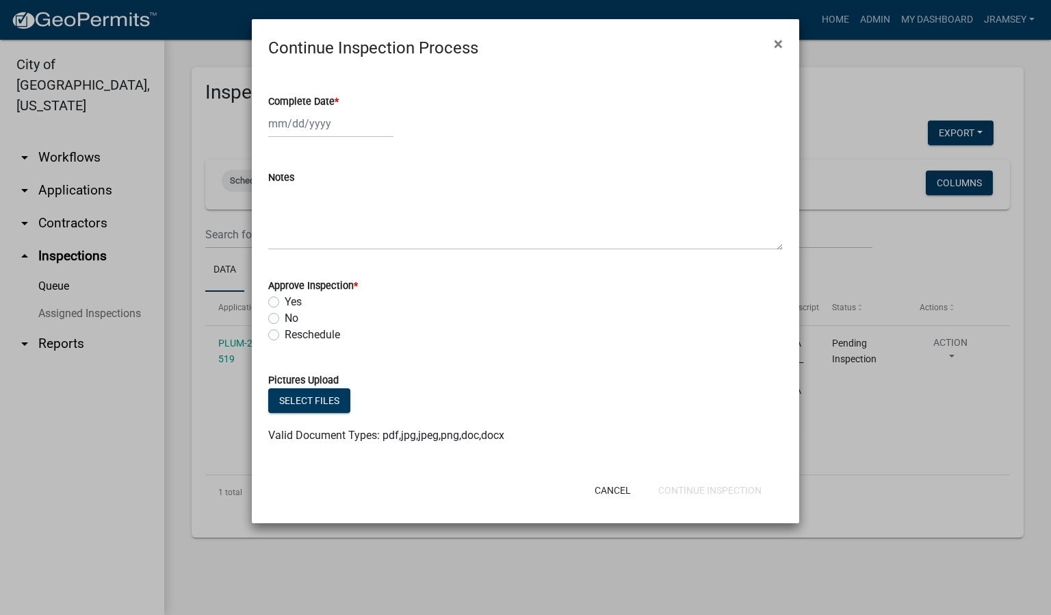
click at [303, 129] on div at bounding box center [330, 124] width 125 height 28
select select "9"
select select "2025"
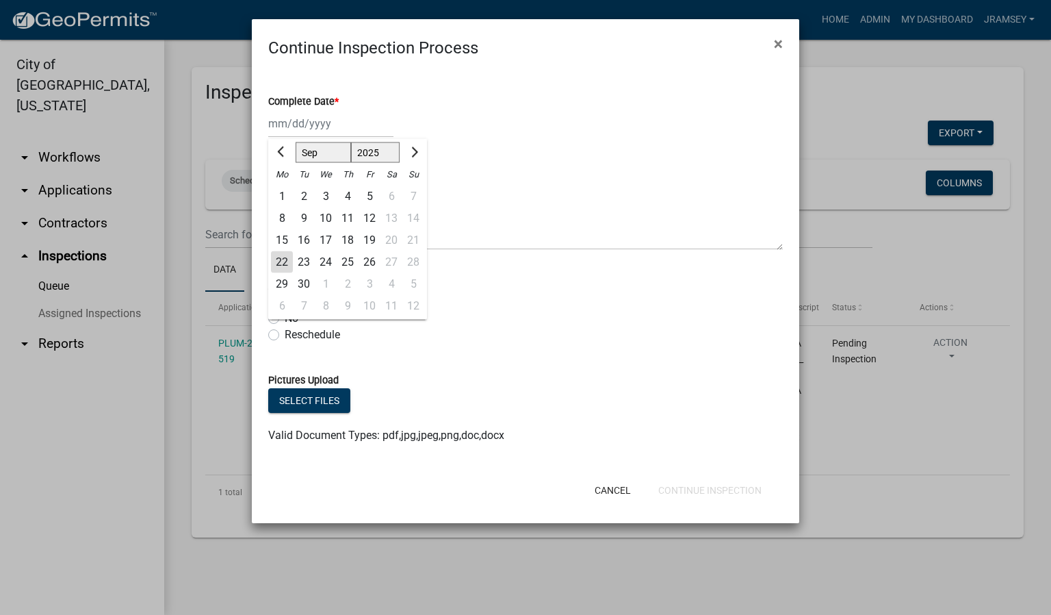
click at [282, 255] on div "22" at bounding box center [282, 262] width 22 height 22
type input "[DATE]"
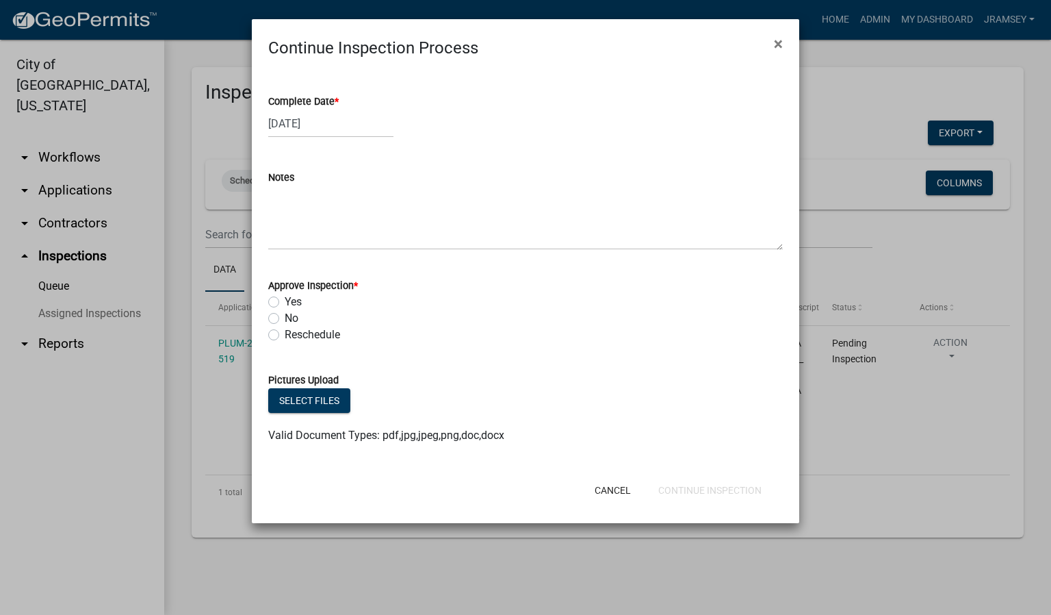
click at [285, 303] on label "Yes" at bounding box center [293, 302] width 17 height 16
click at [285, 303] on input "Yes" at bounding box center [289, 298] width 9 height 9
radio input "true"
click at [699, 489] on button "Continue Inspection" at bounding box center [710, 490] width 125 height 25
